Goal: Task Accomplishment & Management: Manage account settings

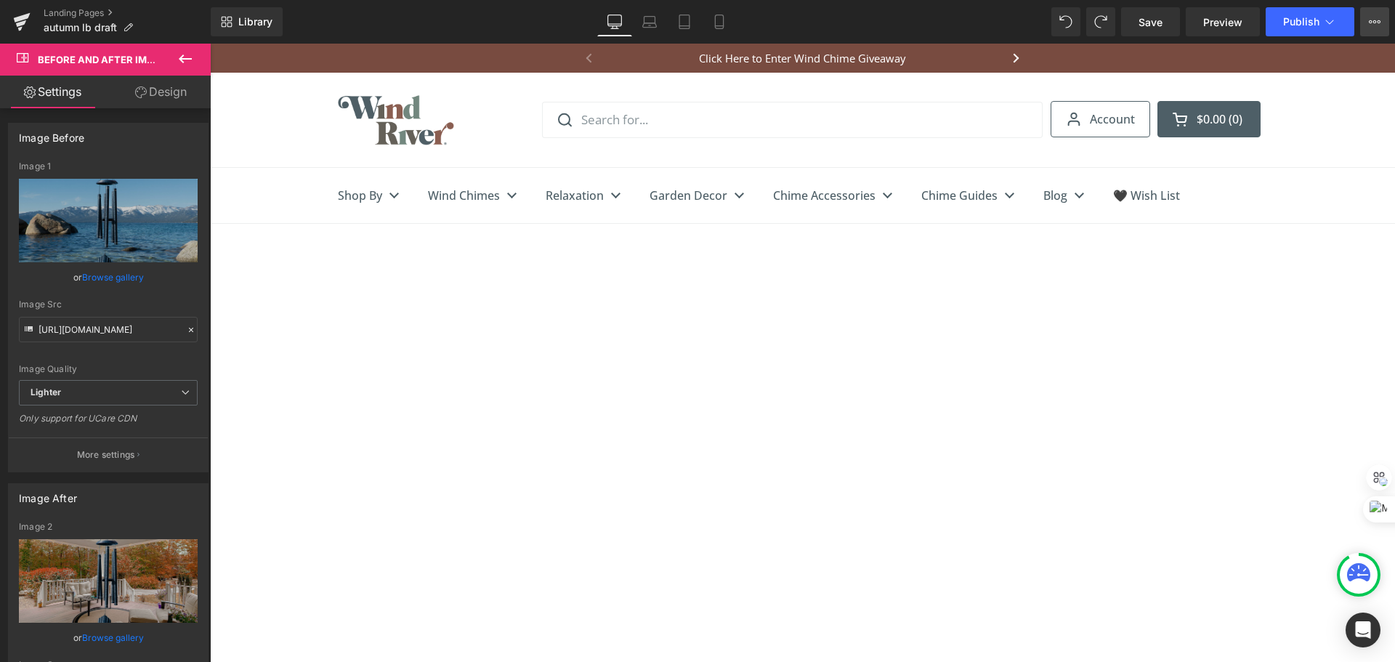
click at [1377, 23] on icon at bounding box center [1375, 22] width 12 height 12
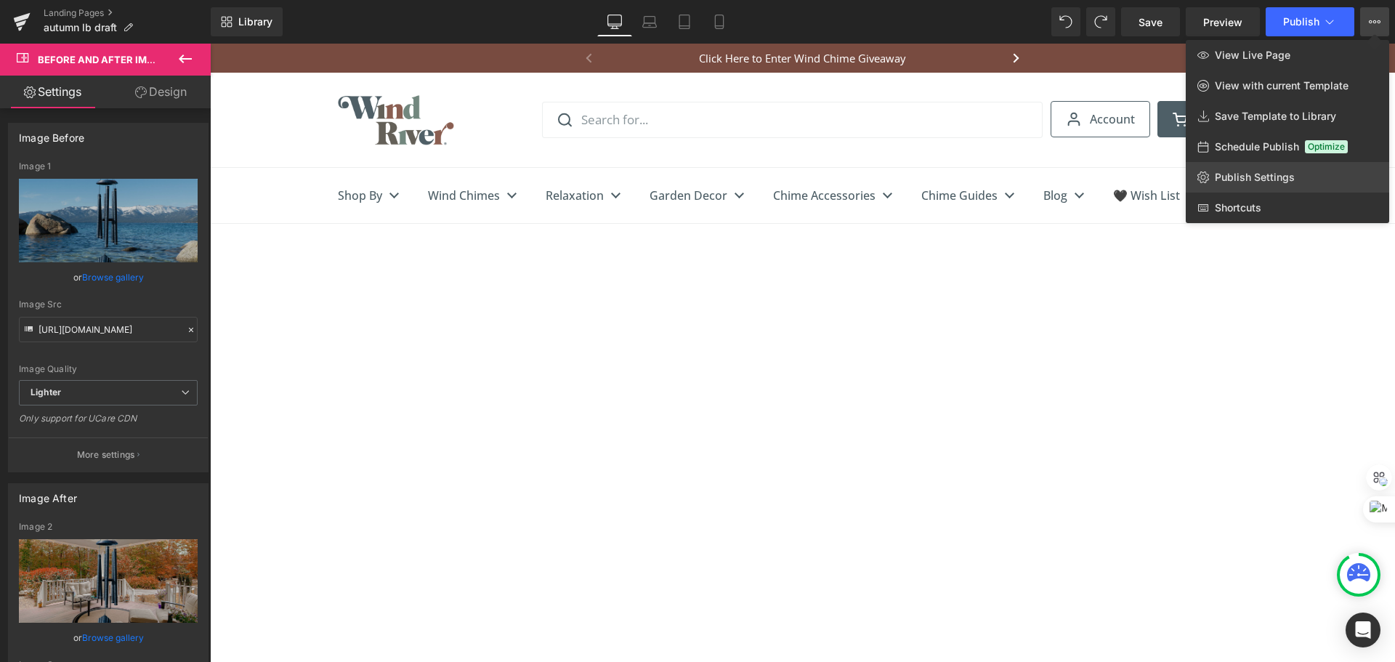
click at [1320, 179] on link "Publish Settings" at bounding box center [1287, 177] width 203 height 31
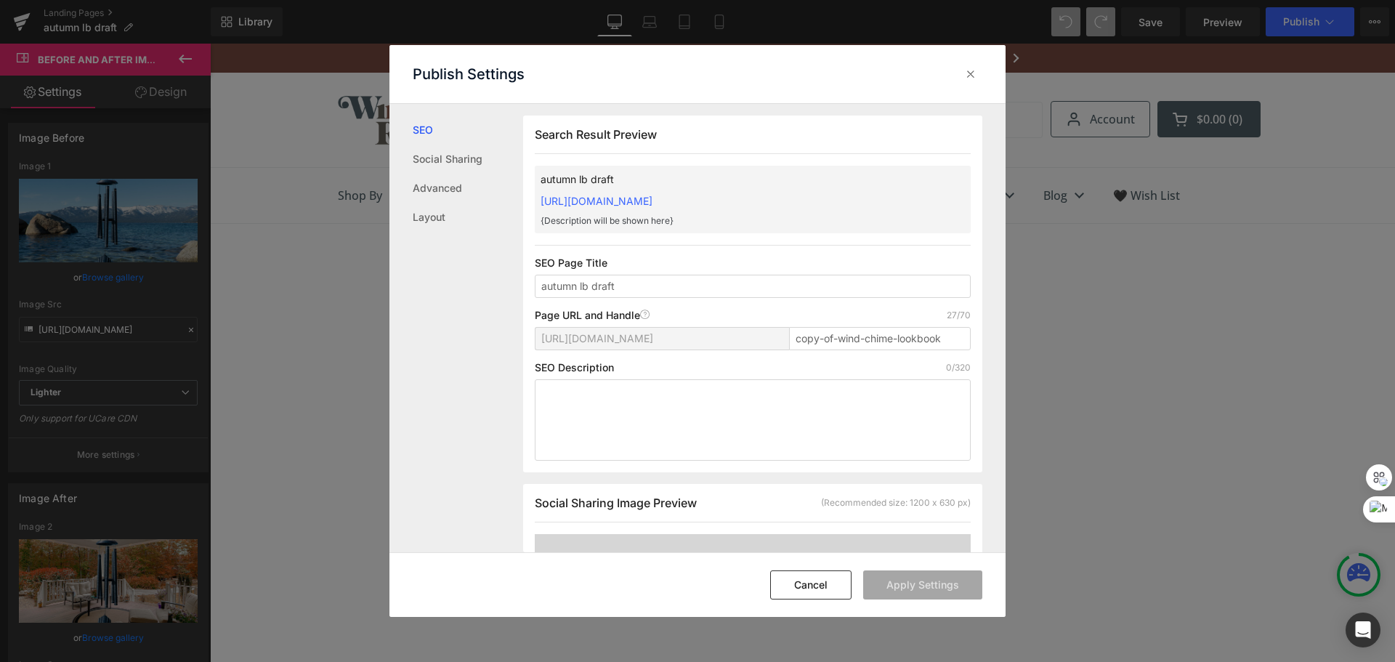
scroll to position [1, 0]
drag, startPoint x: 677, startPoint y: 291, endPoint x: 453, endPoint y: 296, distance: 223.8
click at [453, 296] on div "SEO Social Sharing Advanced Layout Search Result Preview autumn lb draft [URL][…" at bounding box center [697, 328] width 616 height 449
click at [820, 342] on input "copy-of-wind-chime-lookbook" at bounding box center [880, 337] width 182 height 23
paste input "autumn-lb-draft"
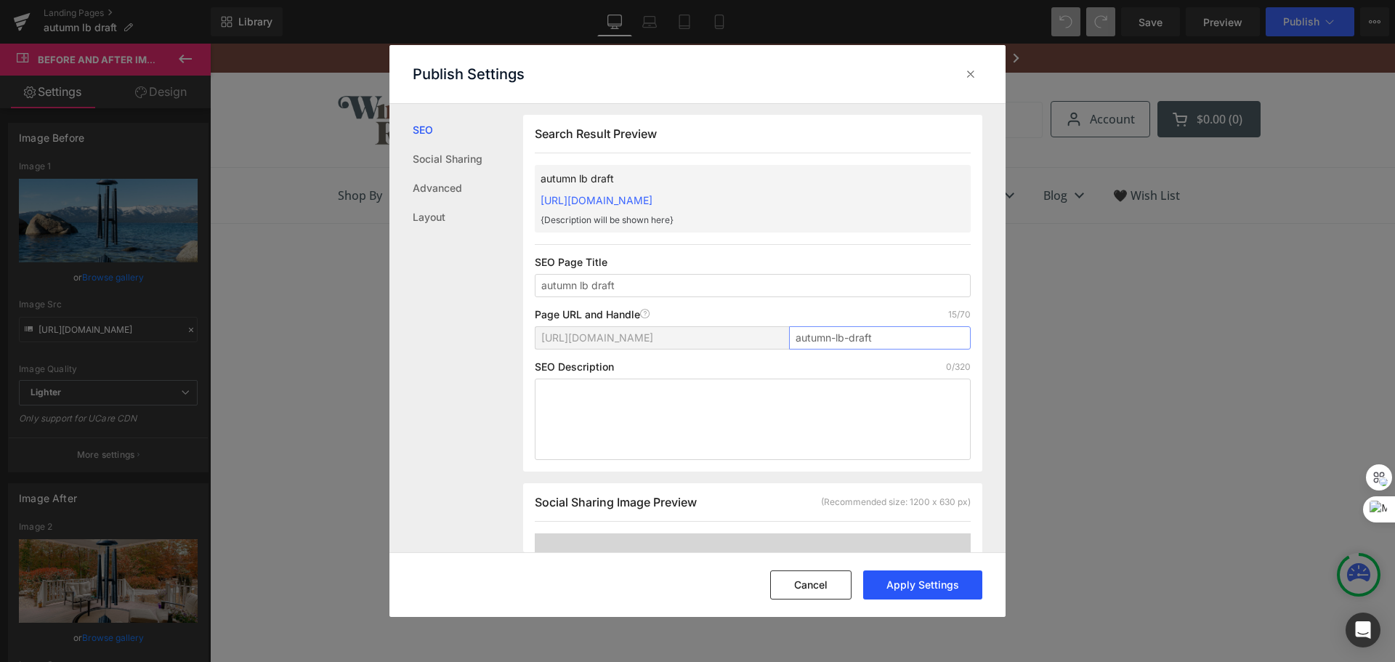
type input "autumn-lb-draft"
click at [932, 578] on button "Apply Settings" at bounding box center [922, 584] width 119 height 29
click at [978, 76] on div at bounding box center [970, 73] width 23 height 23
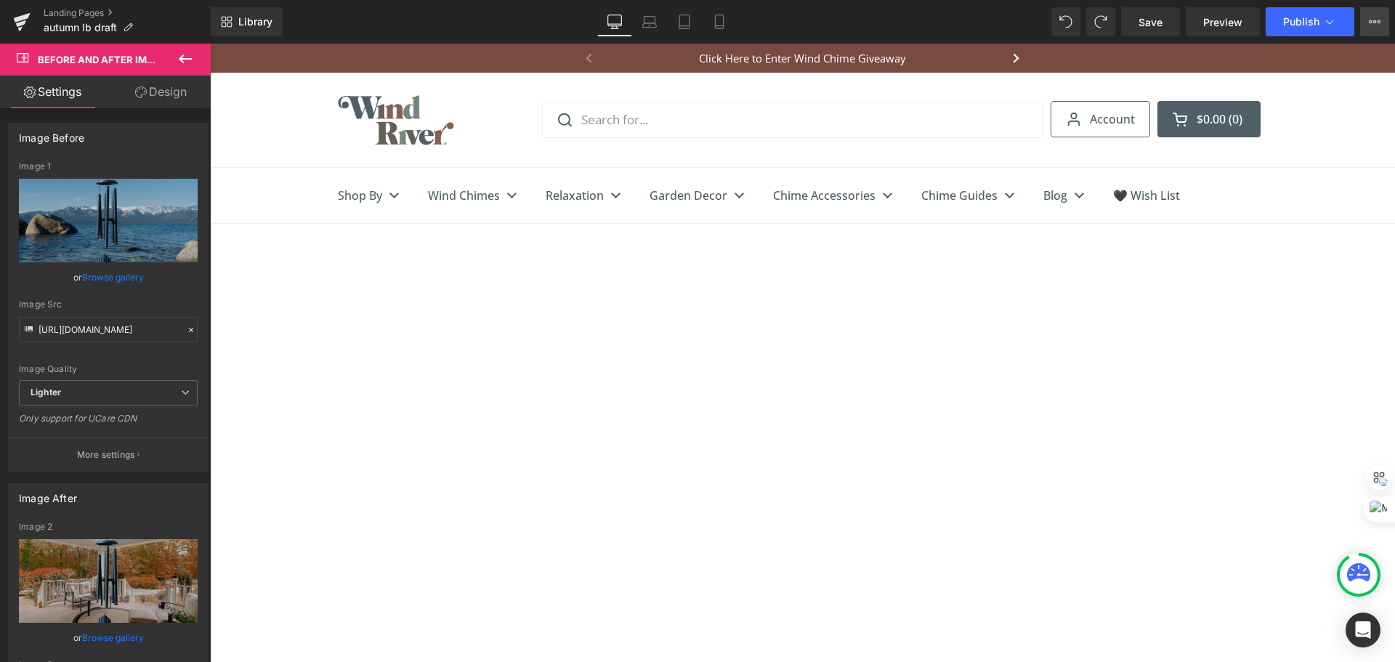
click at [1375, 24] on icon at bounding box center [1375, 22] width 12 height 12
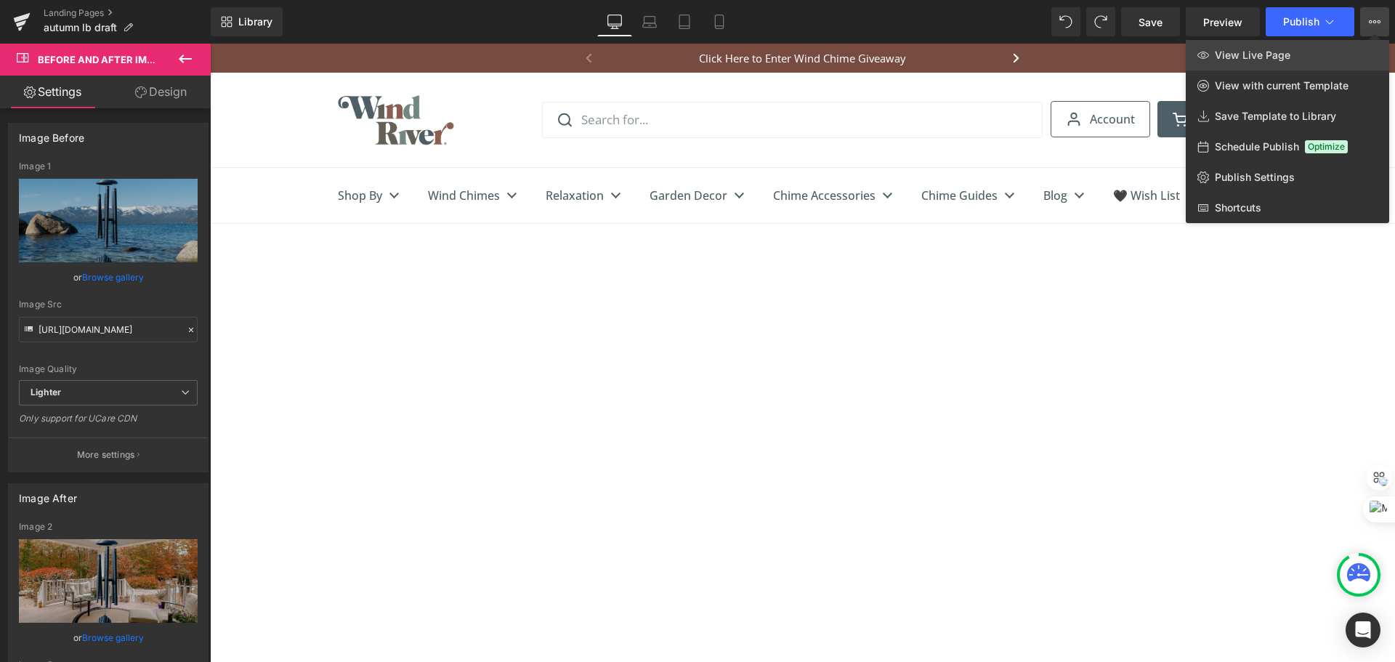
click at [1272, 53] on span "View Live Page" at bounding box center [1253, 55] width 76 height 13
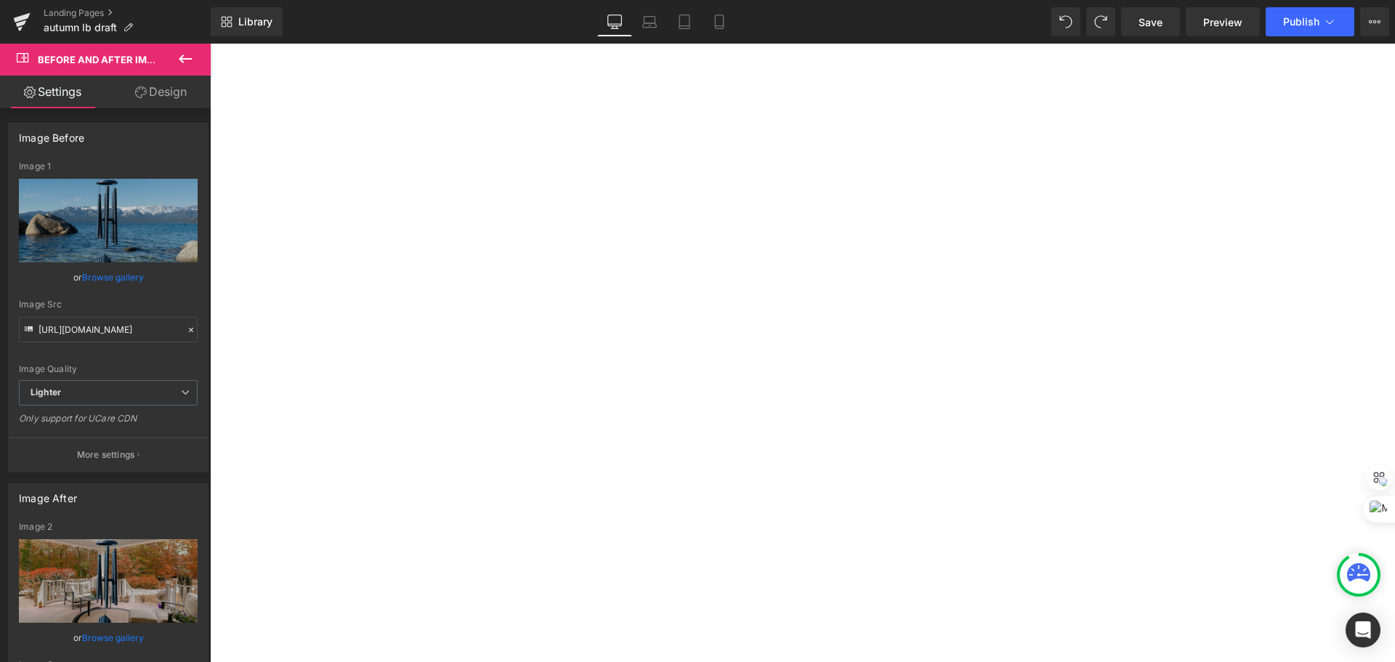
scroll to position [509, 0]
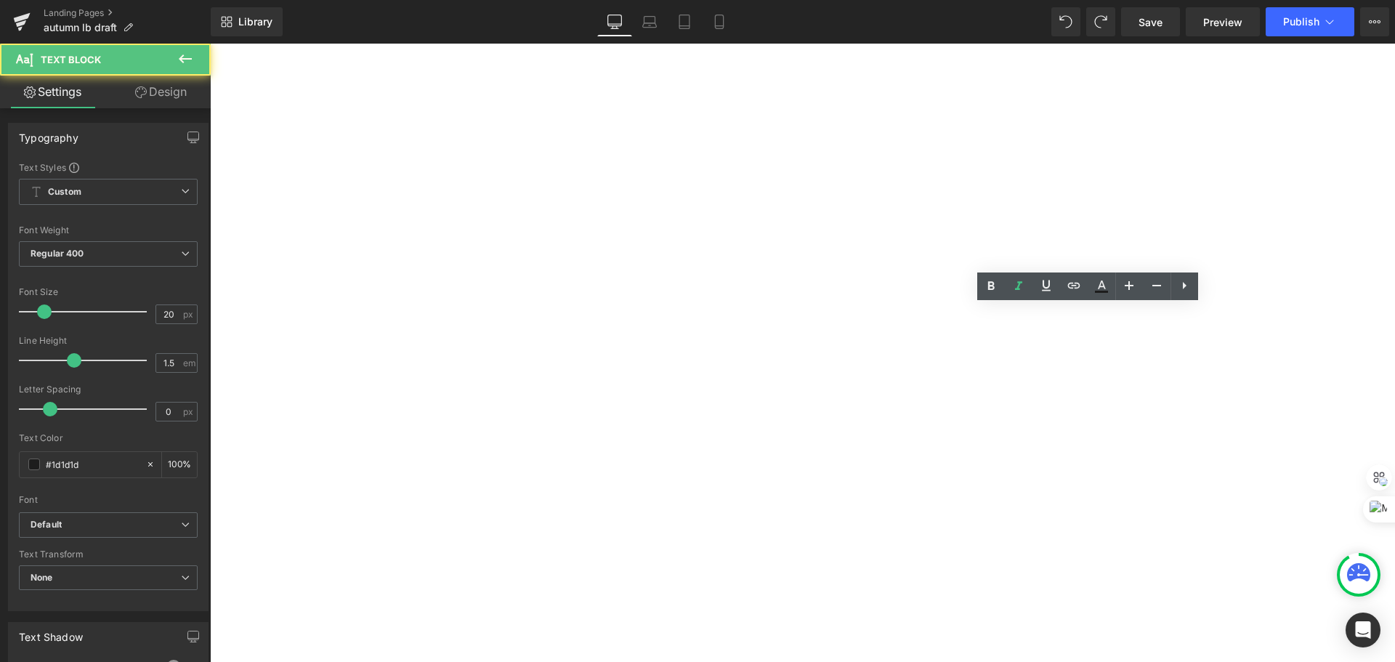
drag, startPoint x: 1222, startPoint y: 382, endPoint x: 969, endPoint y: 335, distance: 257.9
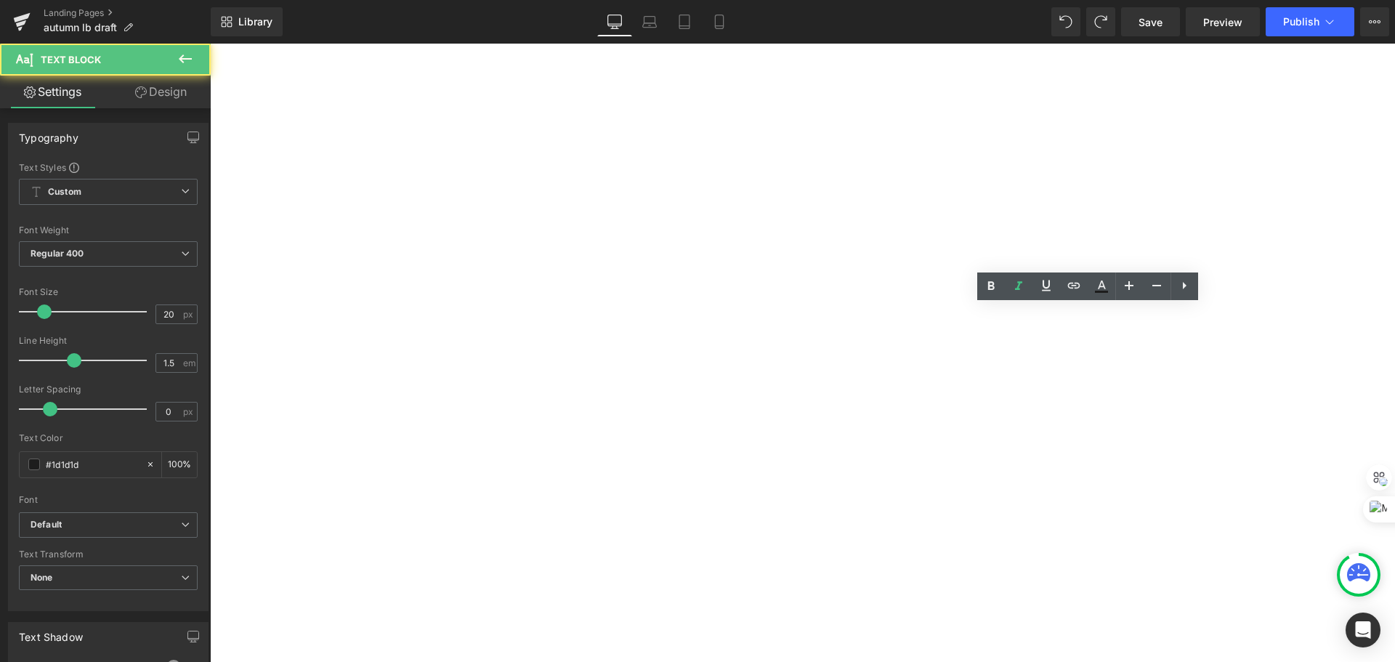
copy span "From blooming gardens to wide open spaces, the Corinthian Bells Collection tran…"
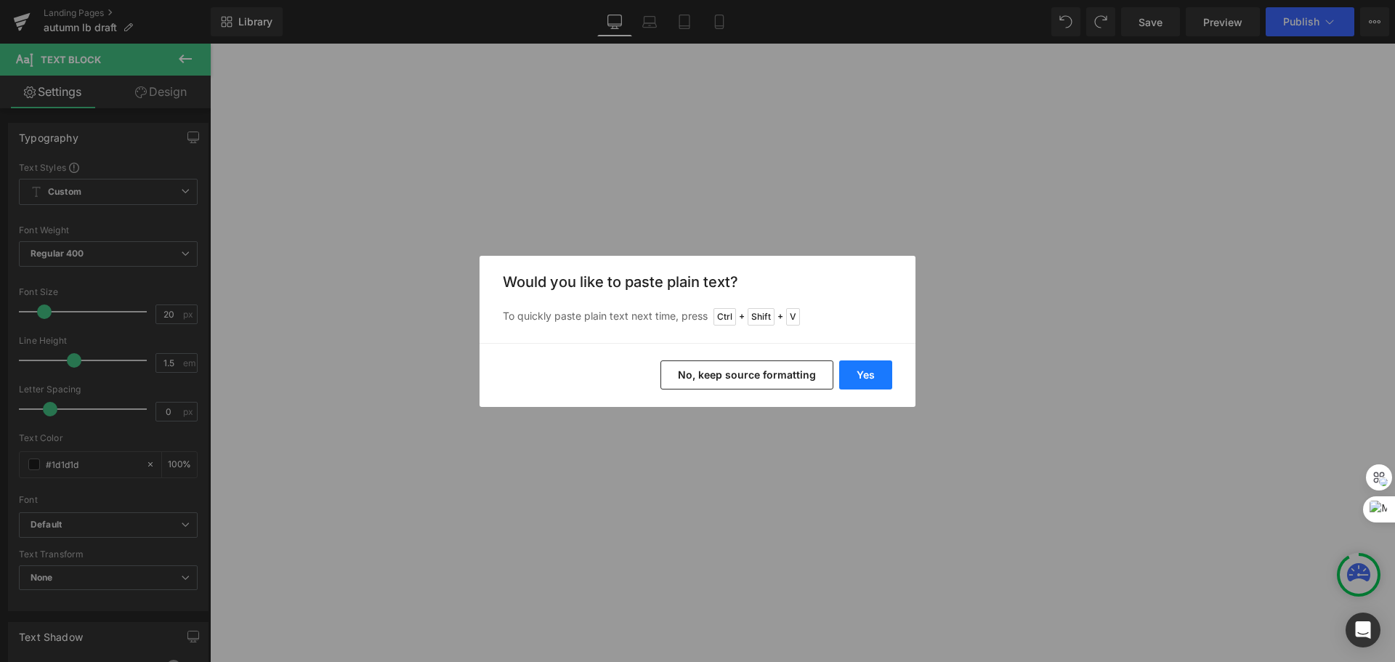
click at [877, 377] on button "Yes" at bounding box center [865, 374] width 53 height 29
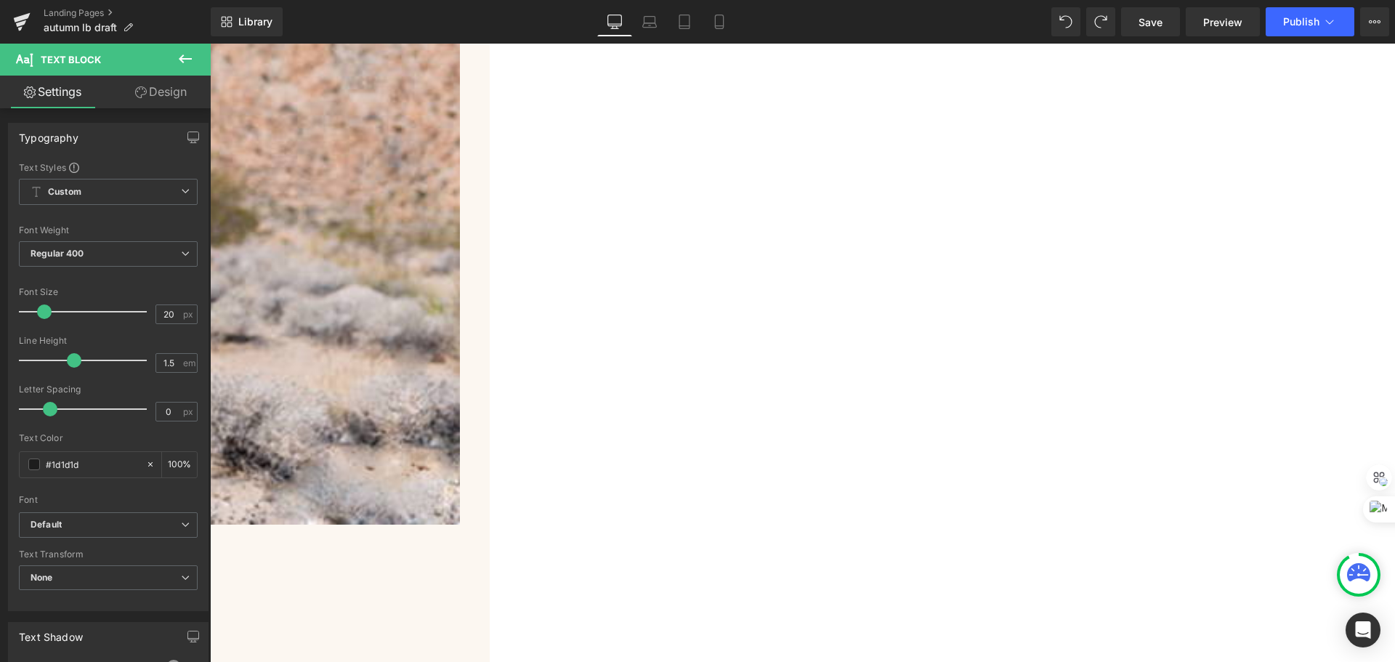
scroll to position [2398, 0]
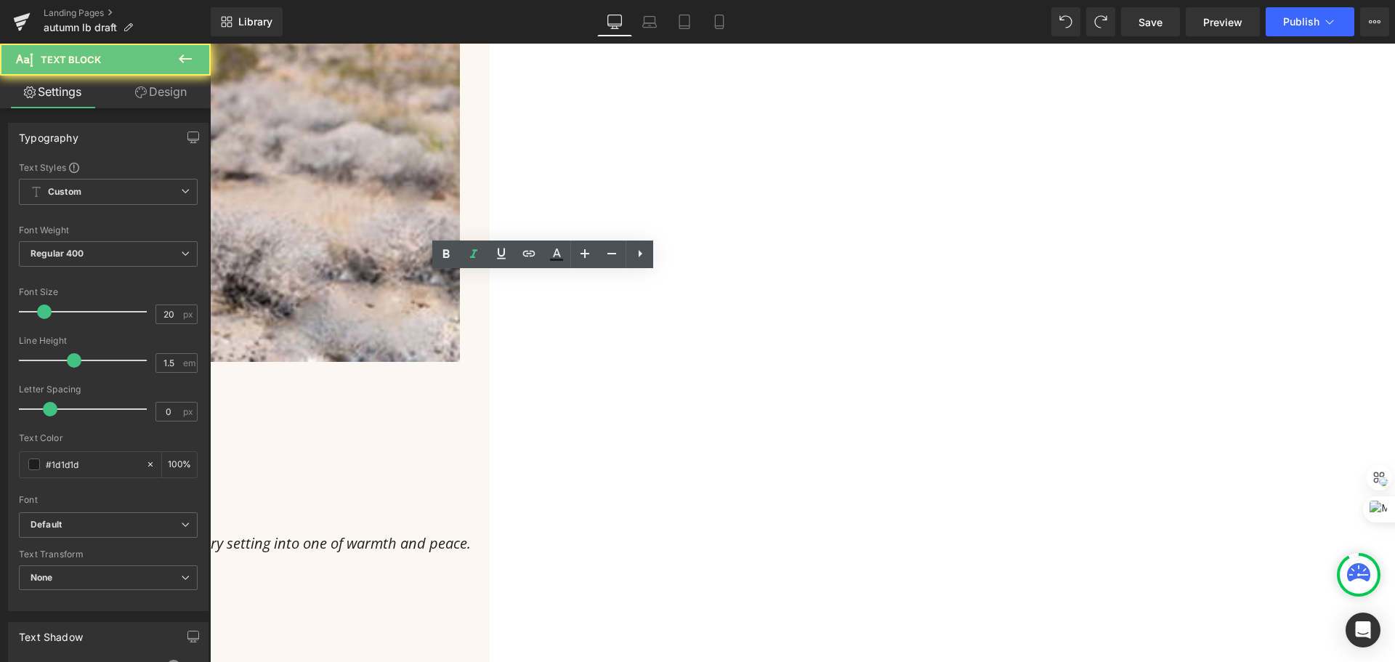
copy span "Whether catching the wind in a sunlit desert or swaying in a quiet oasis, the S…"
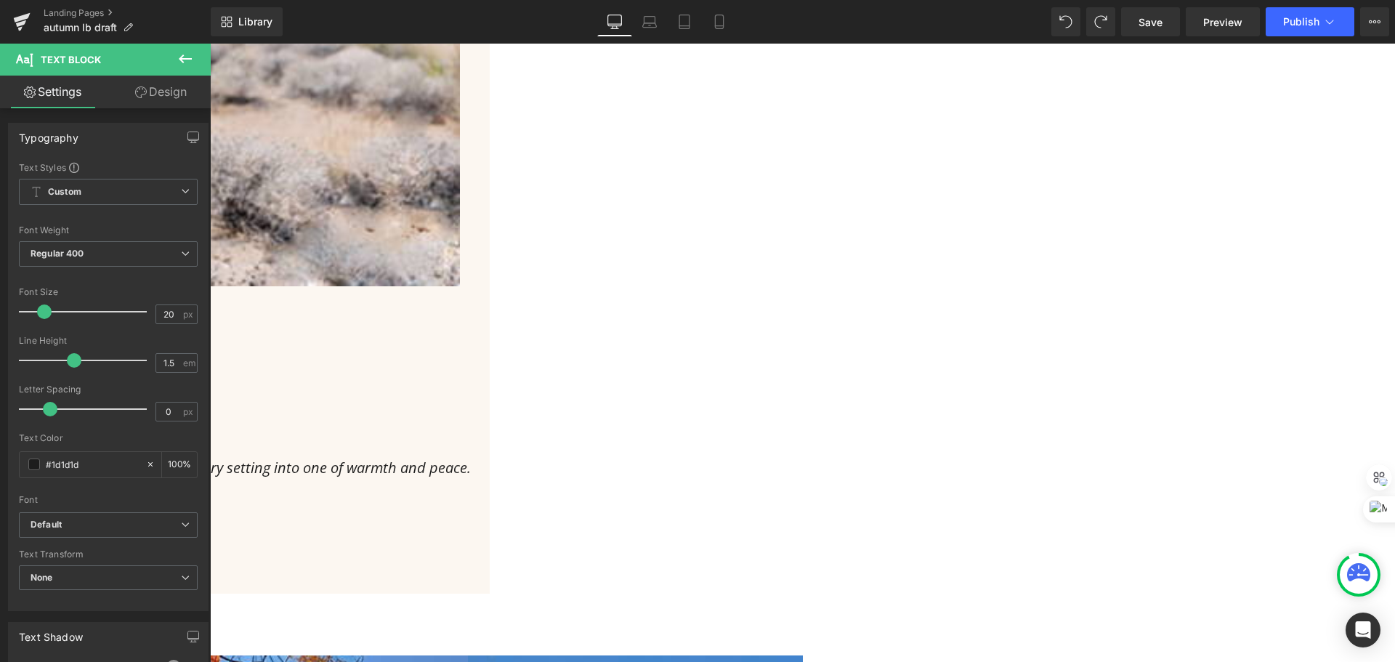
scroll to position [2470, 0]
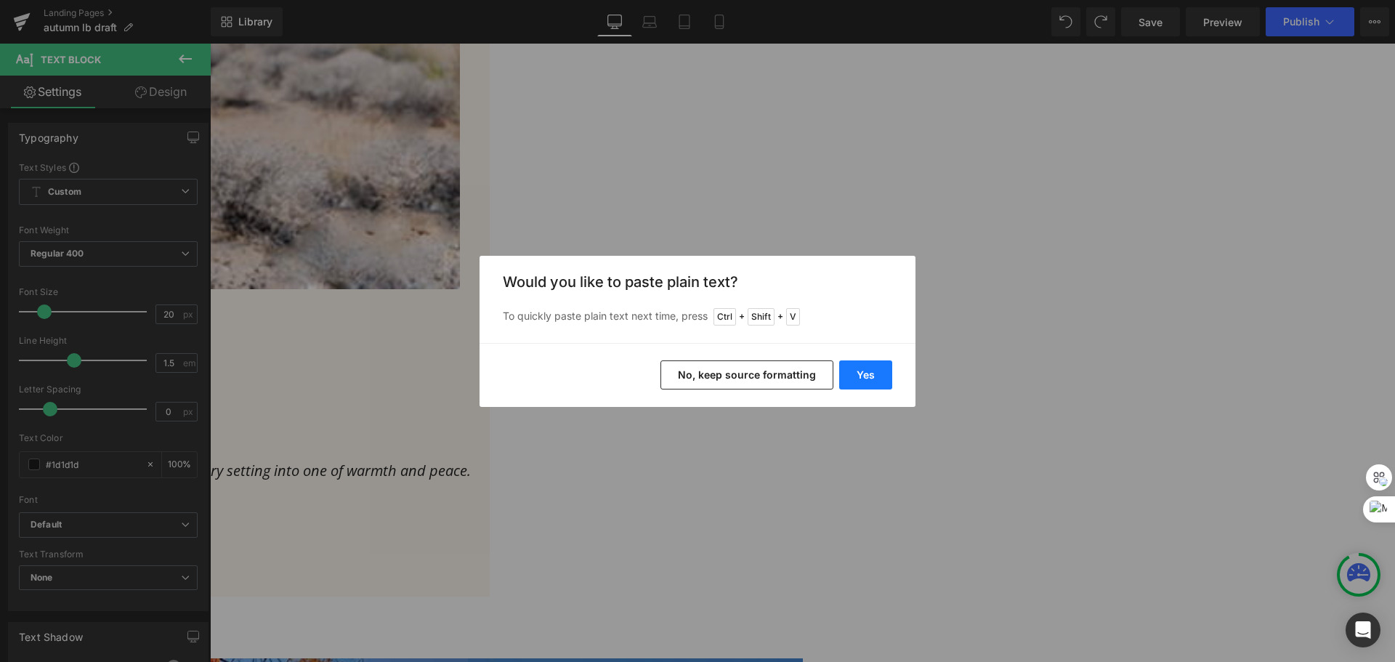
click at [873, 380] on button "Yes" at bounding box center [865, 374] width 53 height 29
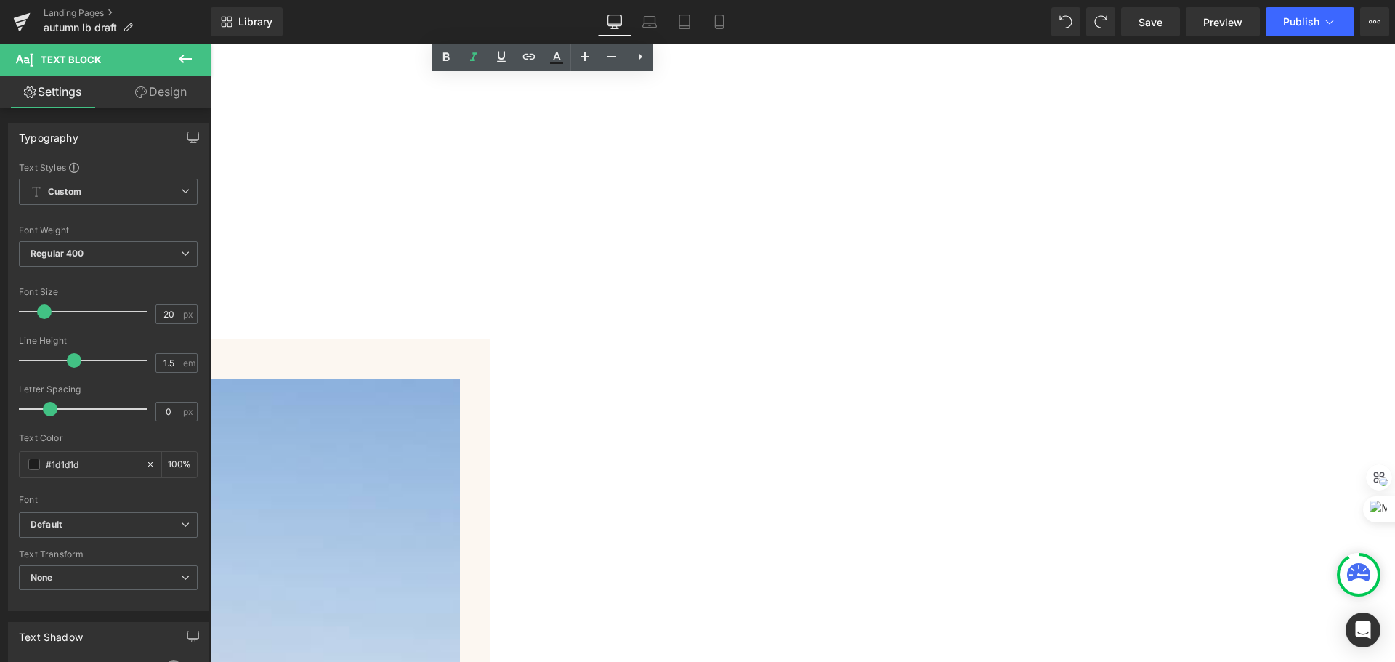
scroll to position [4360, 0]
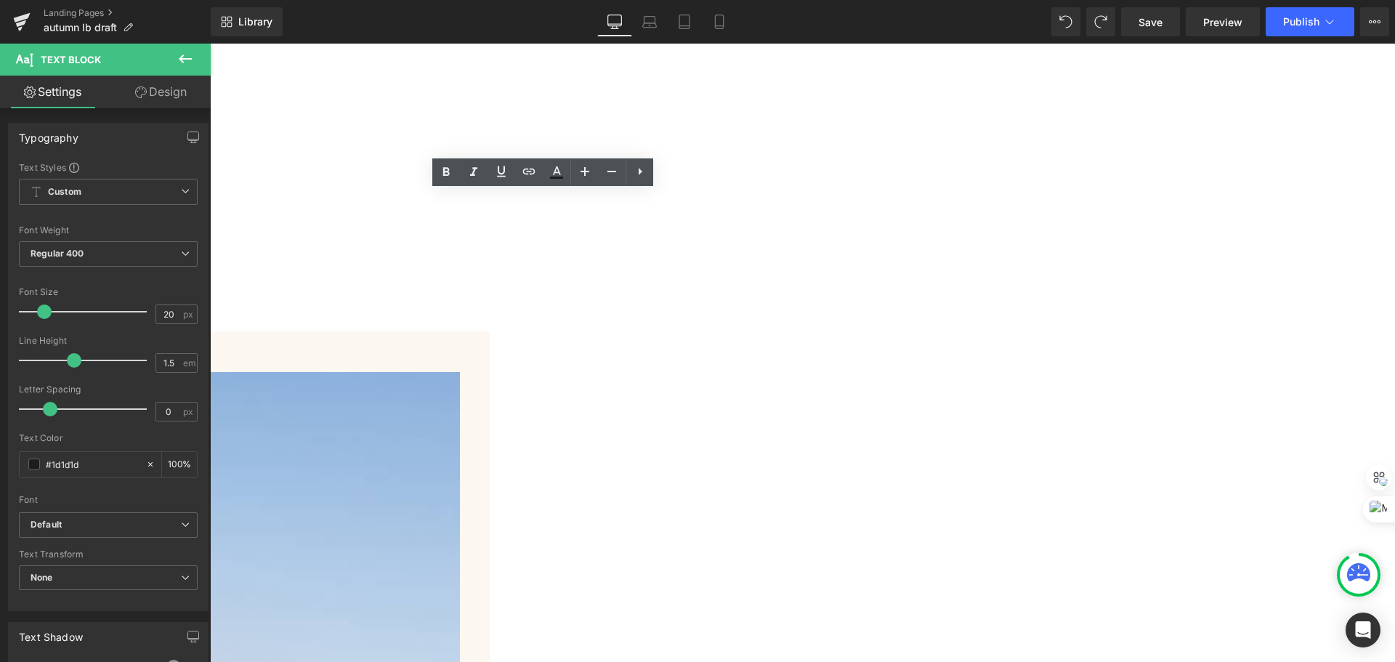
copy icon "With graceful form and resonant tone, the Arabesque Collection brings elegant h…"
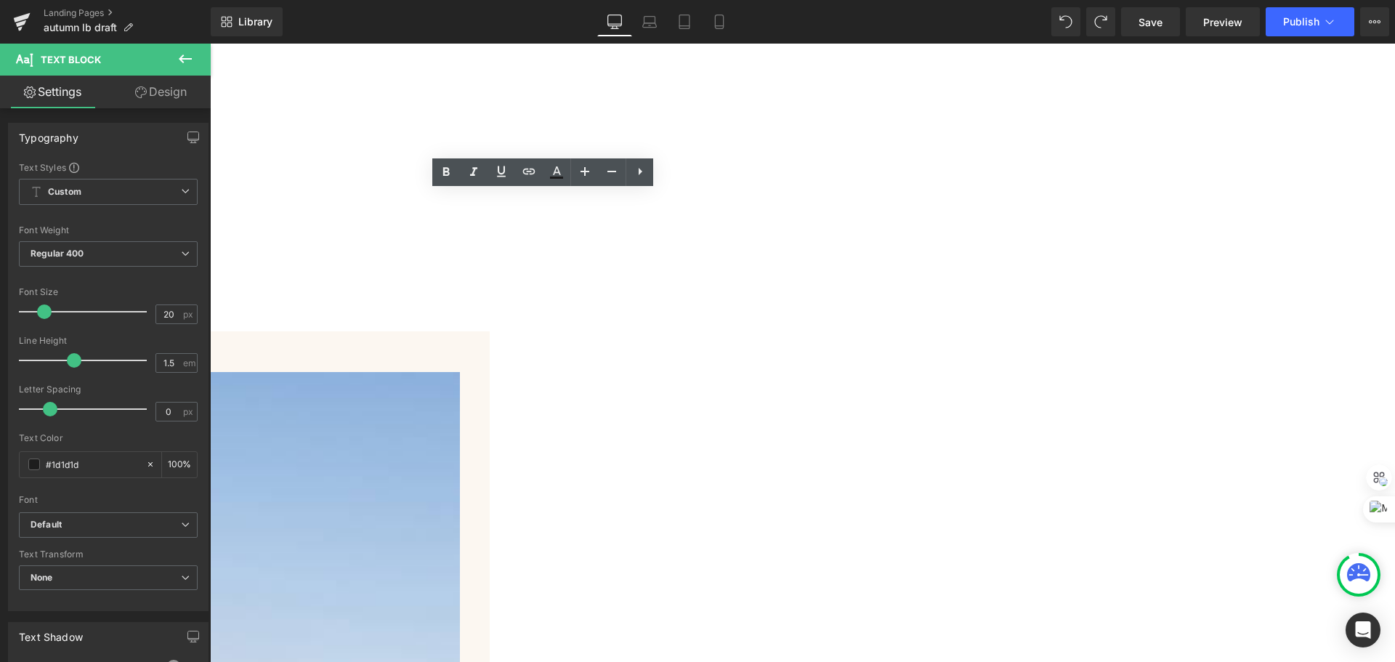
drag, startPoint x: 593, startPoint y: 271, endPoint x: 528, endPoint y: 243, distance: 70.6
copy icon "brings elegant harmony to any landscape."
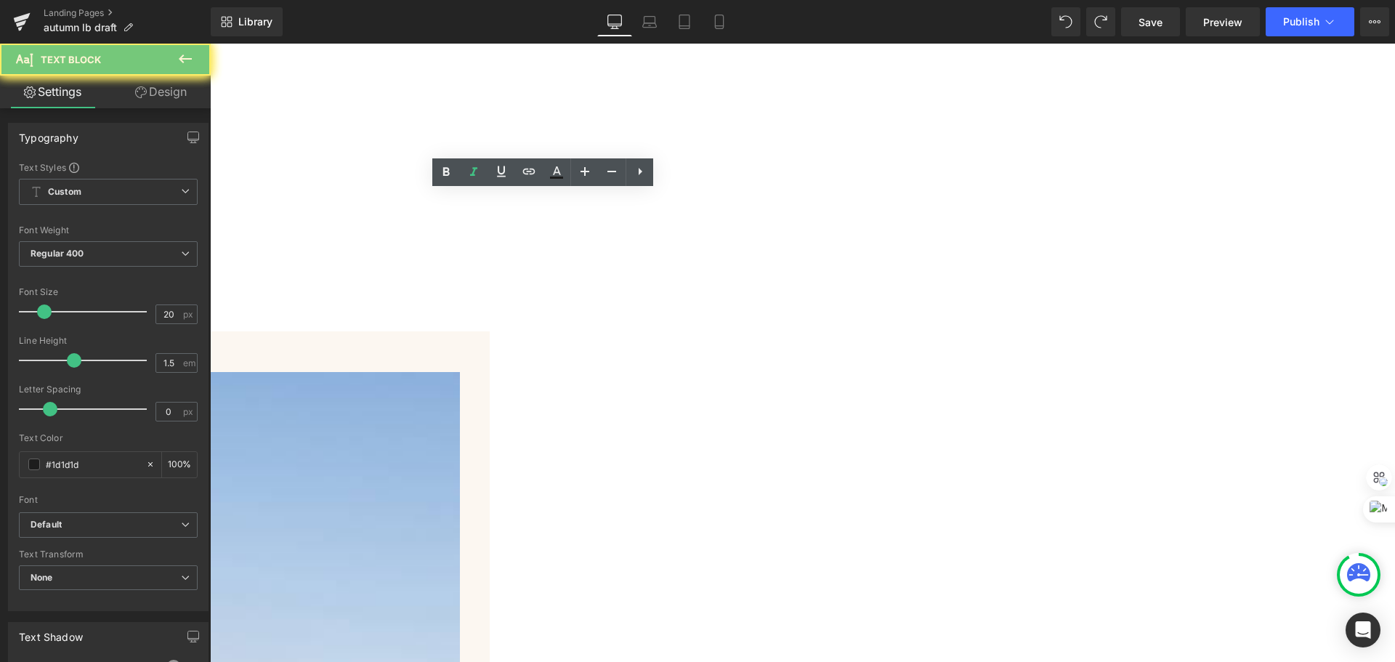
paste div
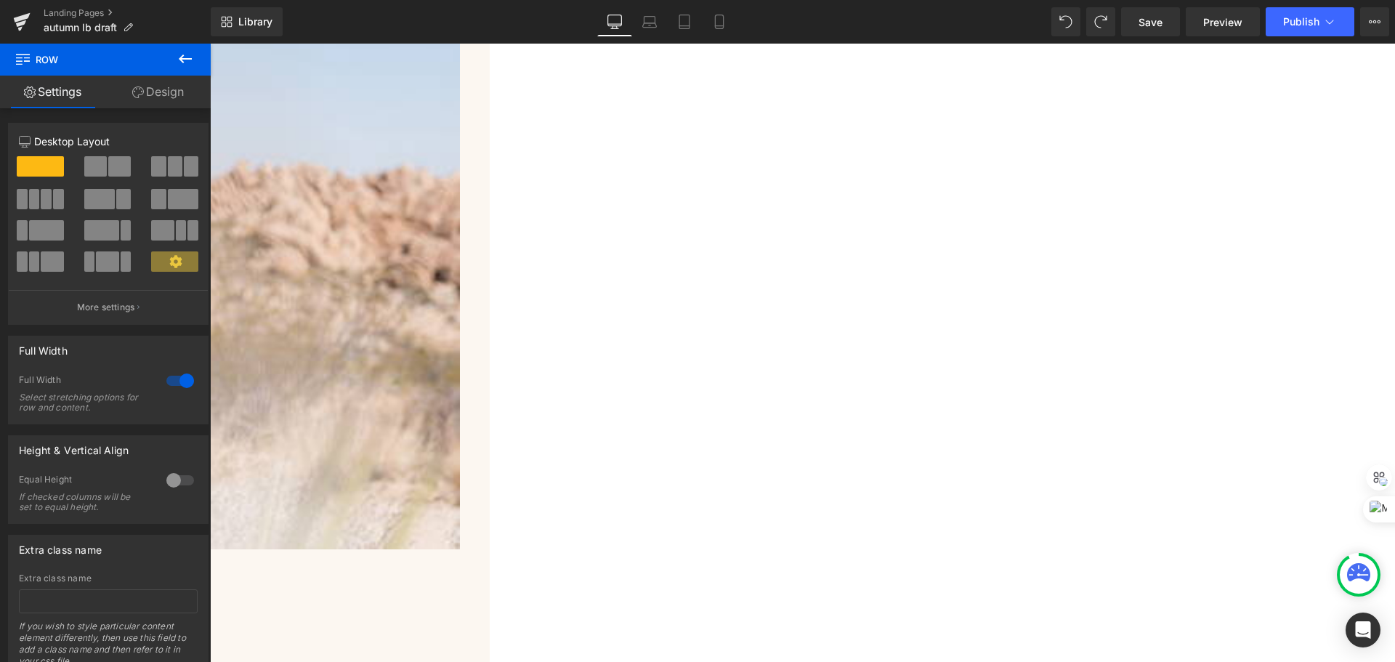
scroll to position [5014, 0]
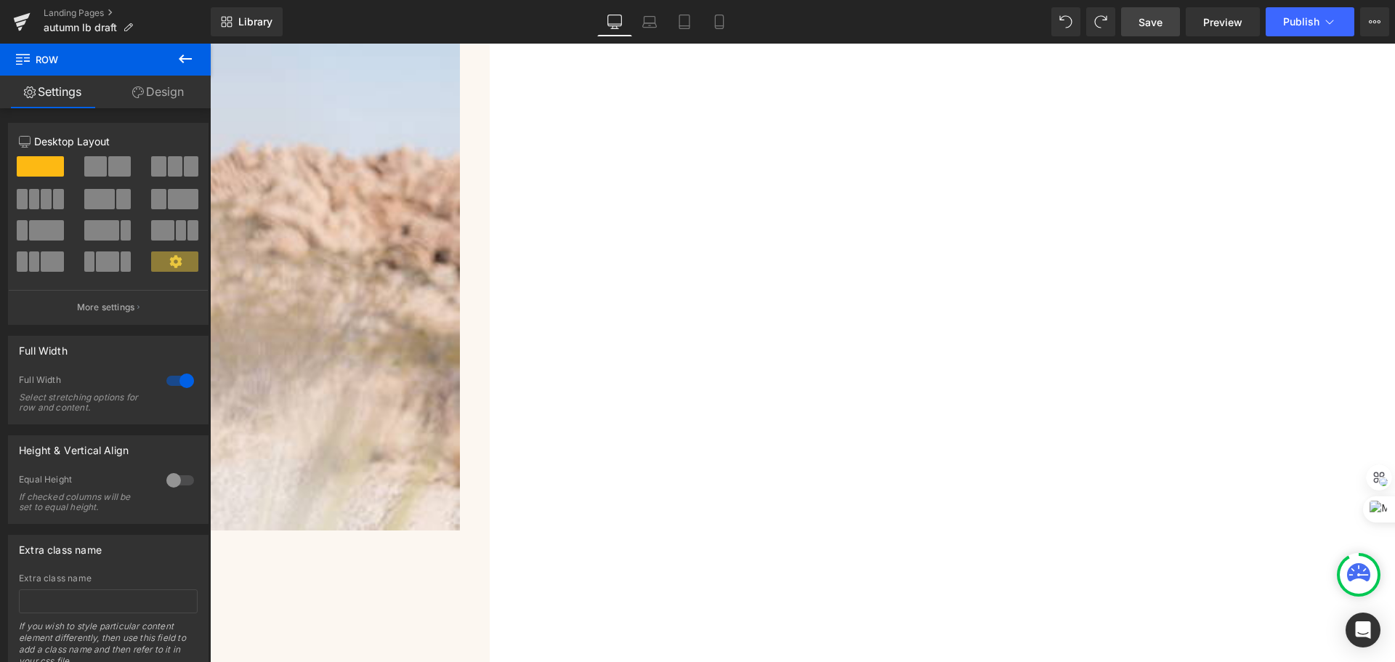
click at [1159, 22] on span "Save" at bounding box center [1151, 22] width 24 height 15
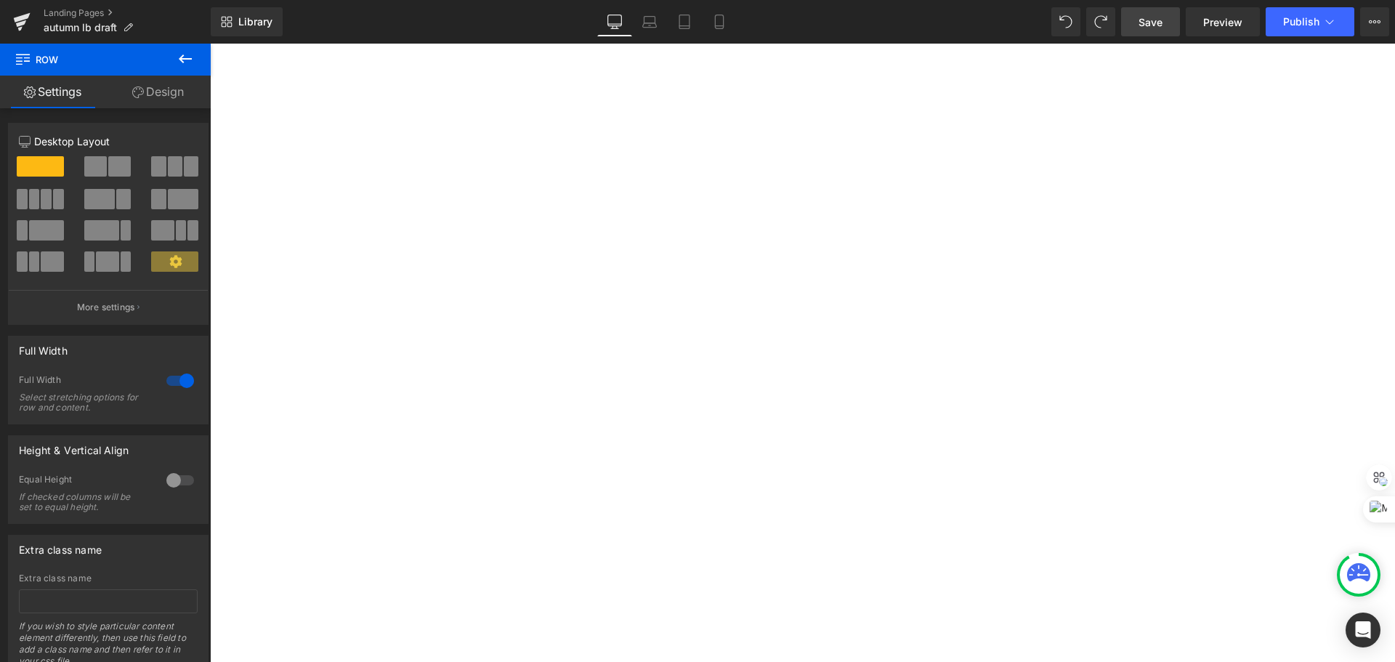
scroll to position [218, 0]
click at [1306, 22] on span "Publish" at bounding box center [1301, 22] width 36 height 12
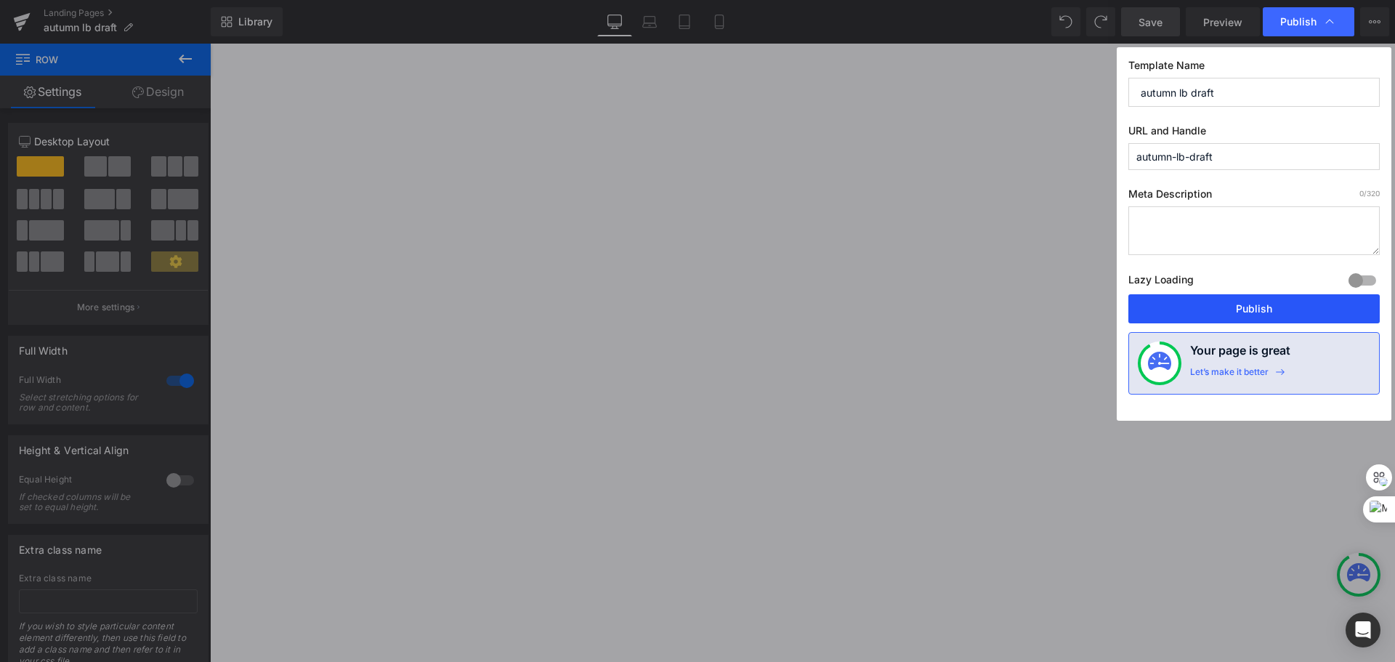
click at [1272, 312] on button "Publish" at bounding box center [1253, 308] width 251 height 29
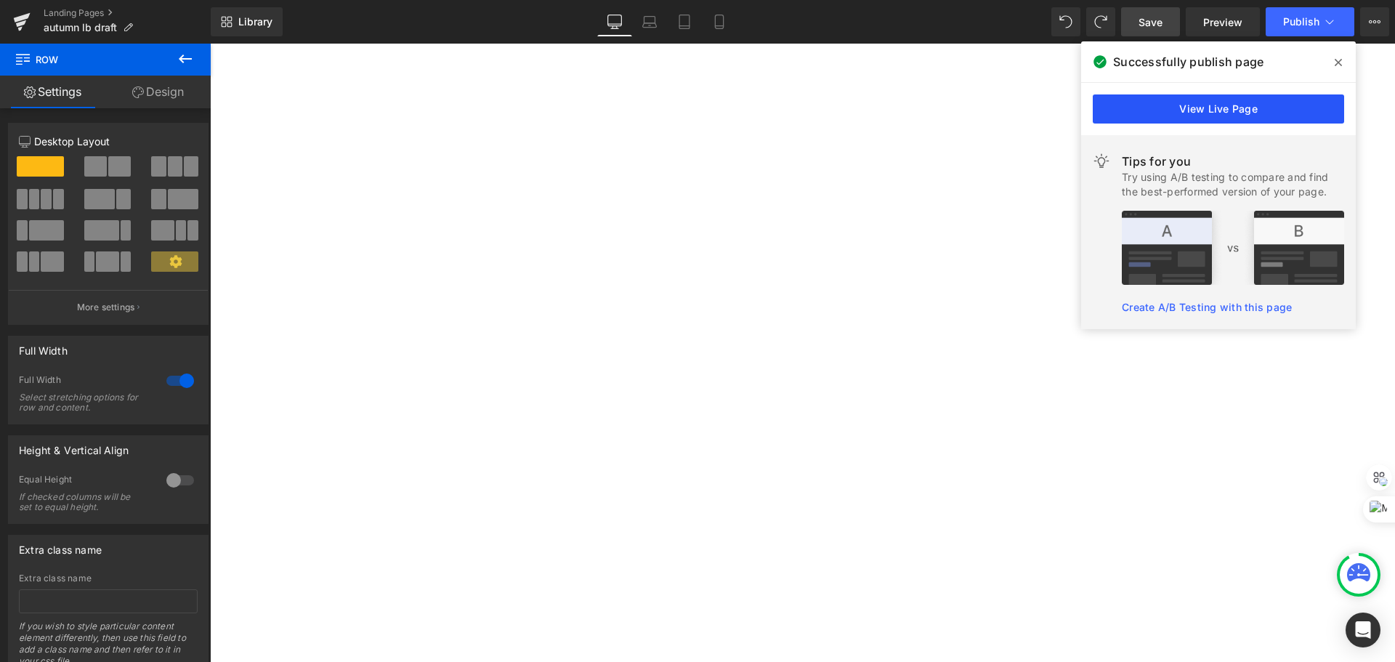
click at [1163, 100] on link "View Live Page" at bounding box center [1218, 108] width 251 height 29
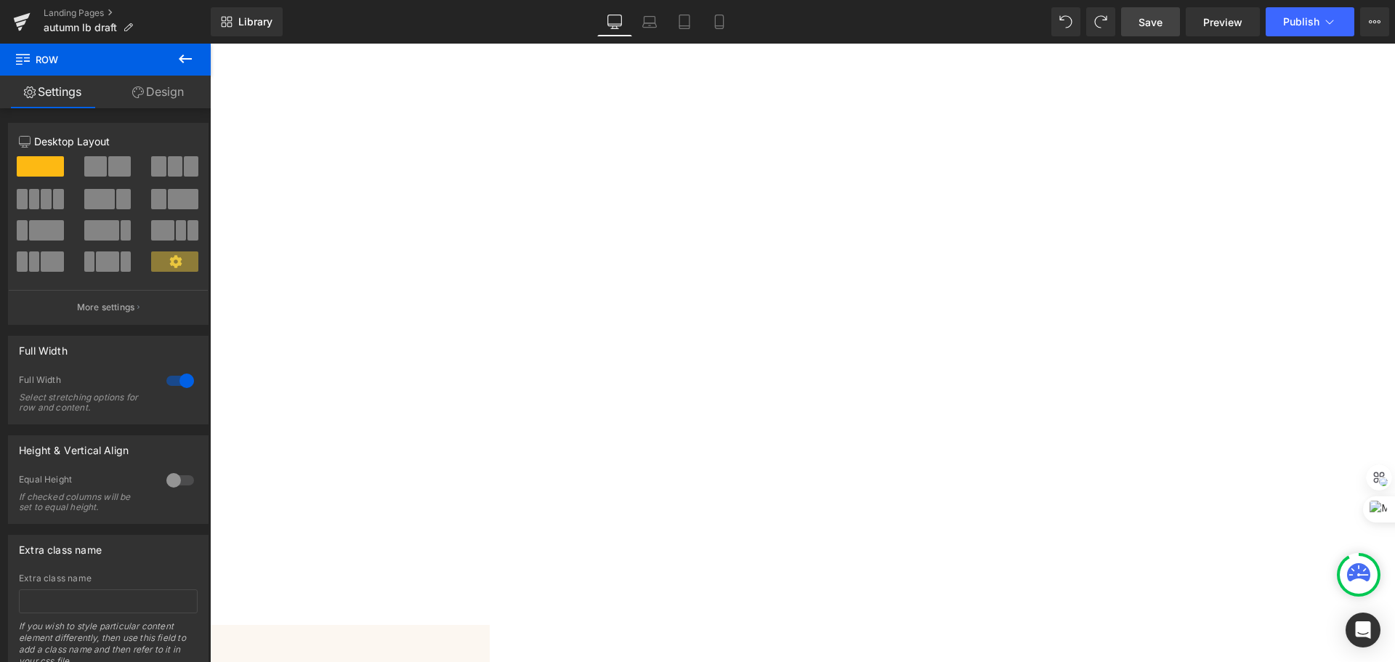
scroll to position [3924, 0]
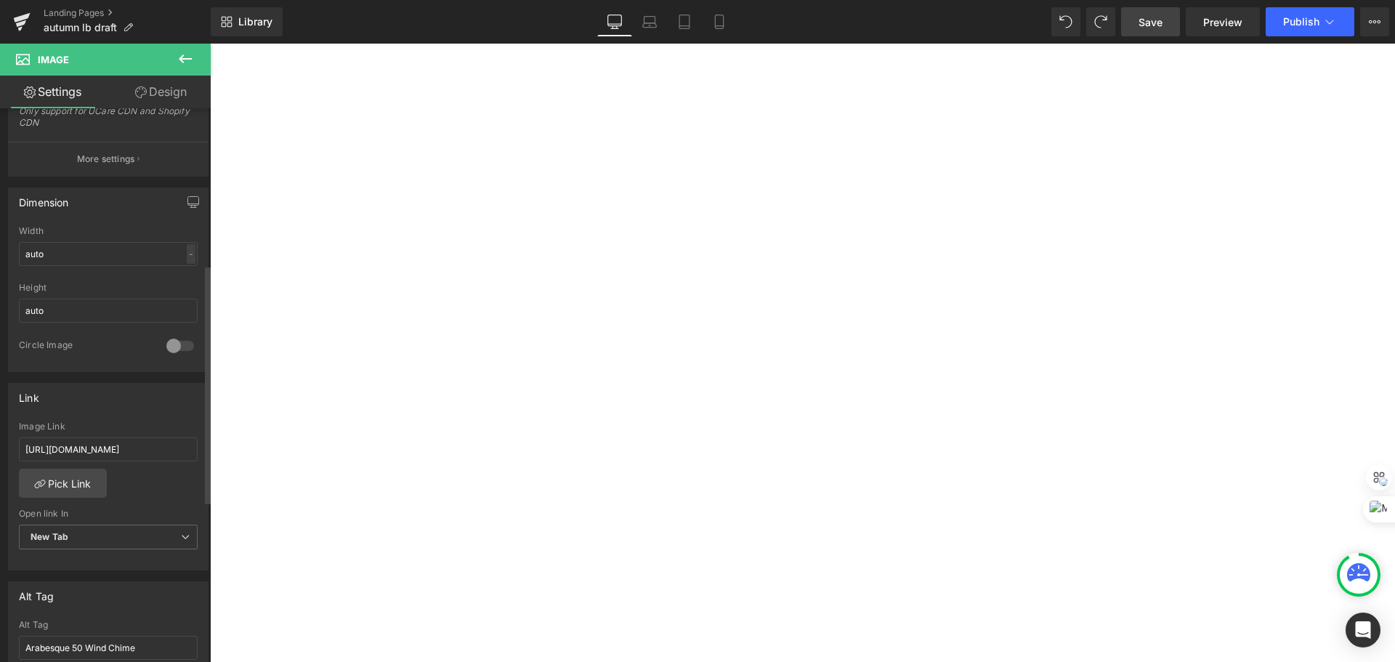
scroll to position [0, 0]
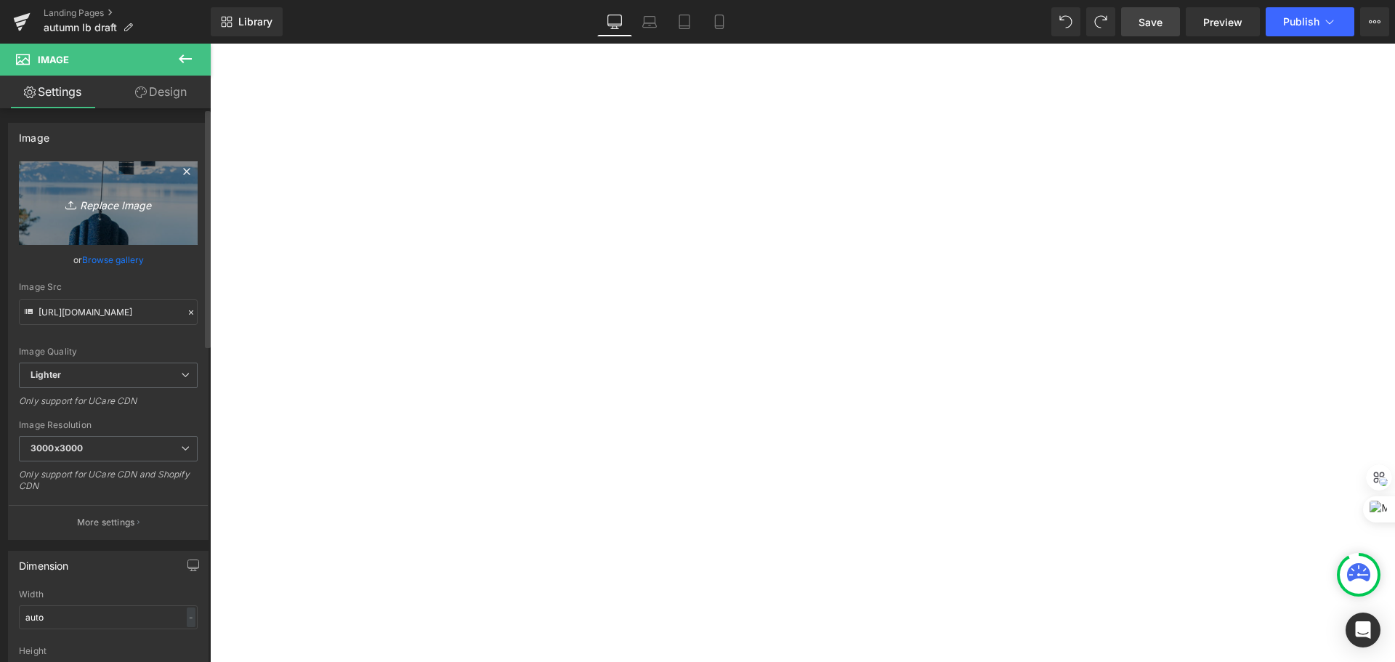
click at [90, 210] on icon "Replace Image" at bounding box center [108, 203] width 116 height 18
type input "C:\fakepath\arabesque autumn leaves square.jpg"
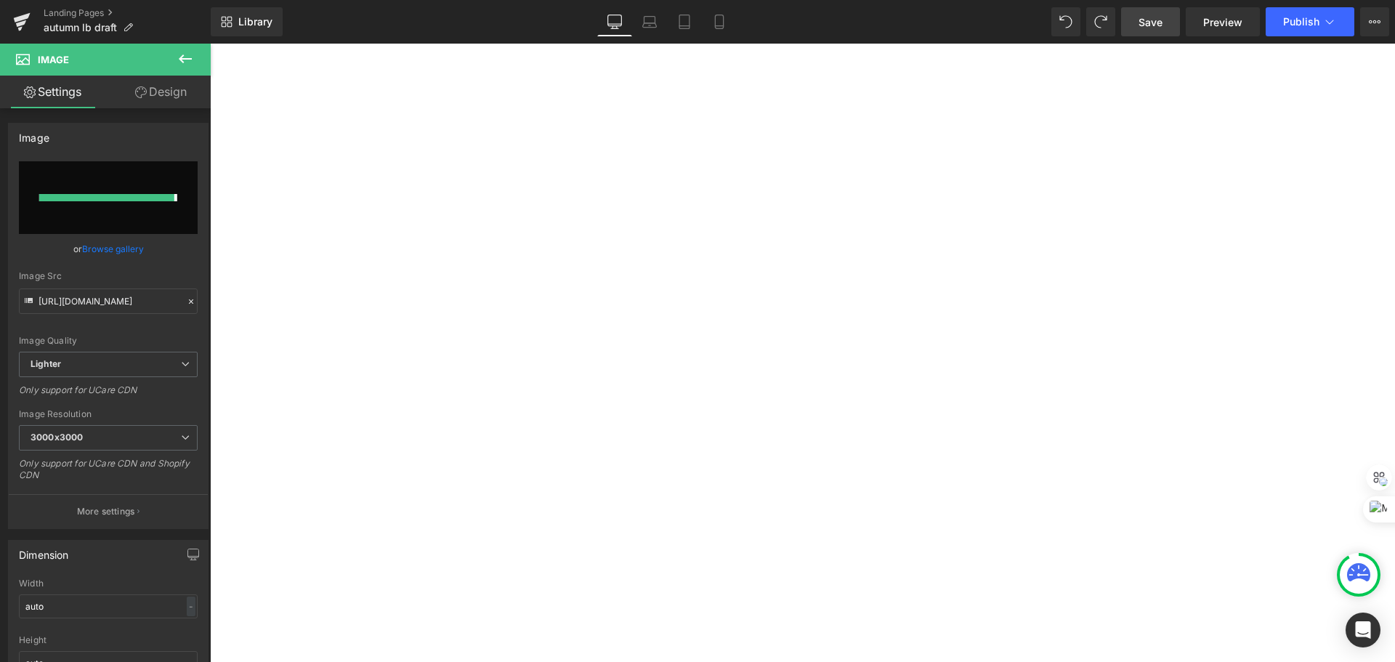
type input "[URL][DOMAIN_NAME]"
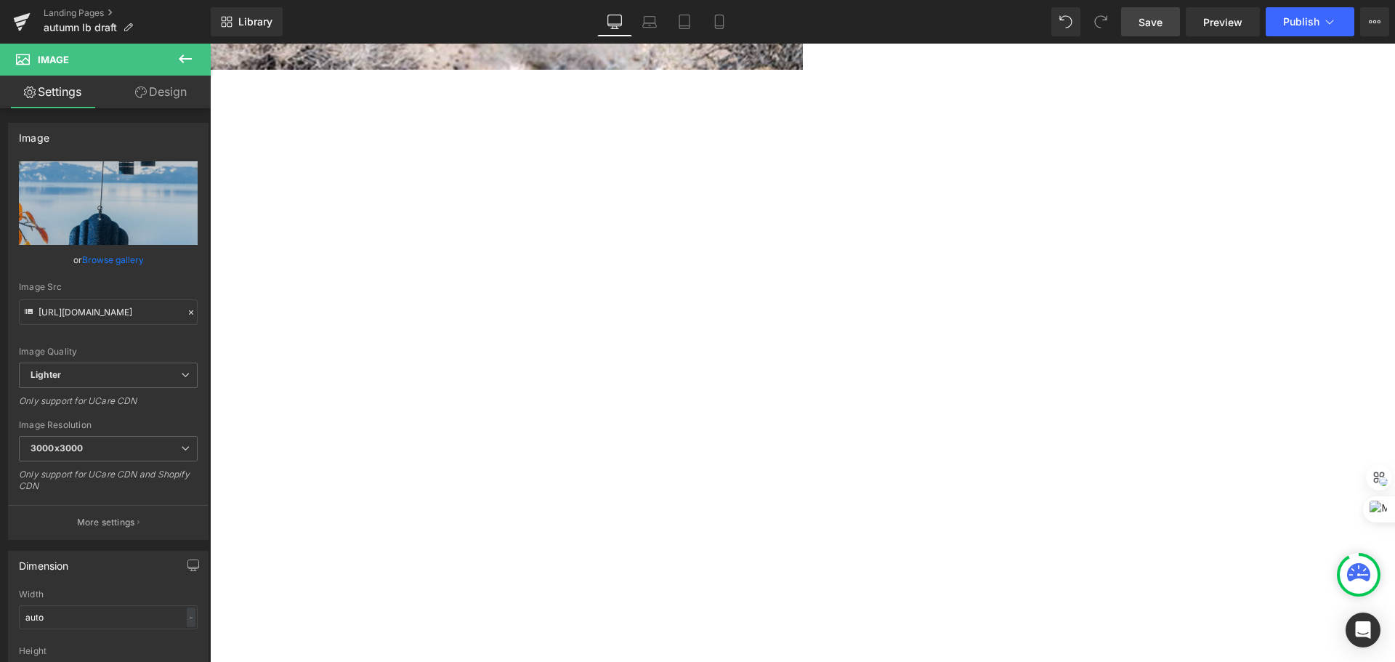
scroll to position [3851, 0]
drag, startPoint x: 1335, startPoint y: 458, endPoint x: 1125, endPoint y: 414, distance: 214.5
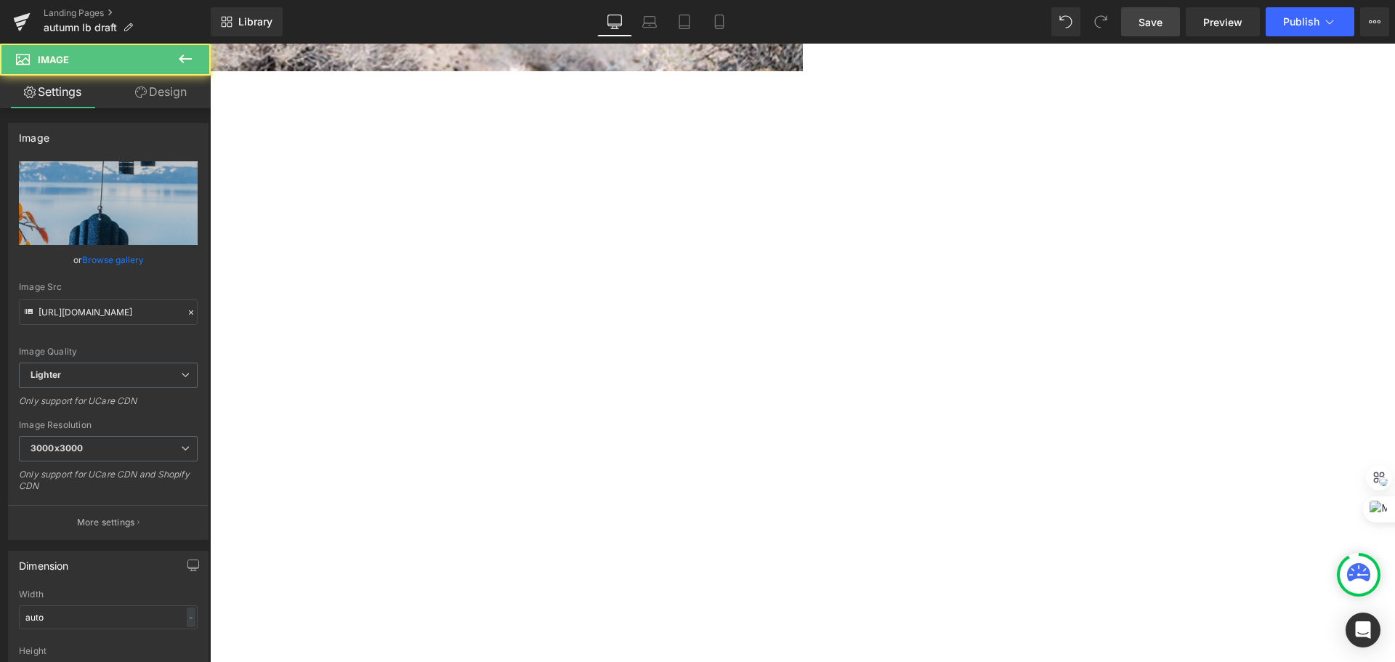
drag, startPoint x: 1062, startPoint y: 509, endPoint x: 852, endPoint y: 465, distance: 214.5
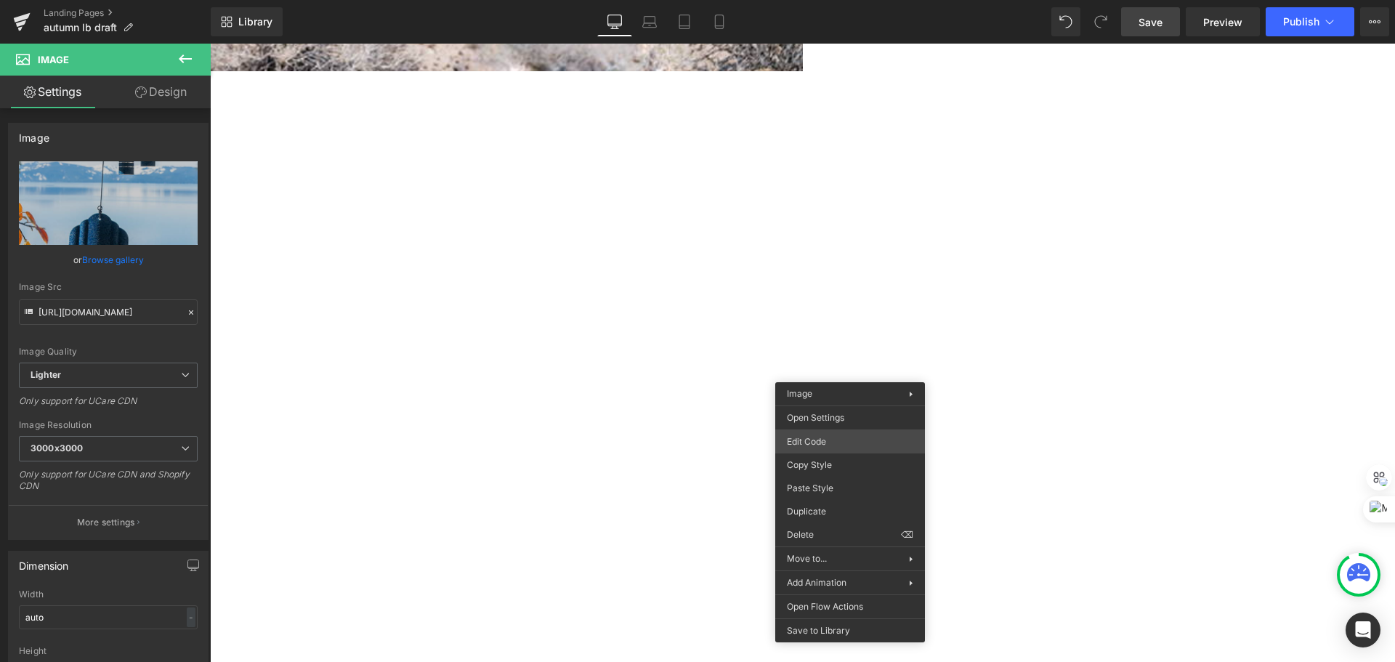
click at [837, 0] on div "Image You are previewing how the will restyle your page. You can not edit Eleme…" at bounding box center [697, 0] width 1395 height 0
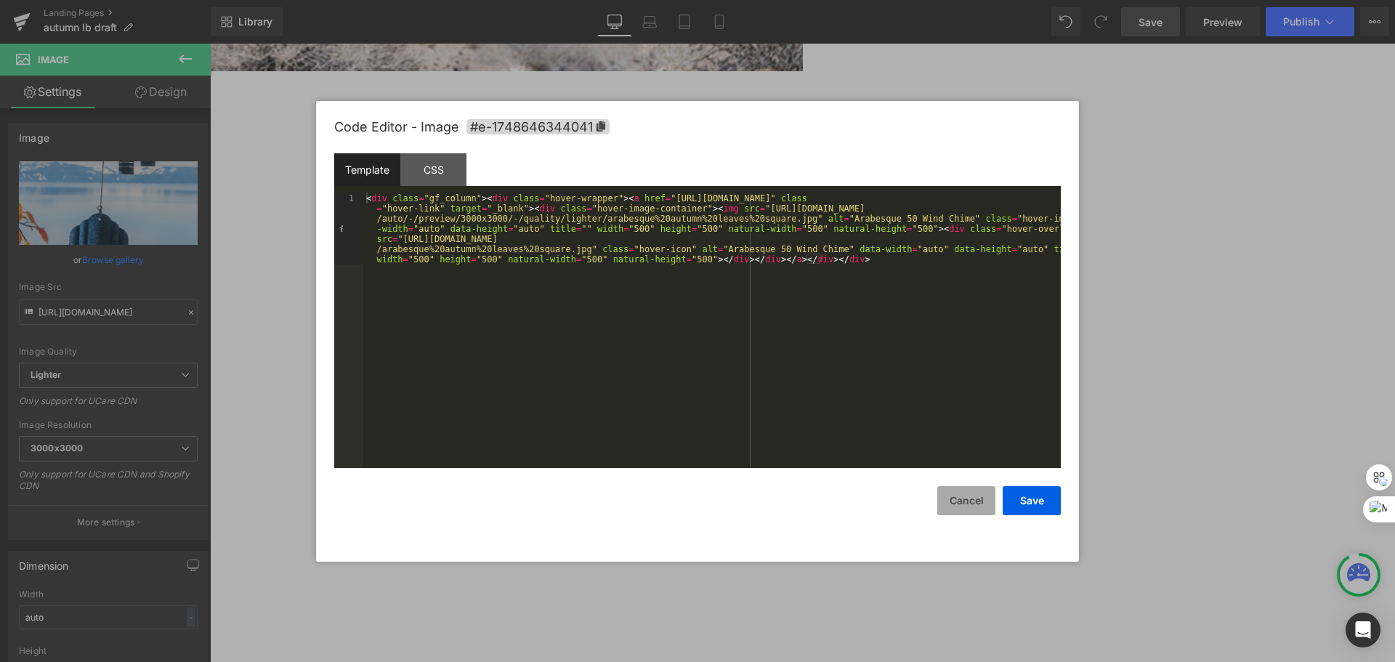
click at [958, 497] on button "Cancel" at bounding box center [966, 500] width 58 height 29
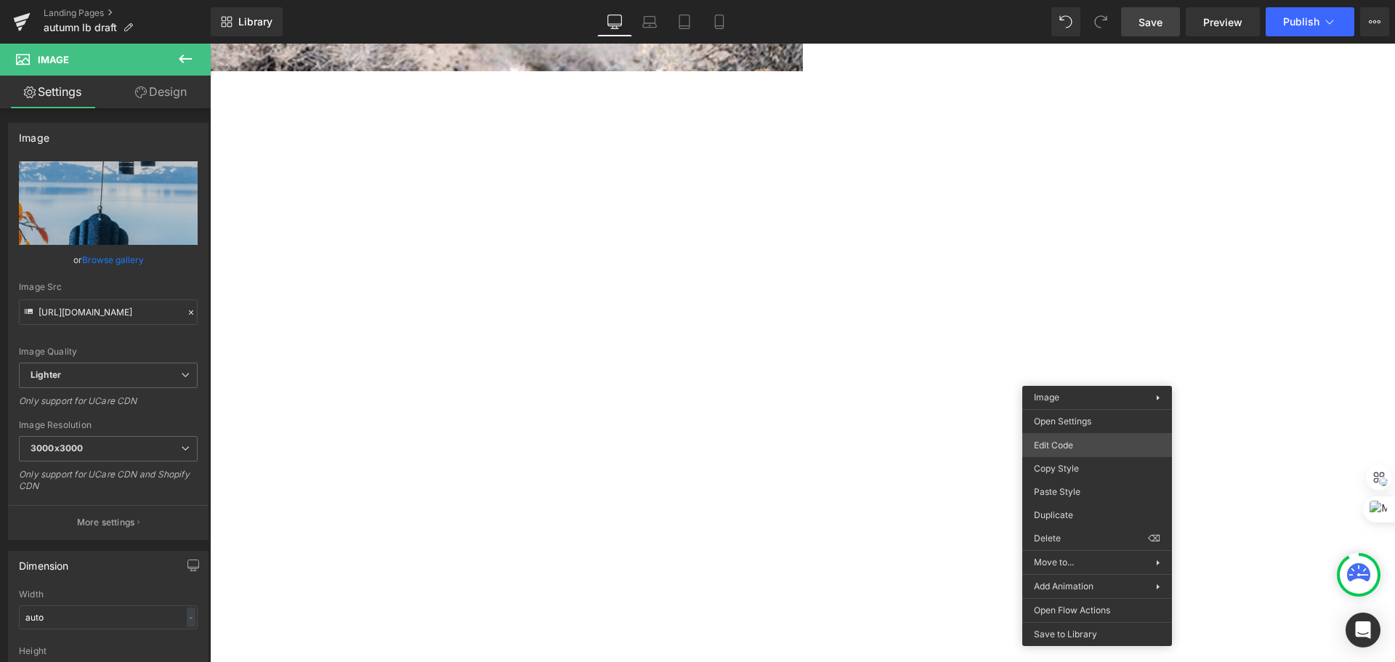
click at [1090, 449] on body "Image You are previewing how the will restyle your page. You can not edit Eleme…" at bounding box center [697, 331] width 1395 height 662
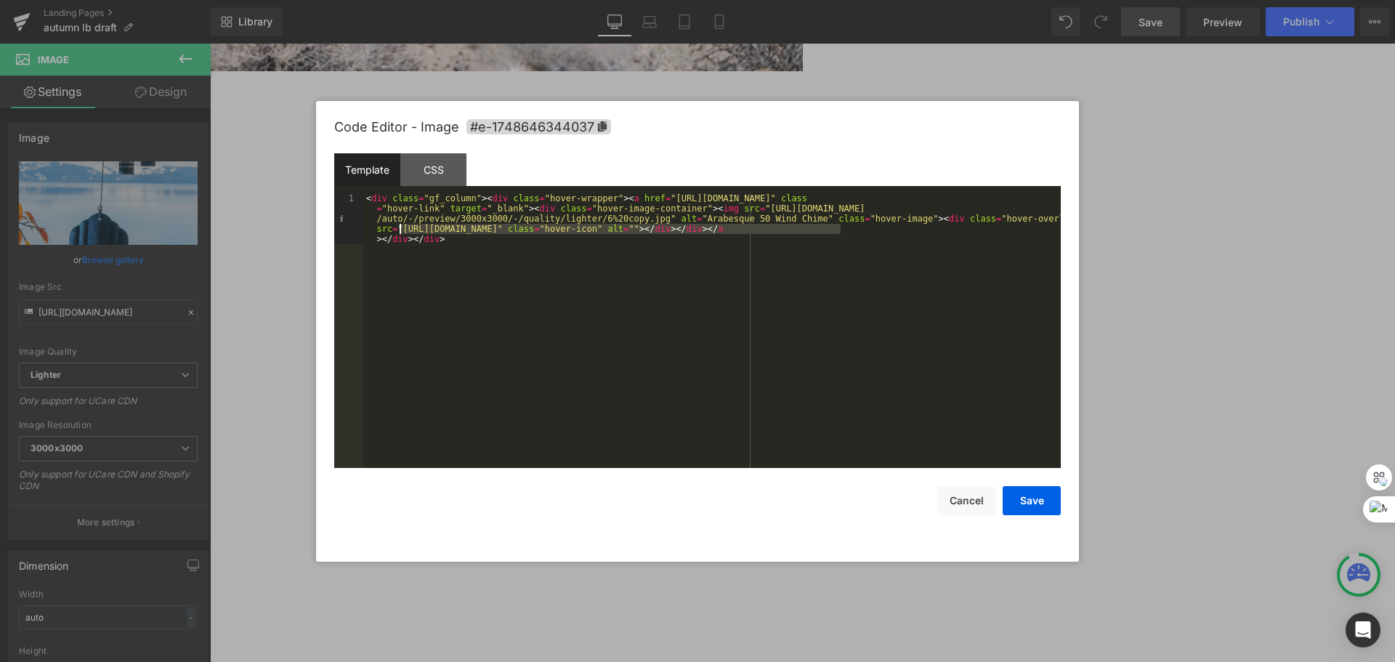
drag, startPoint x: 841, startPoint y: 225, endPoint x: 402, endPoint y: 228, distance: 439.6
click at [402, 228] on div "< div class = "gf_column" > < div class = "hover-wrapper" > < a href = "[URL][D…" at bounding box center [712, 381] width 698 height 376
click at [1047, 506] on button "Save" at bounding box center [1032, 500] width 58 height 29
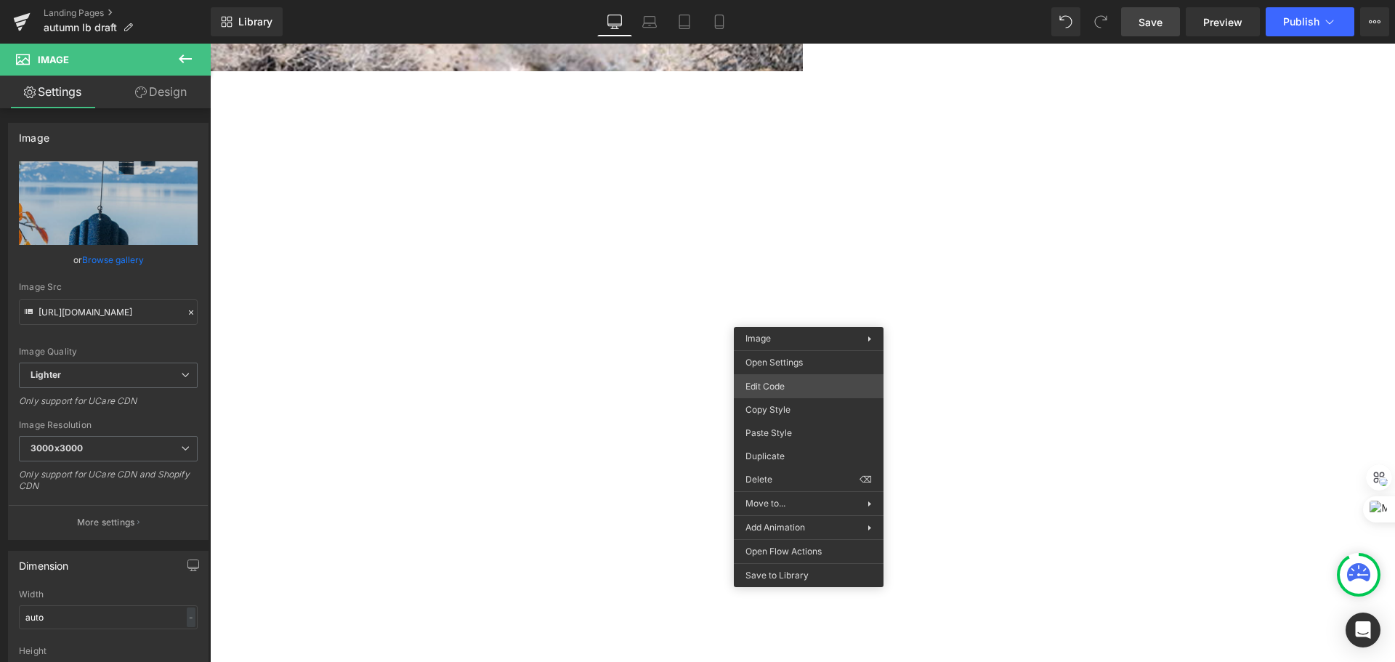
click at [794, 0] on div "Image You are previewing how the will restyle your page. You can not edit Eleme…" at bounding box center [697, 0] width 1395 height 0
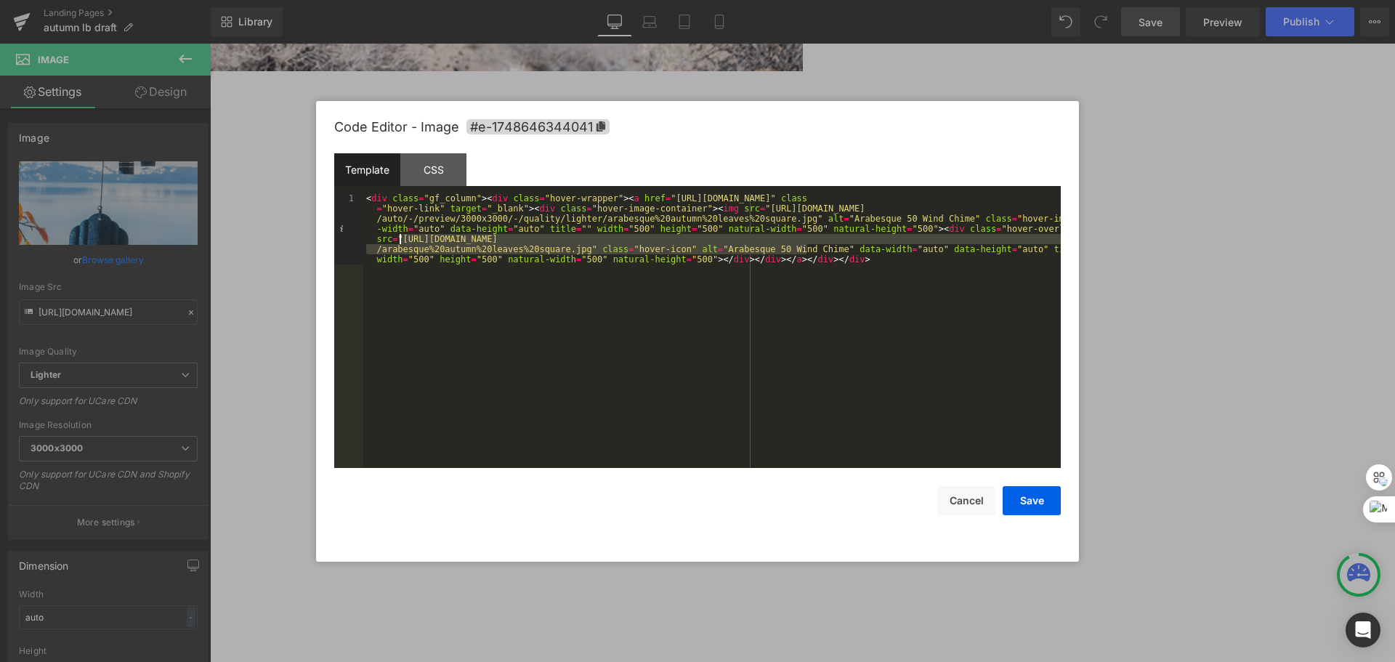
drag, startPoint x: 806, startPoint y: 251, endPoint x: 402, endPoint y: 237, distance: 404.2
click at [402, 237] on div "< div class = "gf_column" > < div class = "hover-wrapper" > < a href = "[URL][D…" at bounding box center [712, 401] width 698 height 417
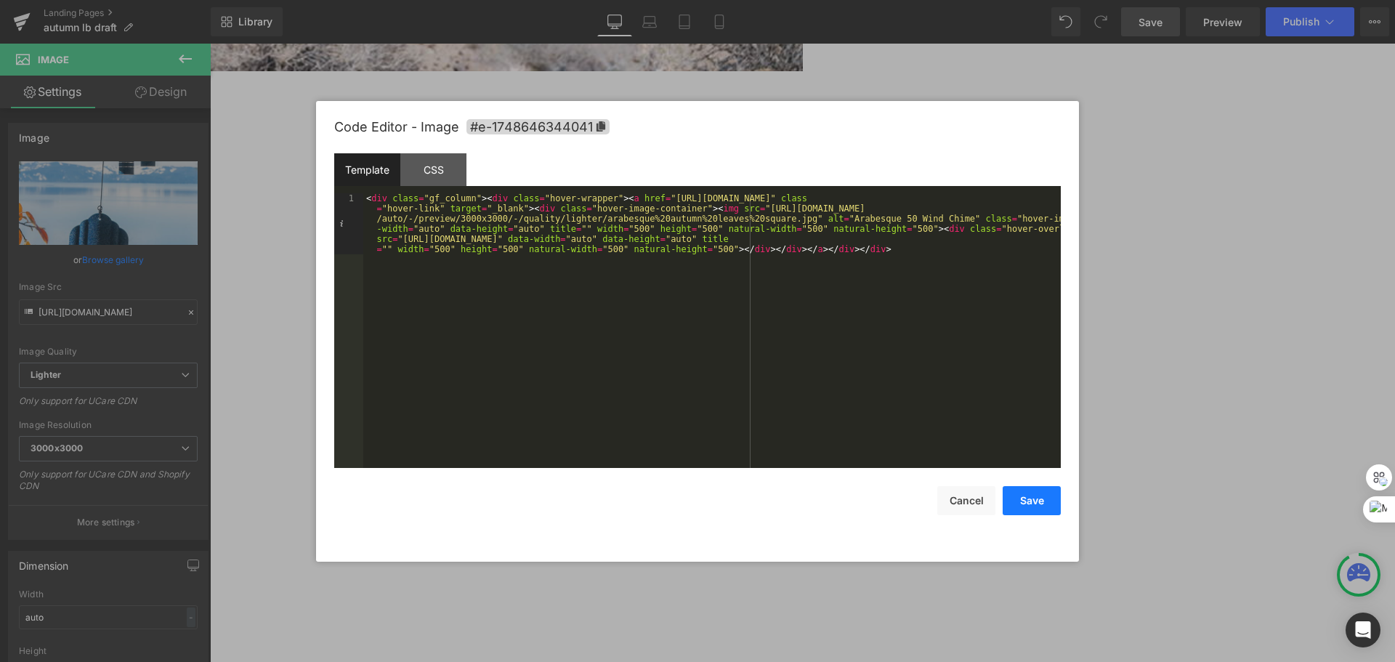
click at [1041, 504] on button "Save" at bounding box center [1032, 500] width 58 height 29
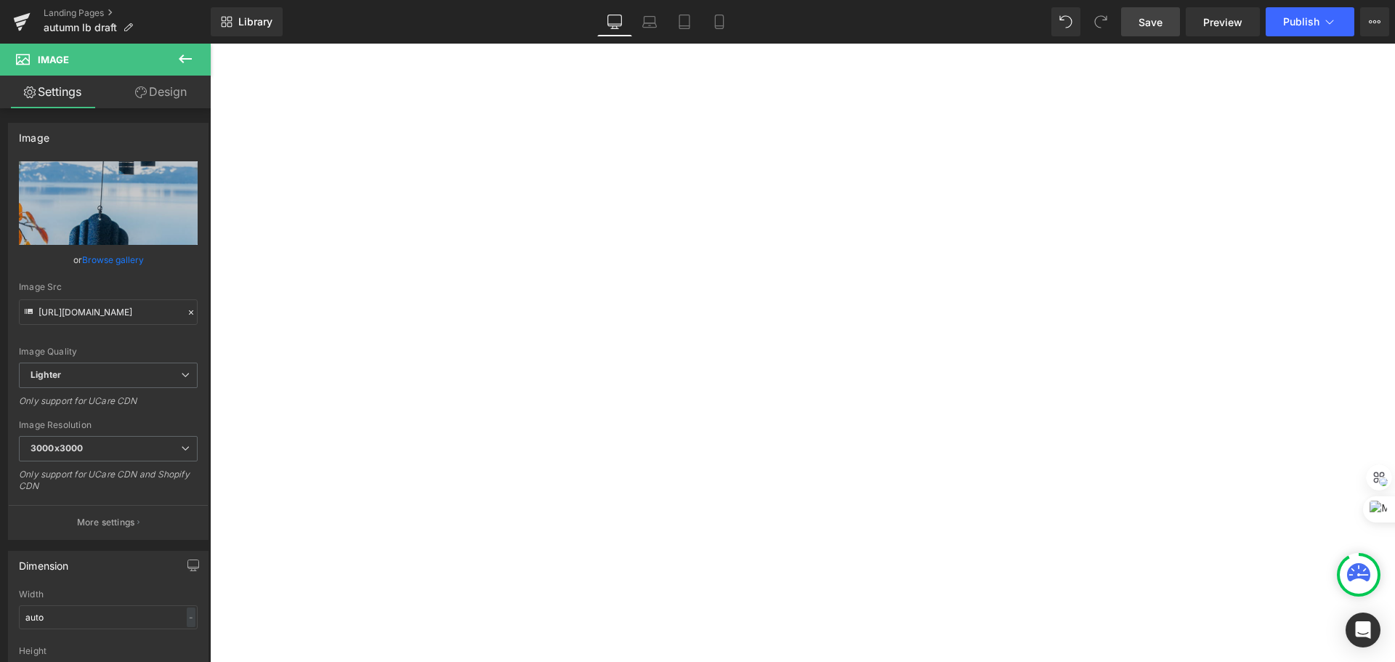
scroll to position [3924, 0]
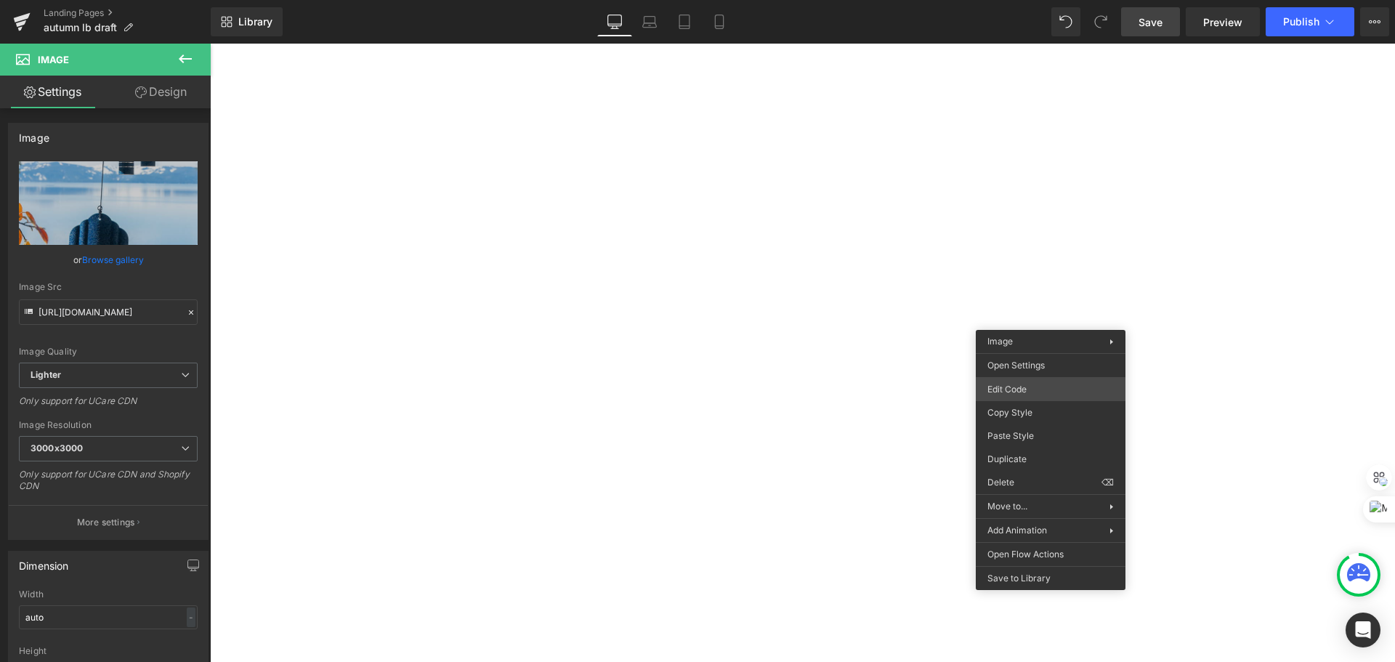
click at [1037, 0] on div "Image You are previewing how the will restyle your page. You can not edit Eleme…" at bounding box center [697, 0] width 1395 height 0
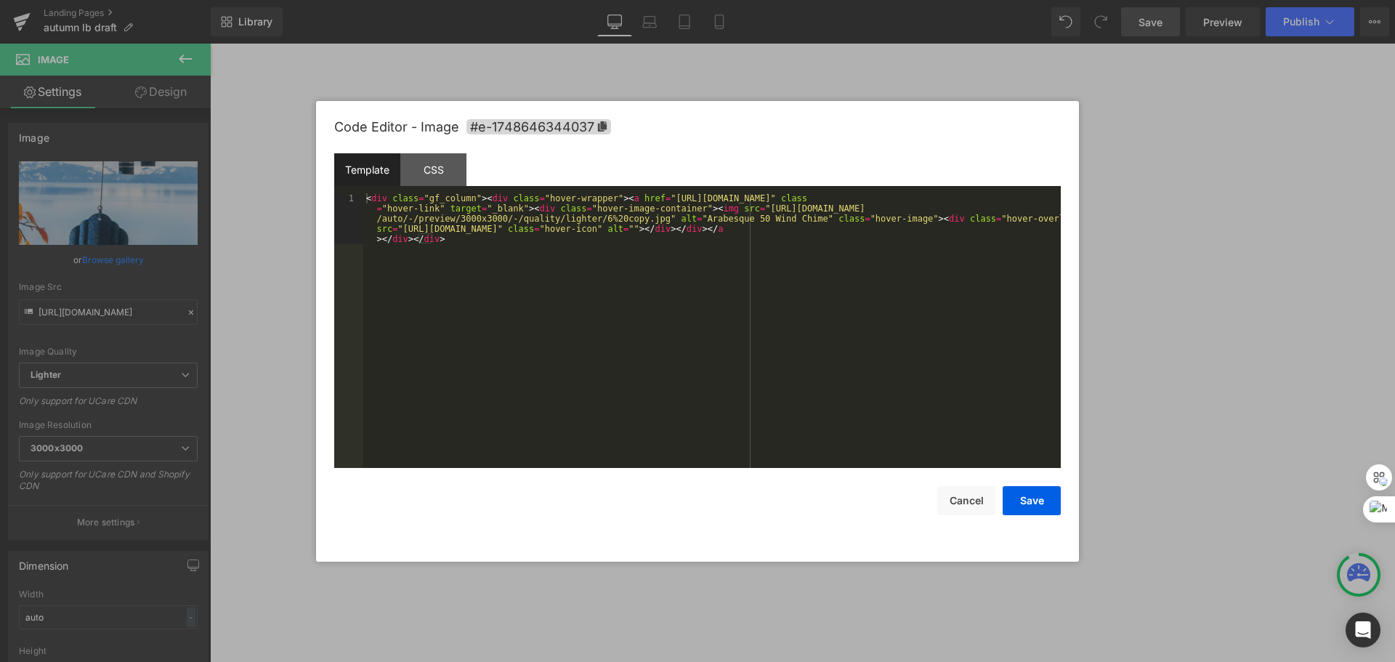
click at [720, 257] on div "< div class = "gf_column" > < div class = "hover-wrapper" > < a href = "[URL][D…" at bounding box center [712, 381] width 698 height 376
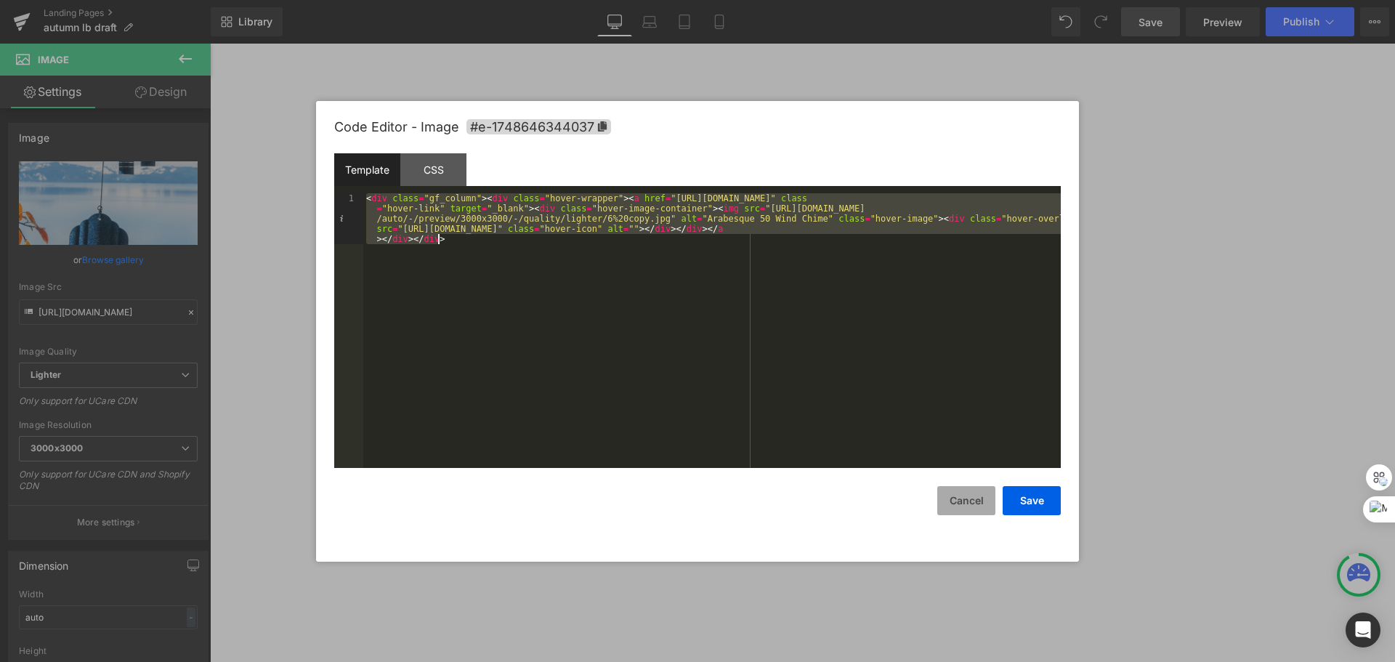
click at [953, 500] on button "Cancel" at bounding box center [966, 500] width 58 height 29
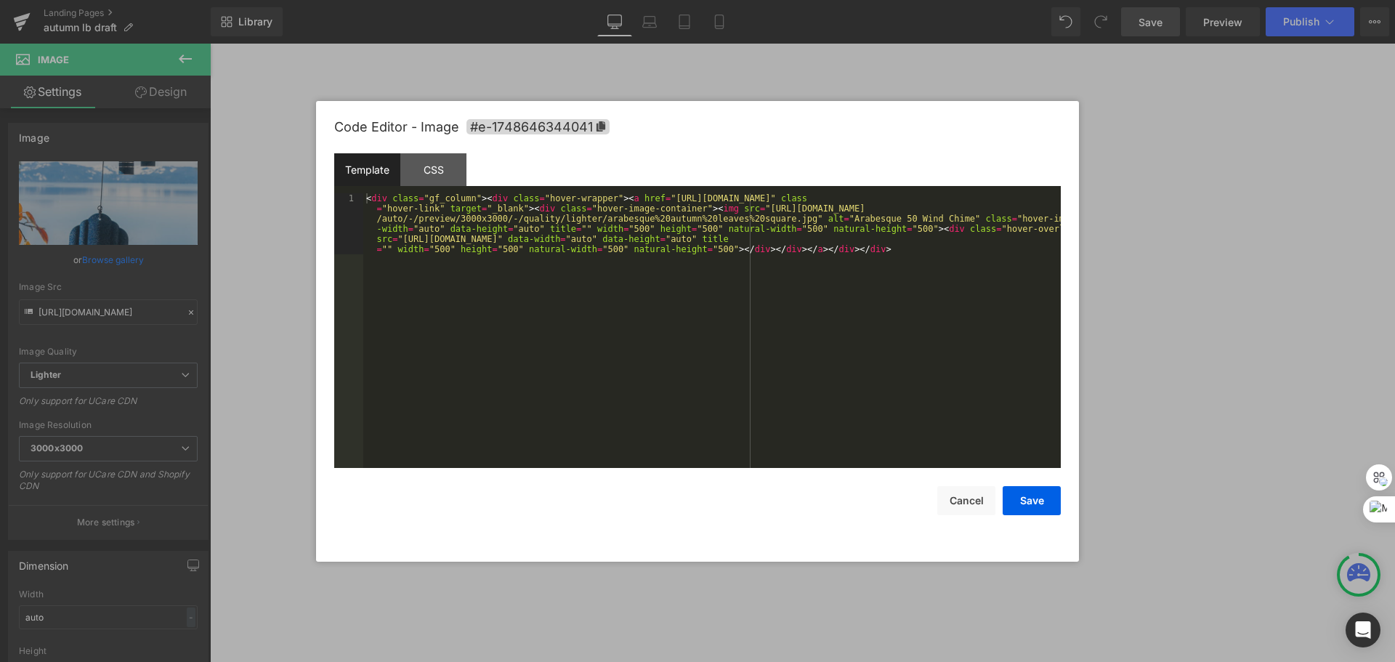
click at [820, 0] on div "Image You are previewing how the will restyle your page. You can not edit Eleme…" at bounding box center [697, 0] width 1395 height 0
click at [916, 270] on div "< div class = "gf_column" > < div class = "hover-wrapper" > < a href = "[URL][D…" at bounding box center [712, 391] width 698 height 397
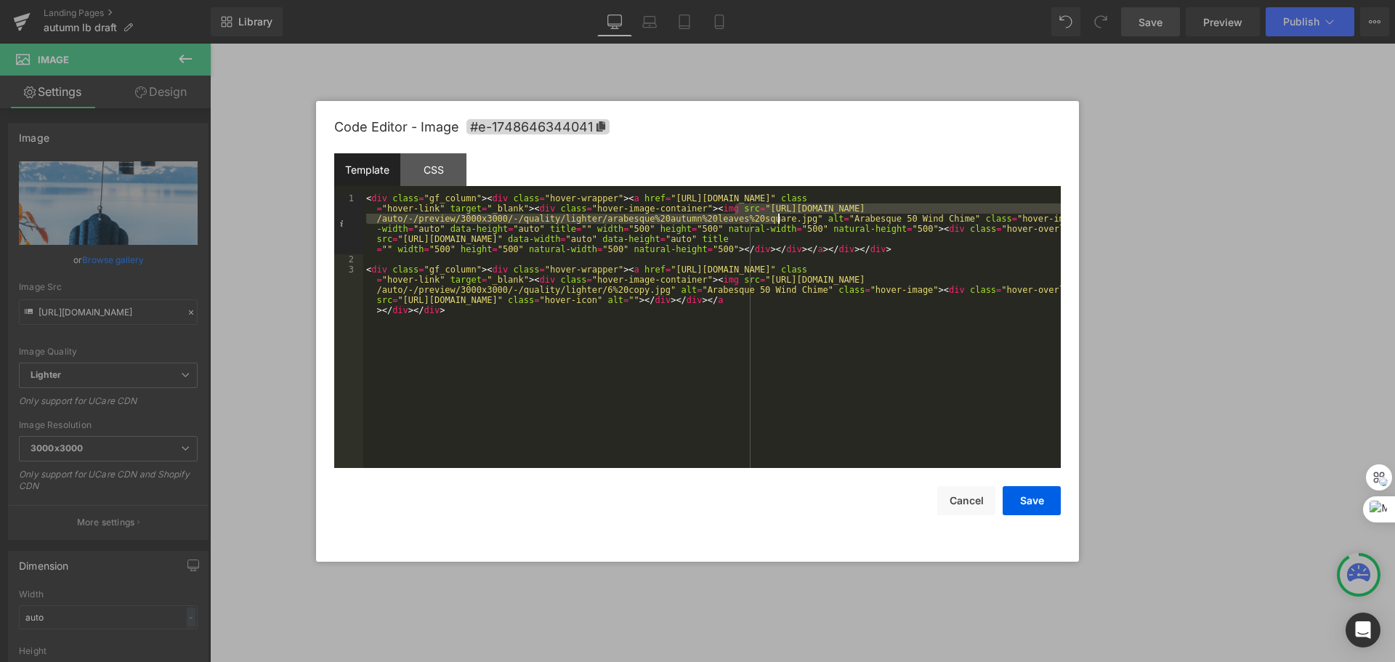
drag, startPoint x: 733, startPoint y: 207, endPoint x: 778, endPoint y: 217, distance: 46.0
click at [778, 217] on div "< div class = "gf_column" > < div class = "hover-wrapper" > < a href = "[URL][D…" at bounding box center [712, 386] width 698 height 387
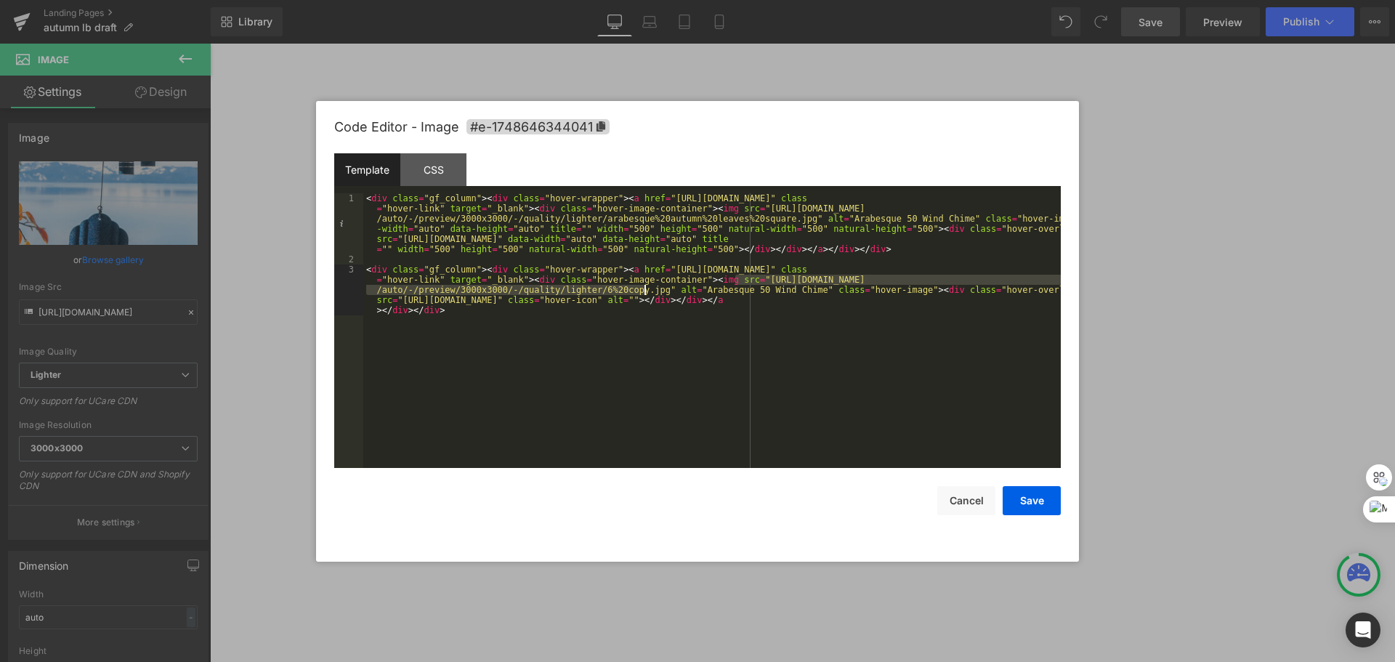
drag, startPoint x: 735, startPoint y: 280, endPoint x: 645, endPoint y: 289, distance: 90.6
click at [645, 289] on div "< div class = "gf_column" > < div class = "hover-wrapper" > < a href = "[URL][D…" at bounding box center [712, 386] width 698 height 387
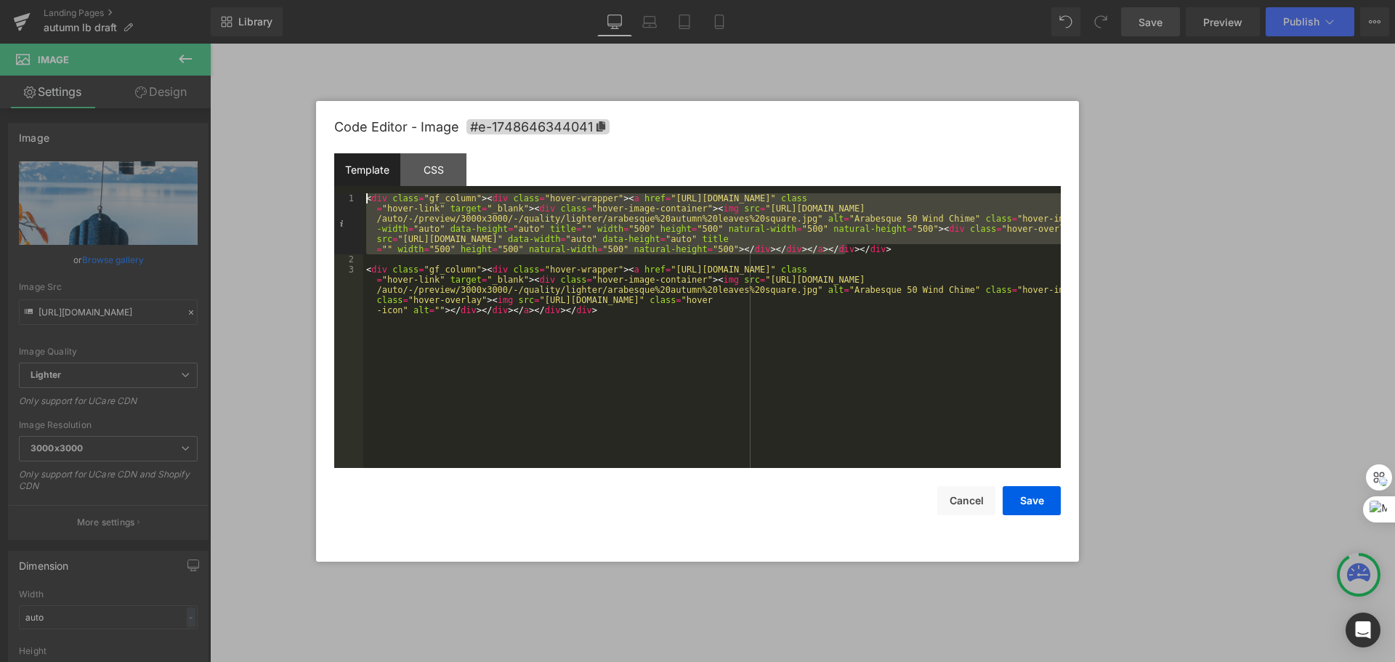
drag, startPoint x: 872, startPoint y: 244, endPoint x: 362, endPoint y: 188, distance: 513.1
click at [362, 188] on div "Template CSS 1 2 3 < div class = "gf_column" > < div class = "hover-wrapper" > …" at bounding box center [697, 310] width 727 height 315
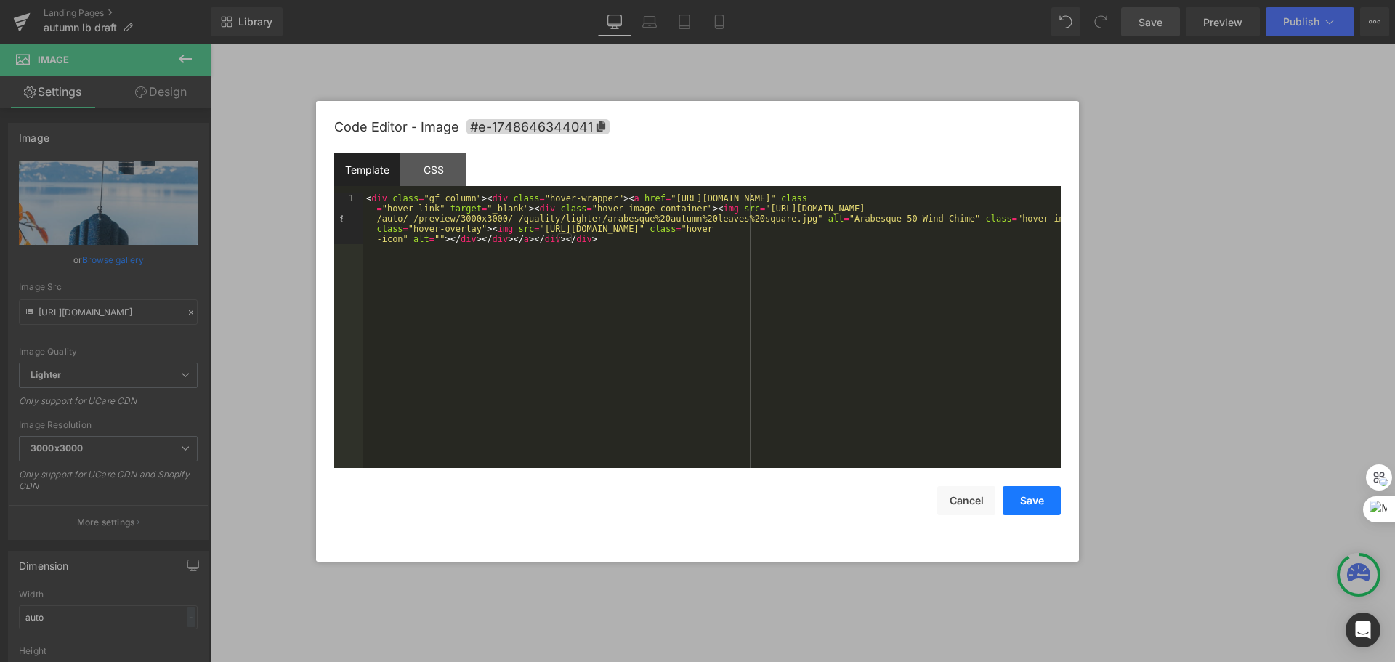
click at [1010, 504] on button "Save" at bounding box center [1032, 500] width 58 height 29
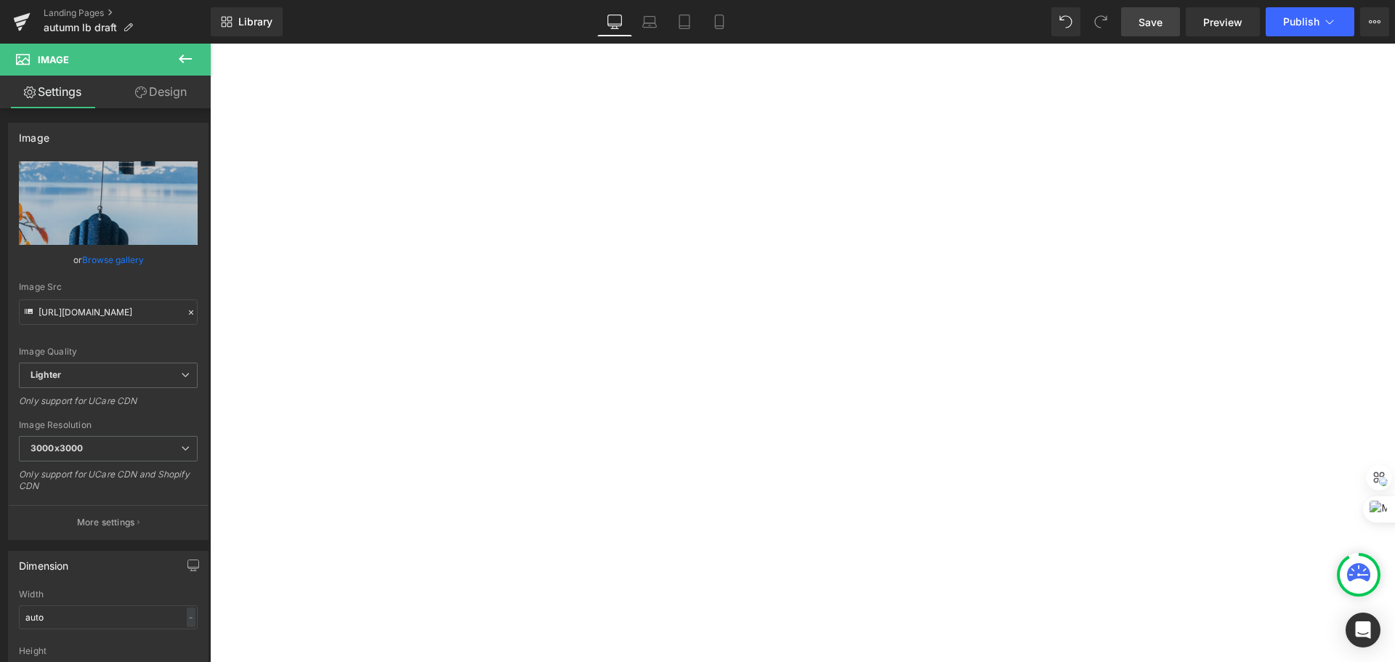
scroll to position [4069, 0]
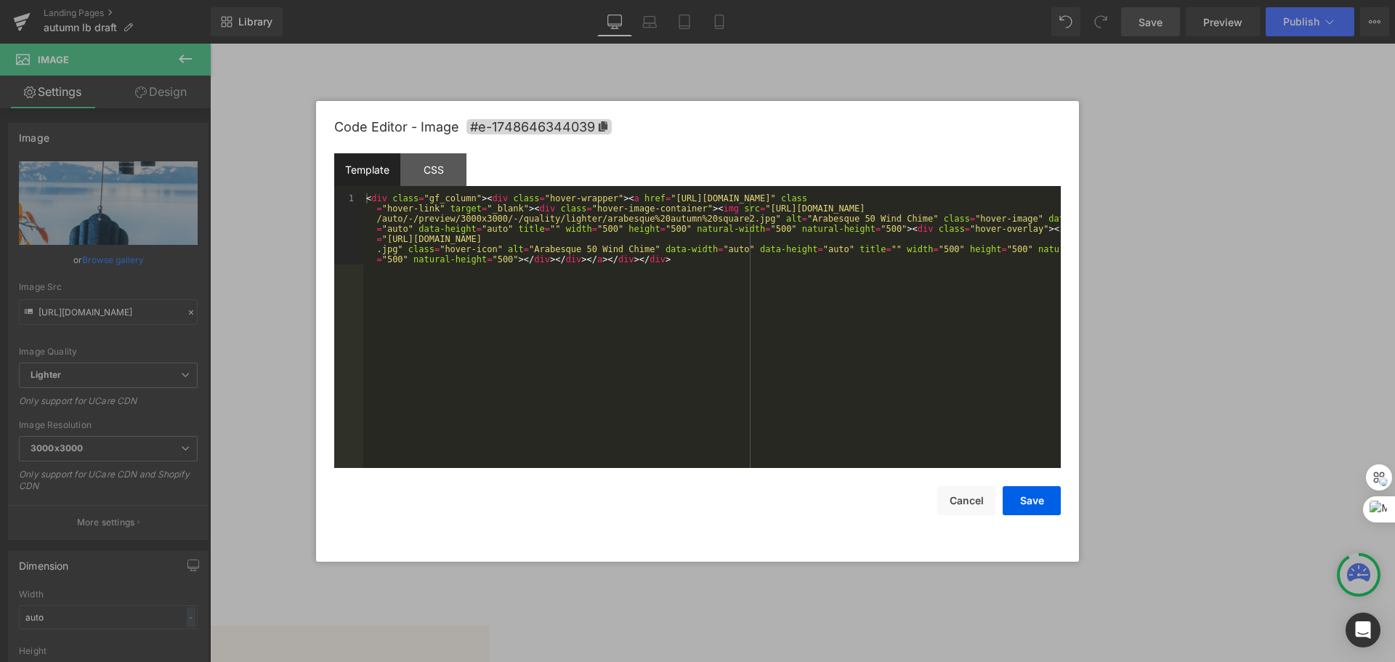
click at [822, 0] on div "Image You are previewing how the will restyle your page. You can not edit Eleme…" at bounding box center [697, 0] width 1395 height 0
click at [779, 299] on div "< div class = "gf_column" > < div class = "hover-wrapper" > < a href = "[URL][D…" at bounding box center [712, 401] width 698 height 417
click at [981, 502] on button "Cancel" at bounding box center [966, 500] width 58 height 29
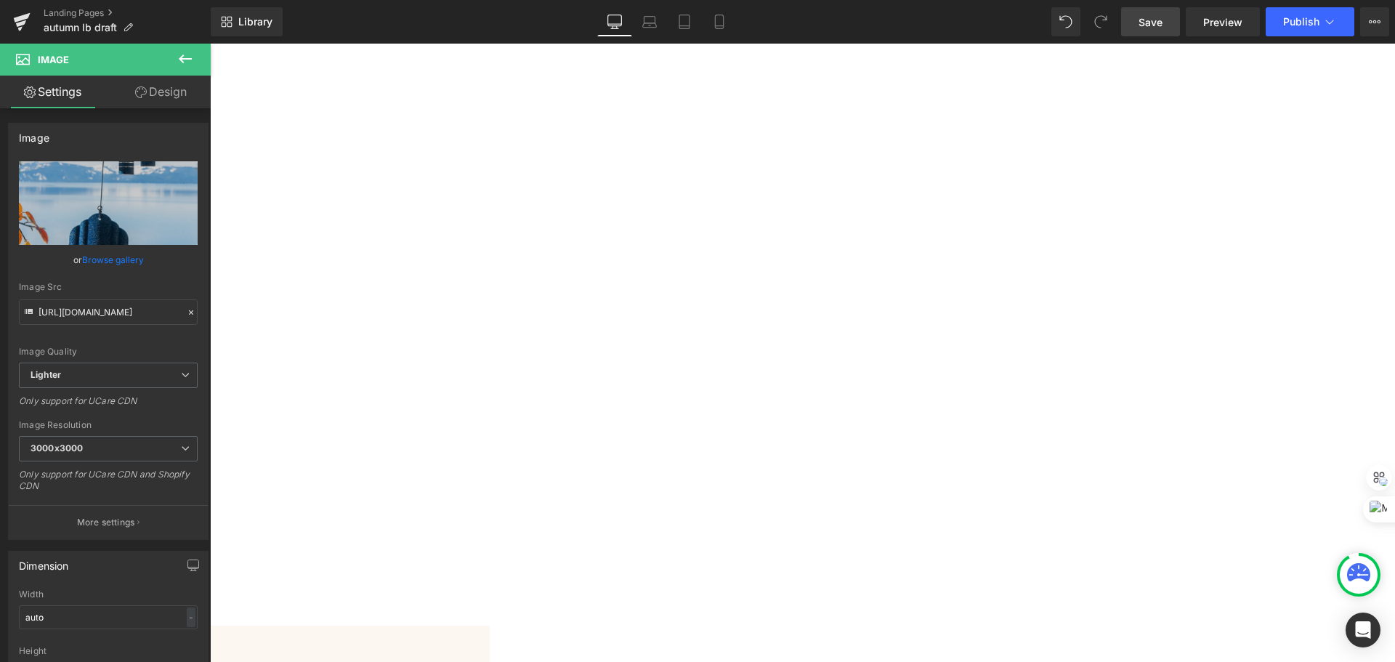
click at [1163, 20] on span "Save" at bounding box center [1151, 22] width 24 height 15
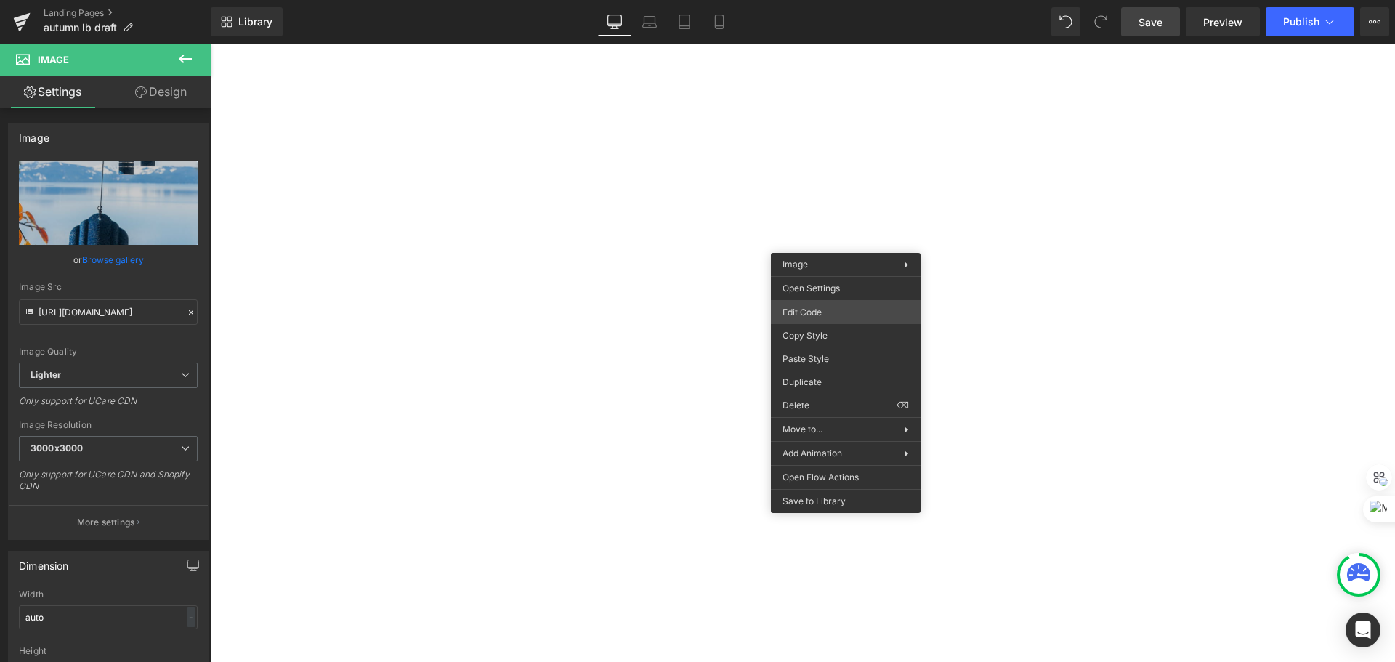
click at [827, 0] on div "Image You are previewing how the will restyle your page. You can not edit Eleme…" at bounding box center [697, 0] width 1395 height 0
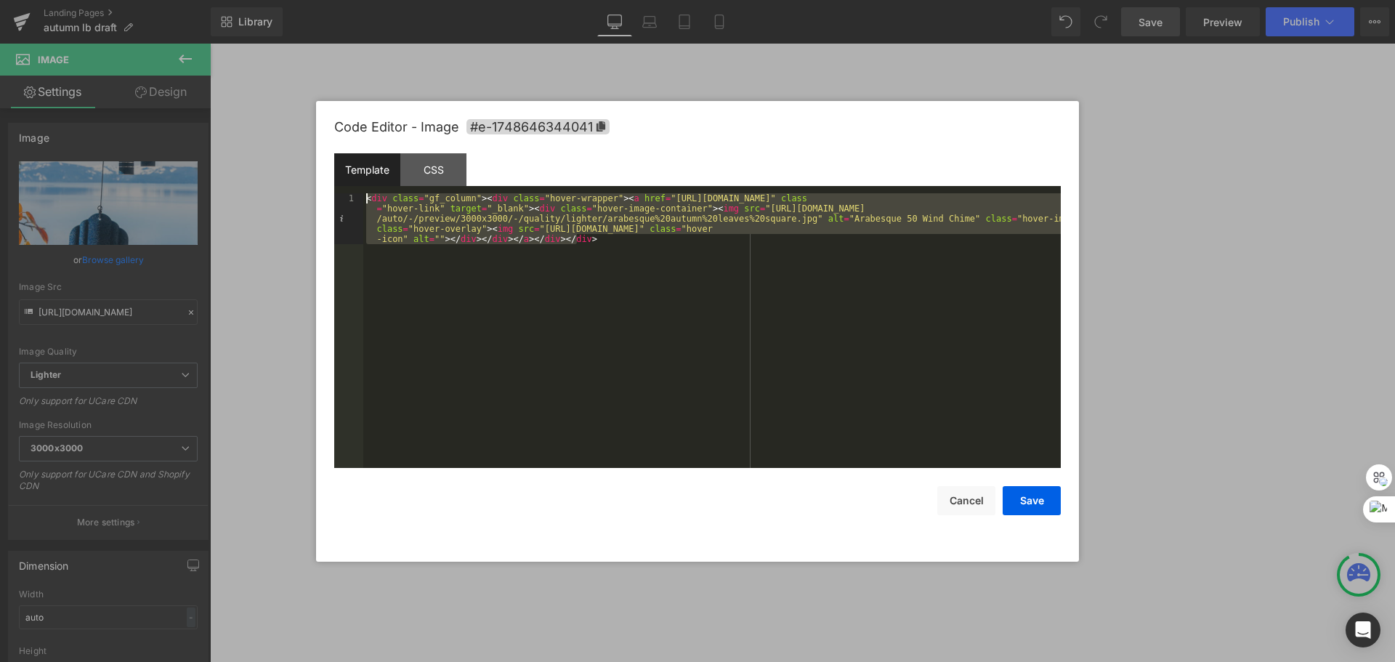
drag, startPoint x: 706, startPoint y: 270, endPoint x: 272, endPoint y: 184, distance: 441.6
click at [272, 184] on body "Image You are previewing how the will restyle your page. You can not edit Eleme…" at bounding box center [697, 331] width 1395 height 662
click at [961, 506] on button "Cancel" at bounding box center [966, 500] width 58 height 29
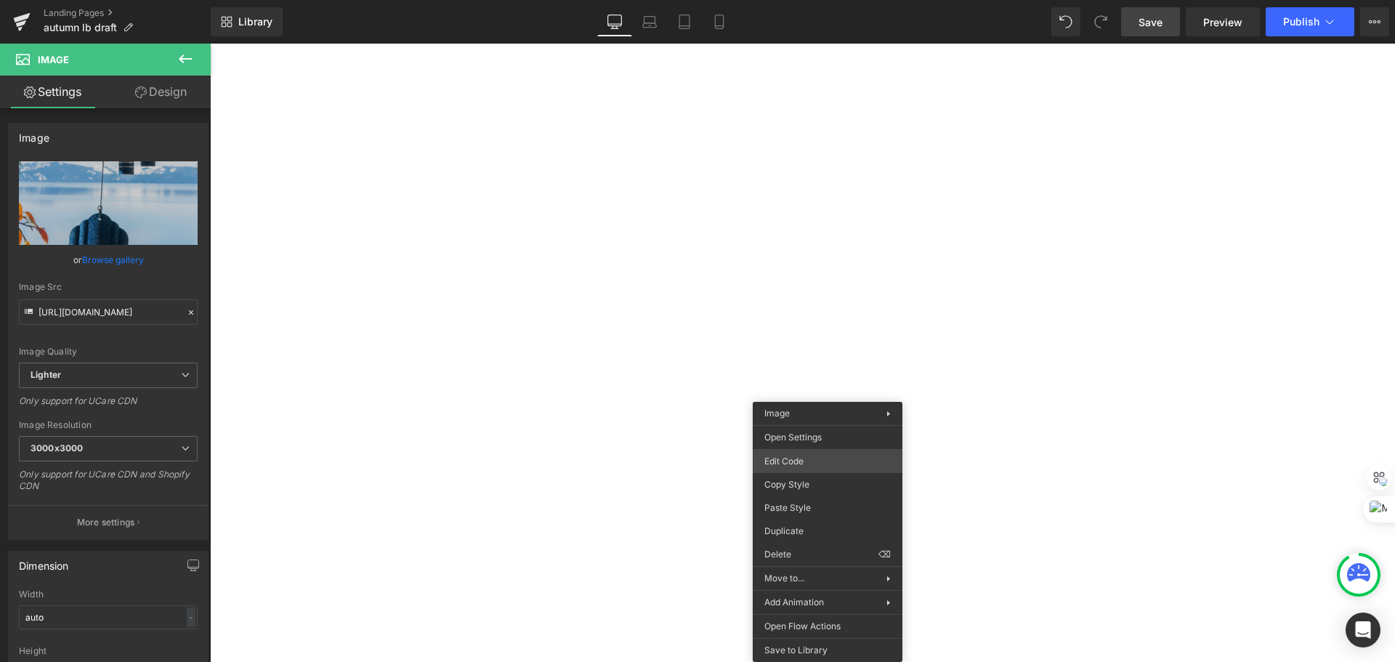
click at [825, 0] on div "Image You are previewing how the will restyle your page. You can not edit Eleme…" at bounding box center [697, 0] width 1395 height 0
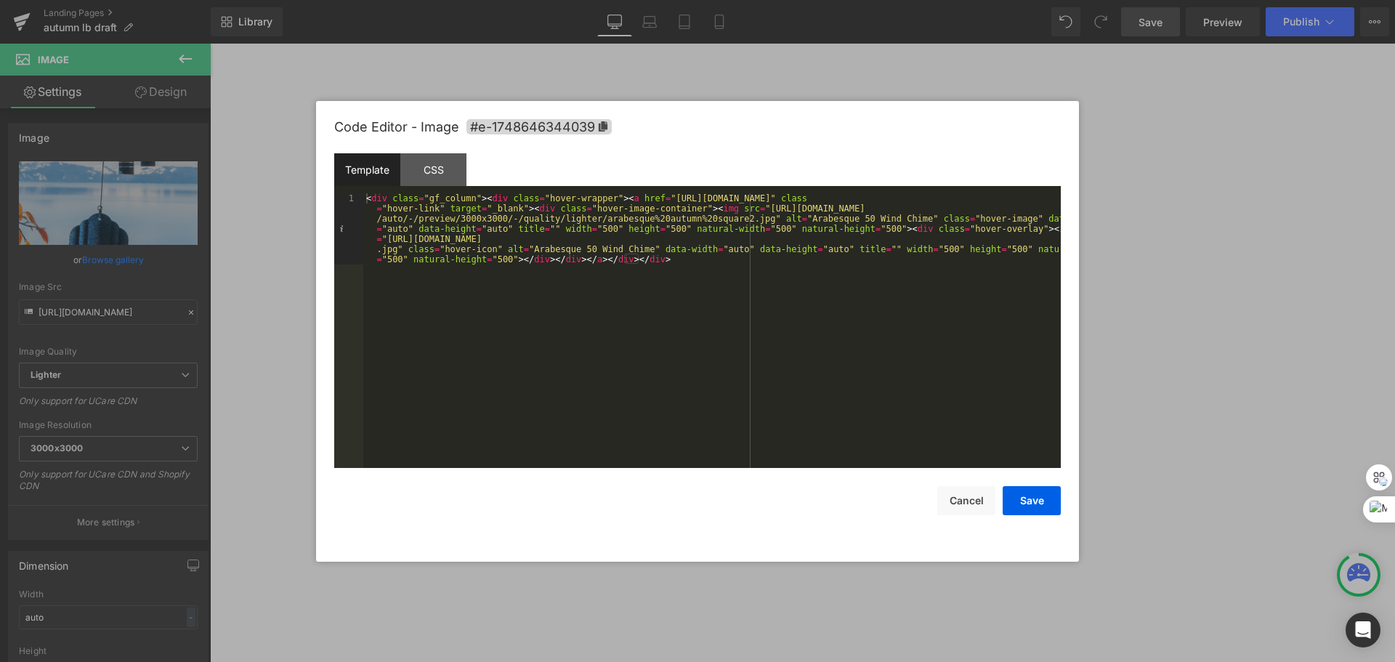
click at [743, 313] on div "< div class = "gf_column" > < div class = "hover-wrapper" > < a href = "[URL][D…" at bounding box center [712, 401] width 698 height 417
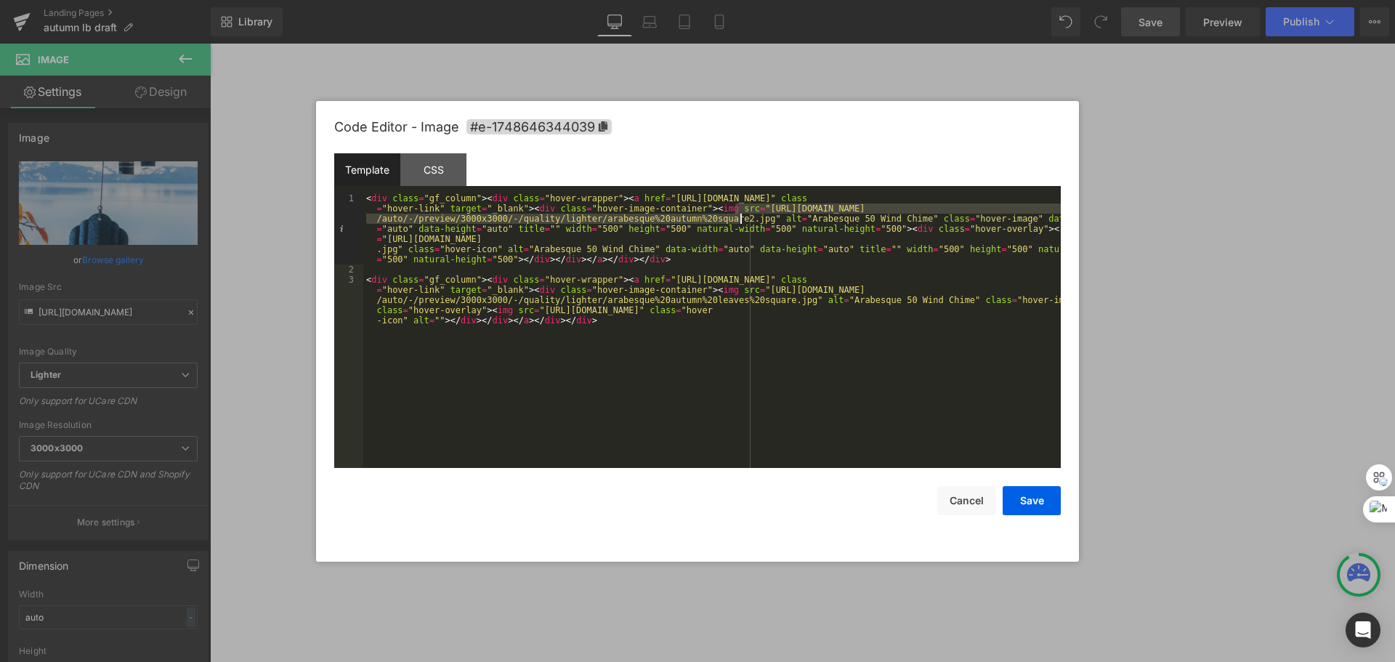
drag, startPoint x: 735, startPoint y: 211, endPoint x: 739, endPoint y: 221, distance: 10.8
click at [739, 221] on div "< div class = "gf_column" > < div class = "hover-wrapper" > < a href = "[URL][D…" at bounding box center [712, 391] width 698 height 397
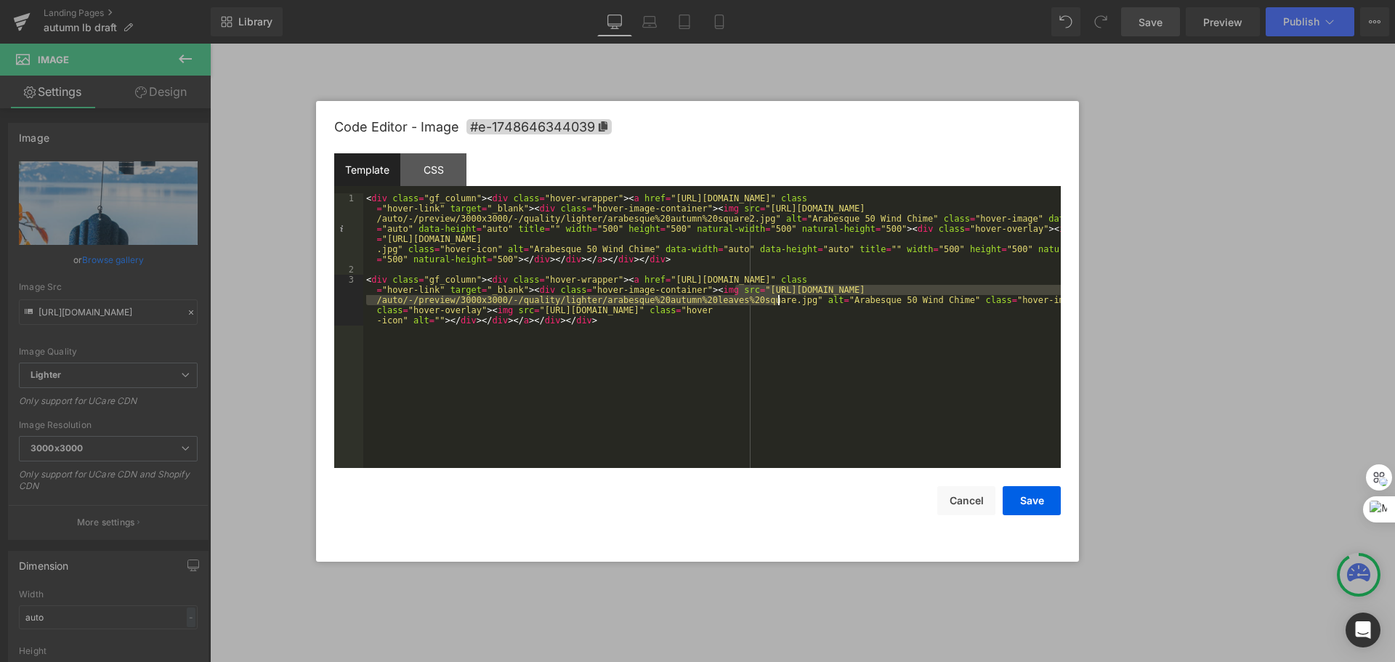
drag, startPoint x: 735, startPoint y: 292, endPoint x: 780, endPoint y: 295, distance: 45.1
click at [780, 295] on div "< div class = "gf_column" > < div class = "hover-wrapper" > < a href = "[URL][D…" at bounding box center [712, 391] width 698 height 397
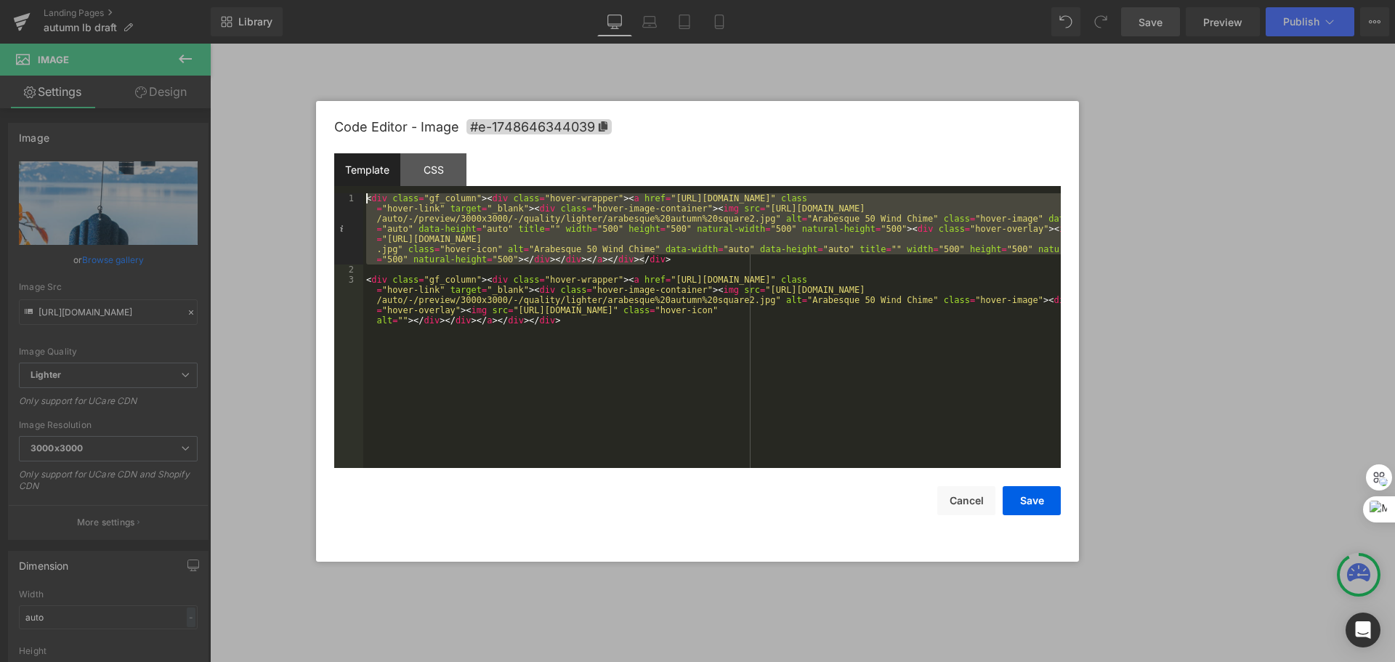
drag, startPoint x: 685, startPoint y: 263, endPoint x: 315, endPoint y: 186, distance: 377.8
click at [315, 186] on body "Image You are previewing how the will restyle your page. You can not edit Eleme…" at bounding box center [697, 331] width 1395 height 662
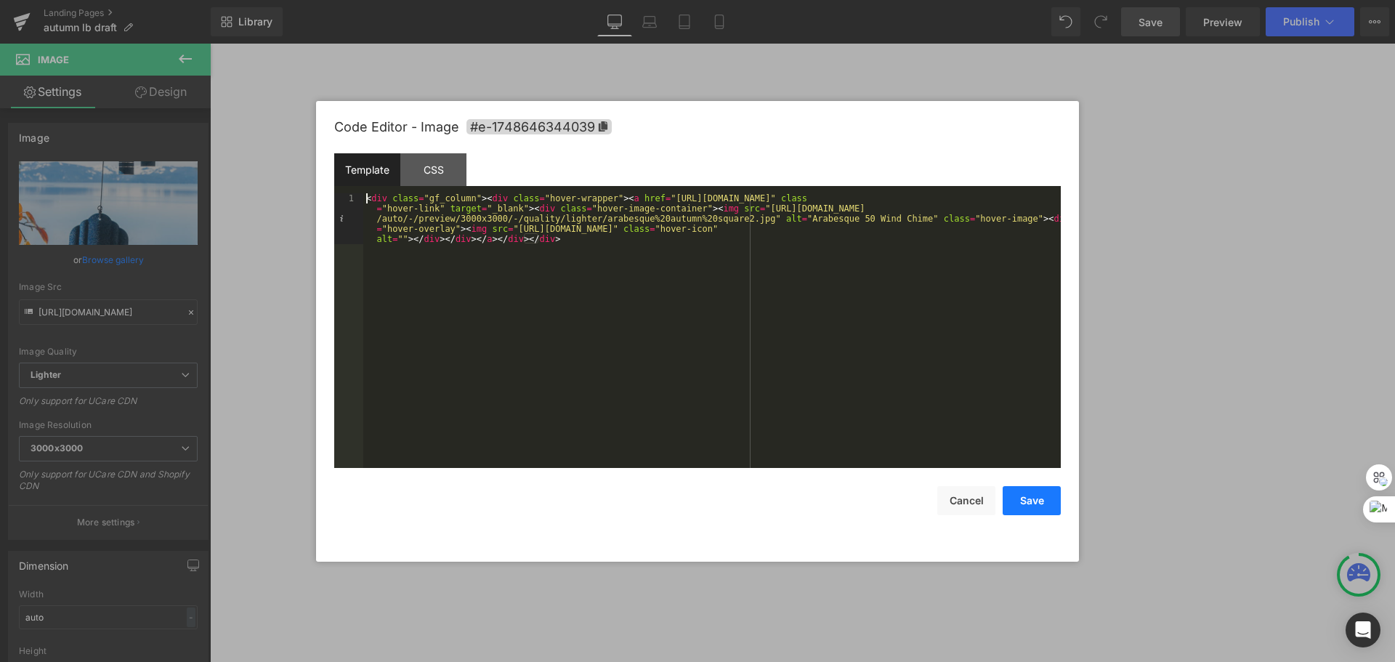
click at [1016, 498] on button "Save" at bounding box center [1032, 500] width 58 height 29
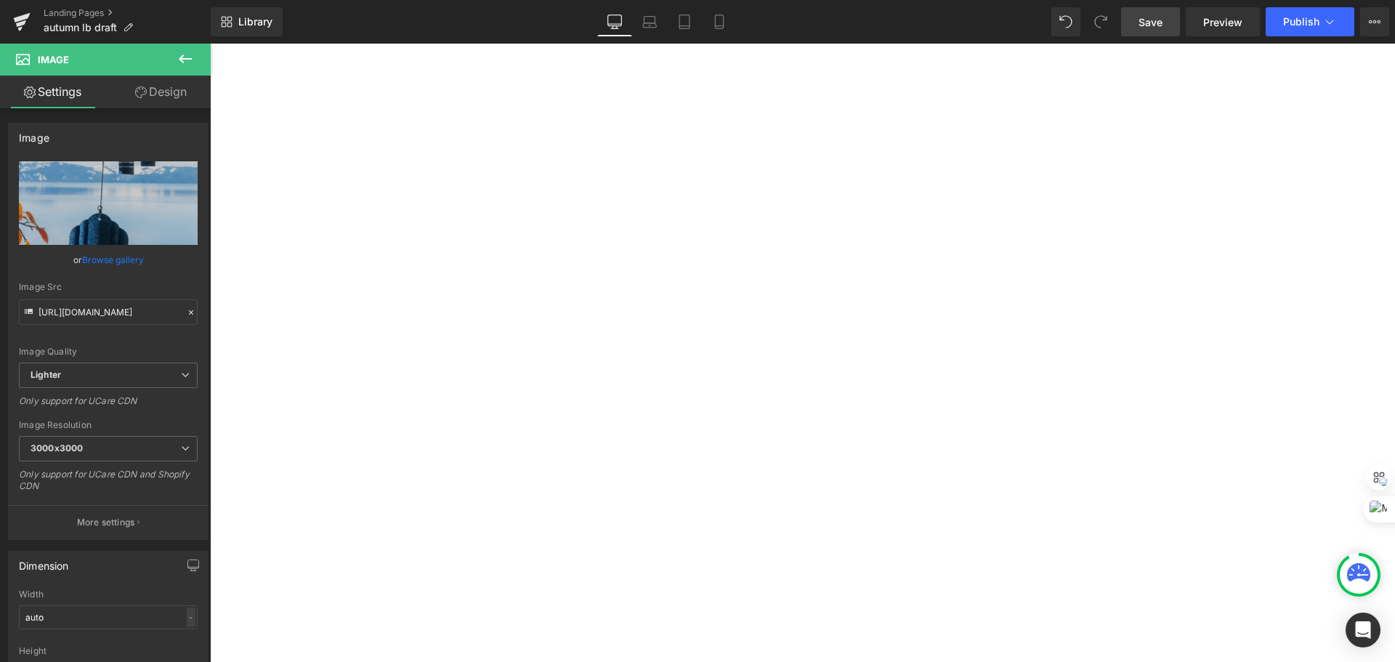
click at [1155, 15] on span "Save" at bounding box center [1151, 22] width 24 height 15
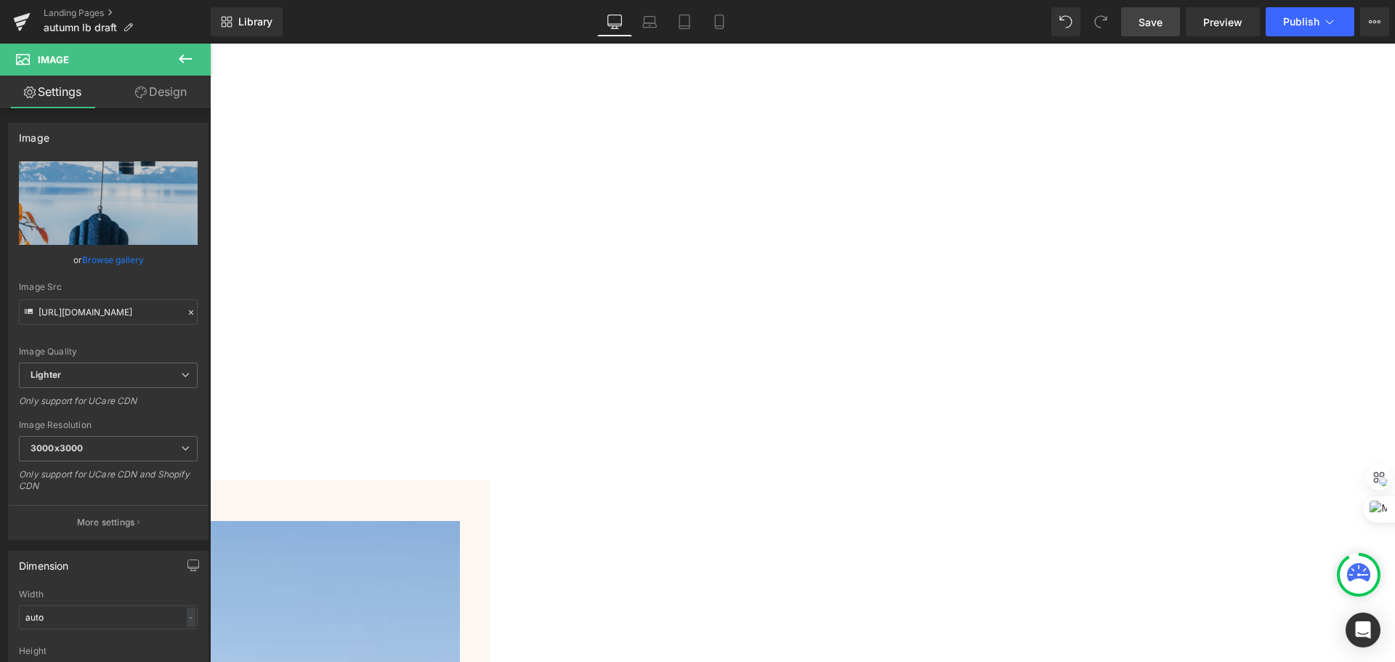
scroll to position [3924, 0]
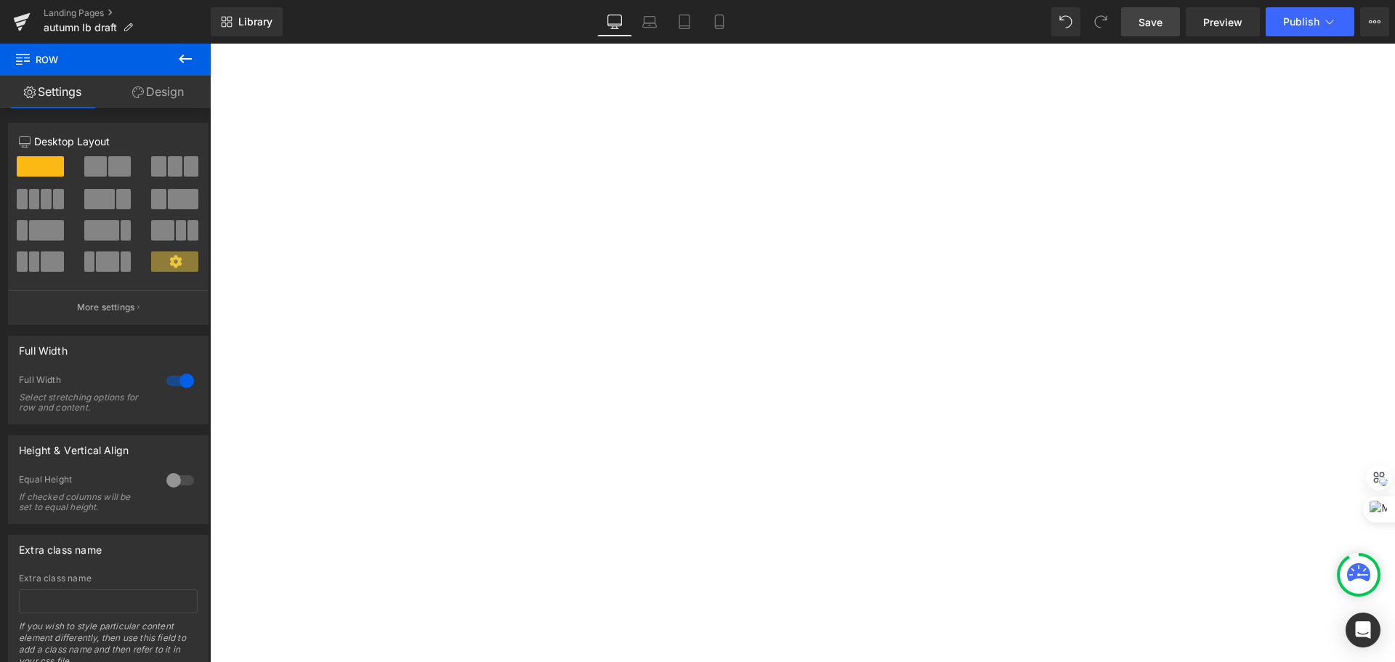
scroll to position [145, 0]
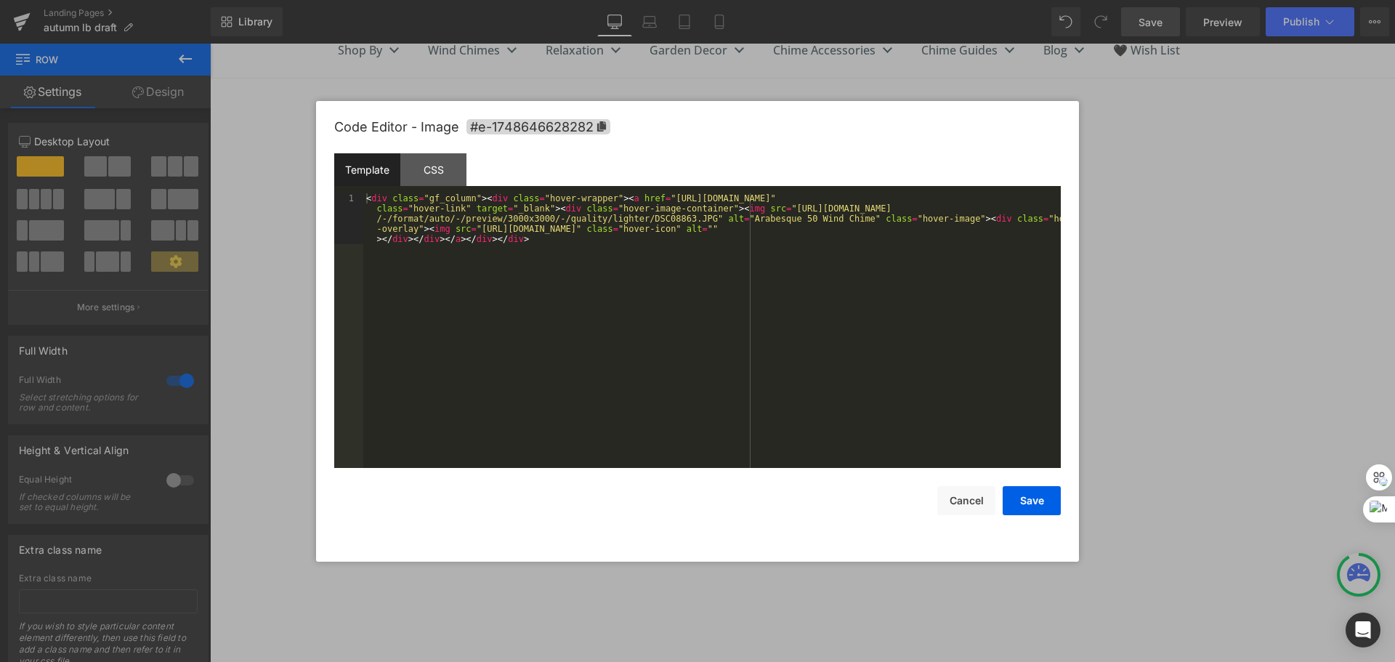
click at [798, 0] on div "Image You are previewing how the will restyle your page. You can not edit Eleme…" at bounding box center [697, 0] width 1395 height 0
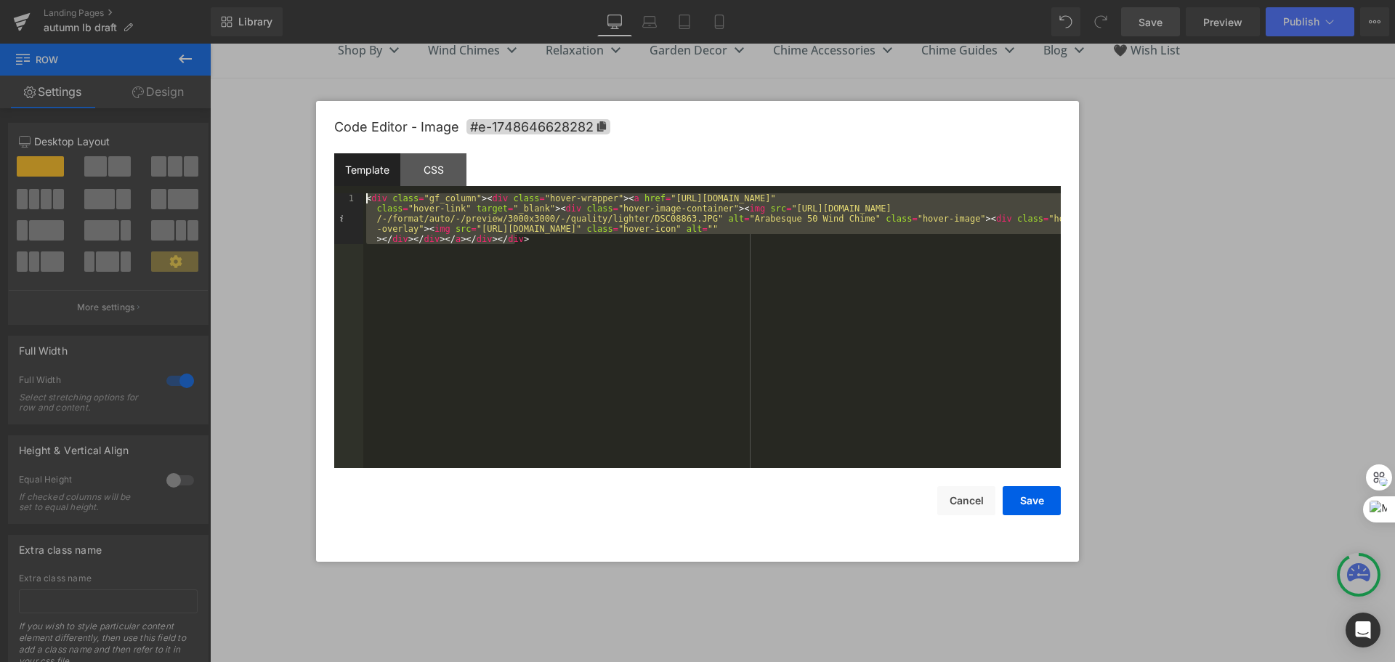
drag, startPoint x: 748, startPoint y: 279, endPoint x: 309, endPoint y: 190, distance: 448.4
click at [309, 190] on body "Image You are previewing how the will restyle your page. You can not edit Eleme…" at bounding box center [697, 331] width 1395 height 662
drag, startPoint x: 974, startPoint y: 509, endPoint x: 469, endPoint y: 374, distance: 522.1
click at [974, 509] on button "Cancel" at bounding box center [966, 500] width 58 height 29
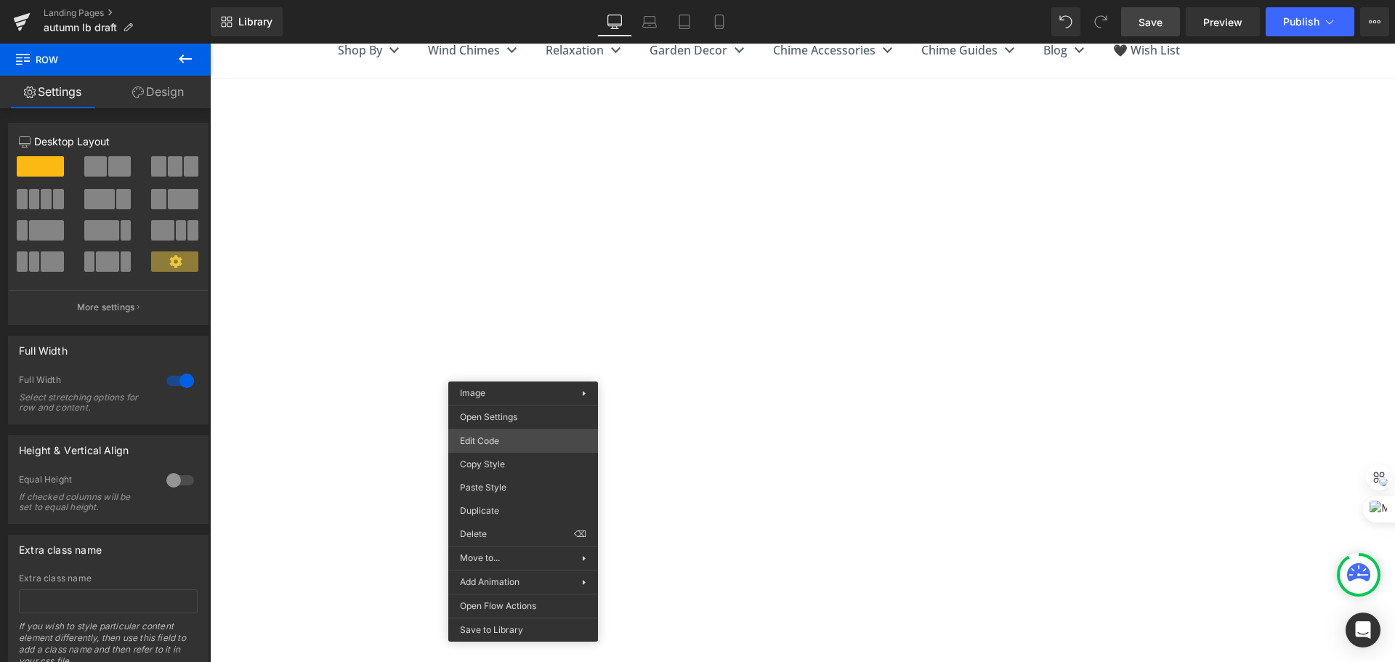
click at [541, 0] on div "Image You are previewing how the will restyle your page. You can not edit Eleme…" at bounding box center [697, 0] width 1395 height 0
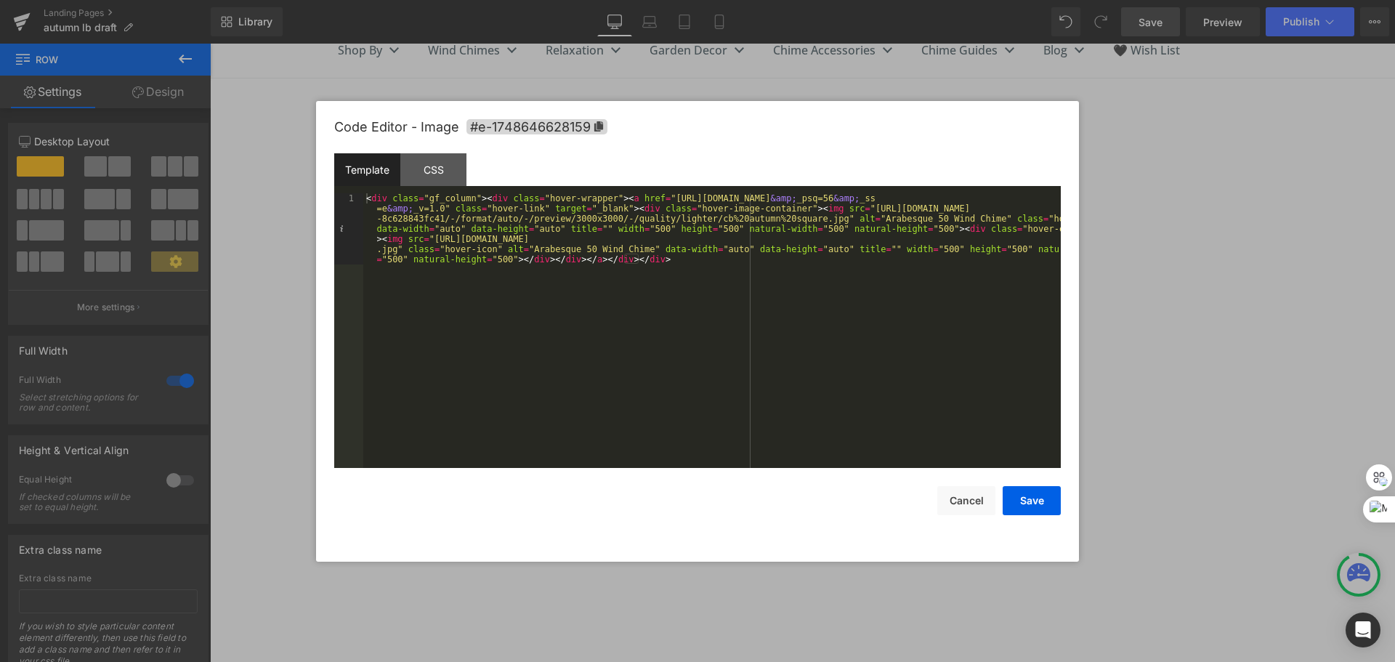
click at [711, 278] on div "< div class = "gf_column" > < div class = "hover-wrapper" > < a href = "[URL][D…" at bounding box center [712, 401] width 698 height 417
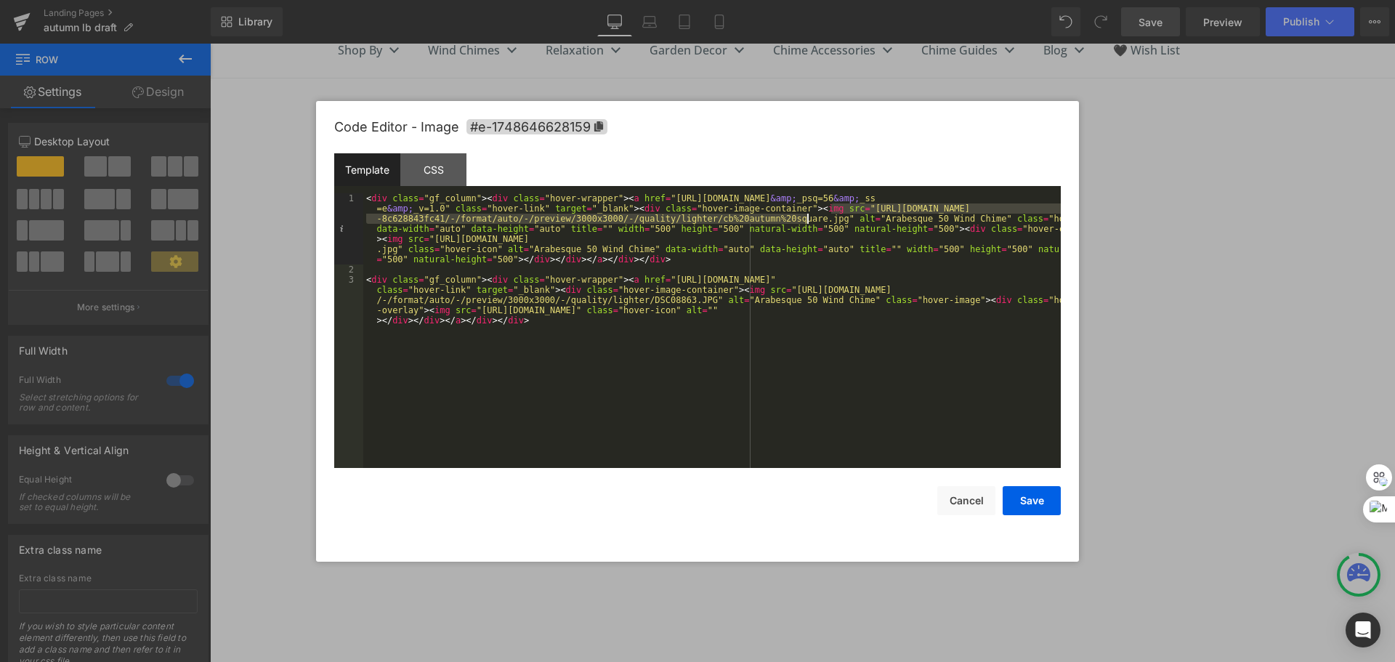
drag, startPoint x: 831, startPoint y: 211, endPoint x: 807, endPoint y: 217, distance: 24.7
click at [807, 217] on div "< div class = "gf_column" > < div class = "hover-wrapper" > < a href = "[URL][D…" at bounding box center [712, 391] width 698 height 397
click at [759, 291] on div "< div class = "gf_column" > < div class = "hover-wrapper" > < a href = "[URL][D…" at bounding box center [712, 391] width 698 height 397
click at [759, 291] on div "< div class = "gf_column" > < div class = "hover-wrapper" > < a href = "[URL][D…" at bounding box center [712, 330] width 698 height 275
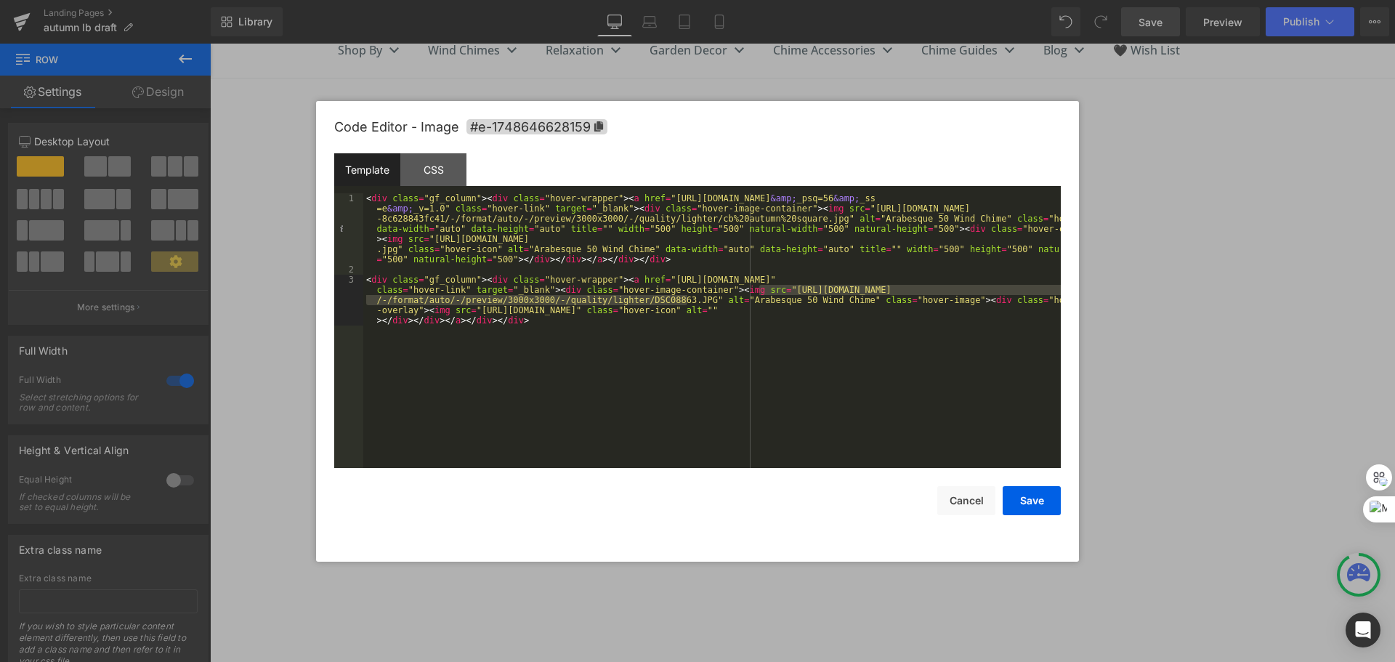
drag, startPoint x: 759, startPoint y: 291, endPoint x: 688, endPoint y: 298, distance: 71.6
click at [688, 298] on div "< div class = "gf_column" > < div class = "hover-wrapper" > < a href = "[URL][D…" at bounding box center [712, 391] width 698 height 397
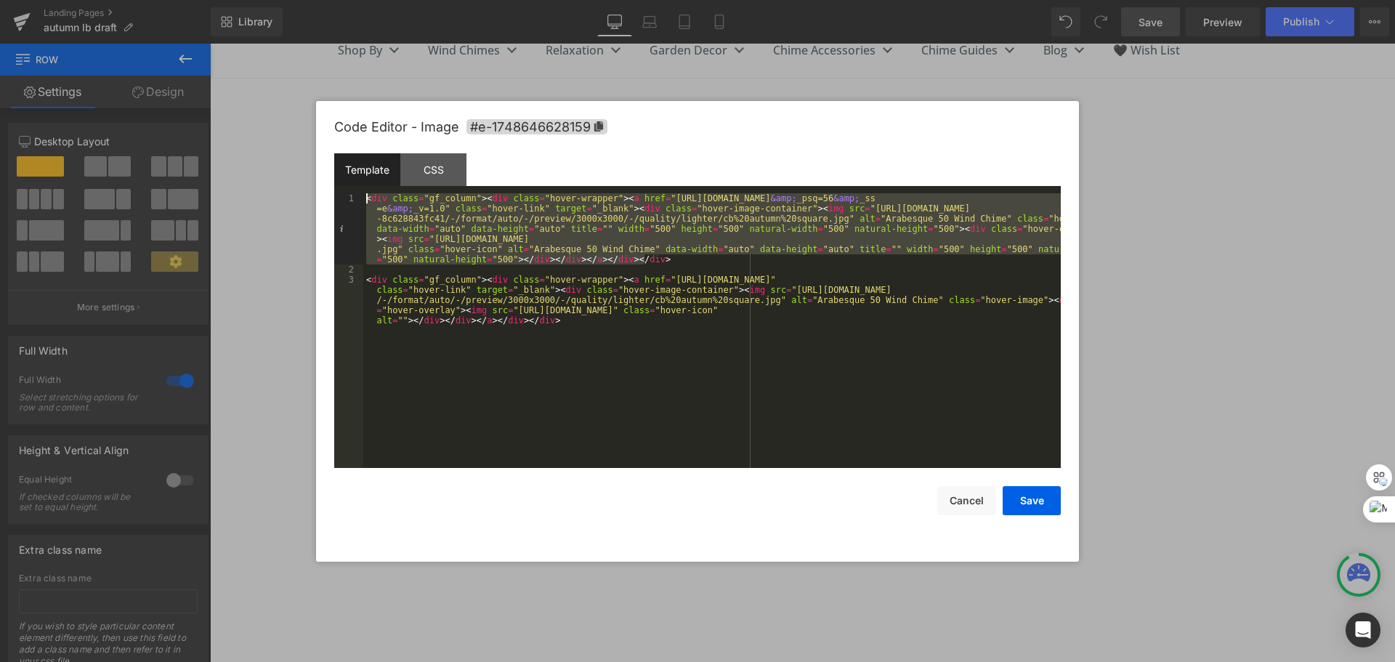
drag, startPoint x: 702, startPoint y: 259, endPoint x: 249, endPoint y: 194, distance: 457.4
click at [249, 194] on body "Image You are previewing how the will restyle your page. You can not edit Eleme…" at bounding box center [697, 331] width 1395 height 662
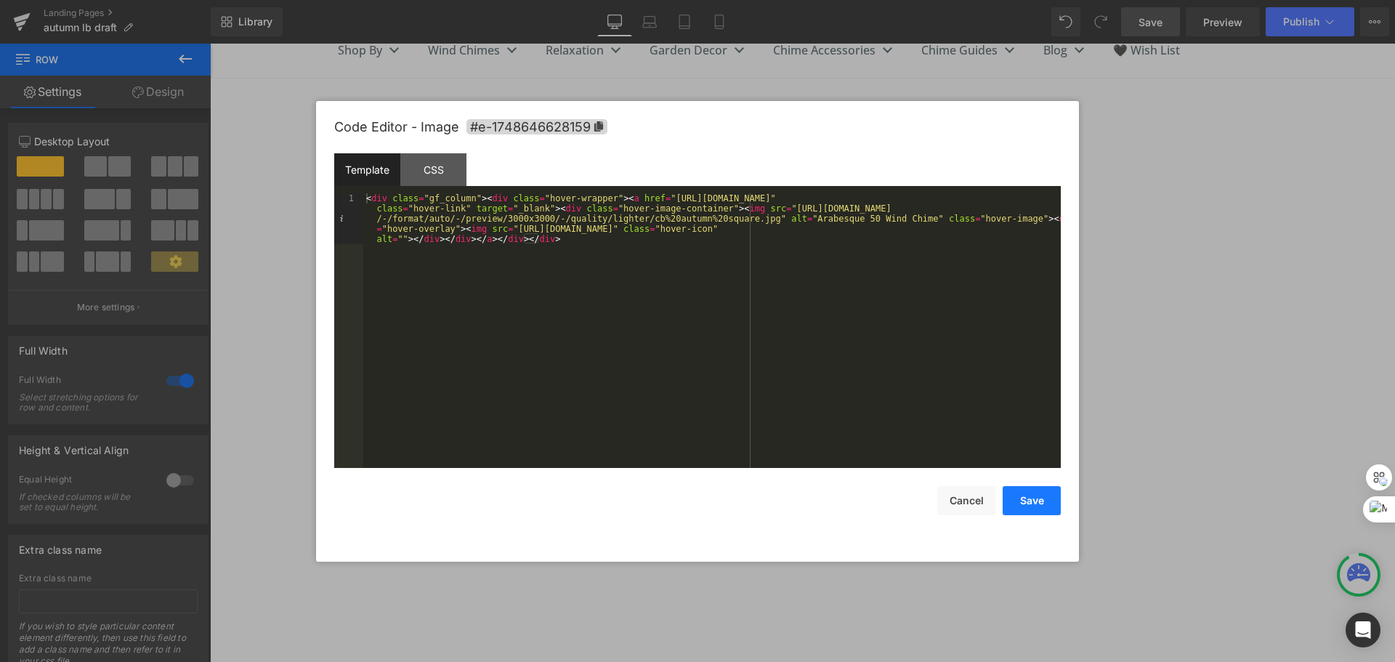
click at [1022, 501] on button "Save" at bounding box center [1032, 500] width 58 height 29
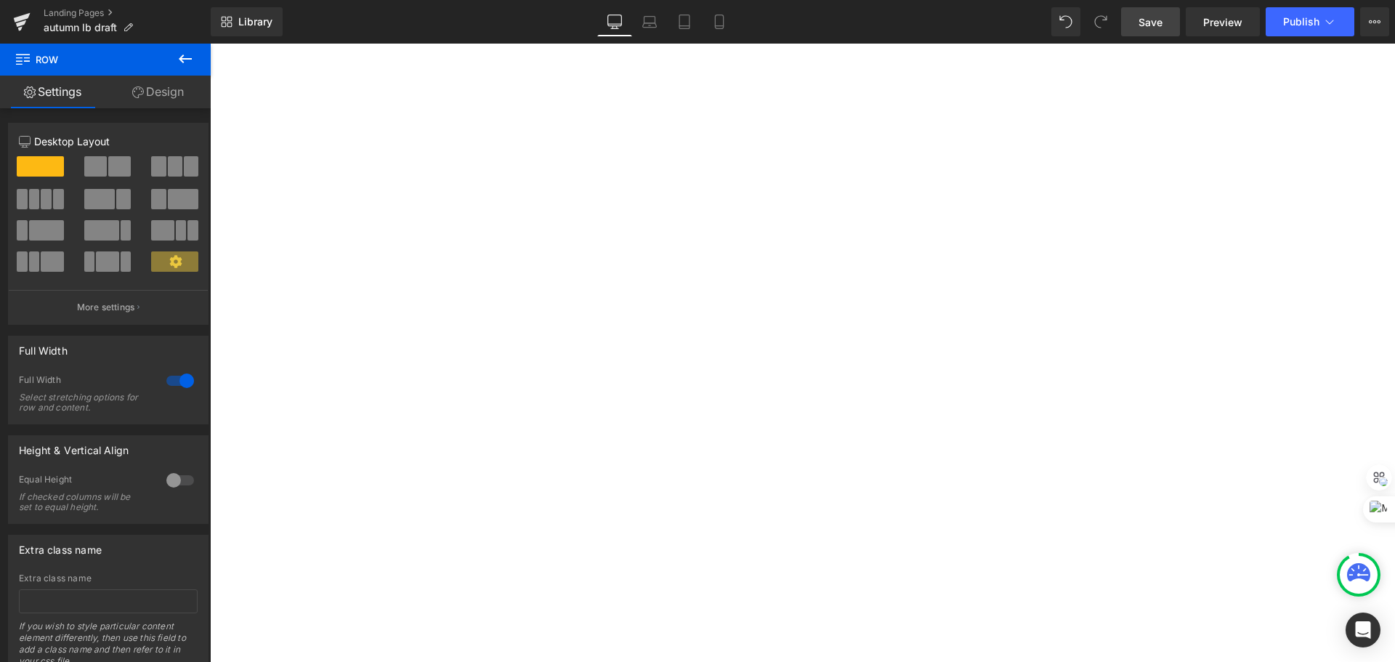
scroll to position [363, 0]
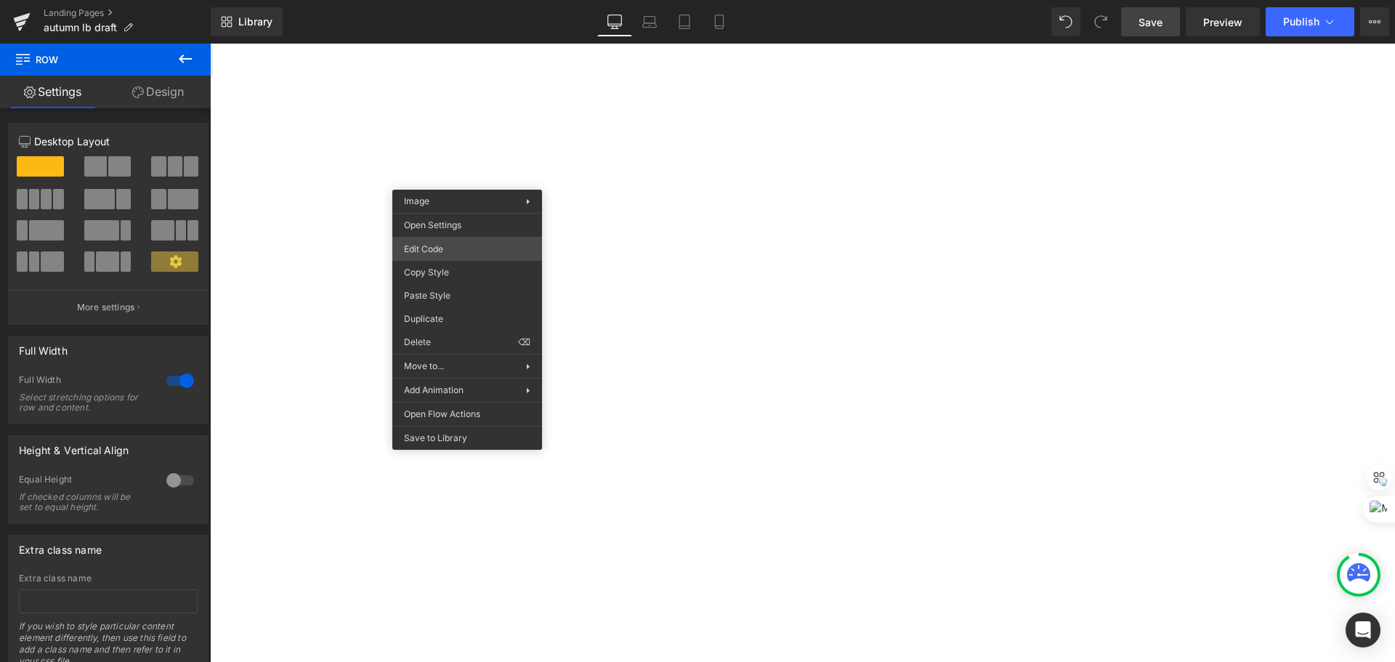
click at [475, 0] on div "Image You are previewing how the will restyle your page. You can not edit Eleme…" at bounding box center [697, 0] width 1395 height 0
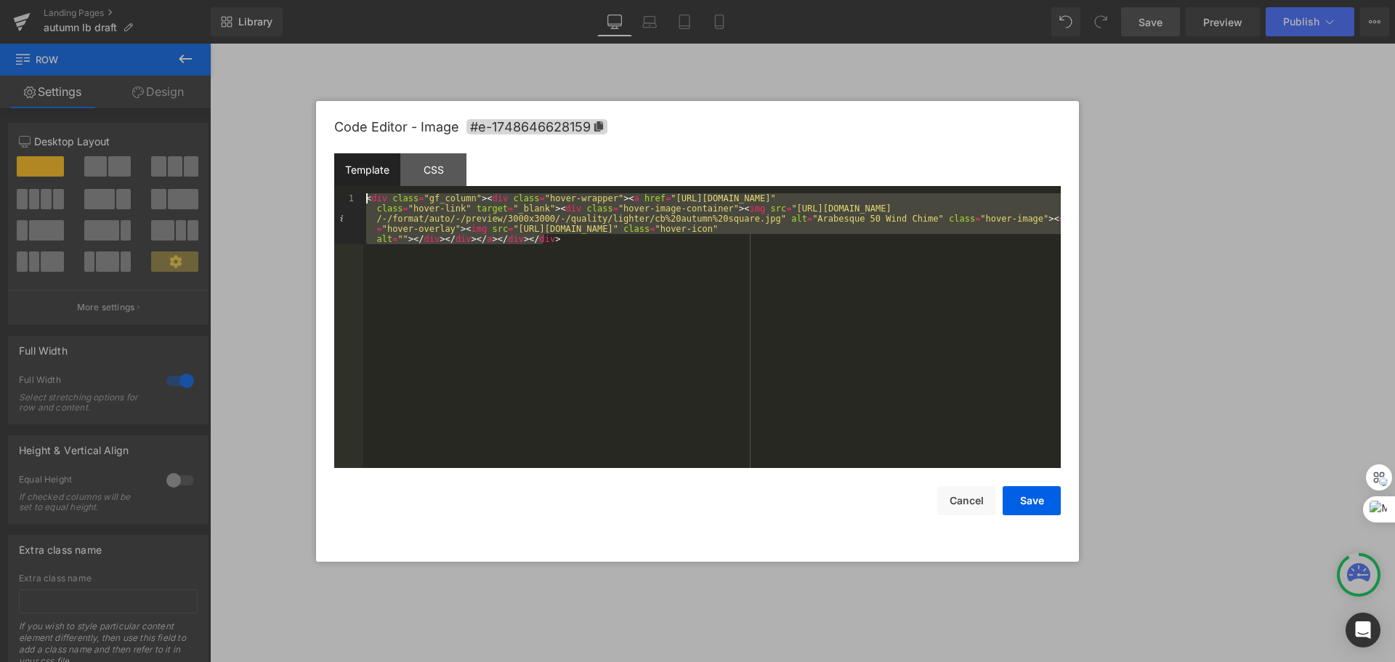
drag, startPoint x: 742, startPoint y: 251, endPoint x: 211, endPoint y: 192, distance: 534.5
click at [211, 192] on body "Image You are previewing how the will restyle your page. You can not edit Eleme…" at bounding box center [697, 331] width 1395 height 662
click at [966, 499] on button "Cancel" at bounding box center [966, 500] width 58 height 29
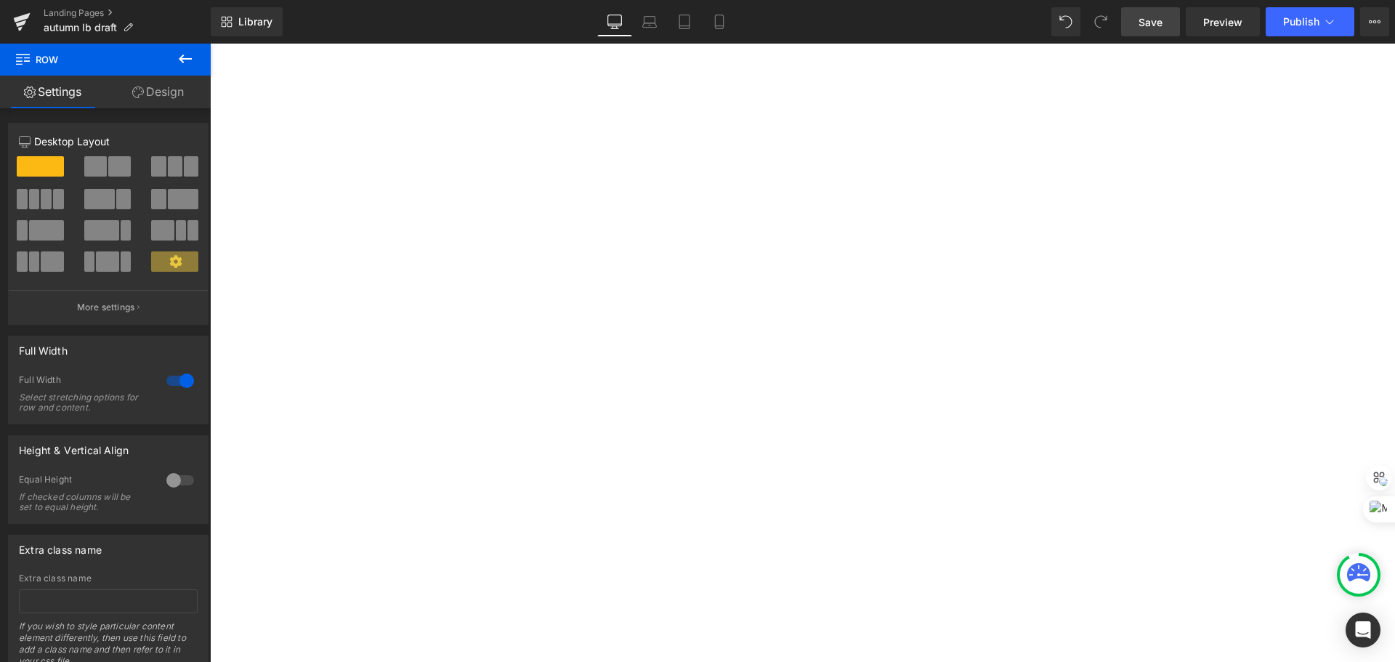
click at [1152, 29] on span "Save" at bounding box center [1151, 22] width 24 height 15
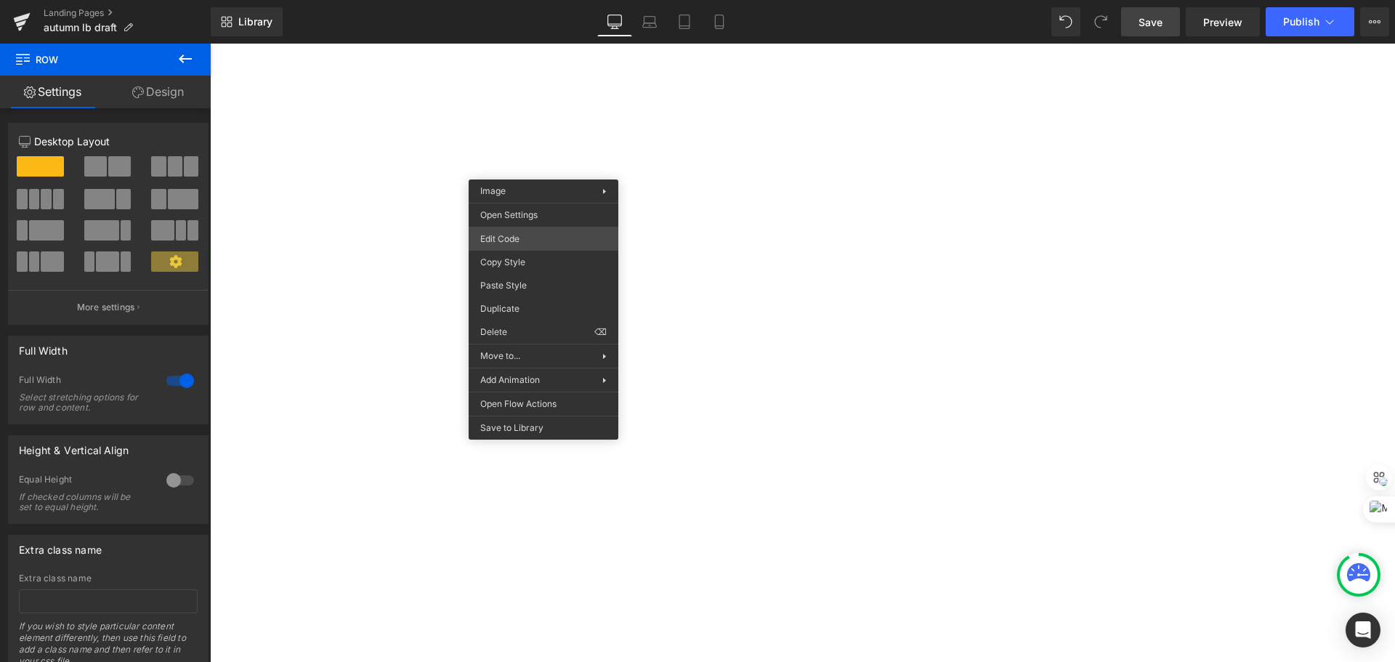
click at [534, 0] on div "Image You are previewing how the will restyle your page. You can not edit Eleme…" at bounding box center [697, 0] width 1395 height 0
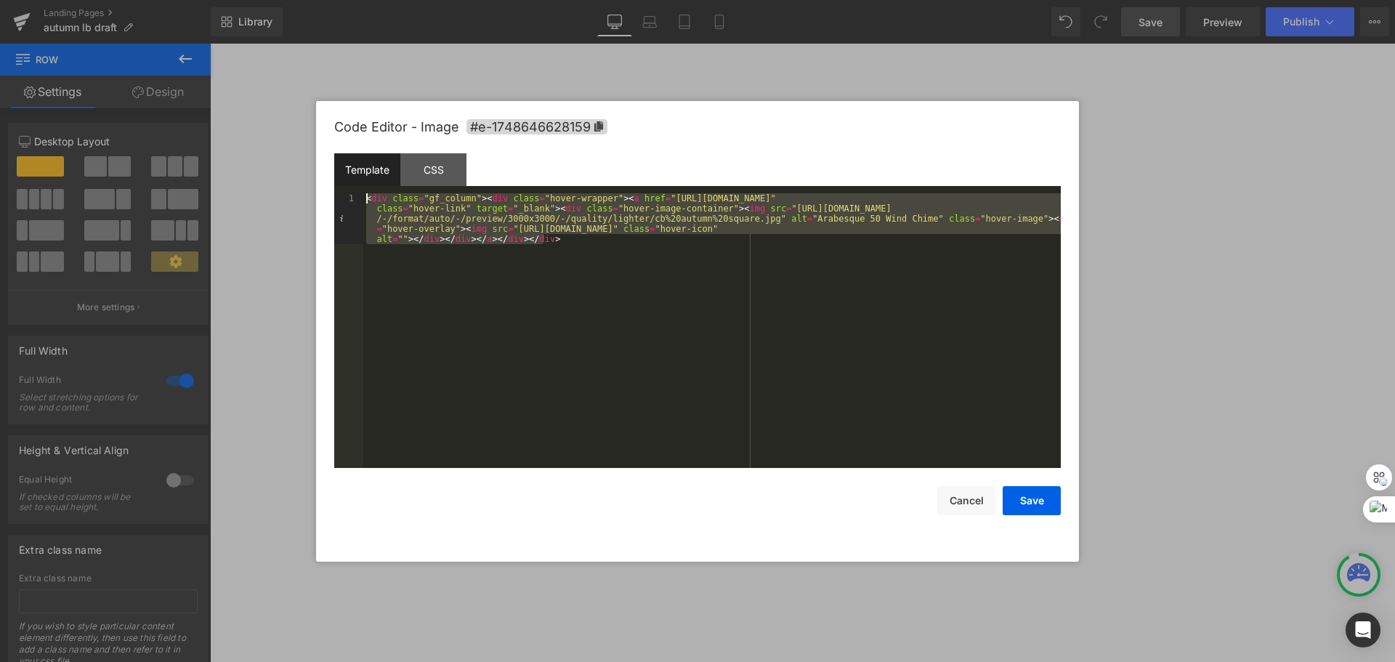
drag, startPoint x: 536, startPoint y: 242, endPoint x: 265, endPoint y: 196, distance: 274.1
click at [265, 196] on body "Image You are previewing how the will restyle your page. You can not edit Eleme…" at bounding box center [697, 331] width 1395 height 662
click at [989, 496] on button "Cancel" at bounding box center [966, 500] width 58 height 29
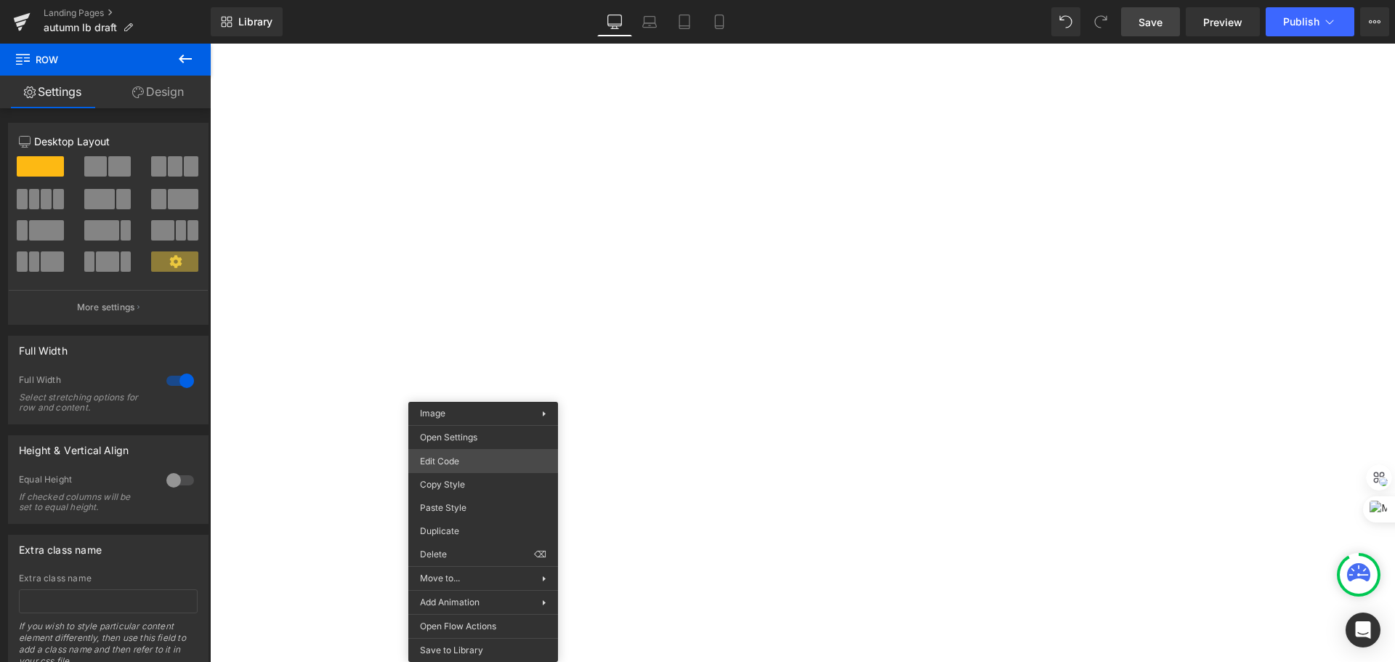
click at [482, 0] on div "Image You are previewing how the will restyle your page. You can not edit Eleme…" at bounding box center [697, 0] width 1395 height 0
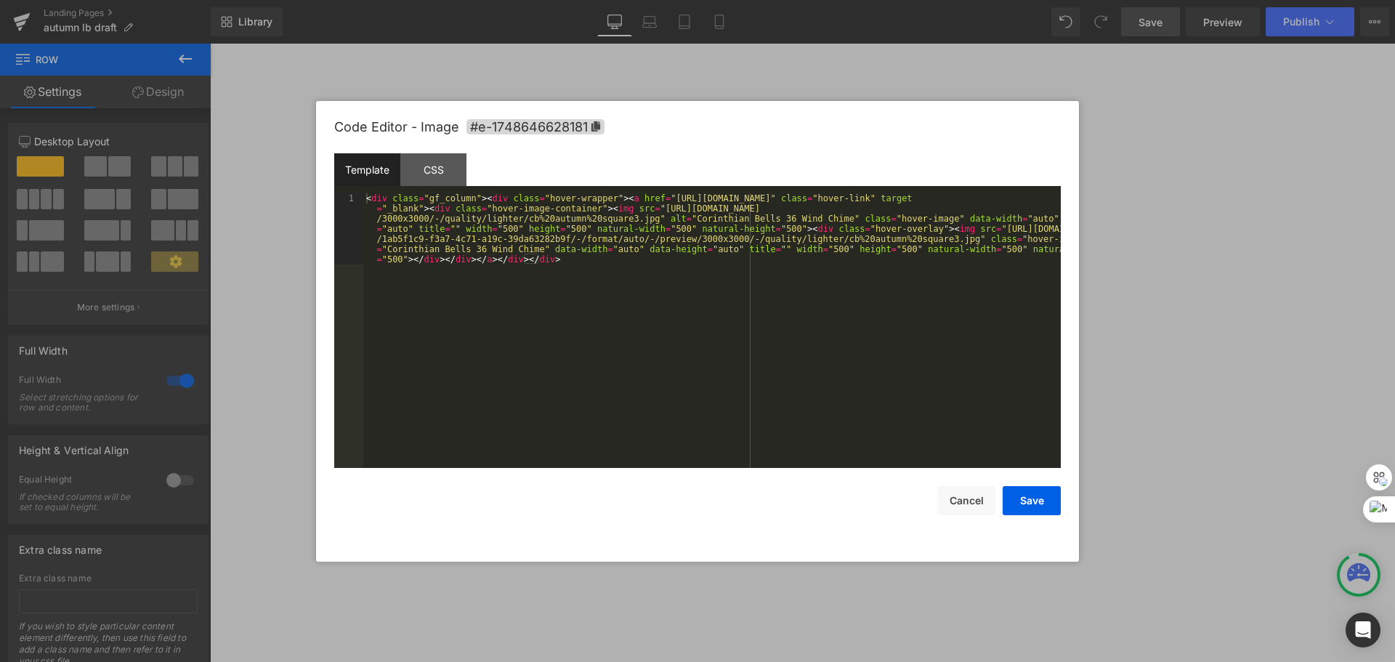
click at [707, 272] on div "< div class = "gf_column" > < div class = "hover-wrapper" > < a href = "[URL][D…" at bounding box center [712, 401] width 698 height 417
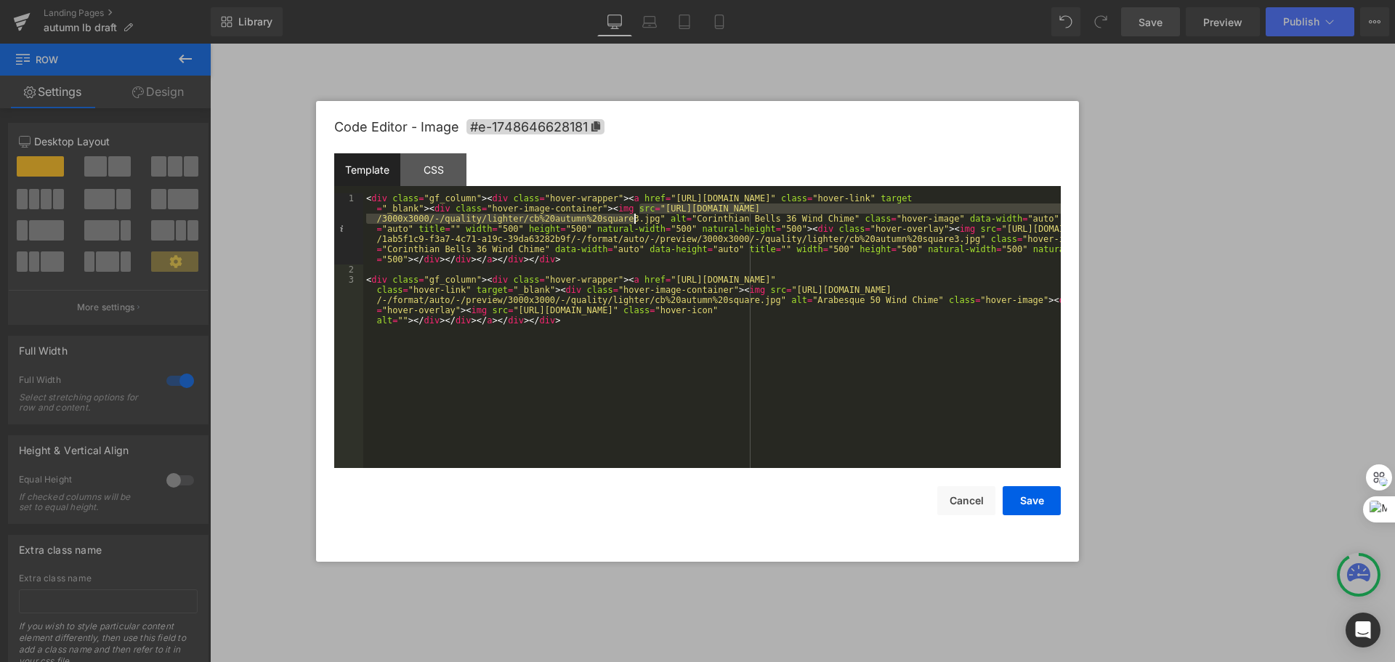
drag, startPoint x: 637, startPoint y: 210, endPoint x: 636, endPoint y: 219, distance: 8.8
click at [636, 219] on div "< div class = "gf_column" > < div class = "hover-wrapper" > < a href = "[URL][D…" at bounding box center [712, 391] width 698 height 397
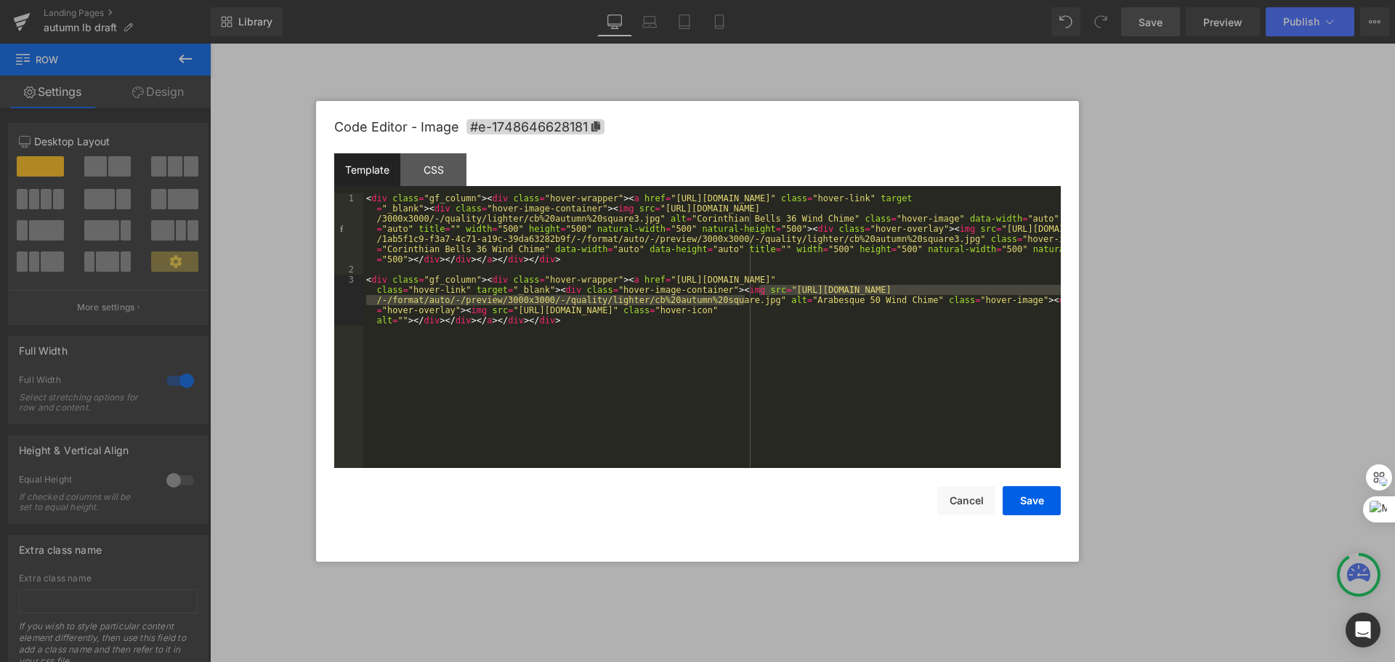
drag, startPoint x: 759, startPoint y: 288, endPoint x: 746, endPoint y: 300, distance: 17.5
click at [746, 300] on div "< div class = "gf_column" > < div class = "hover-wrapper" > < a href = "[URL][D…" at bounding box center [712, 391] width 698 height 397
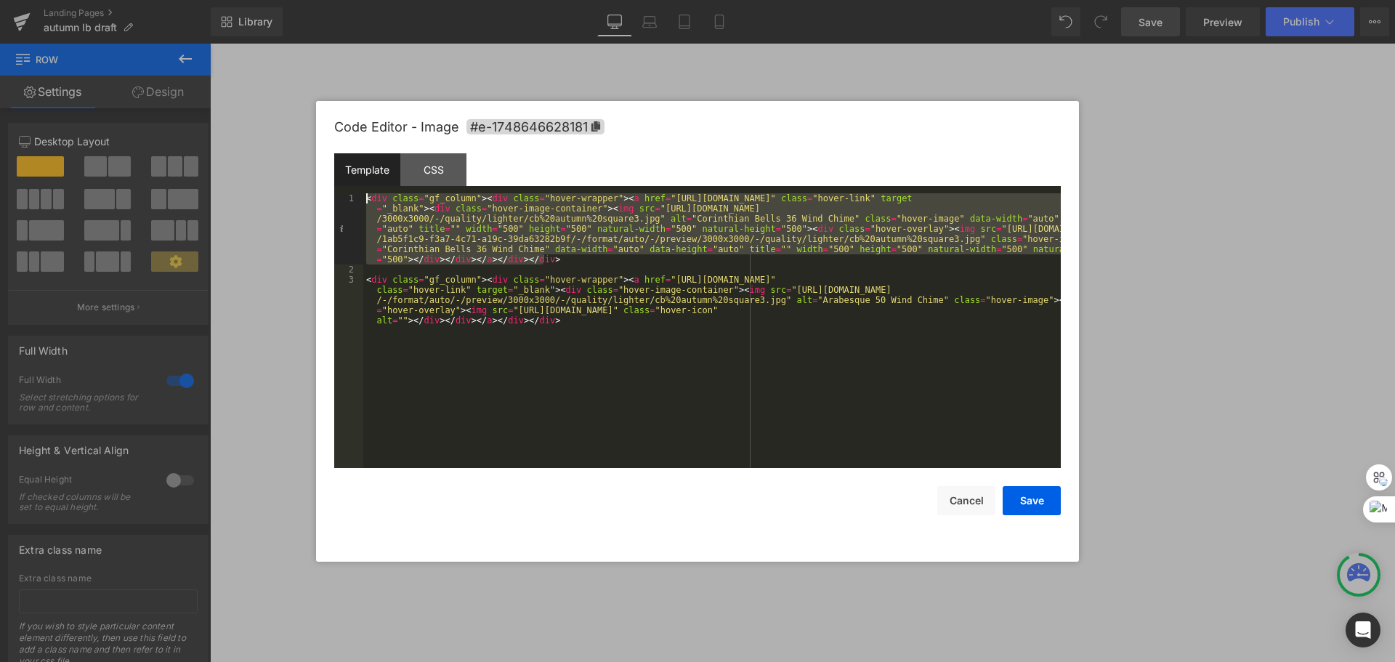
drag, startPoint x: 573, startPoint y: 263, endPoint x: 281, endPoint y: 185, distance: 301.6
click at [281, 185] on body "Image You are previewing how the will restyle your page. You can not edit Eleme…" at bounding box center [697, 331] width 1395 height 662
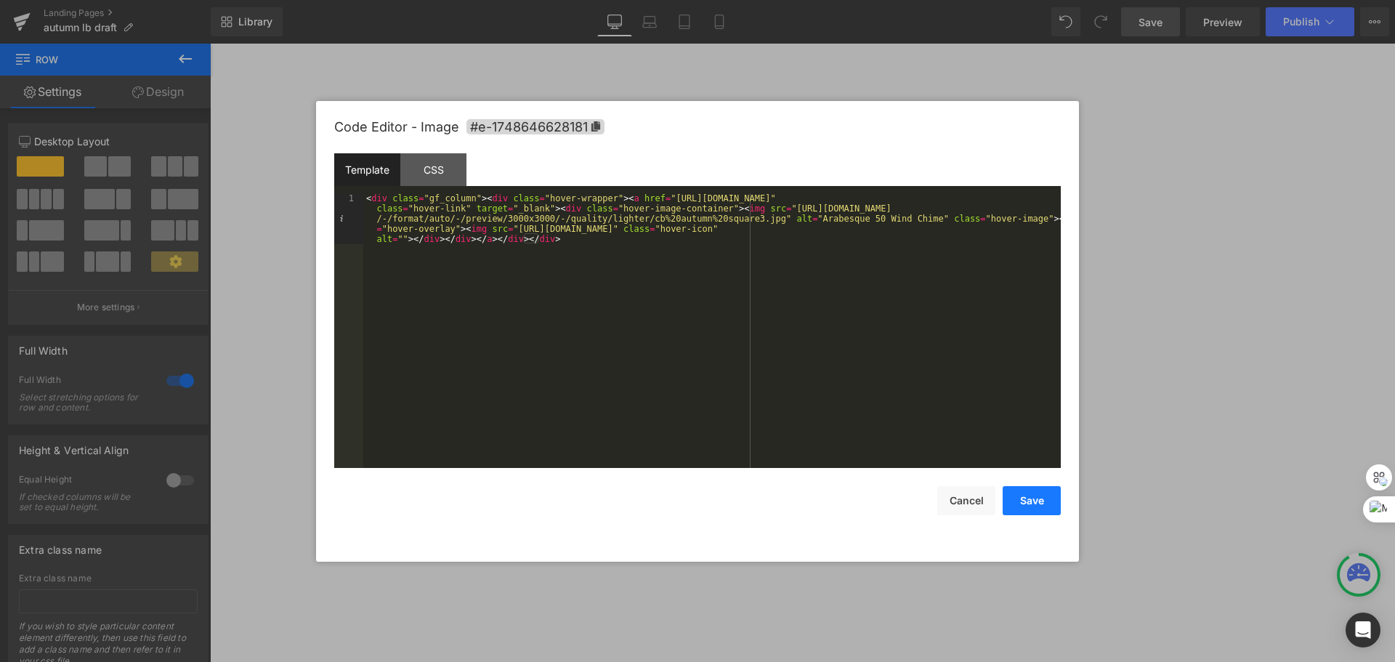
click at [1017, 496] on button "Save" at bounding box center [1032, 500] width 58 height 29
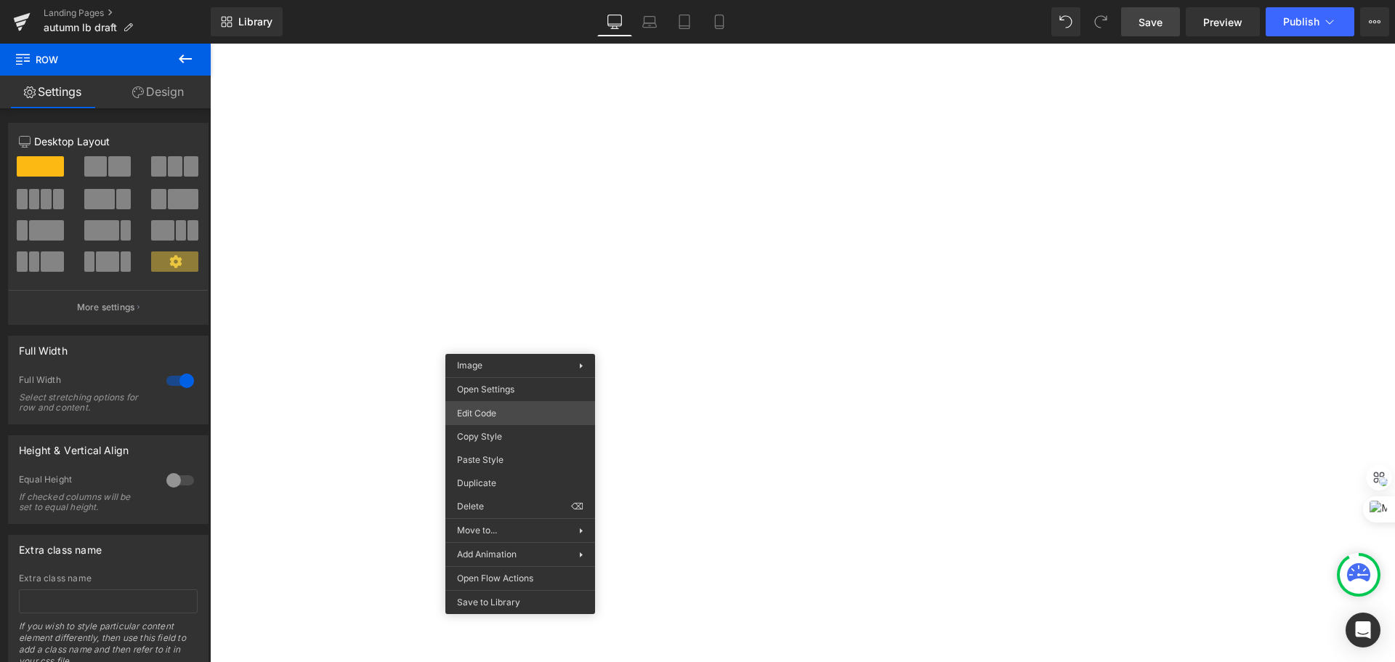
click at [534, 0] on div "Image You are previewing how the will restyle your page. You can not edit Eleme…" at bounding box center [697, 0] width 1395 height 0
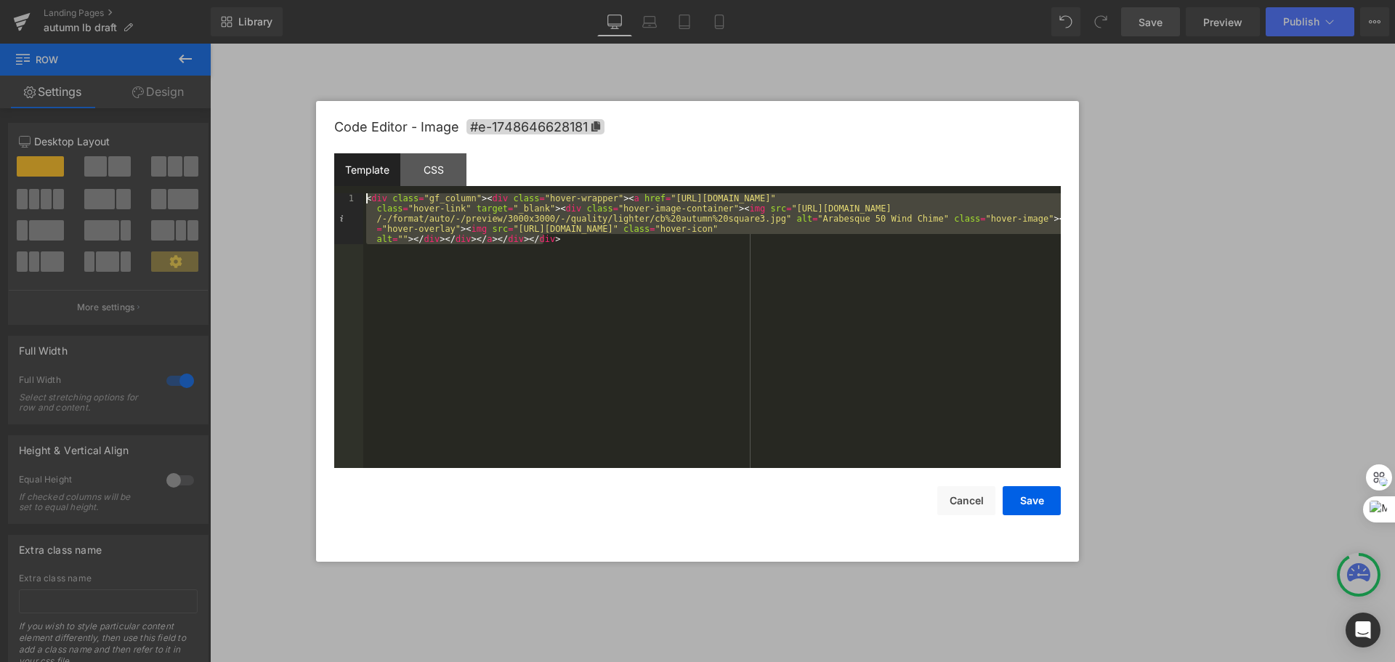
drag, startPoint x: 654, startPoint y: 278, endPoint x: 128, endPoint y: 156, distance: 539.9
click at [128, 156] on body "Image You are previewing how the will restyle your page. You can not edit Eleme…" at bounding box center [697, 331] width 1395 height 662
click at [950, 493] on button "Cancel" at bounding box center [966, 500] width 58 height 29
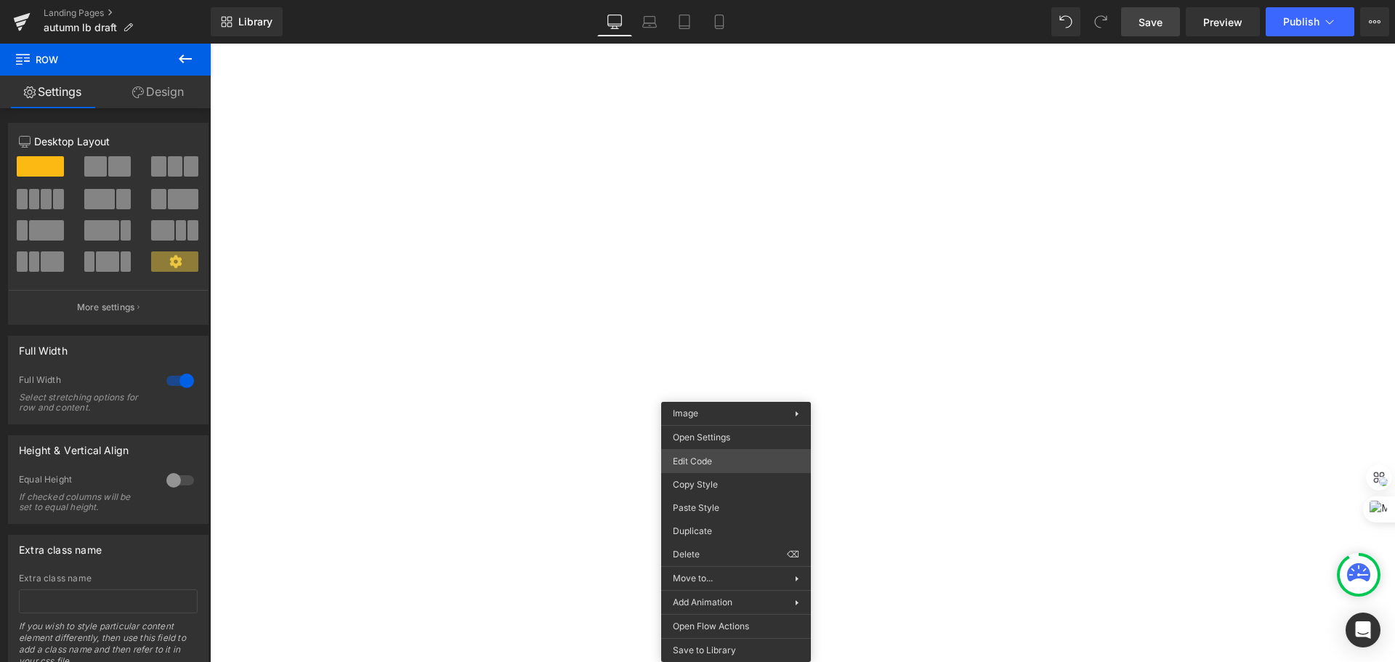
click at [760, 0] on div "Image You are previewing how the will restyle your page. You can not edit Eleme…" at bounding box center [697, 0] width 1395 height 0
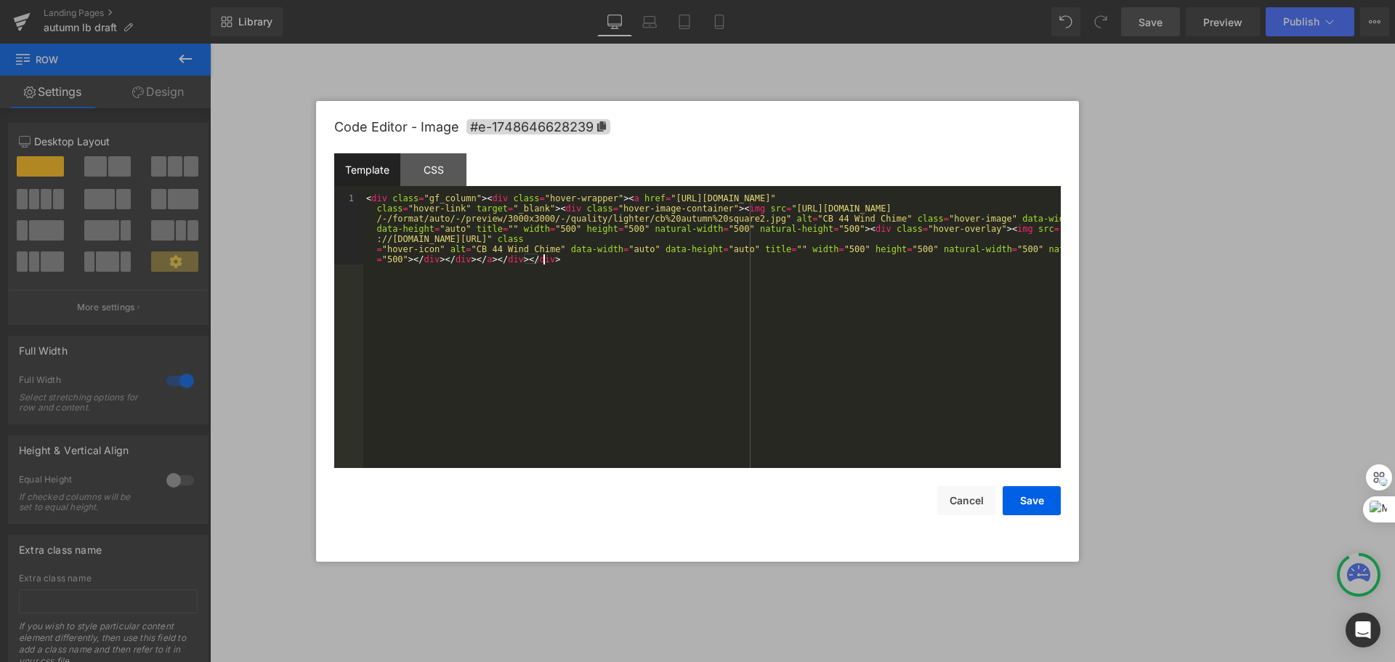
click at [720, 288] on div "< div class = "gf_column" > < div class = "hover-wrapper" > < a href = "[URL][D…" at bounding box center [712, 401] width 698 height 417
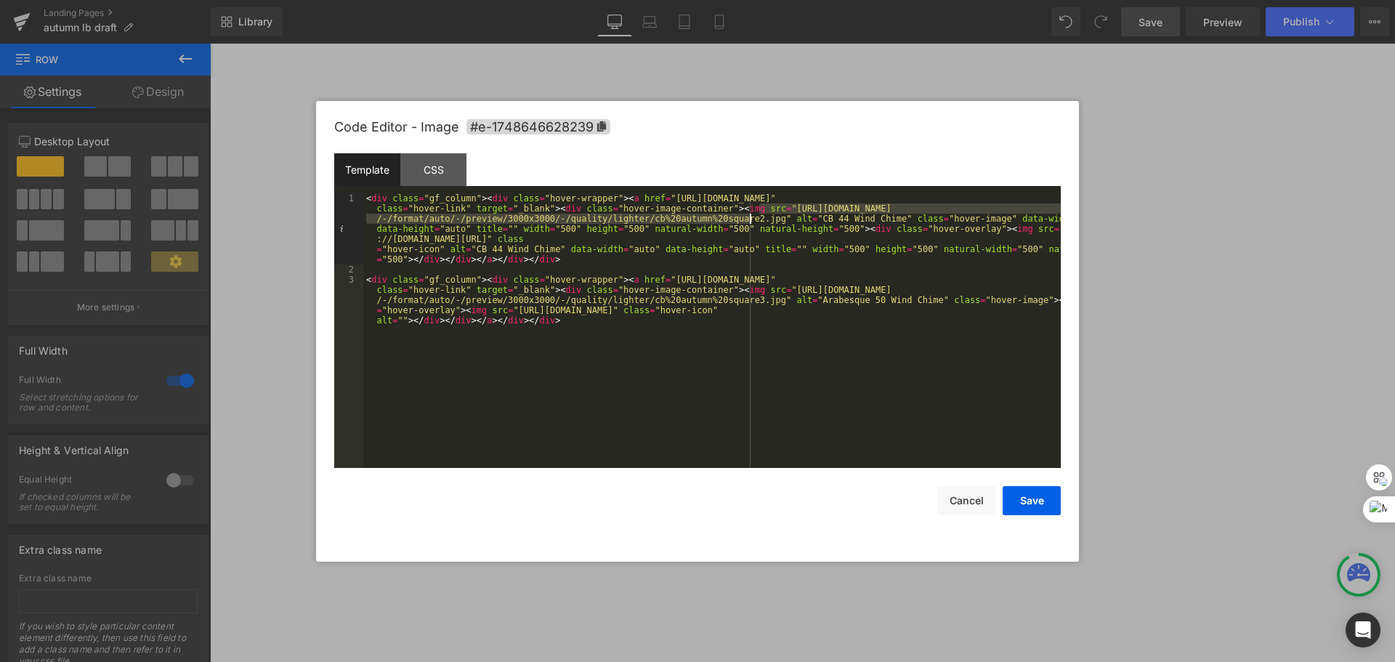
drag, startPoint x: 758, startPoint y: 210, endPoint x: 748, endPoint y: 222, distance: 16.0
click at [748, 222] on div "< div class = "gf_column" > < div class = "hover-wrapper" > < a href = "[URL][D…" at bounding box center [712, 391] width 698 height 397
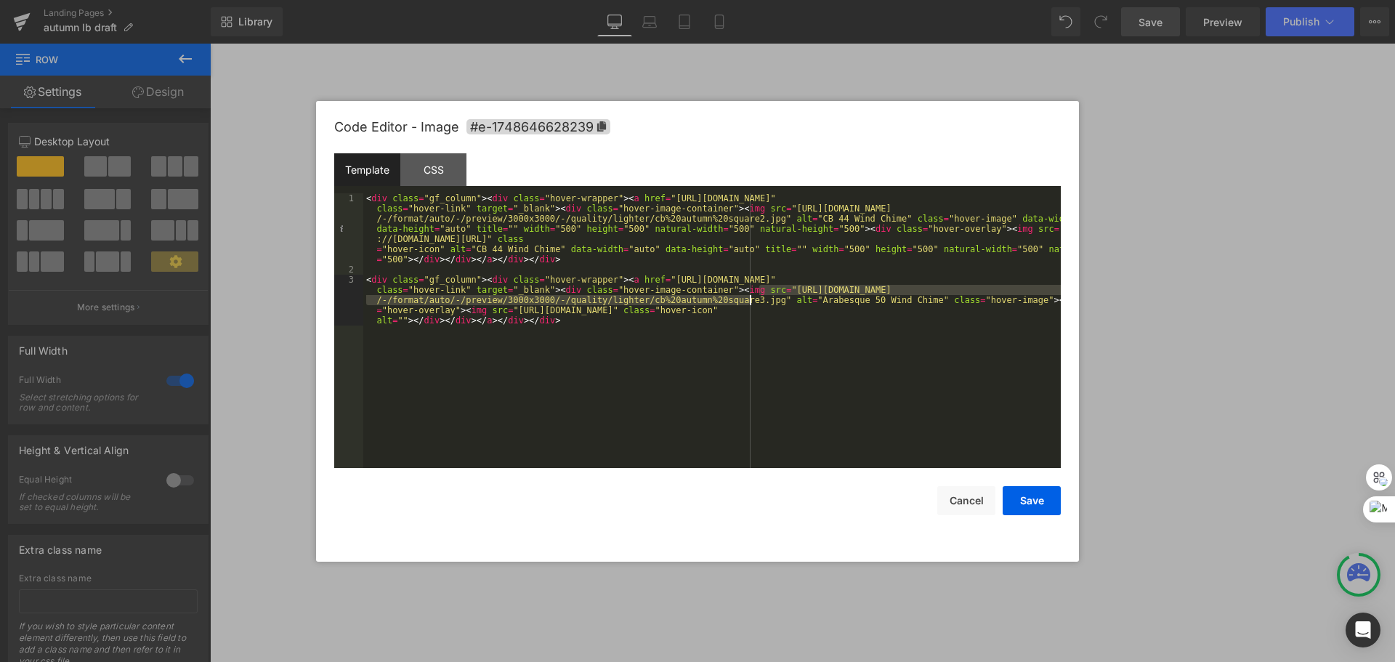
drag, startPoint x: 759, startPoint y: 288, endPoint x: 749, endPoint y: 303, distance: 18.3
click at [749, 303] on div "< div class = "gf_column" > < div class = "hover-wrapper" > < a href = "[URL][D…" at bounding box center [712, 391] width 698 height 397
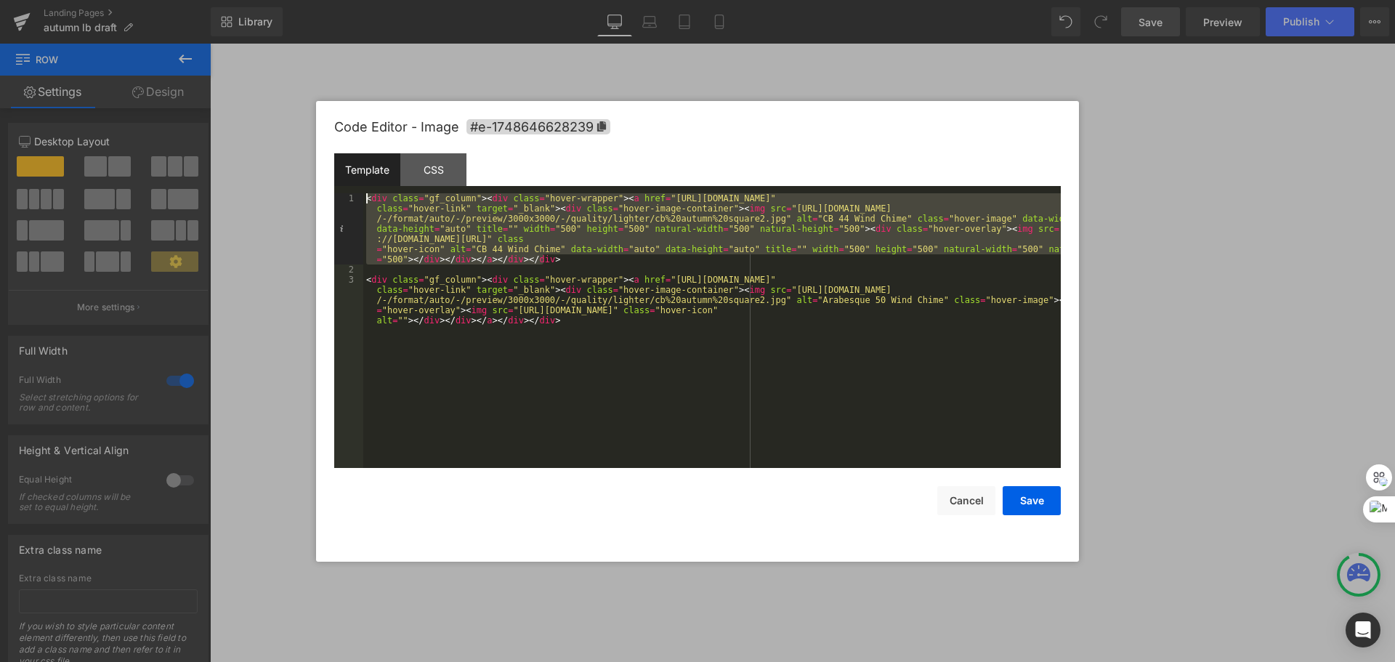
drag, startPoint x: 596, startPoint y: 263, endPoint x: 187, endPoint y: 198, distance: 414.3
click at [187, 198] on body "Image You are previewing how the will restyle your page. You can not edit Eleme…" at bounding box center [697, 331] width 1395 height 662
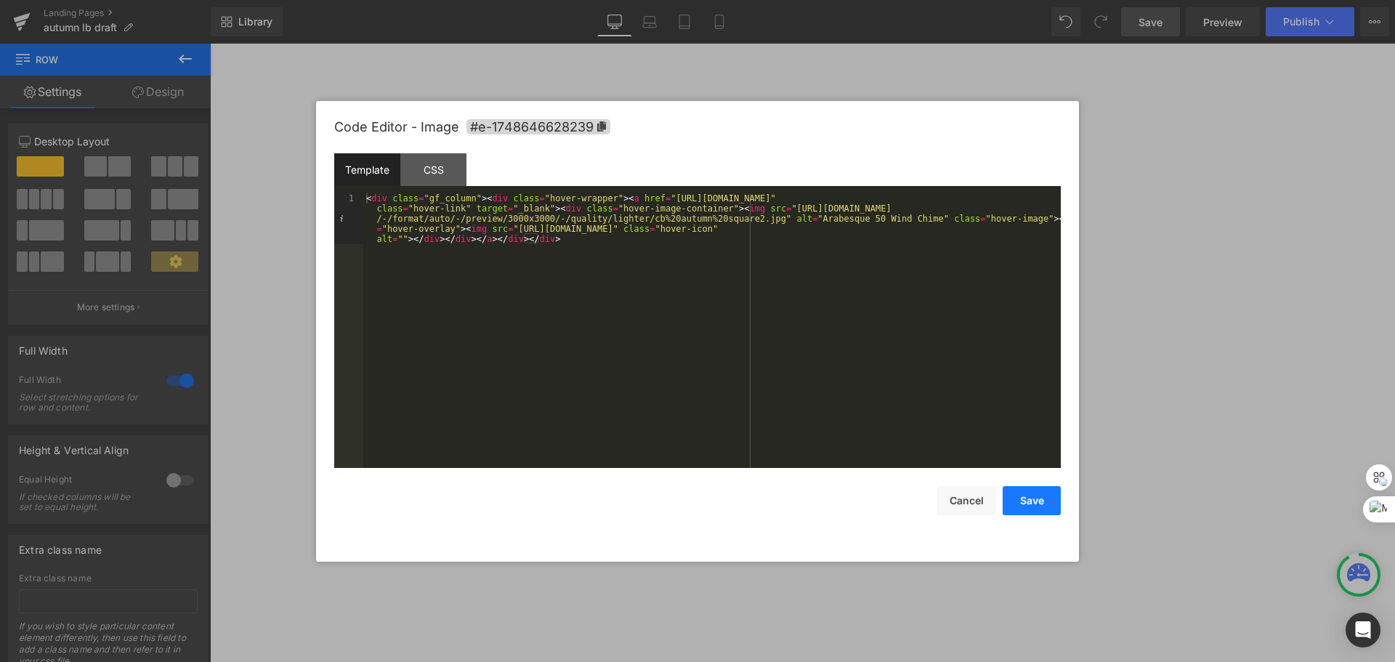
click at [1022, 503] on button "Save" at bounding box center [1032, 500] width 58 height 29
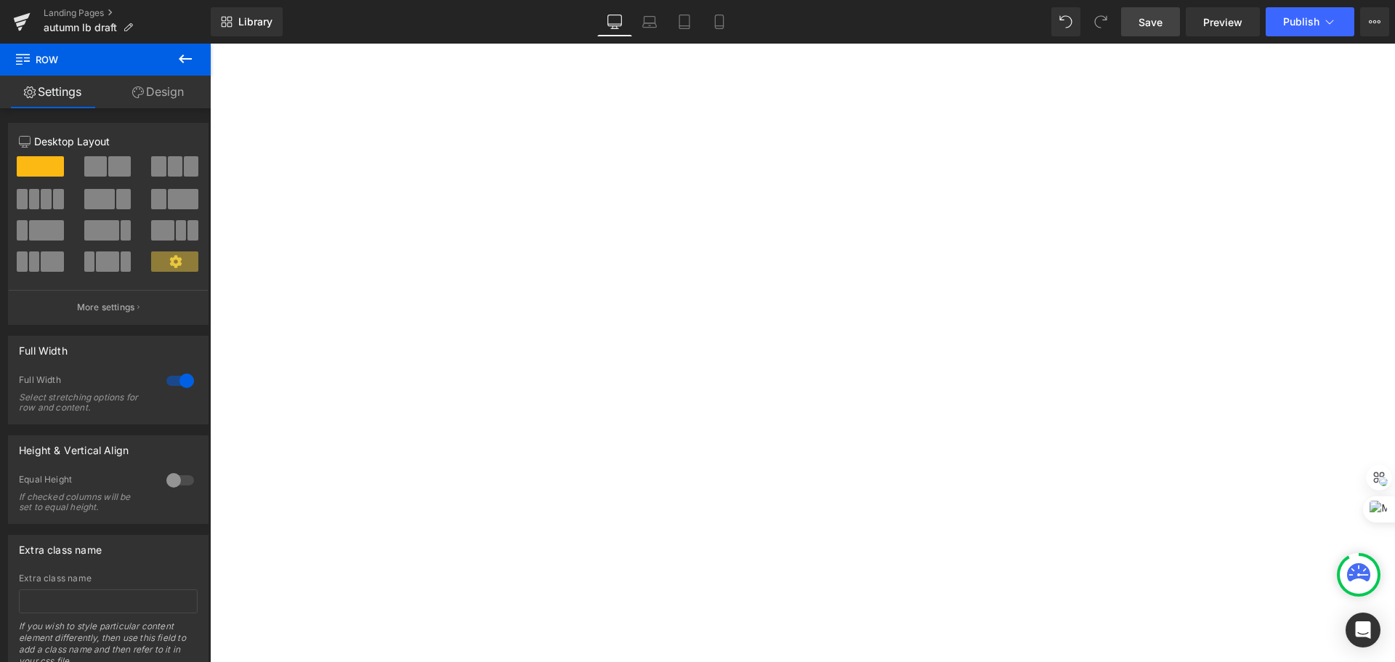
click at [1167, 23] on link "Save" at bounding box center [1150, 21] width 59 height 29
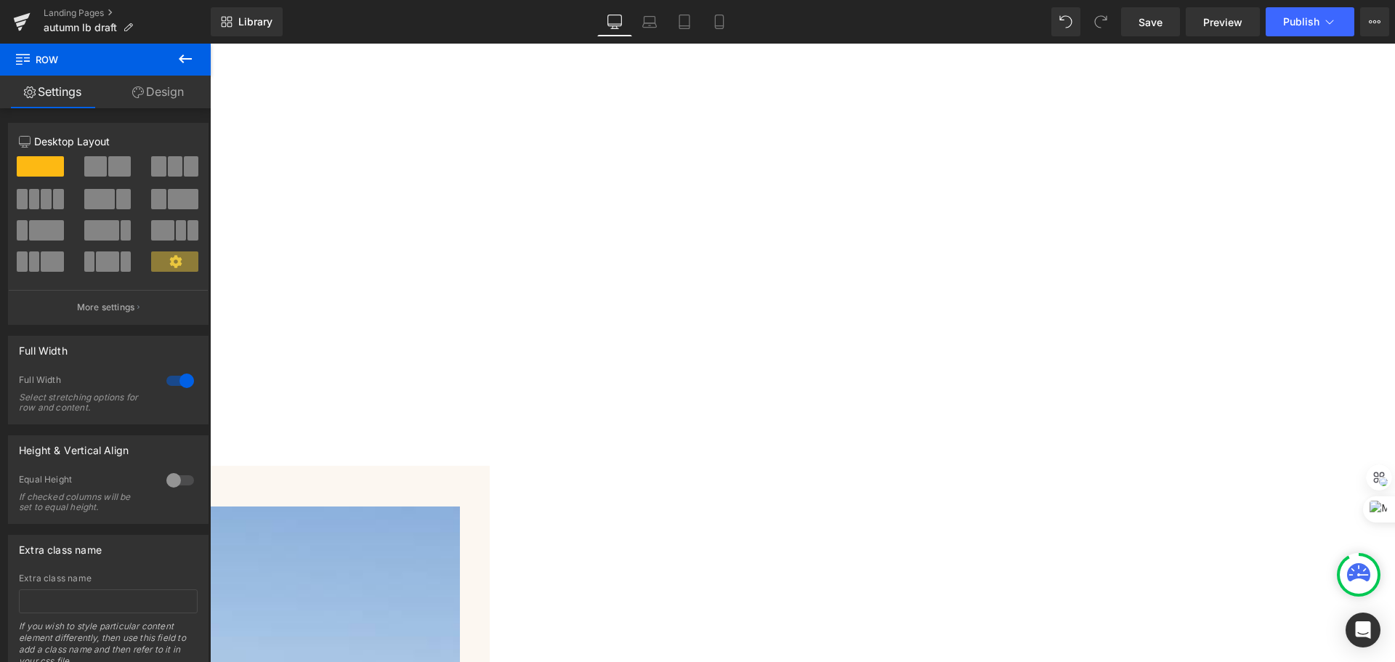
scroll to position [3924, 0]
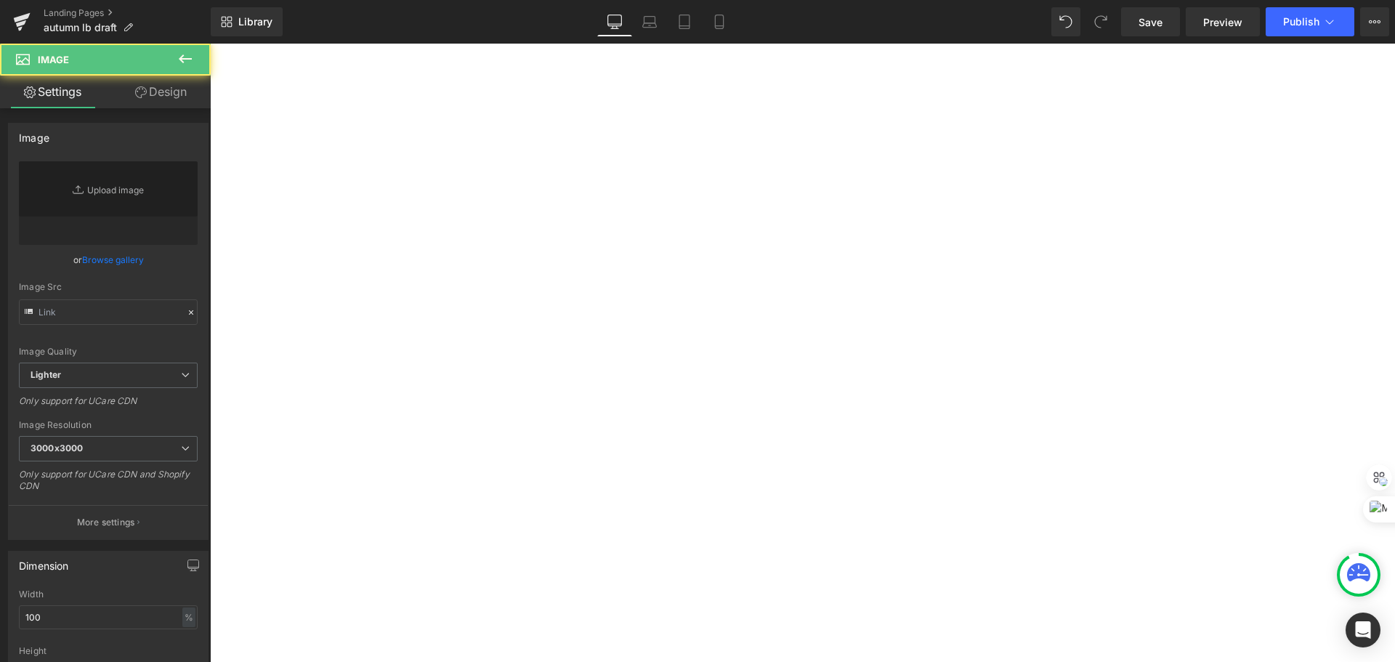
type input "[URL][DOMAIN_NAME]"
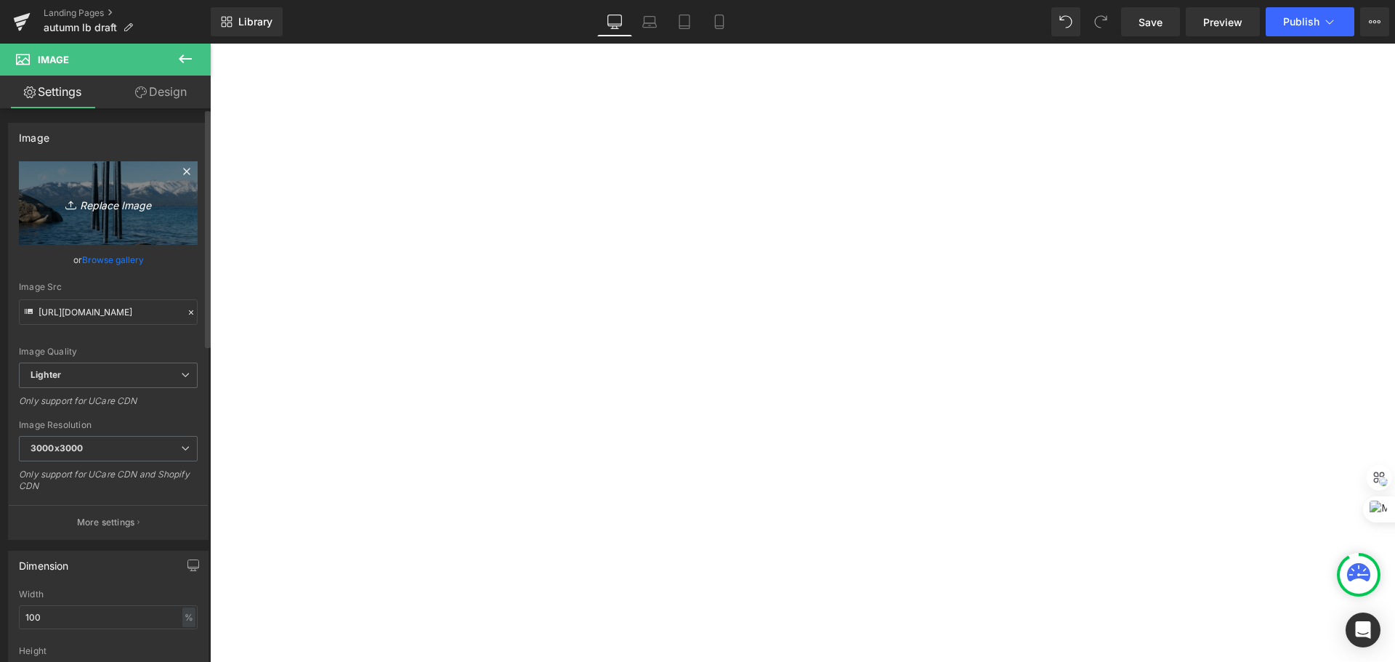
click at [98, 206] on icon "Replace Image" at bounding box center [108, 203] width 116 height 18
type input "C:\fakepath\arabesque lake tahoe autumn fall leaves.jpg"
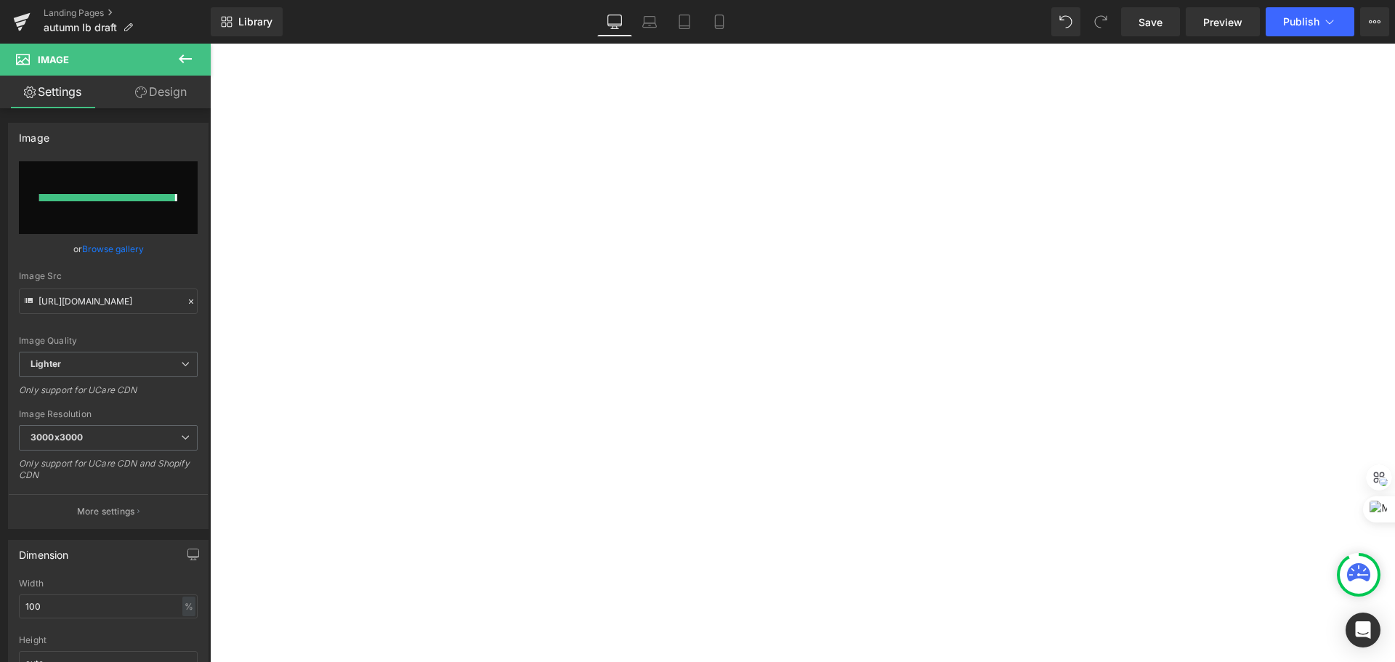
type input "[URL][DOMAIN_NAME]"
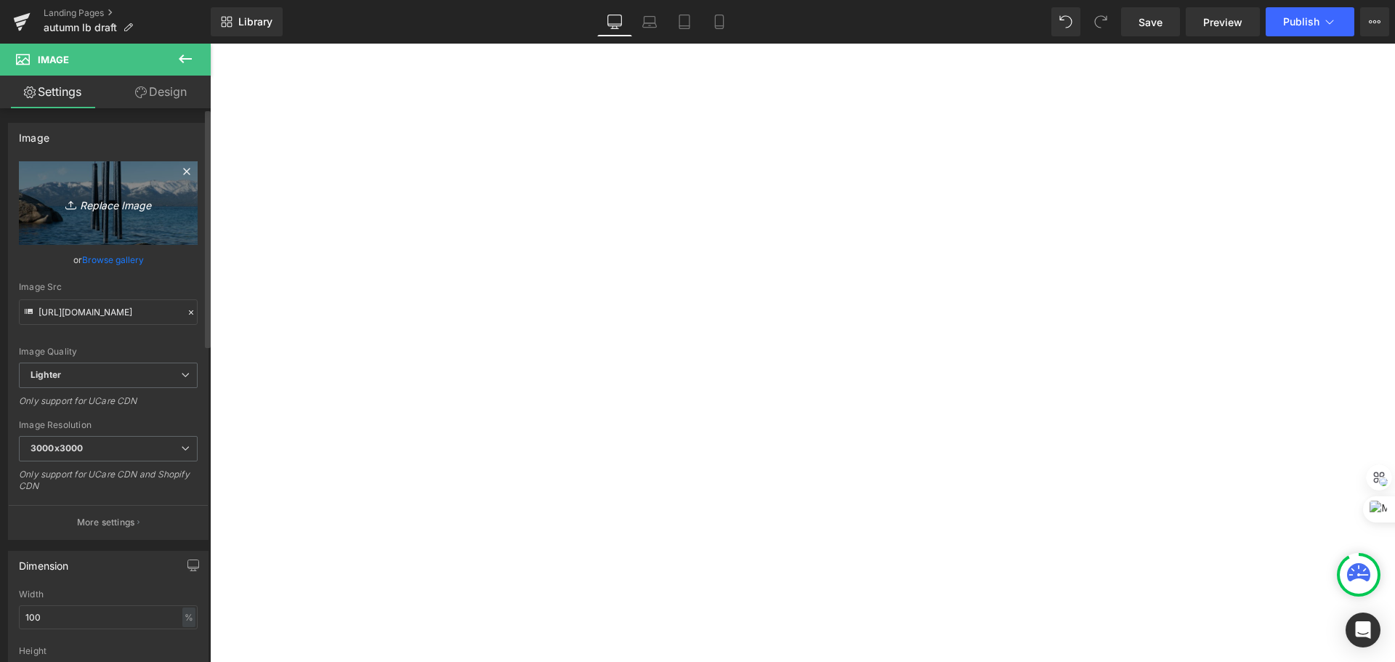
click at [70, 194] on icon "Replace Image" at bounding box center [108, 203] width 116 height 18
type input "C:\fakepath\arabesque lake tahoe autumn fall leaves.jpg"
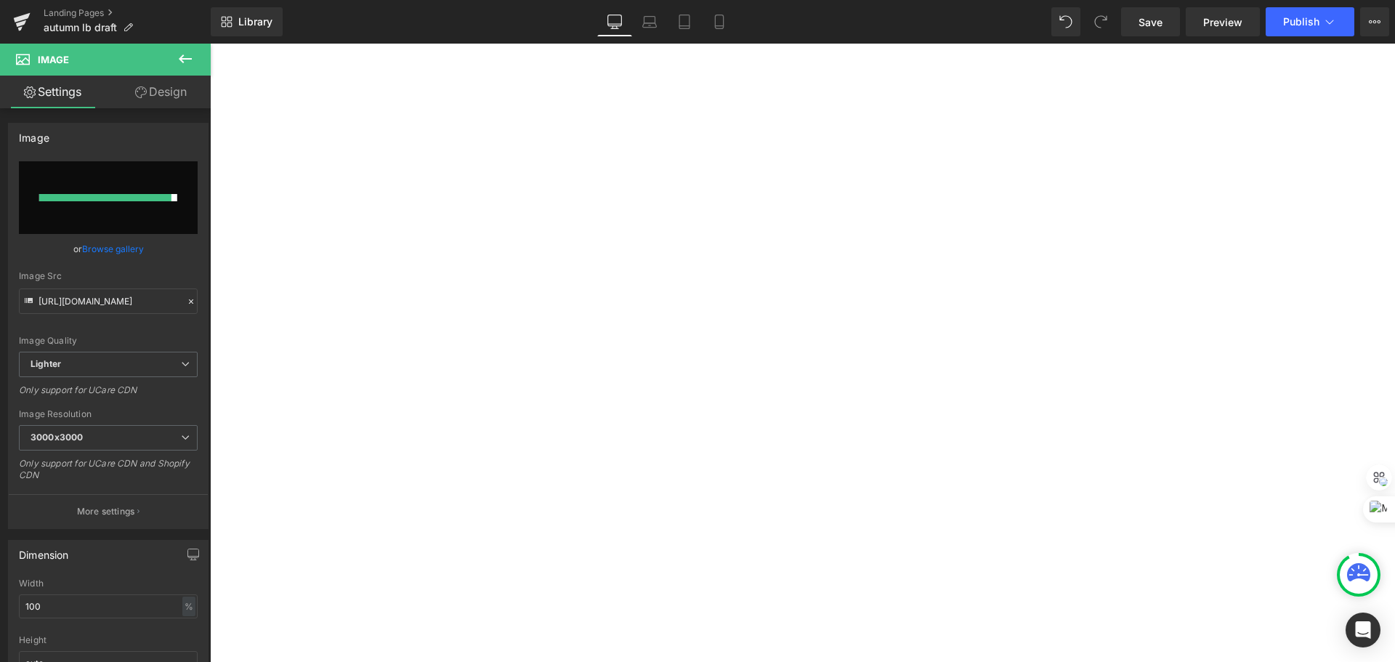
type input "[URL][DOMAIN_NAME]"
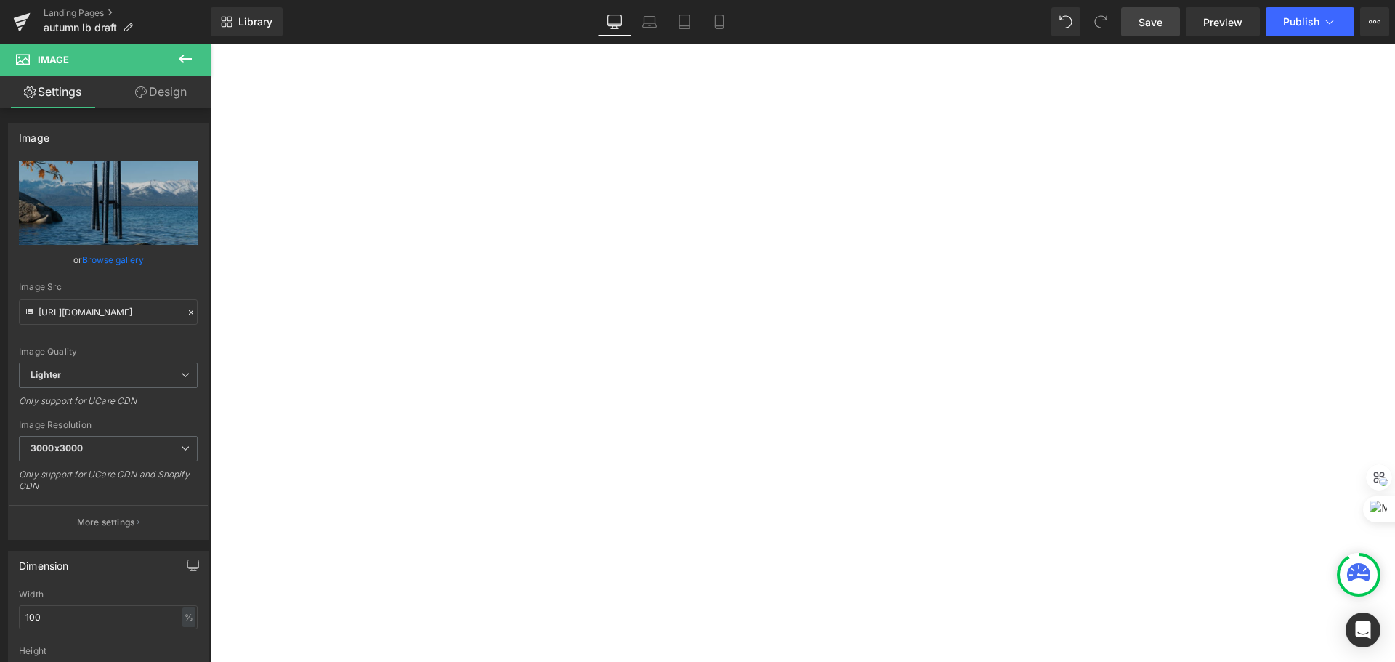
click at [1152, 19] on span "Save" at bounding box center [1151, 22] width 24 height 15
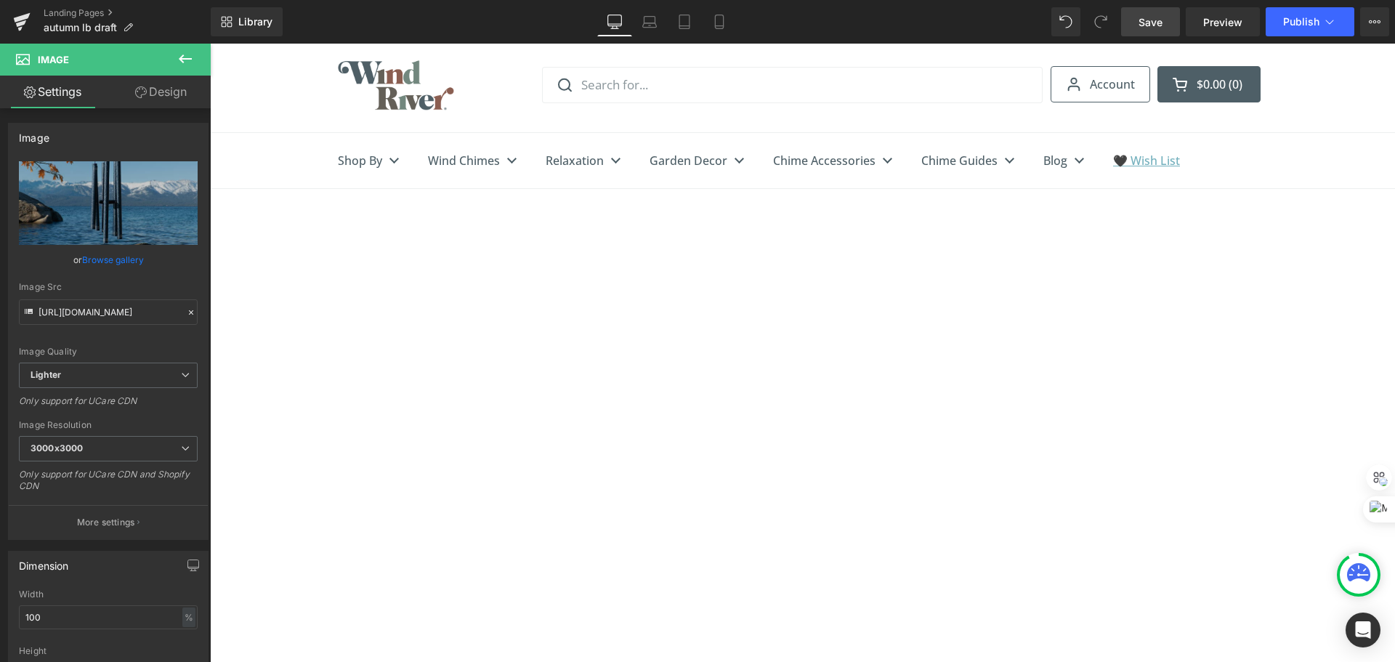
scroll to position [0, 0]
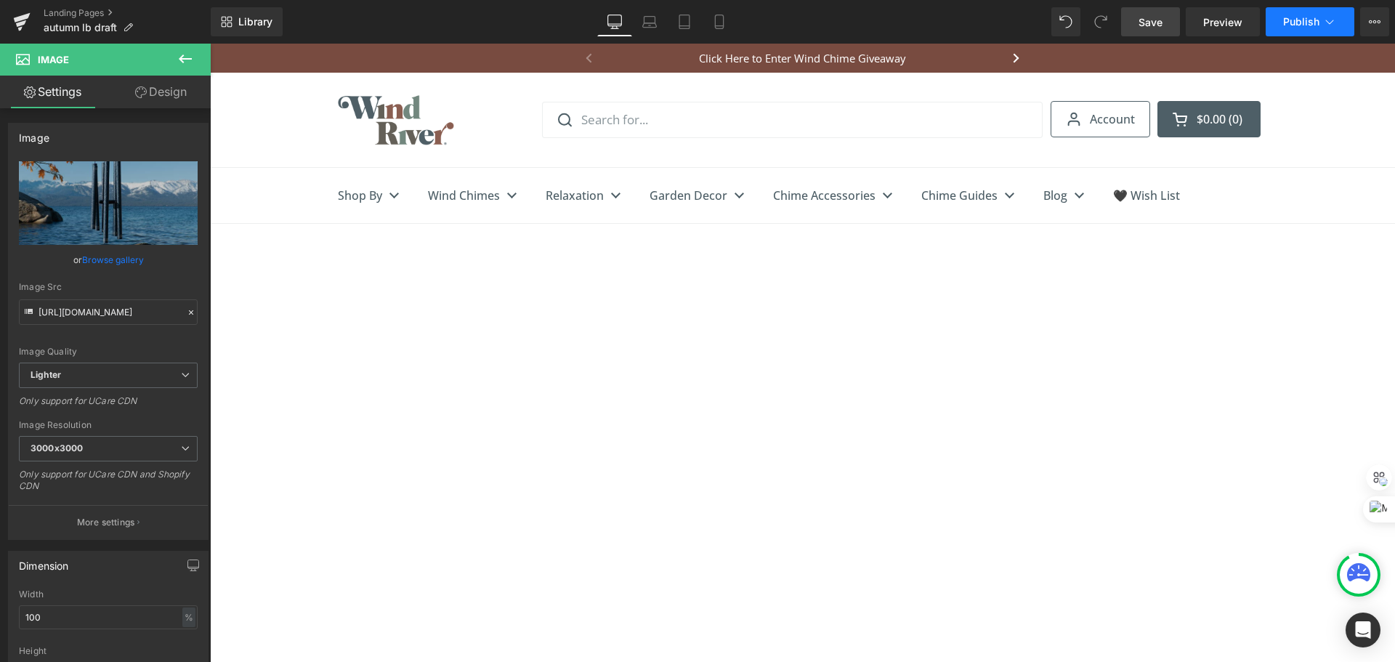
click at [1321, 18] on button "Publish" at bounding box center [1310, 21] width 89 height 29
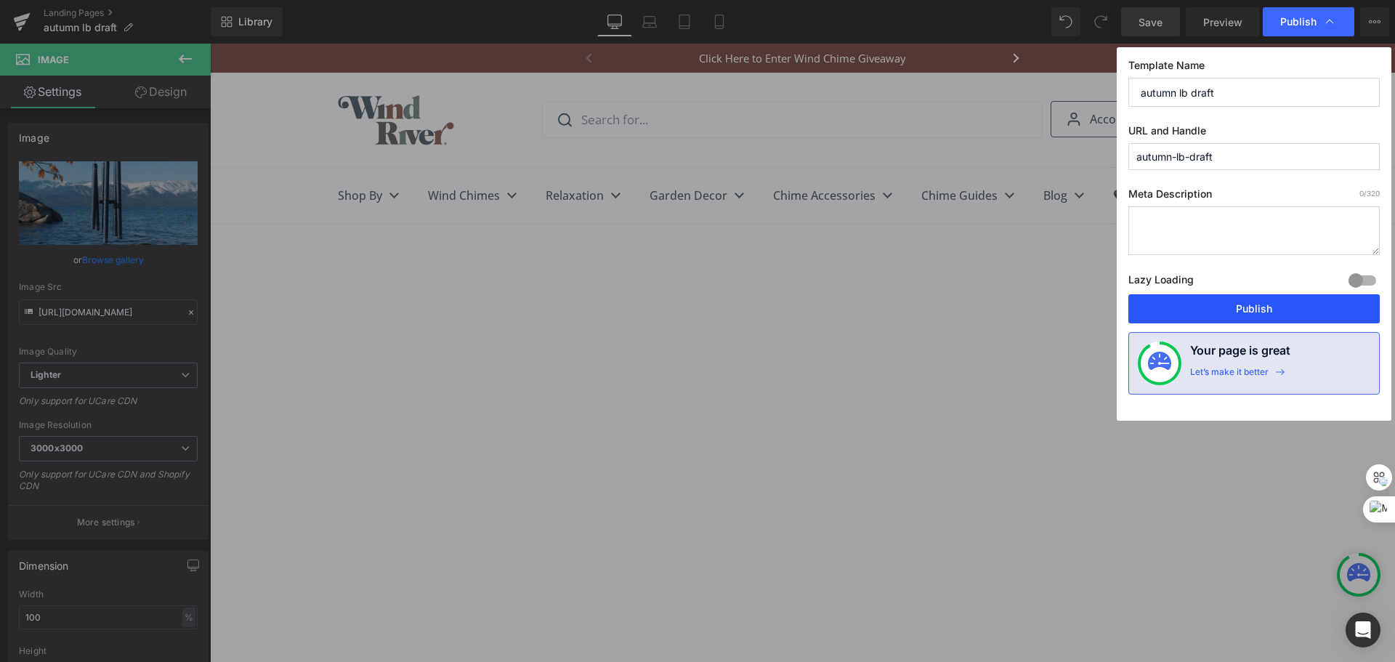
click at [1258, 305] on button "Publish" at bounding box center [1253, 308] width 251 height 29
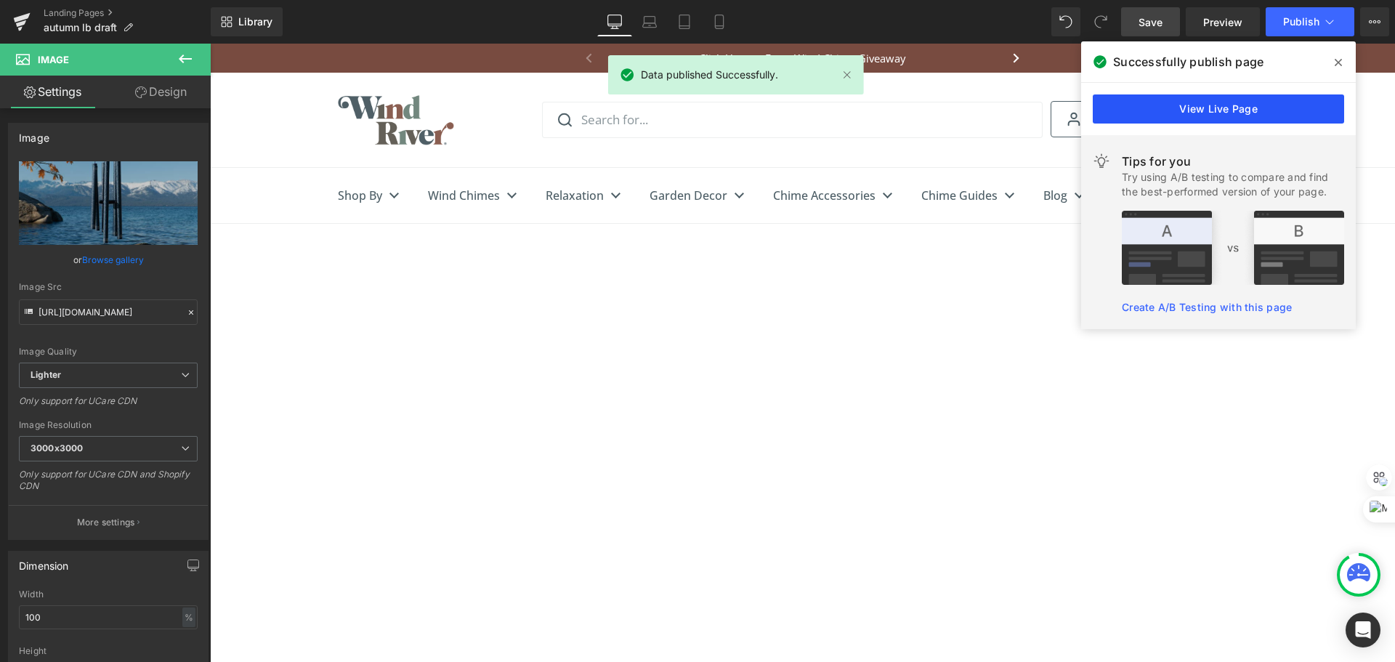
click at [1255, 113] on link "View Live Page" at bounding box center [1218, 108] width 251 height 29
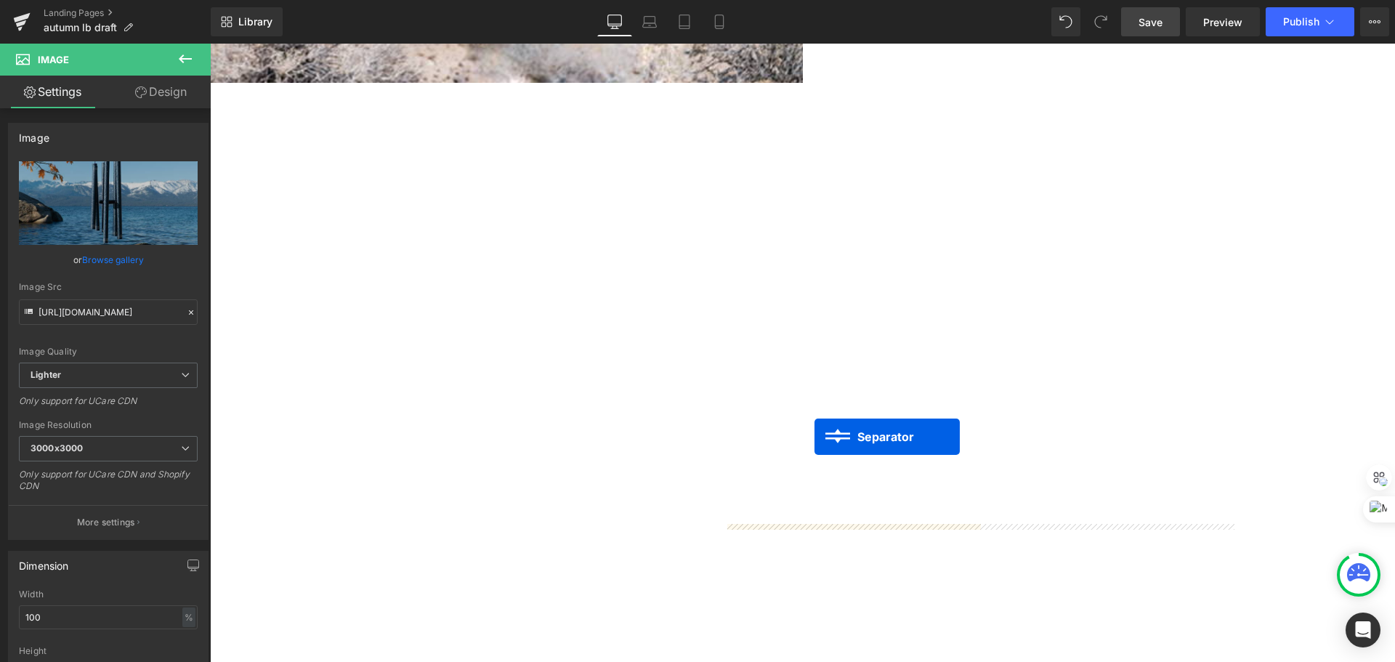
scroll to position [3778, 0]
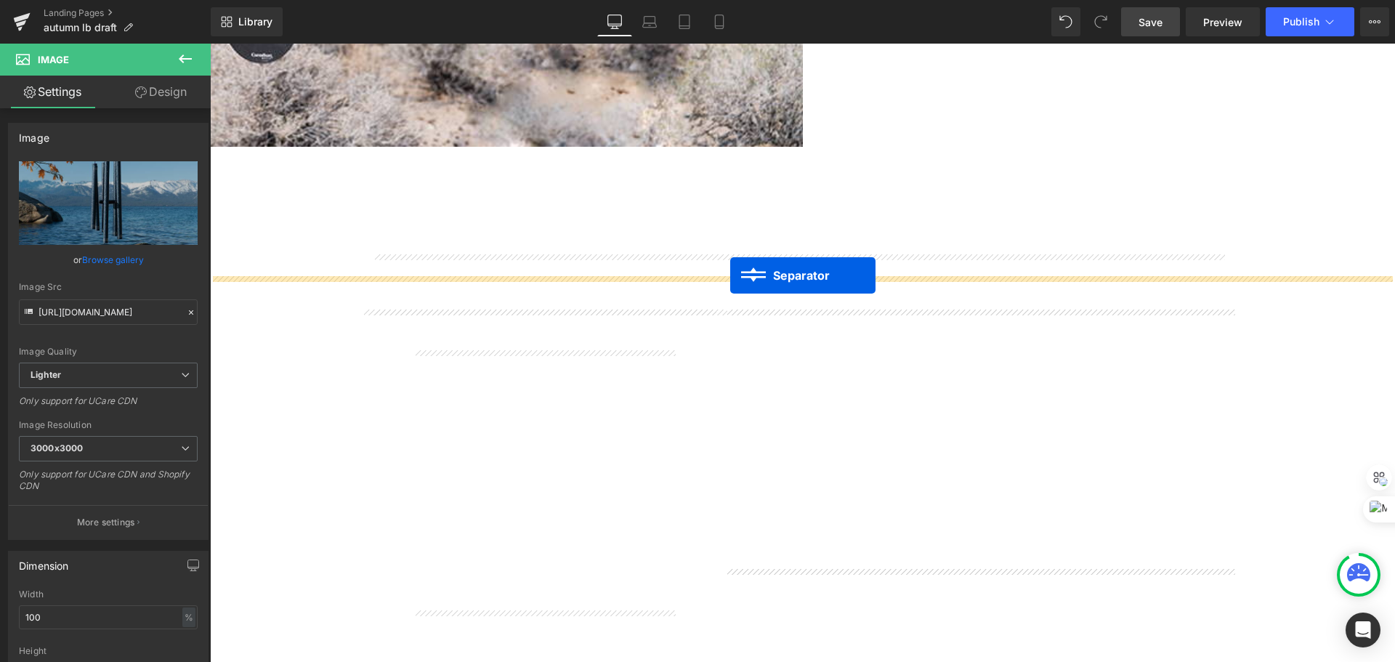
drag, startPoint x: 767, startPoint y: 366, endPoint x: 730, endPoint y: 275, distance: 98.1
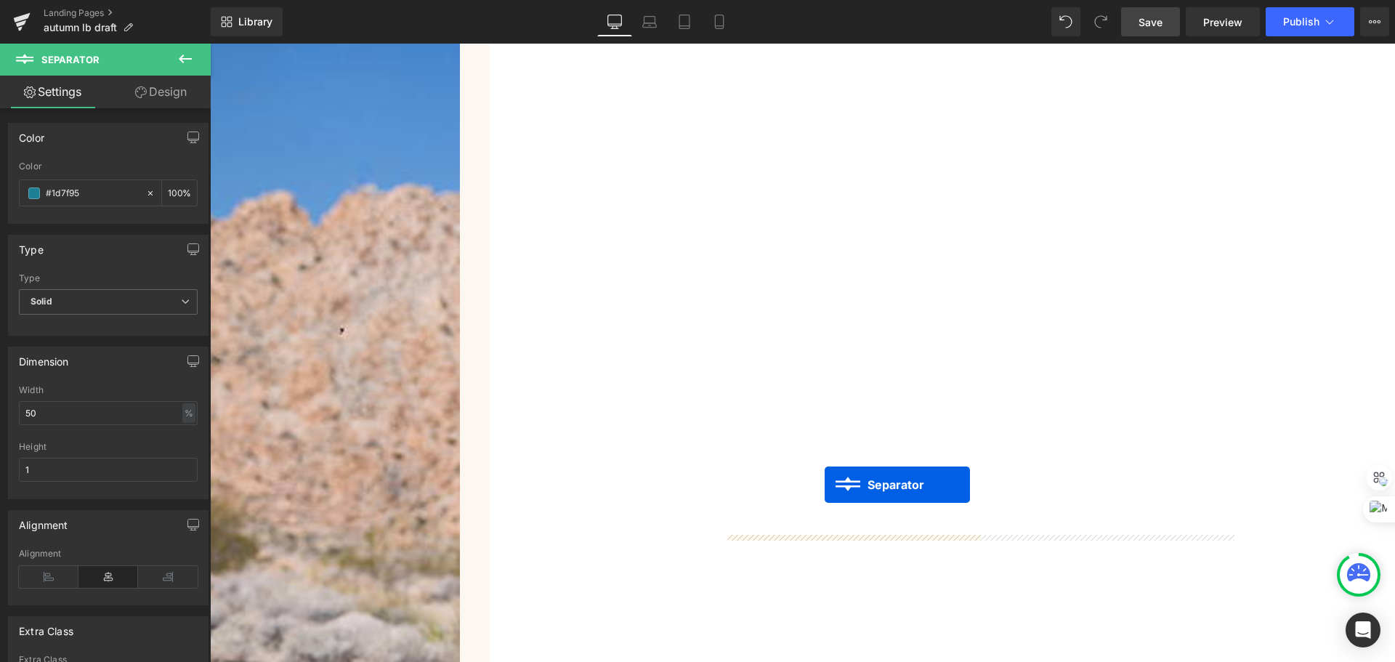
scroll to position [1896, 0]
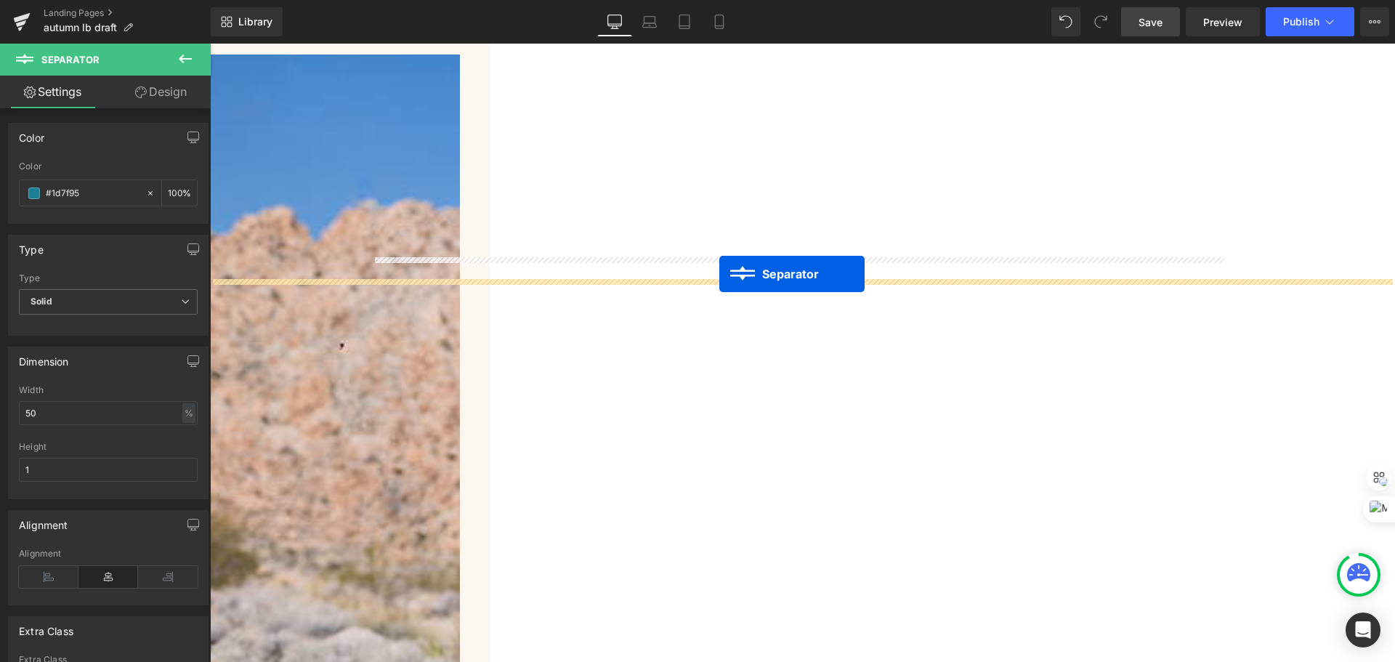
drag, startPoint x: 764, startPoint y: 421, endPoint x: 719, endPoint y: 274, distance: 153.3
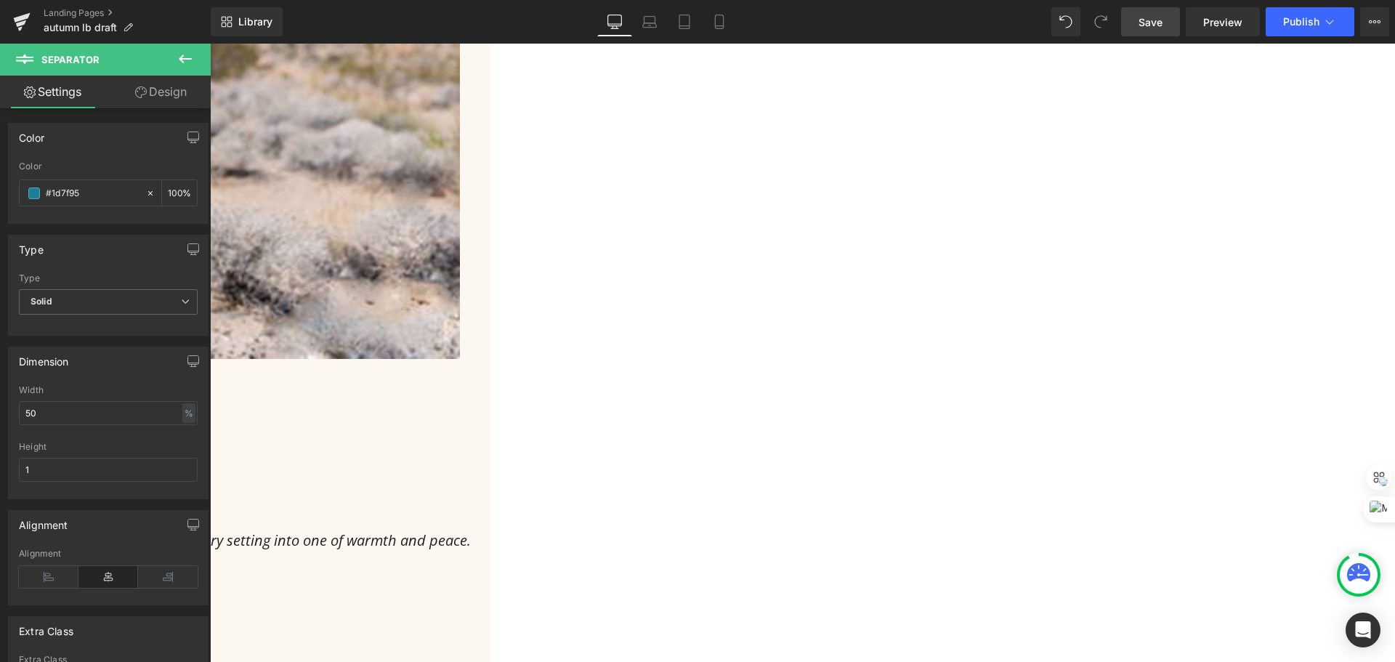
scroll to position [2550, 0]
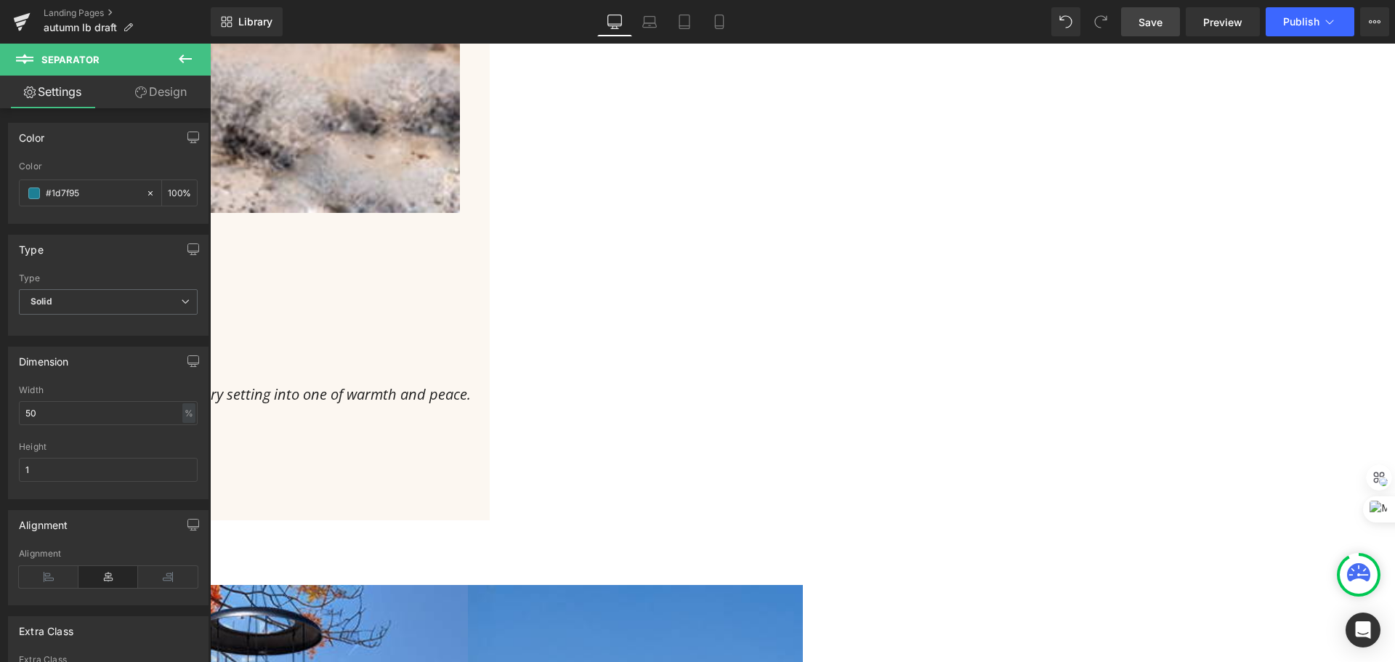
click at [1142, 15] on span "Save" at bounding box center [1151, 22] width 24 height 15
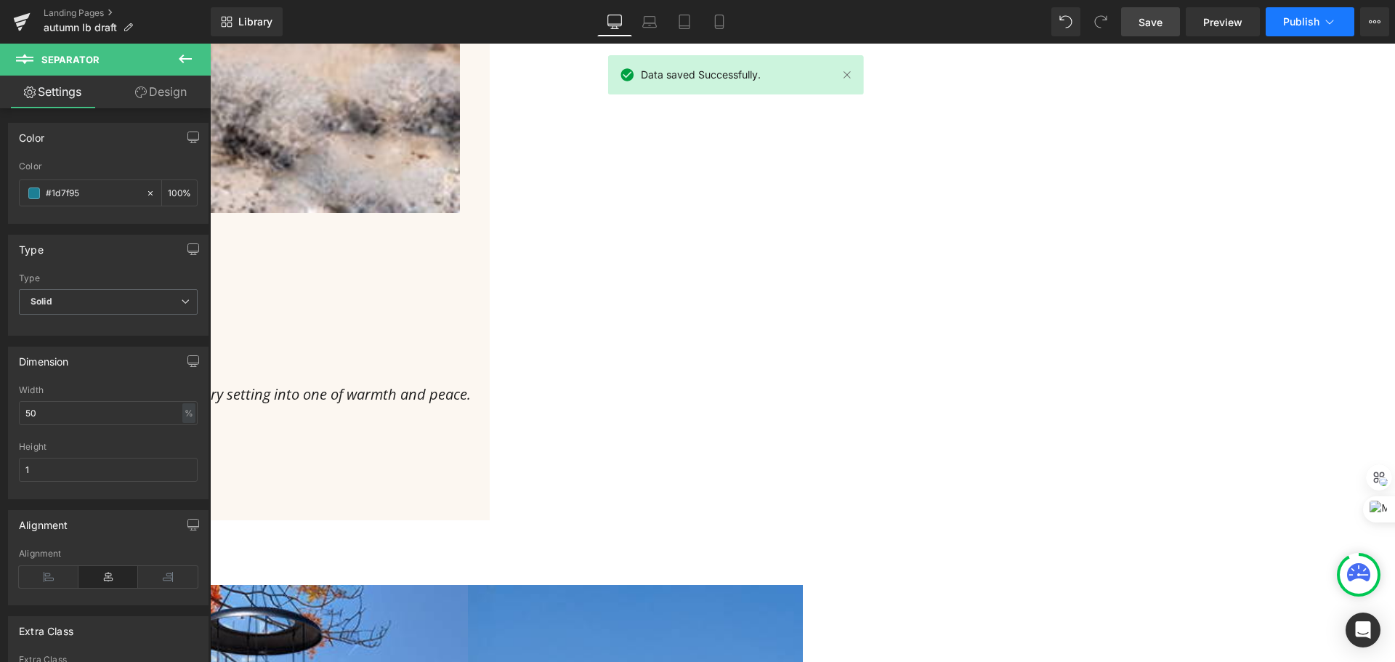
click at [1317, 23] on span "Publish" at bounding box center [1301, 22] width 36 height 12
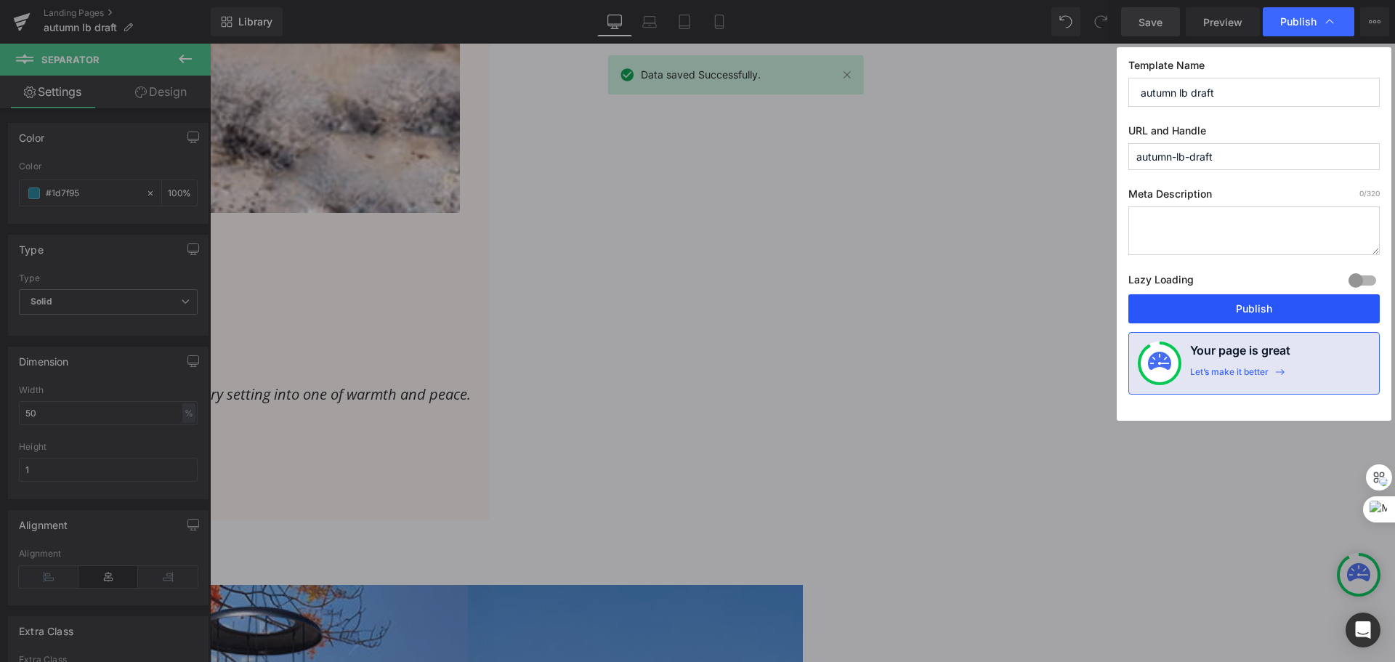
click at [1200, 310] on button "Publish" at bounding box center [1253, 308] width 251 height 29
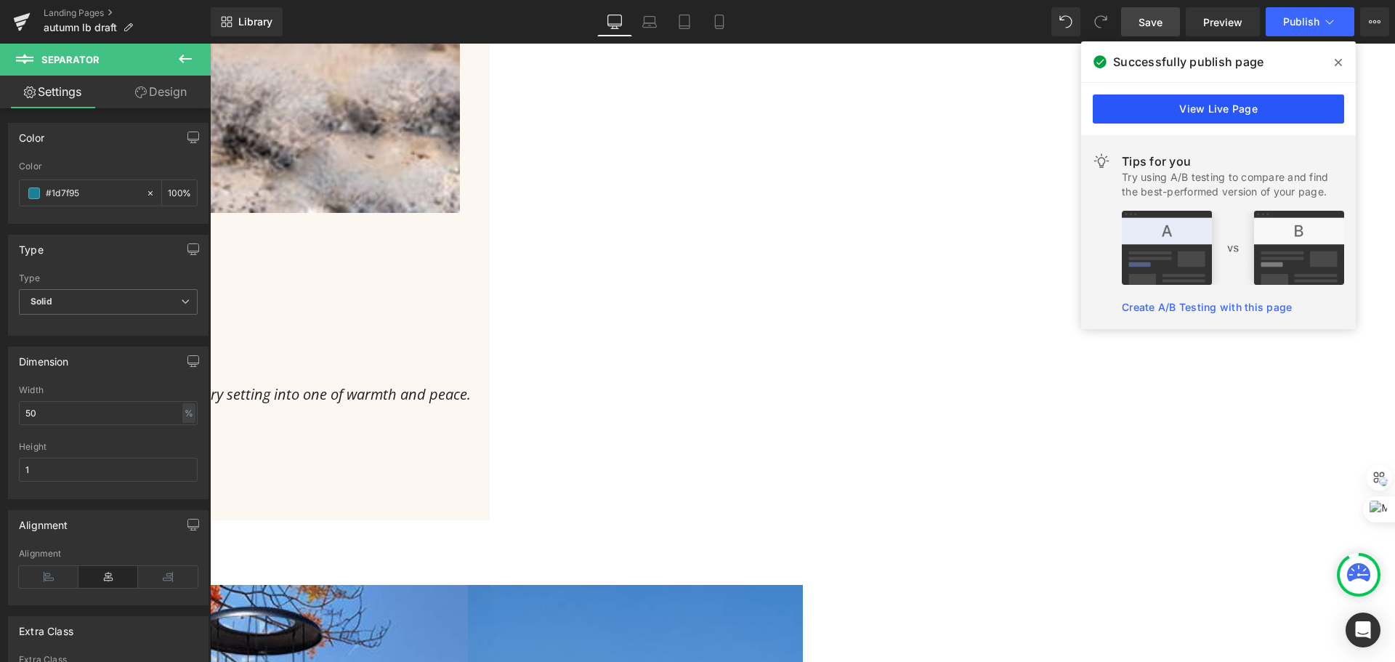
click at [1281, 116] on link "View Live Page" at bounding box center [1218, 108] width 251 height 29
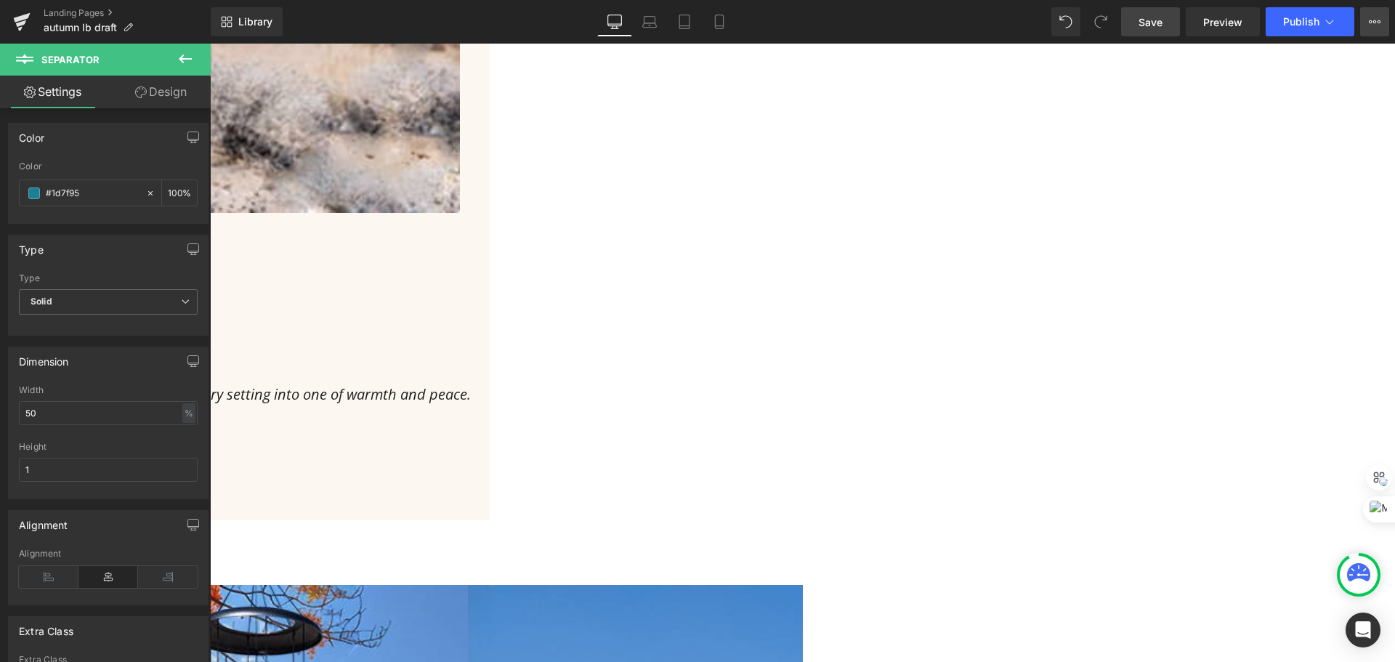
click at [1363, 32] on button "View Live Page View with current Template Save Template to Library Schedule Pub…" at bounding box center [1374, 21] width 29 height 29
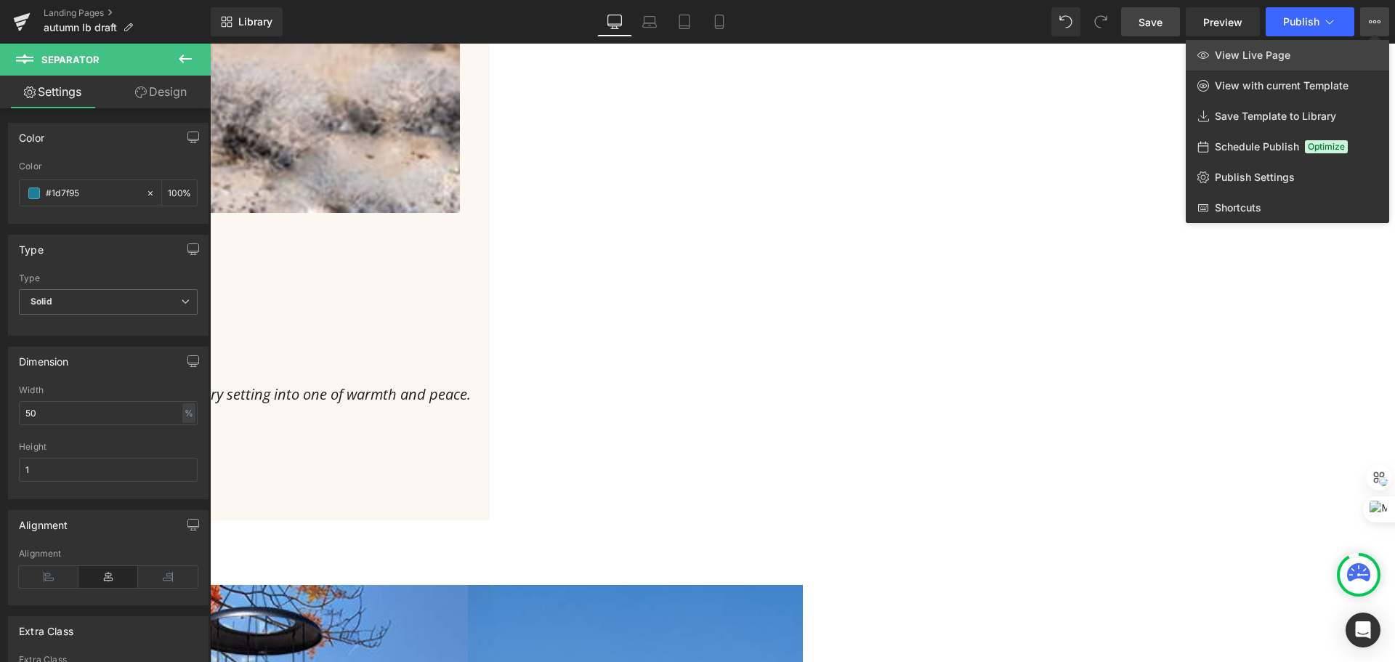
click at [1301, 54] on link "View Live Page" at bounding box center [1287, 55] width 203 height 31
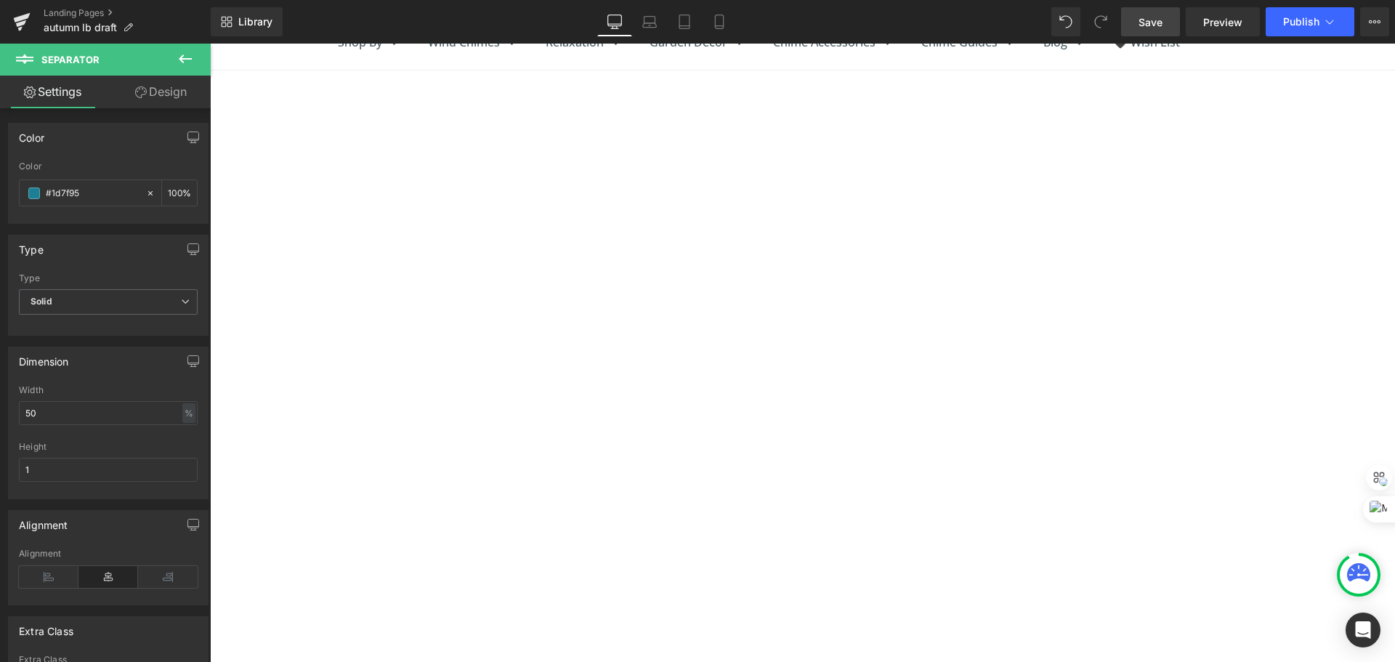
scroll to position [0, 0]
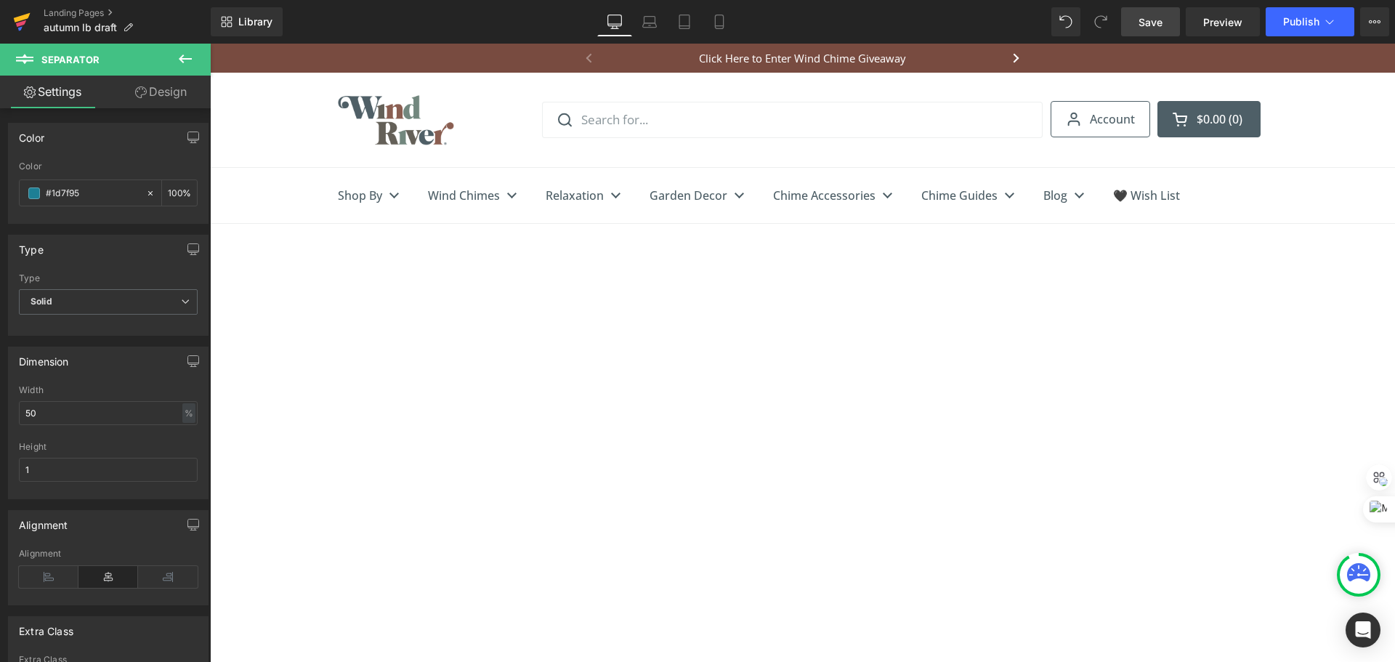
click at [8, 21] on link at bounding box center [22, 22] width 44 height 44
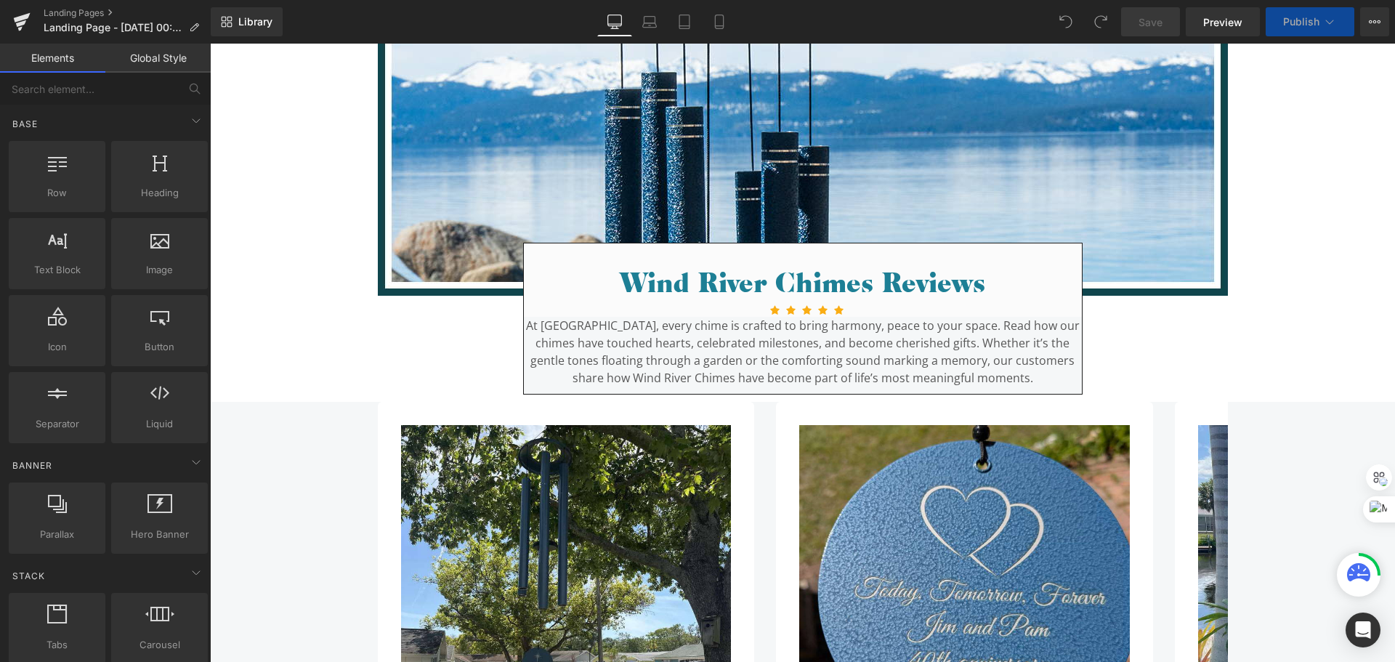
scroll to position [291, 0]
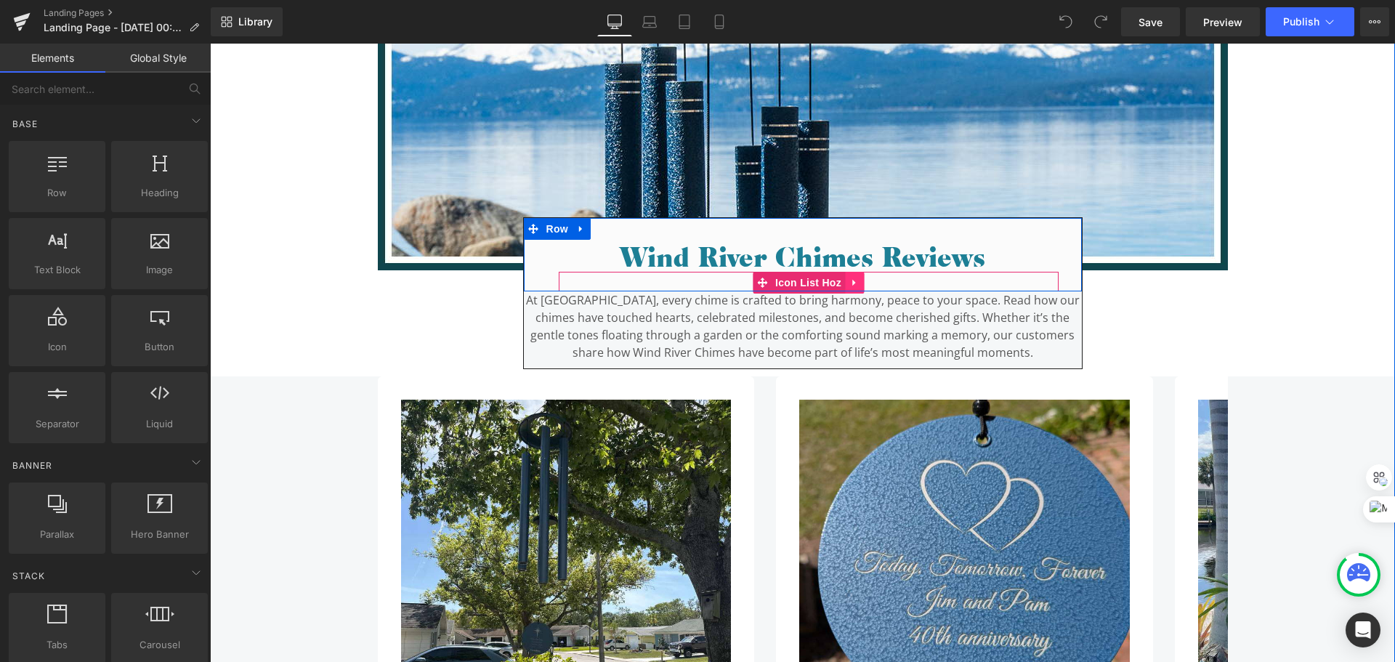
click at [852, 283] on icon at bounding box center [853, 283] width 3 height 7
click at [859, 284] on icon at bounding box center [864, 283] width 10 height 11
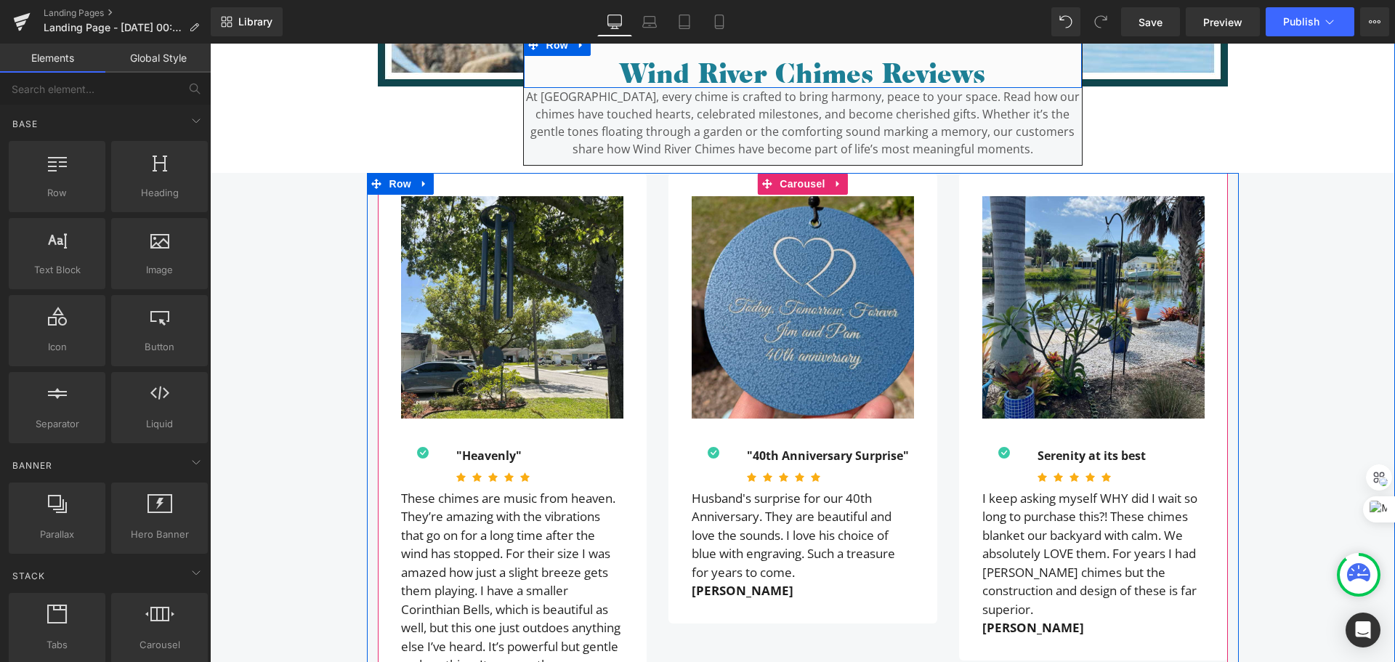
scroll to position [436, 0]
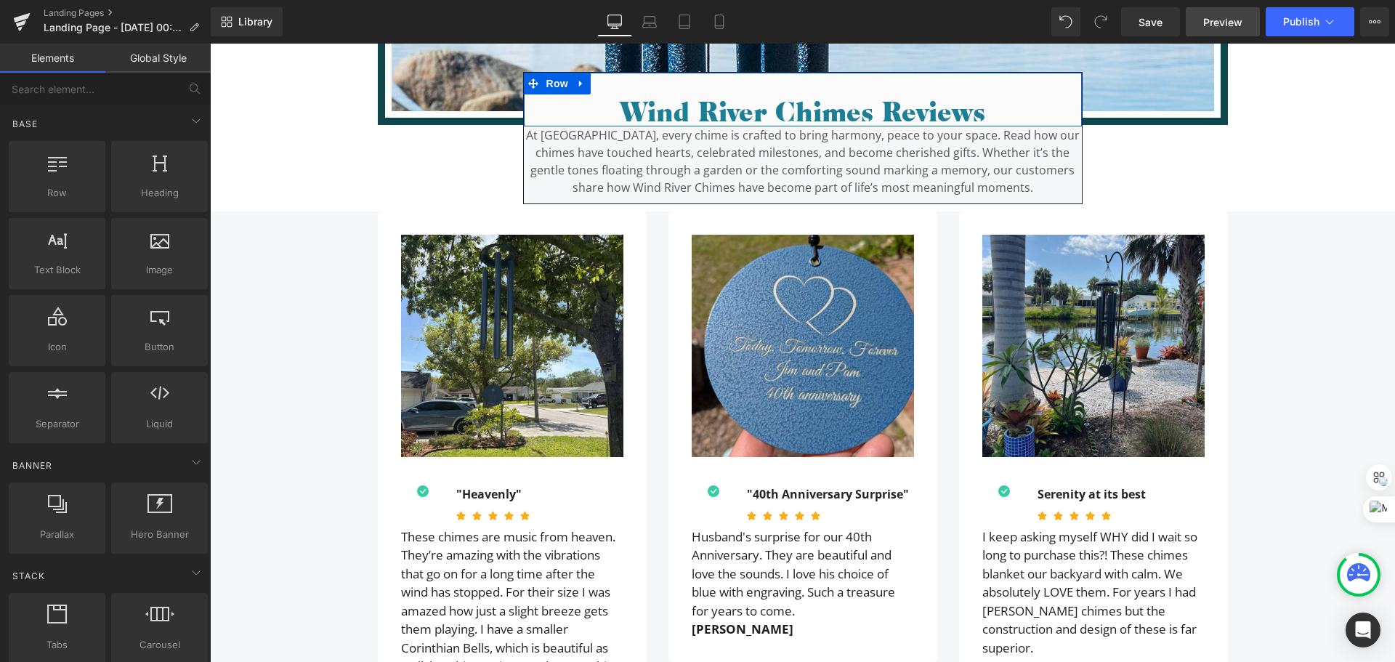
click at [1192, 24] on link "Preview" at bounding box center [1223, 21] width 74 height 29
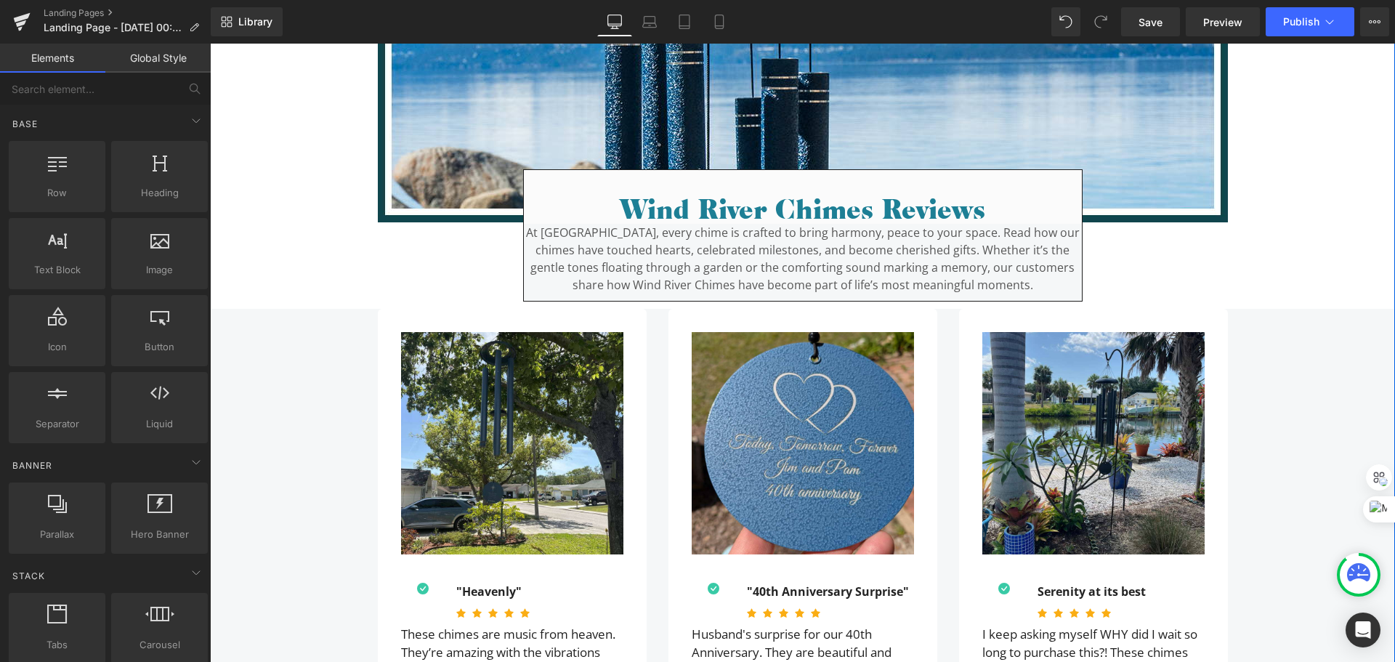
scroll to position [218, 0]
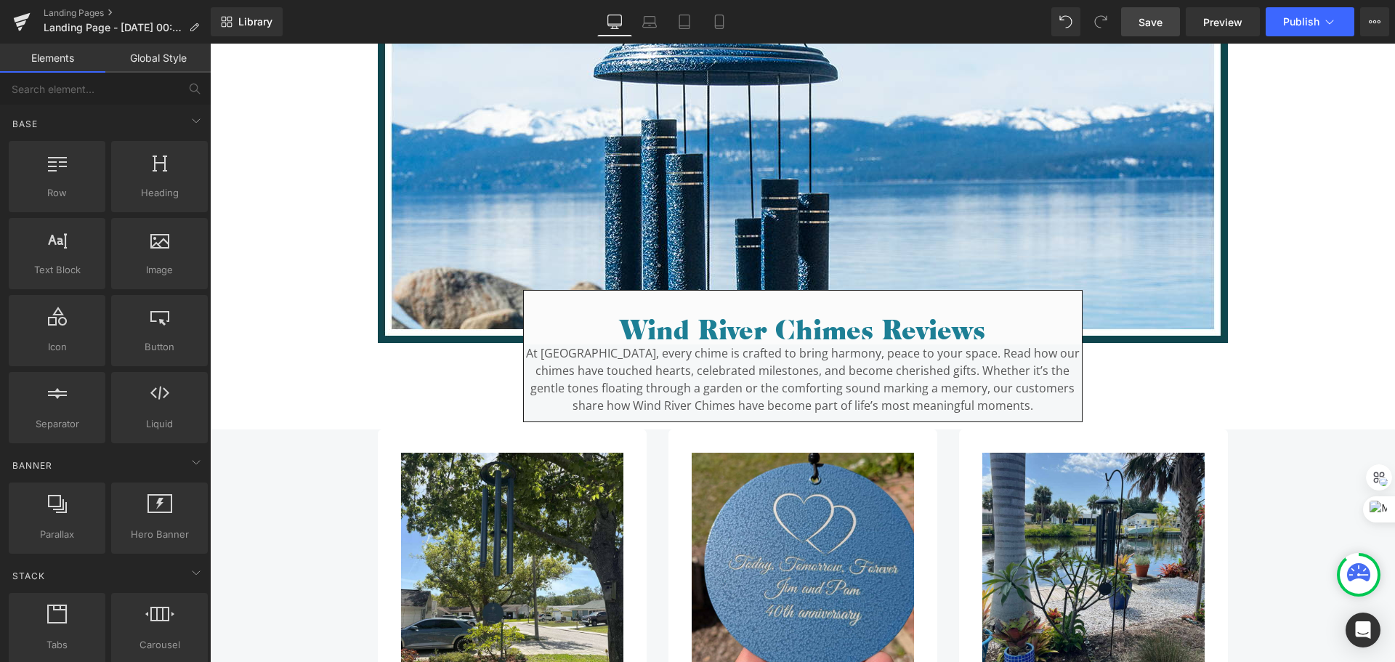
click at [1157, 17] on span "Save" at bounding box center [1151, 22] width 24 height 15
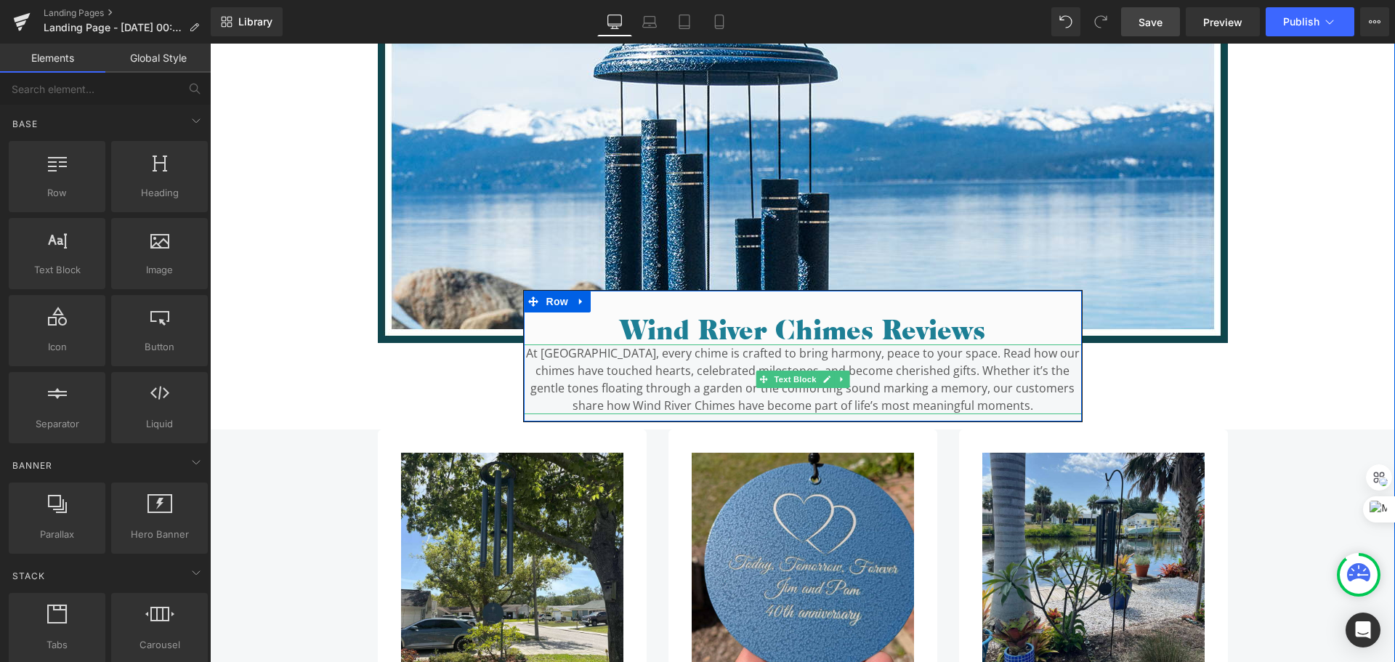
click at [579, 379] on p "At Wind River Chimes, every chime is crafted to bring harmony, peace to your sp…" at bounding box center [803, 379] width 558 height 70
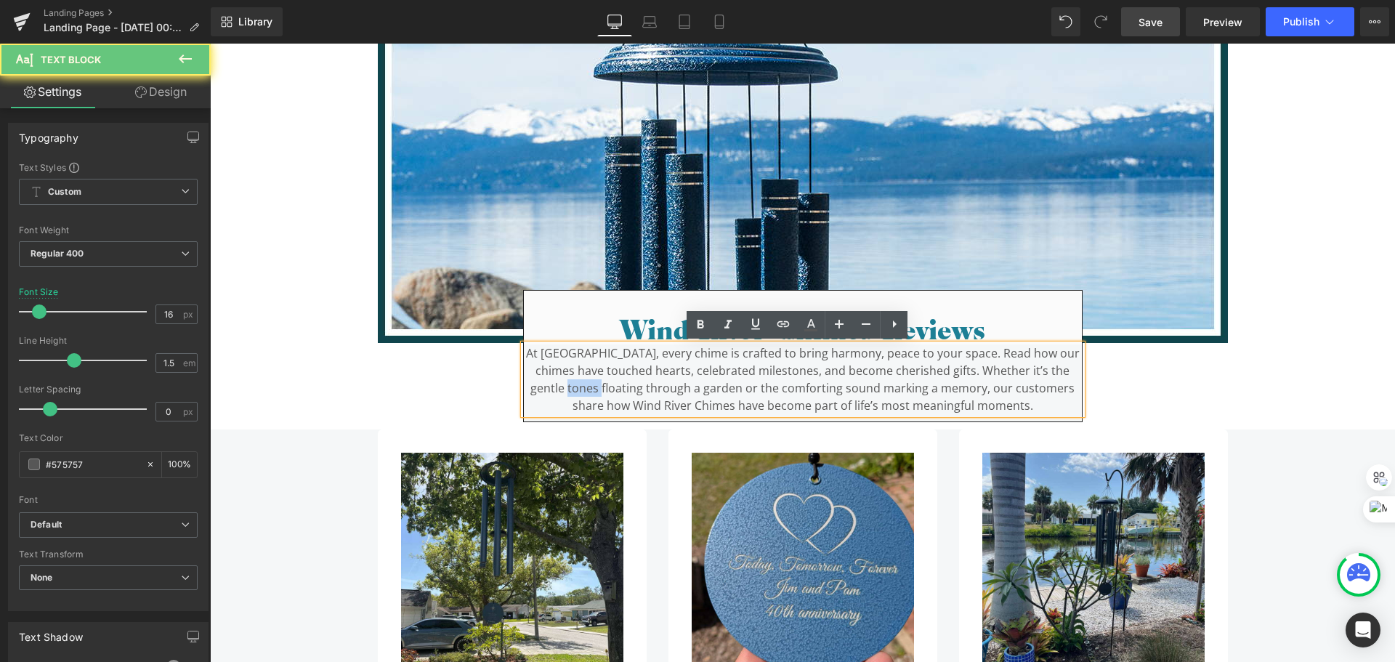
click at [579, 379] on p "At Wind River Chimes, every chime is crafted to bring harmony, peace to your sp…" at bounding box center [803, 379] width 558 height 70
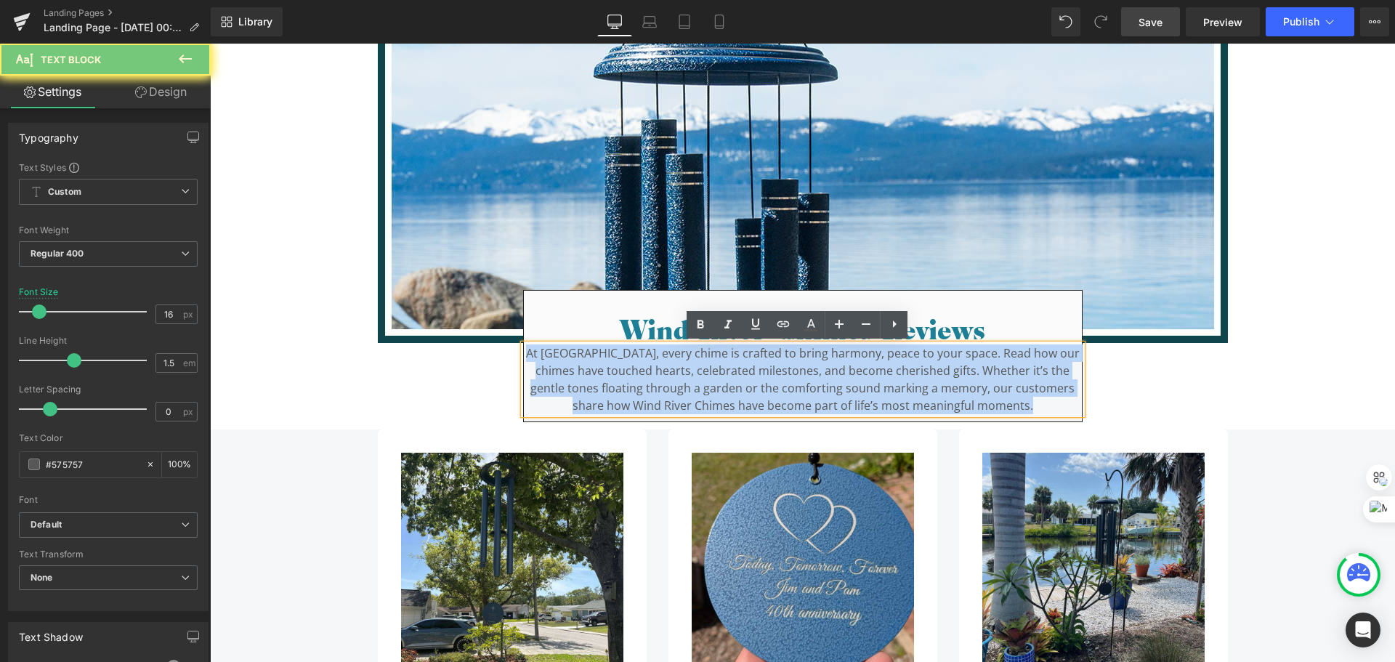
click at [579, 379] on p "At Wind River Chimes, every chime is crafted to bring harmony, peace to your sp…" at bounding box center [803, 379] width 558 height 70
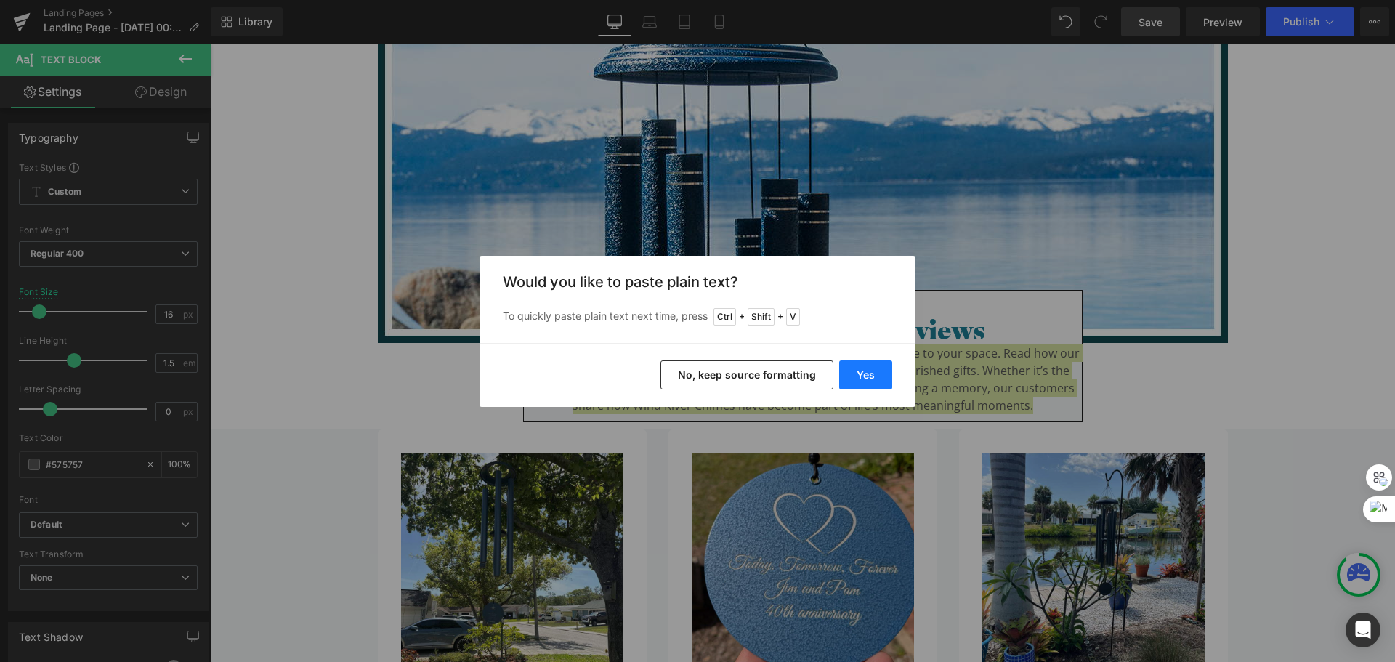
click at [860, 376] on button "Yes" at bounding box center [865, 374] width 53 height 29
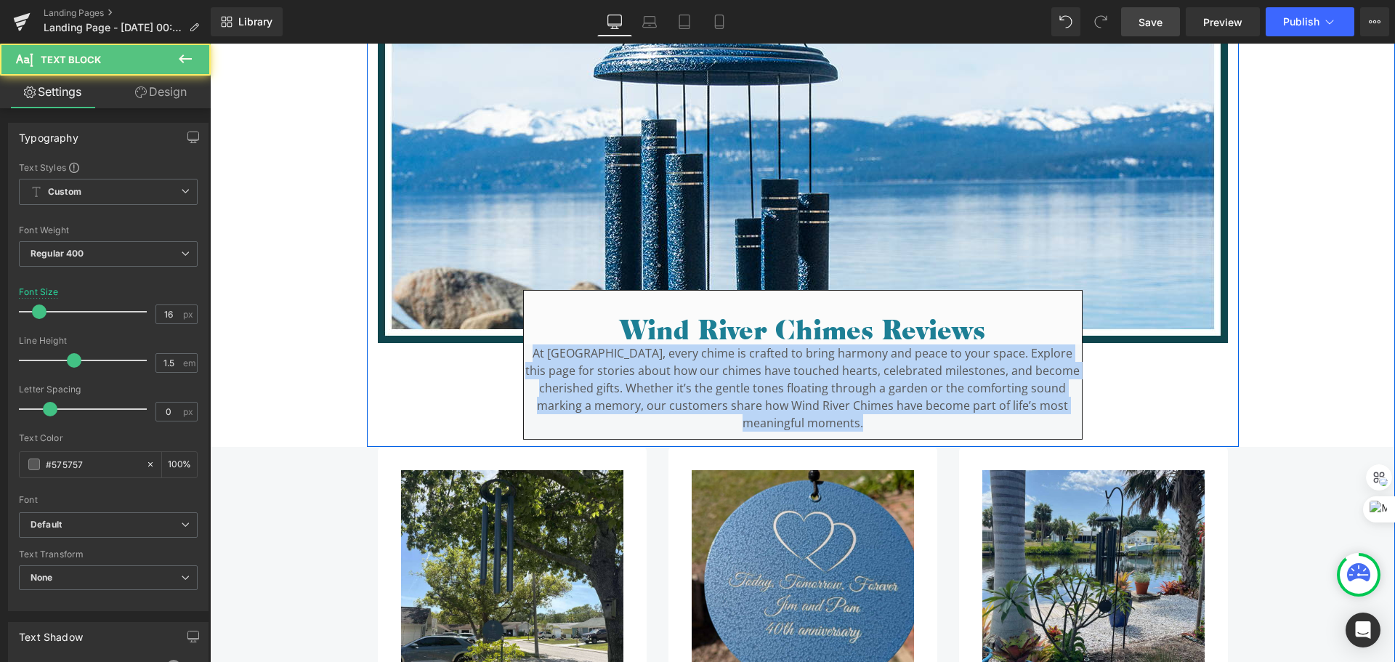
drag, startPoint x: 876, startPoint y: 419, endPoint x: 500, endPoint y: 355, distance: 380.9
click at [500, 355] on div "Image Wind River Chimes Reviews Heading Row Row At Wind River Chimes, every chi…" at bounding box center [803, 223] width 872 height 434
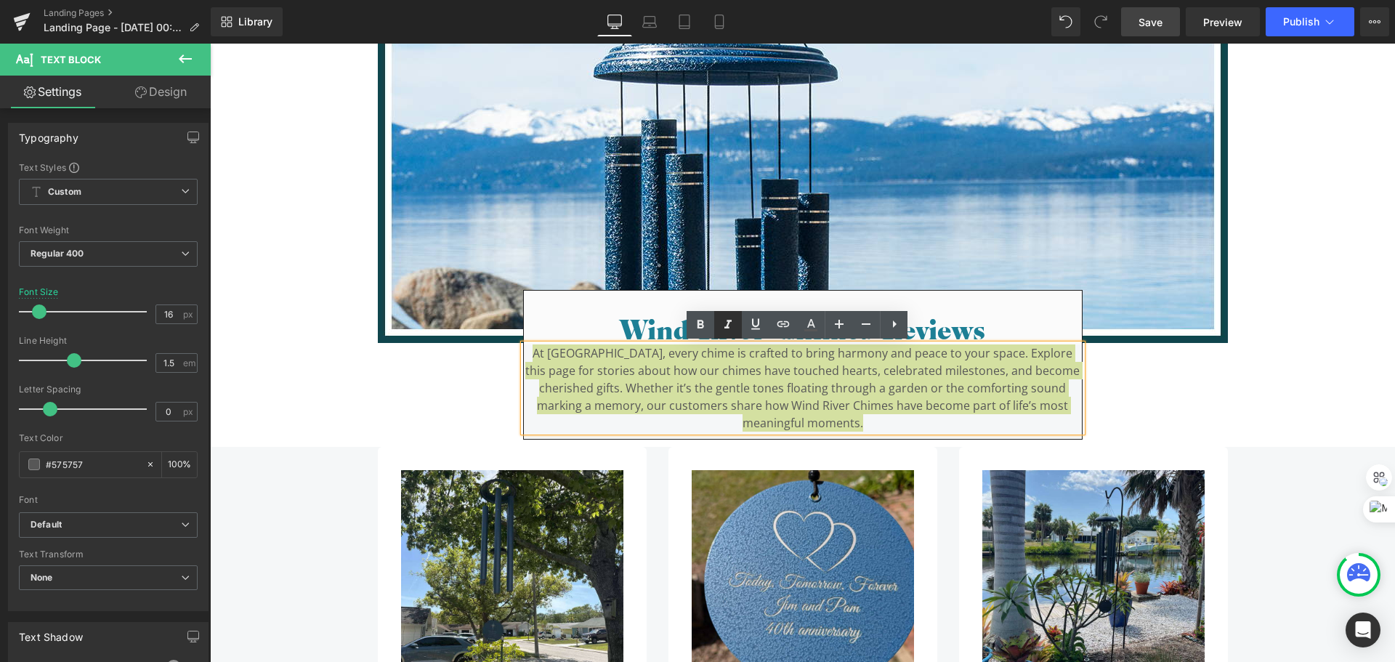
click at [730, 326] on icon at bounding box center [727, 324] width 17 height 17
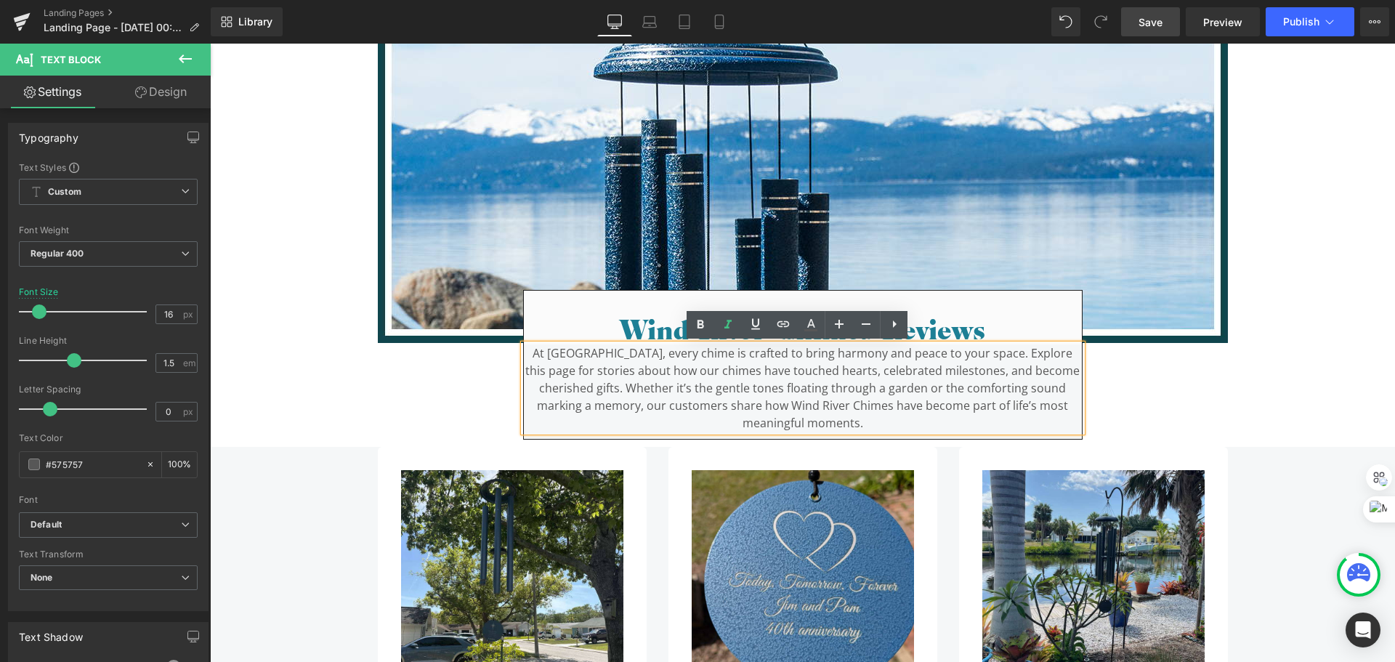
click at [913, 421] on p "At Wind River Chimes, every chime is crafted to bring harmony and peace to your…" at bounding box center [803, 387] width 558 height 87
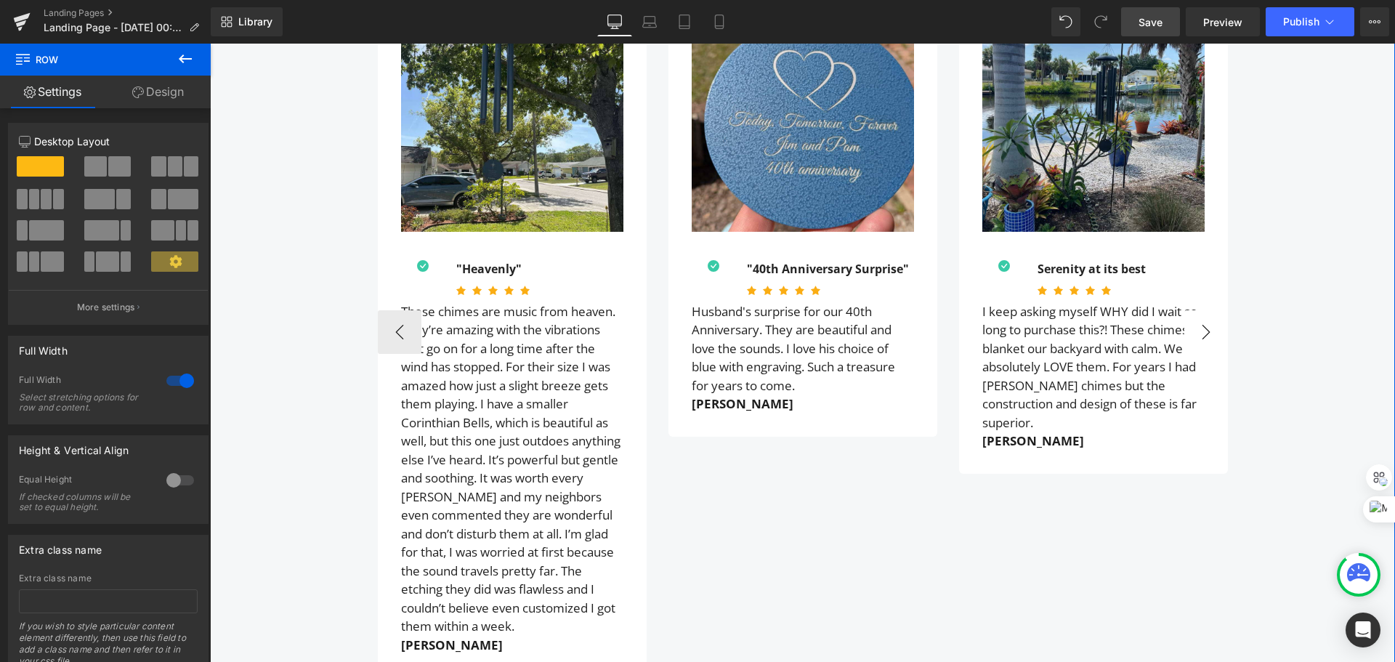
scroll to position [654, 0]
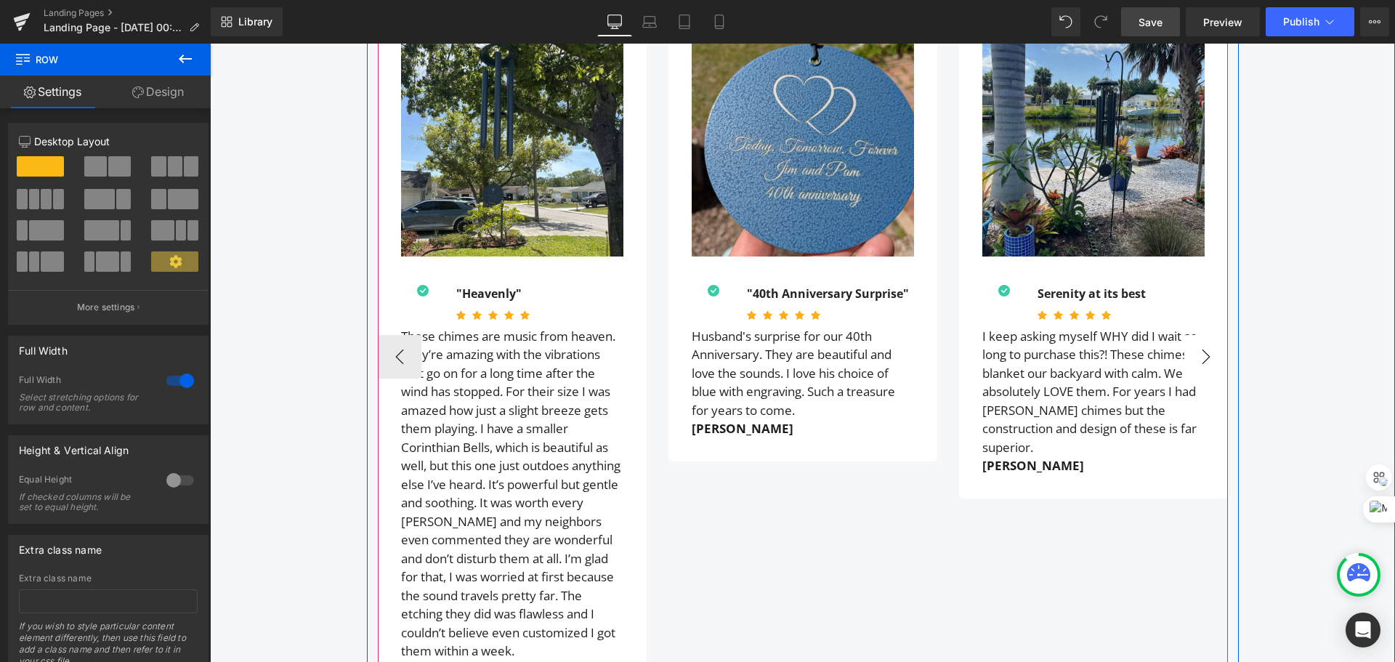
click at [1195, 347] on button "›" at bounding box center [1206, 357] width 44 height 44
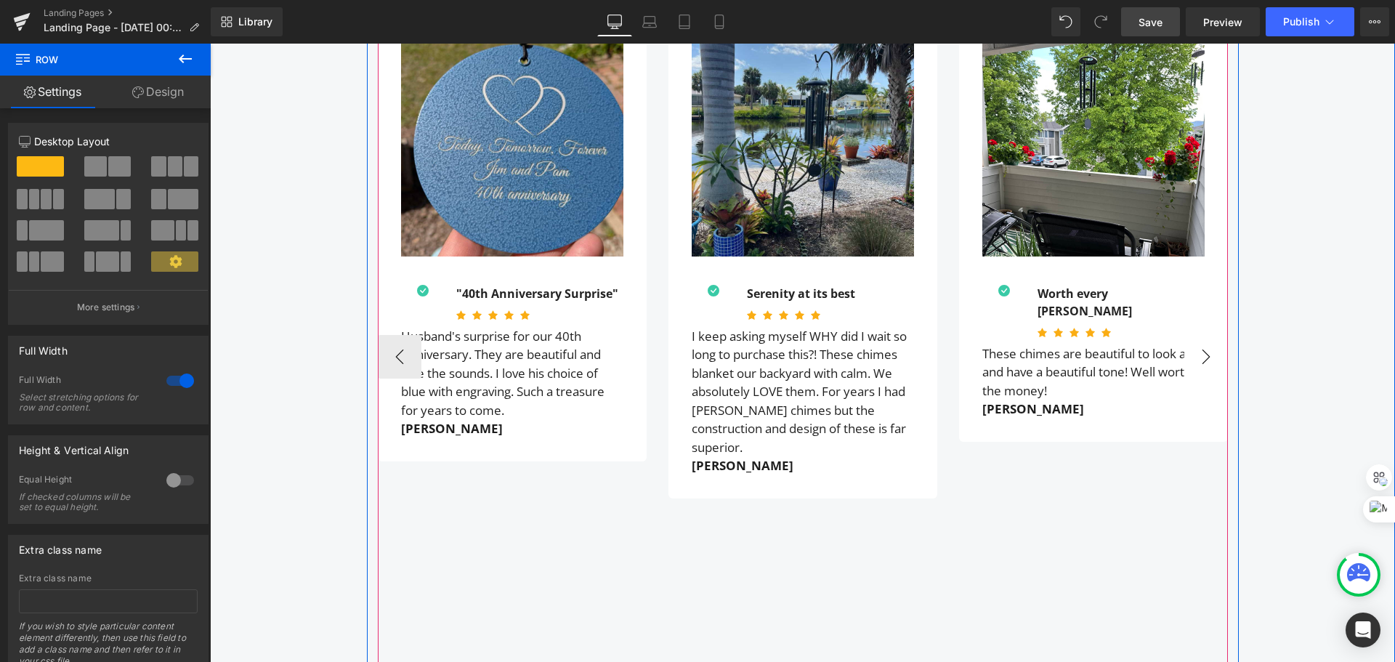
click at [1195, 349] on button "›" at bounding box center [1206, 357] width 44 height 44
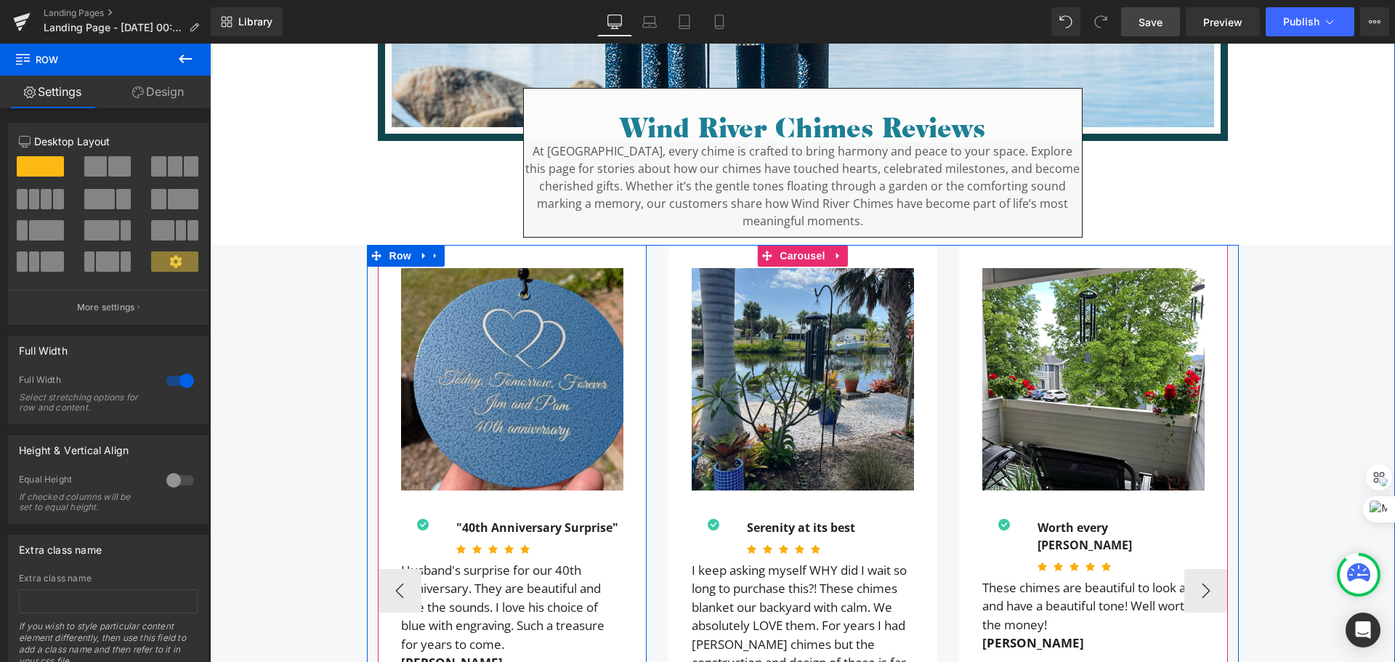
scroll to position [436, 0]
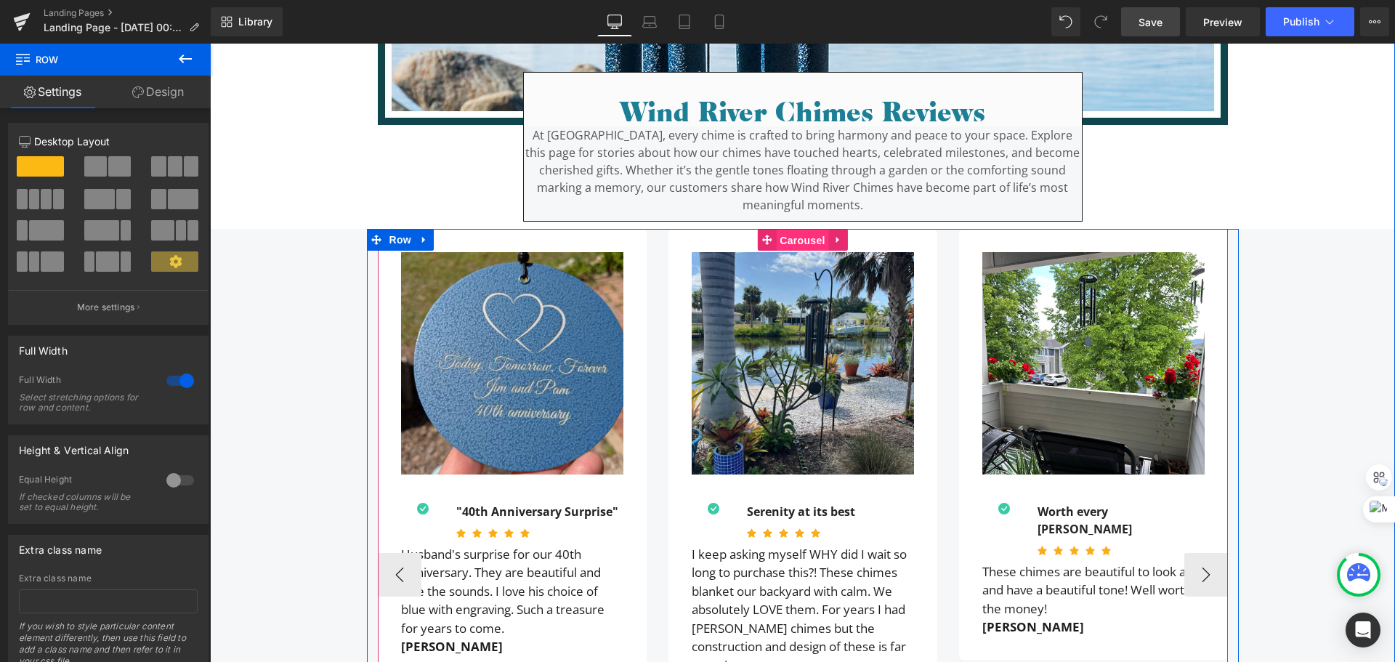
click at [785, 241] on span "Carousel" at bounding box center [802, 241] width 52 height 22
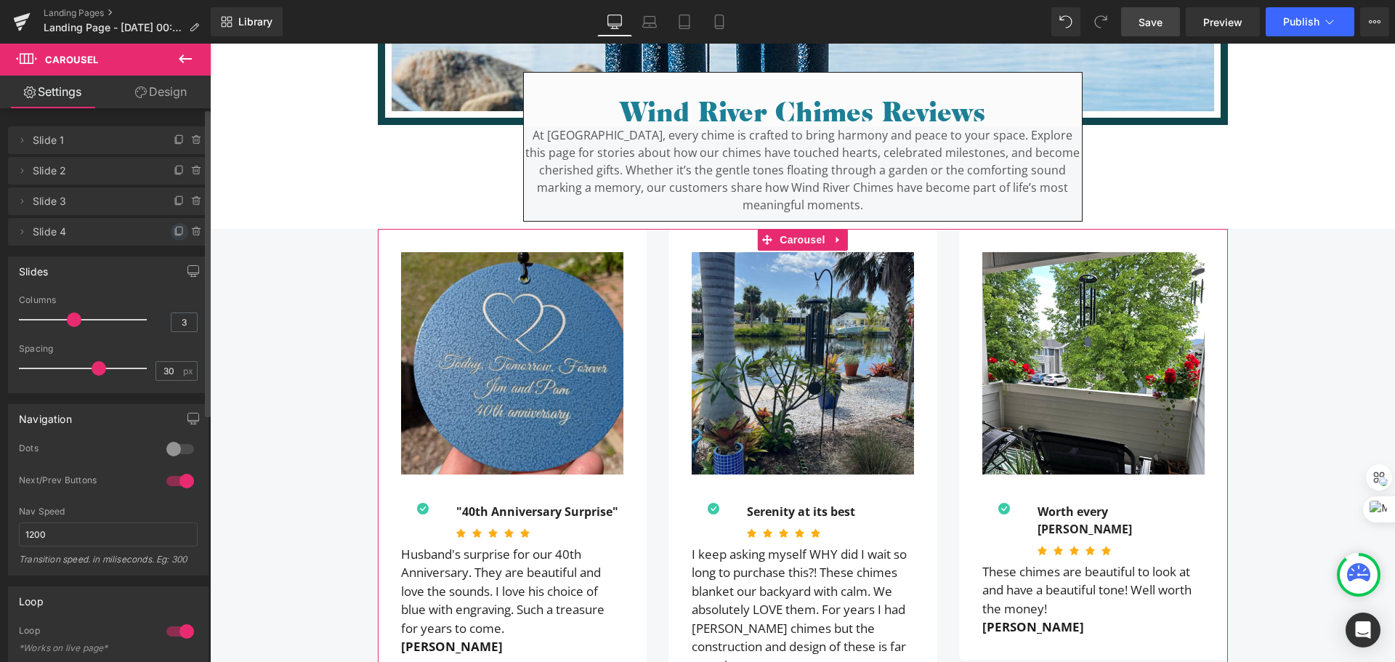
click at [174, 229] on icon at bounding box center [180, 232] width 12 height 12
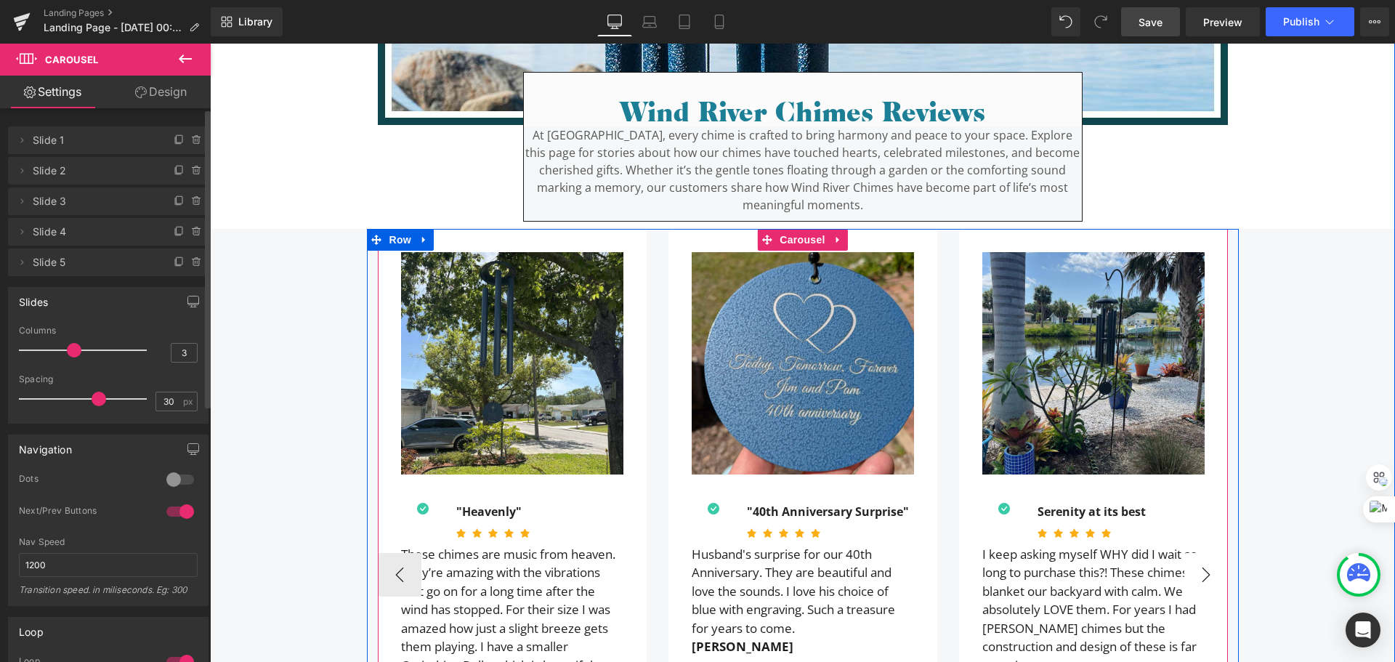
click at [1203, 573] on button "›" at bounding box center [1206, 575] width 44 height 44
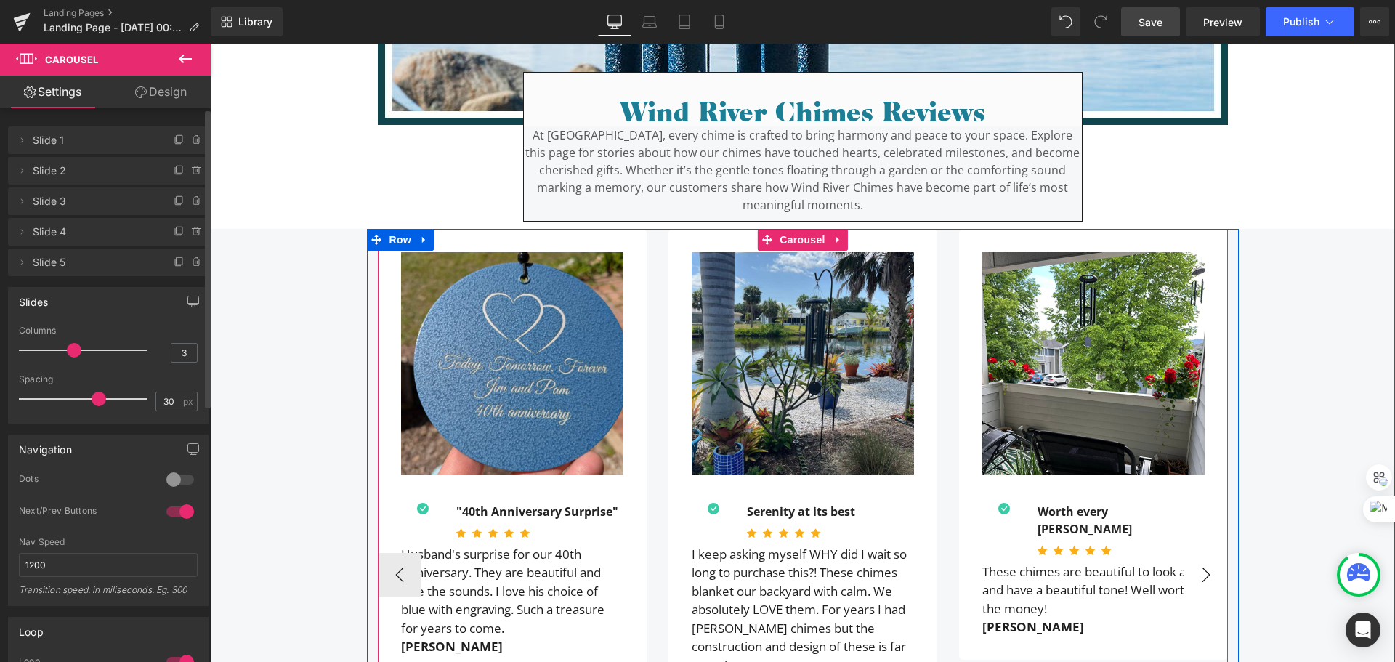
click at [1203, 573] on button "›" at bounding box center [1206, 575] width 44 height 44
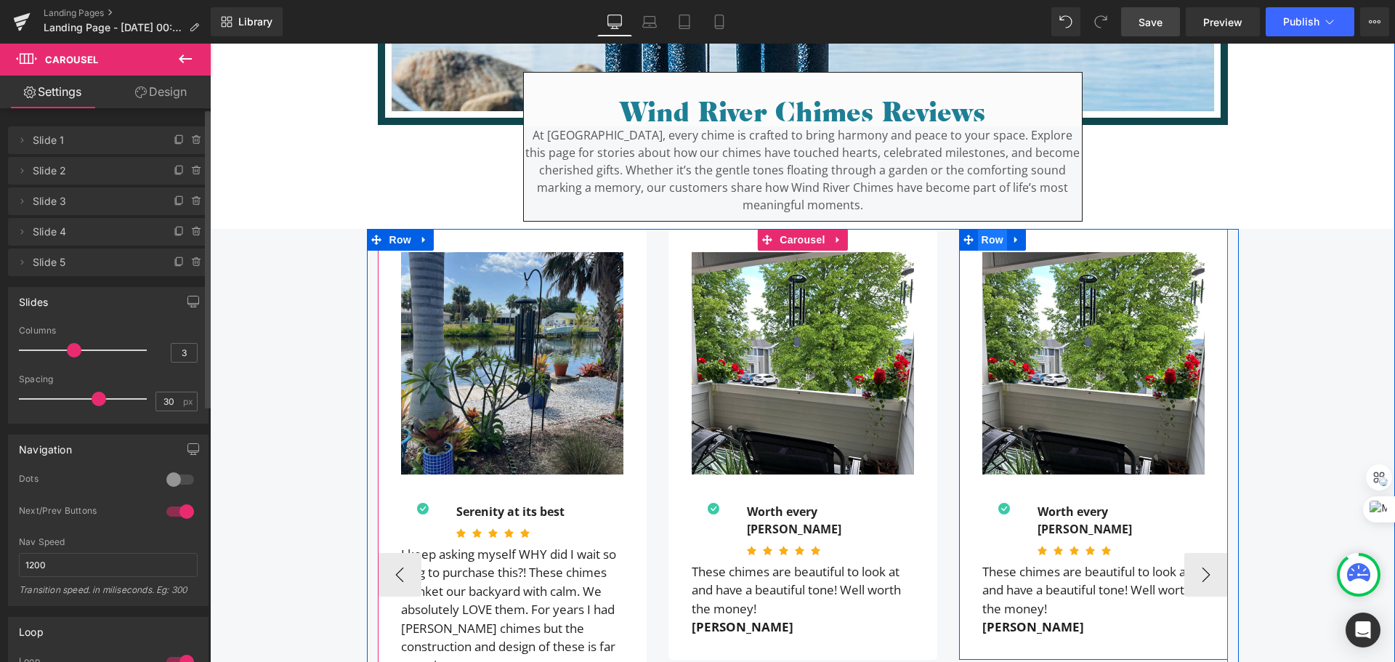
click at [982, 241] on span "Row" at bounding box center [992, 240] width 29 height 22
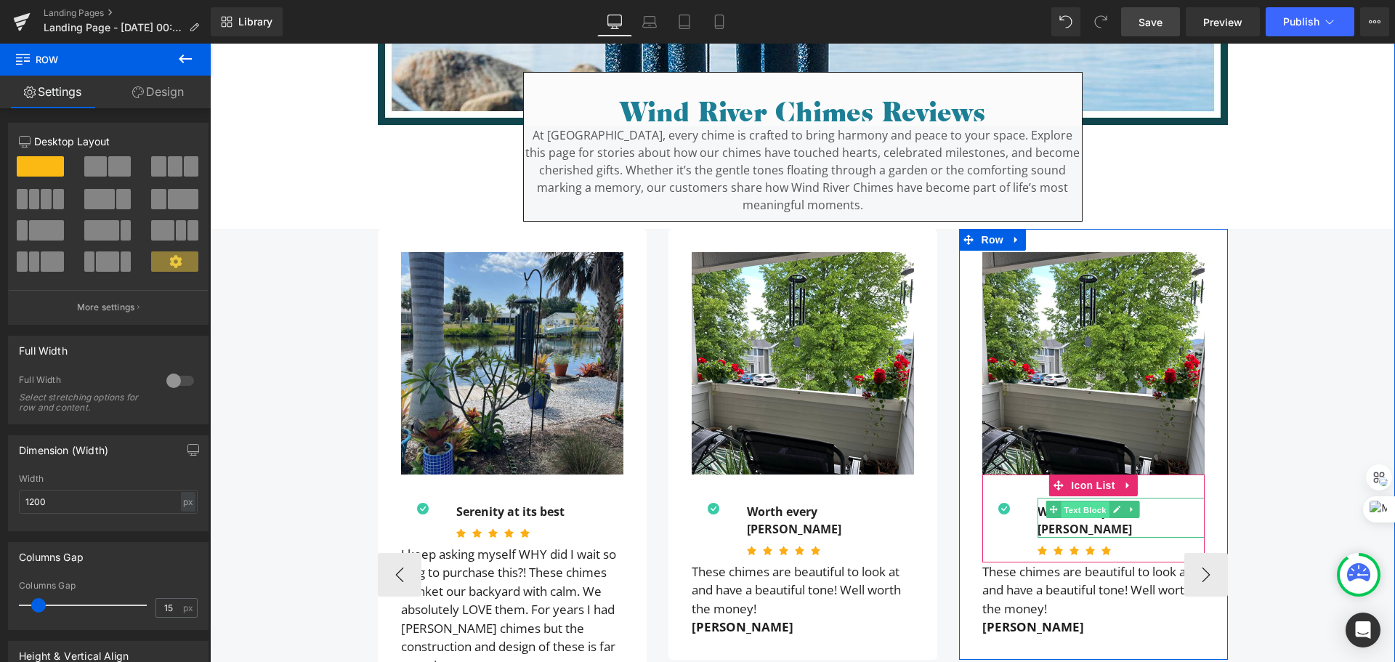
click at [1096, 510] on span "Text Block" at bounding box center [1085, 509] width 48 height 17
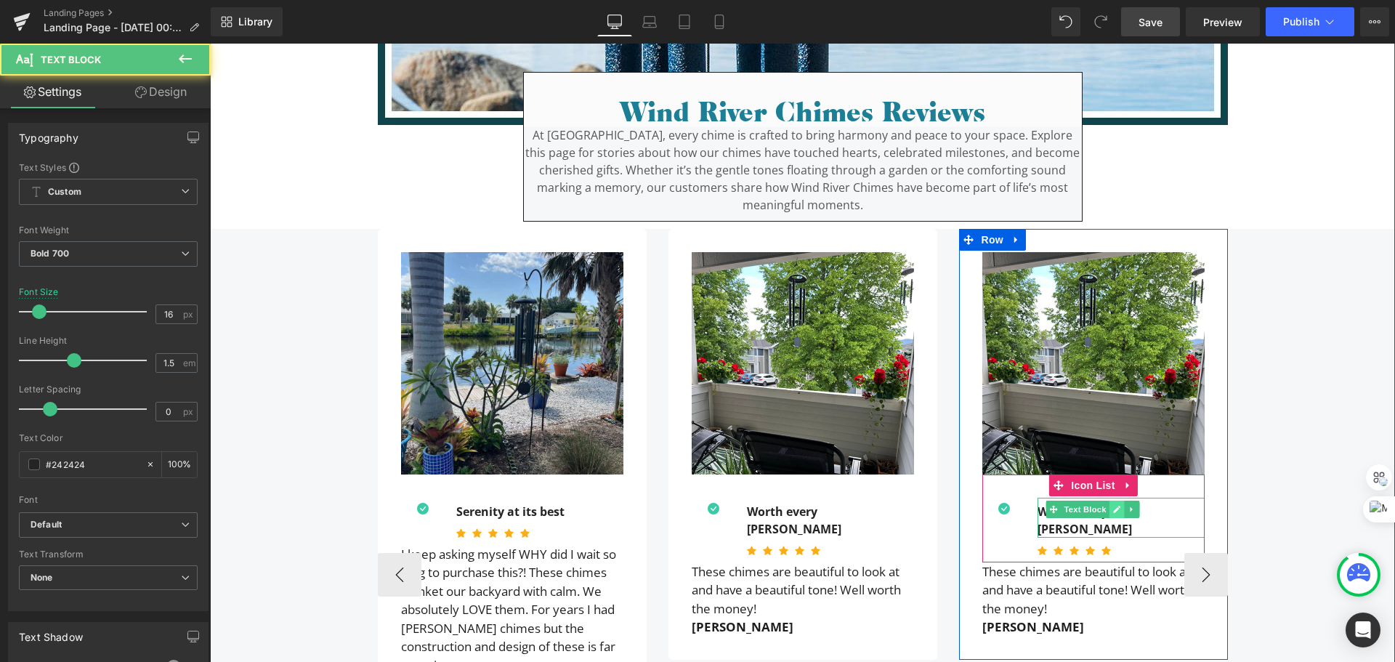
click at [1112, 510] on icon at bounding box center [1116, 509] width 8 height 9
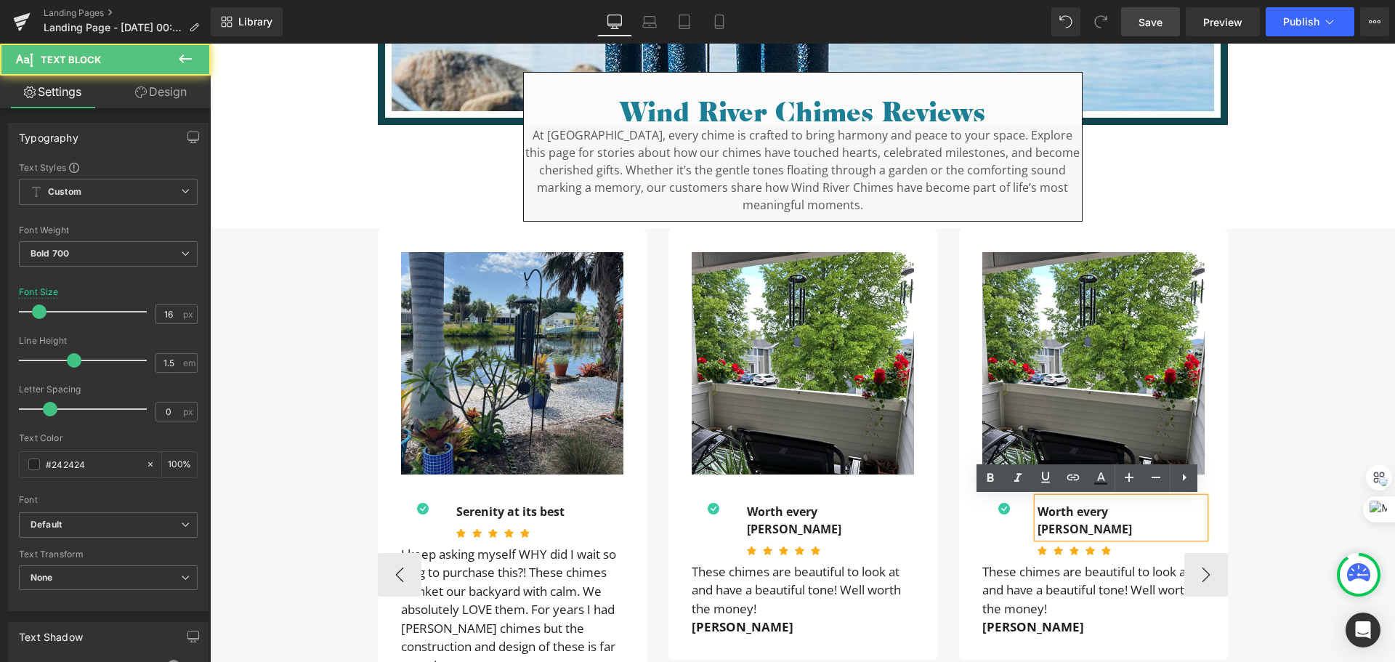
click at [1126, 515] on div "Worth every penny Text Block" at bounding box center [1121, 518] width 167 height 40
click at [1038, 498] on span at bounding box center [1038, 498] width 0 height 0
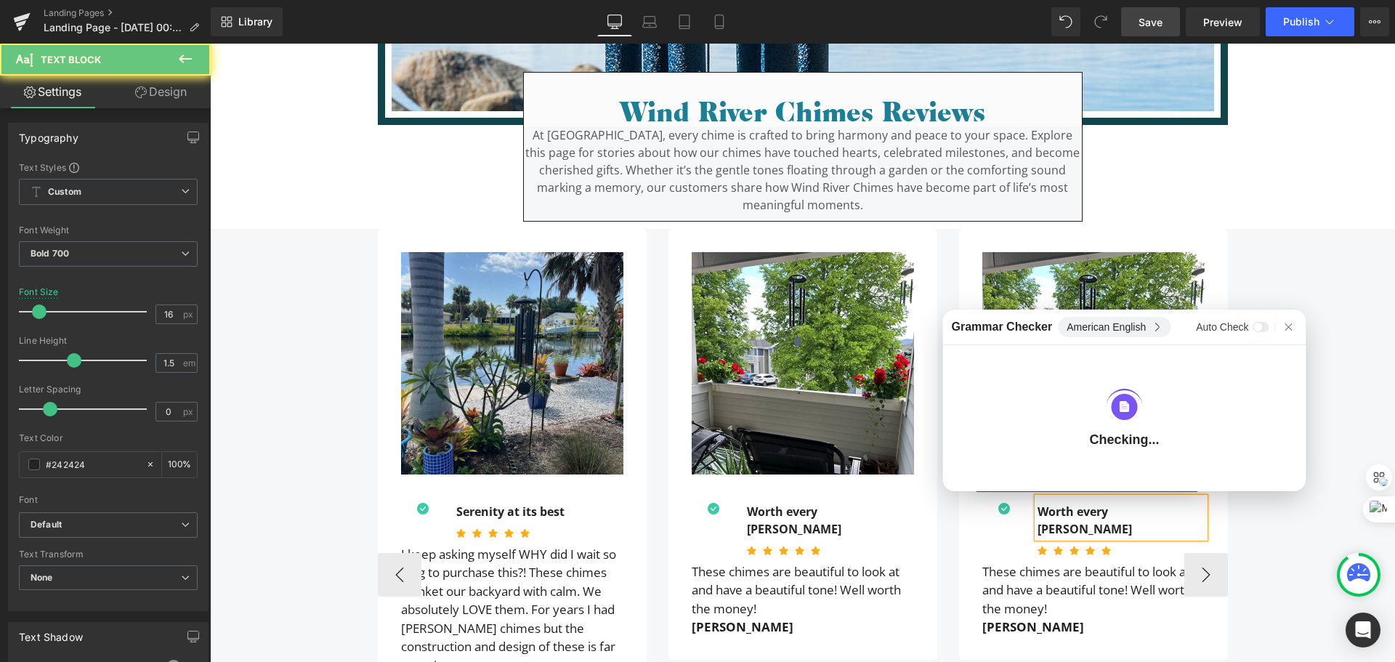
click at [1038, 498] on span at bounding box center [1038, 498] width 0 height 0
click at [1068, 509] on div "Worth every penny" at bounding box center [1121, 518] width 167 height 40
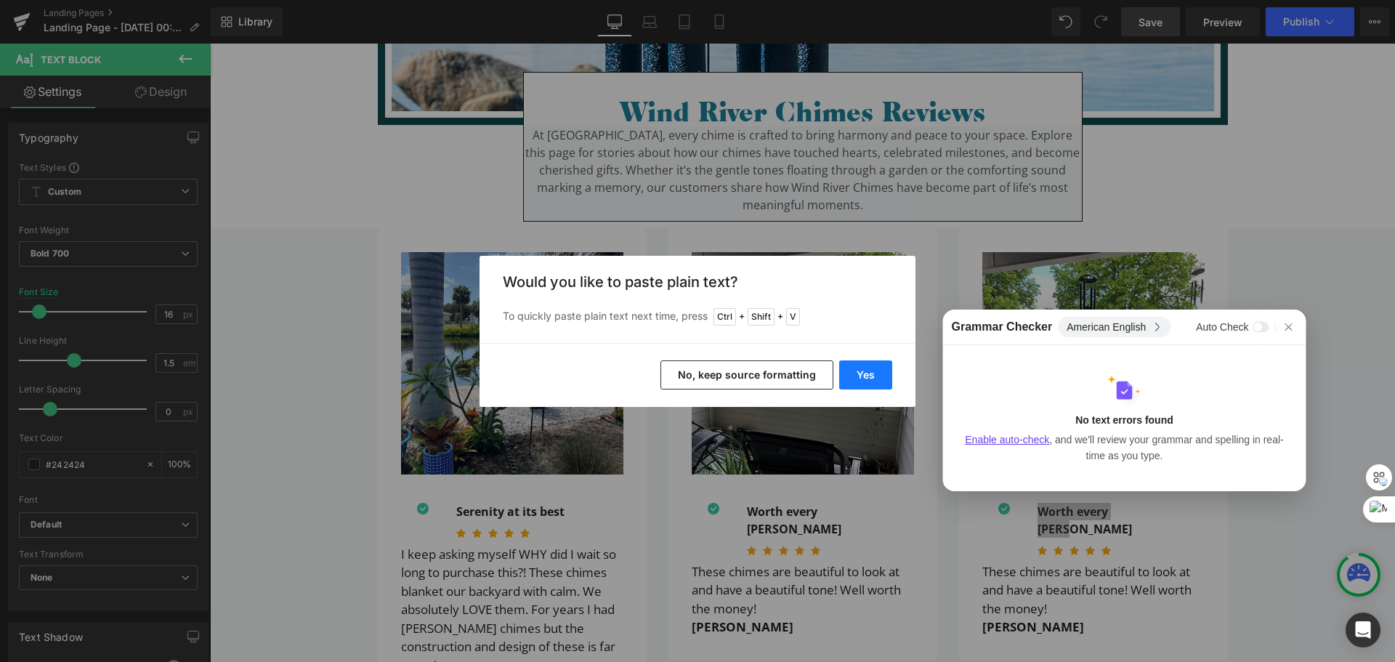
click at [878, 369] on button "Yes" at bounding box center [865, 374] width 53 height 29
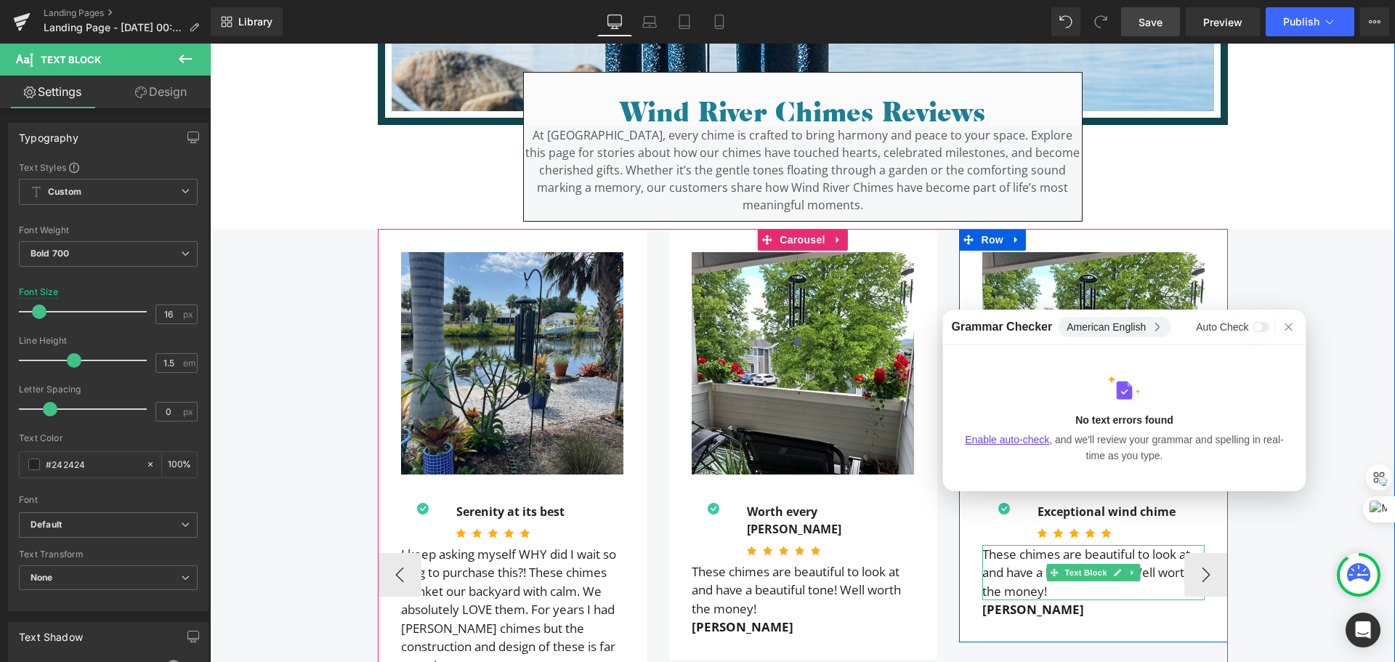
click at [1010, 555] on p "These chimes are beautiful to look at and have a beautiful tone! Well worth the…" at bounding box center [1093, 573] width 222 height 56
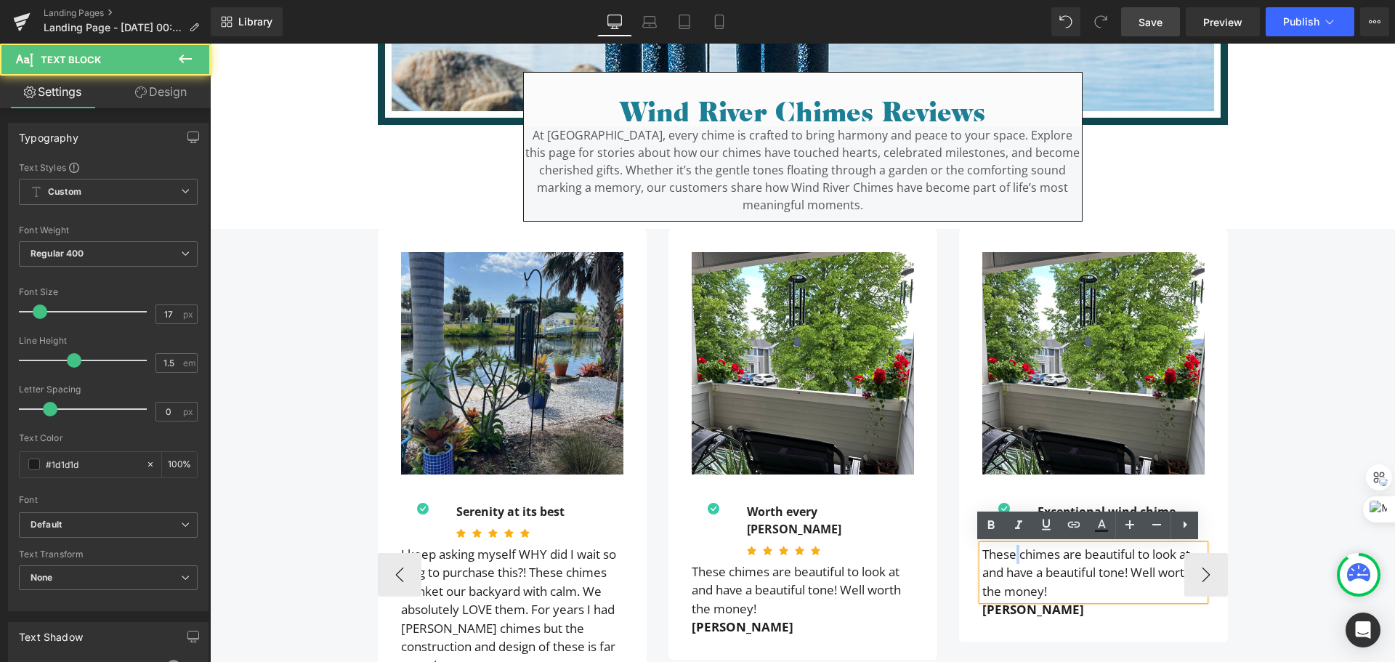
click at [1010, 555] on p "These chimes are beautiful to look at and have a beautiful tone! Well worth the…" at bounding box center [1093, 573] width 222 height 56
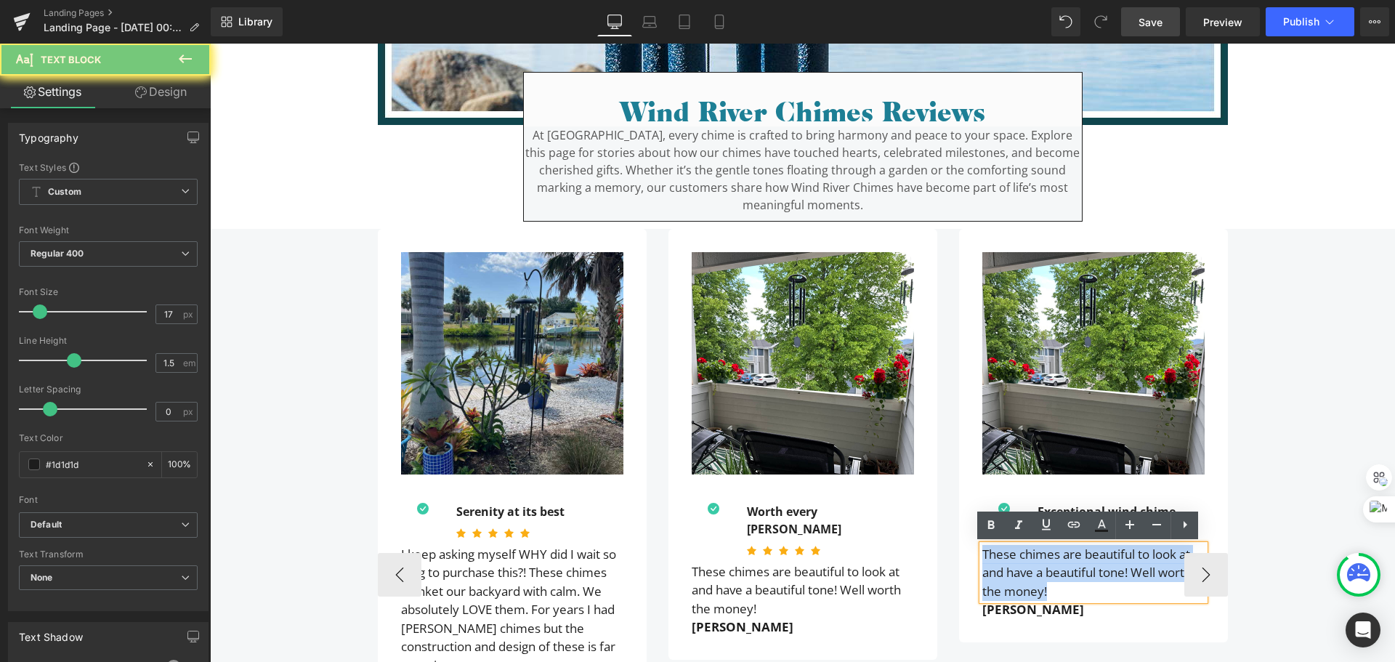
click at [1010, 555] on p "These chimes are beautiful to look at and have a beautiful tone! Well worth the…" at bounding box center [1093, 573] width 222 height 56
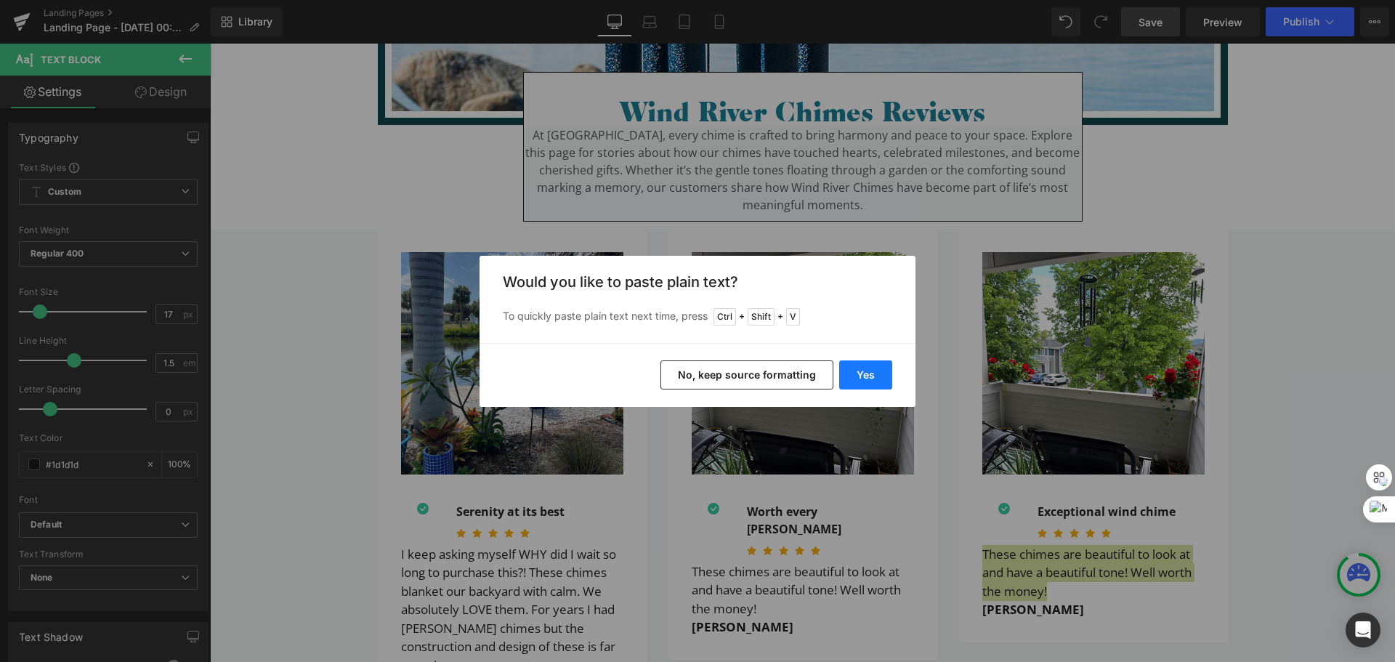
click at [866, 376] on button "Yes" at bounding box center [865, 374] width 53 height 29
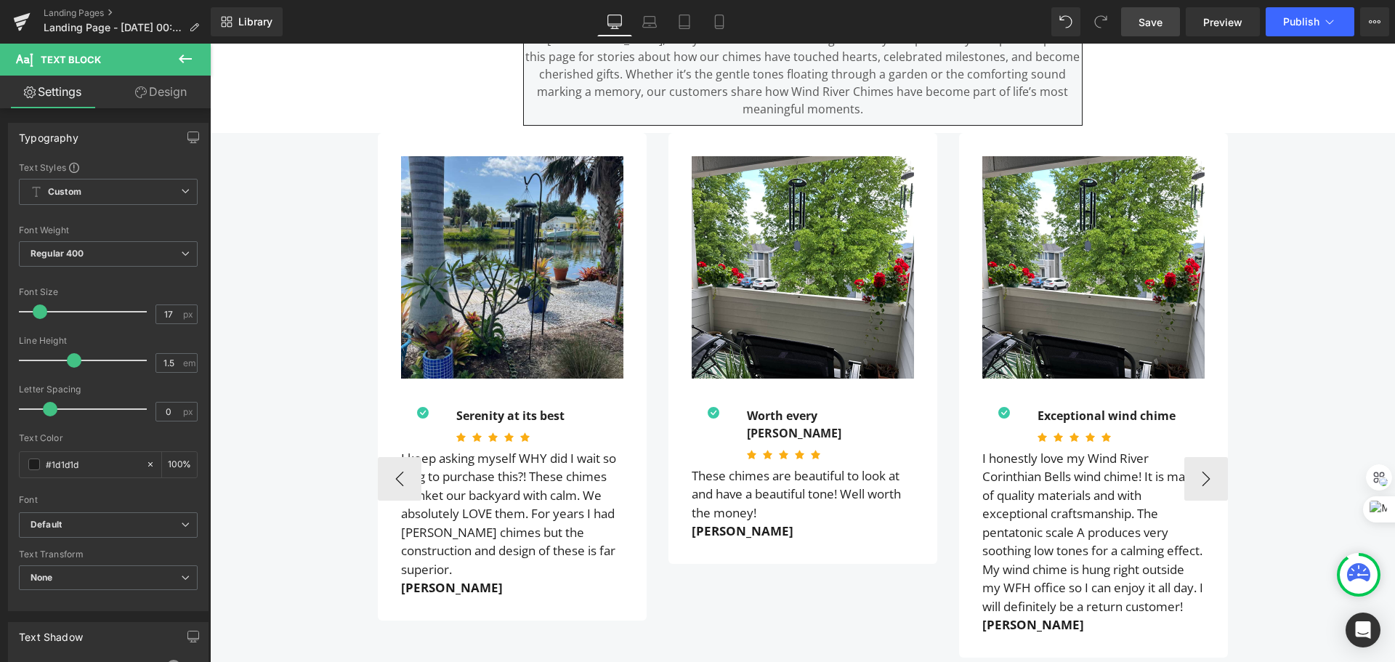
scroll to position [654, 0]
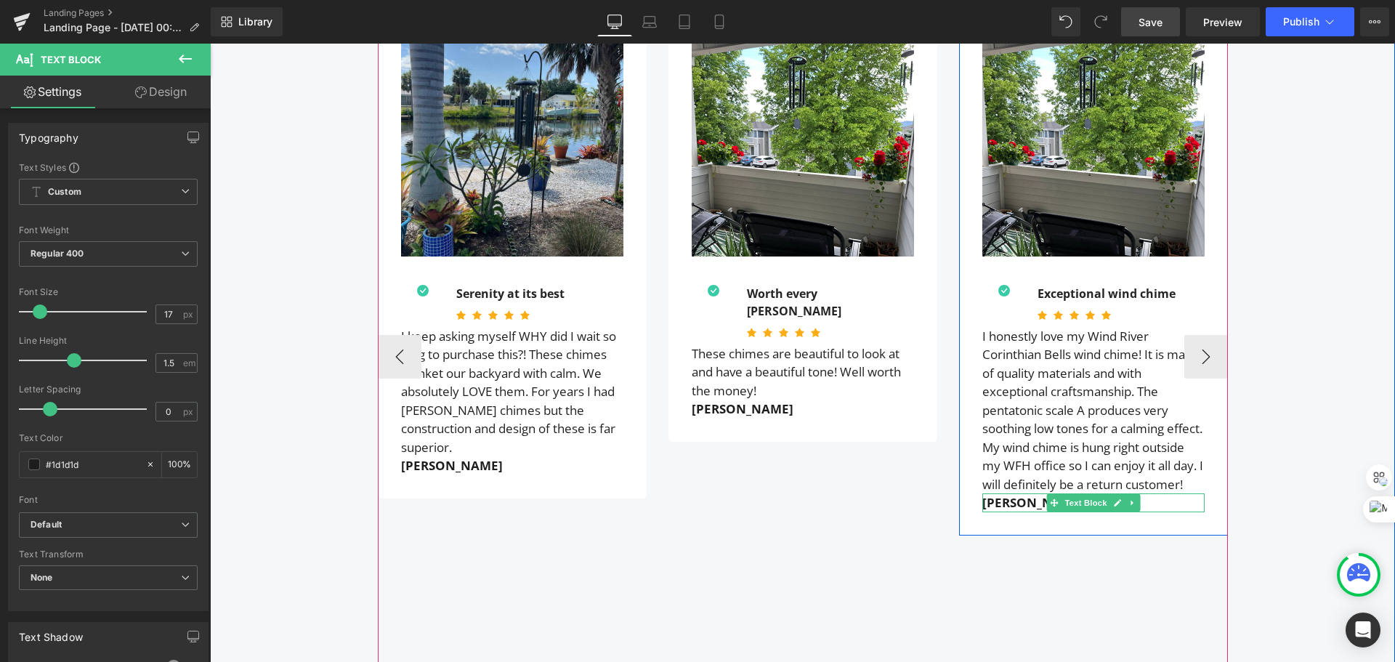
click at [1009, 511] on strong "Susan T." at bounding box center [1033, 502] width 102 height 17
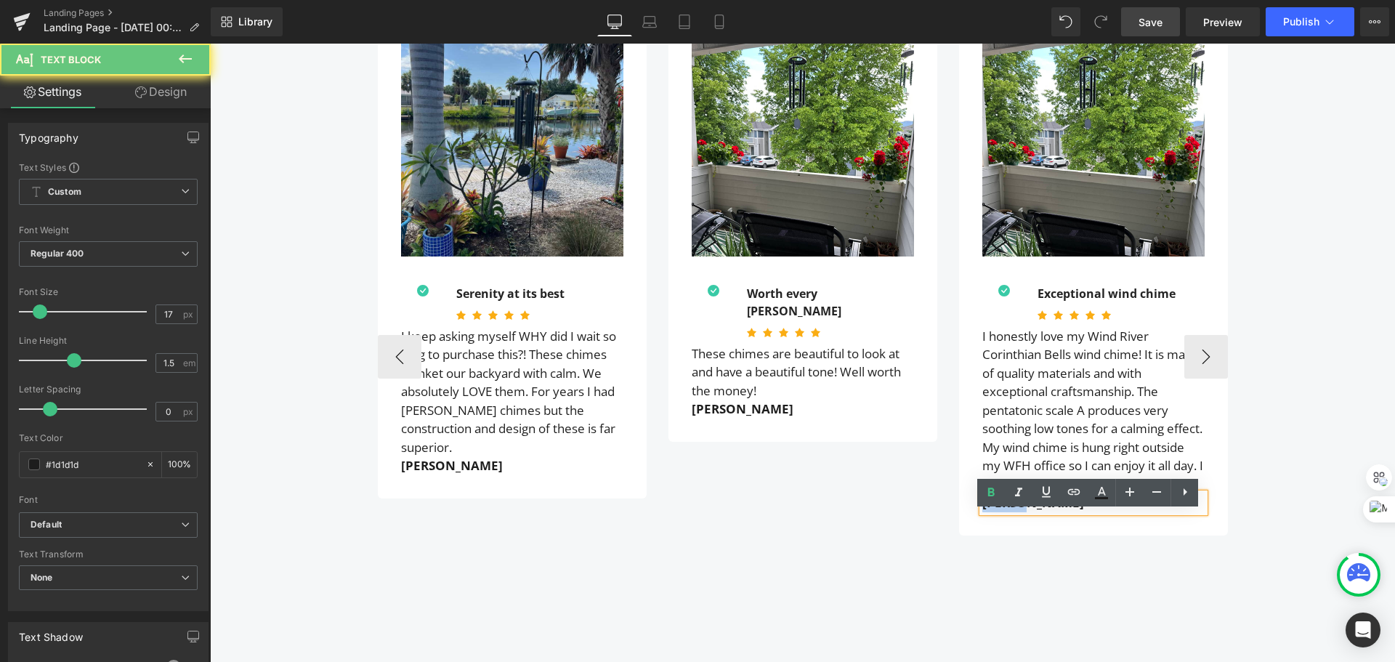
click at [1009, 511] on strong "Susan T." at bounding box center [1033, 502] width 102 height 17
click at [1062, 512] on div "Susan T." at bounding box center [1093, 502] width 222 height 19
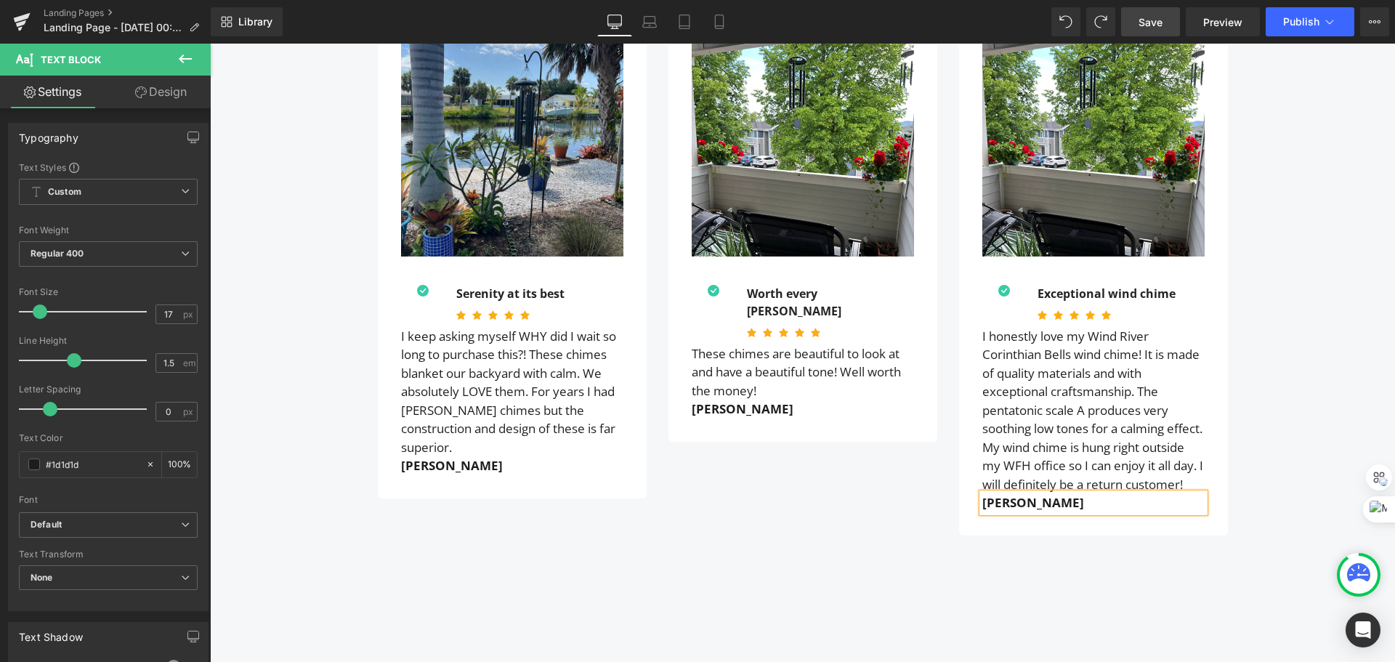
click at [1154, 20] on span "Save" at bounding box center [1151, 22] width 24 height 15
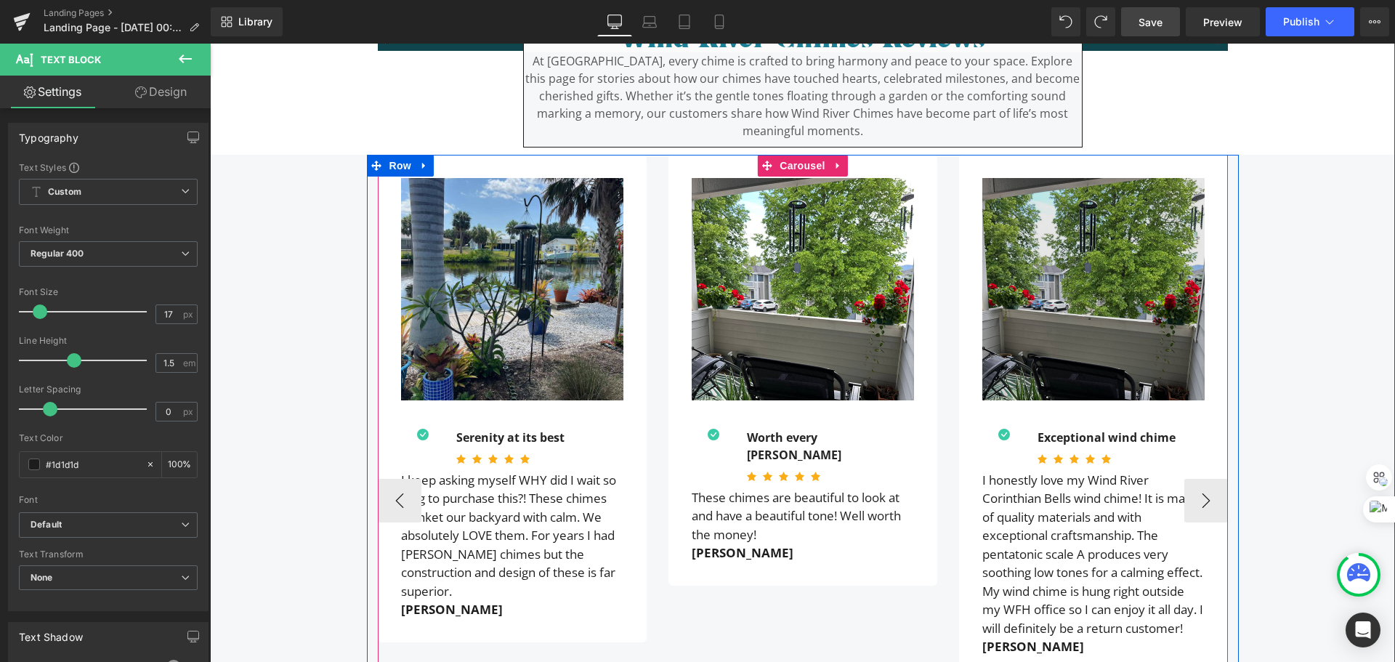
scroll to position [509, 0]
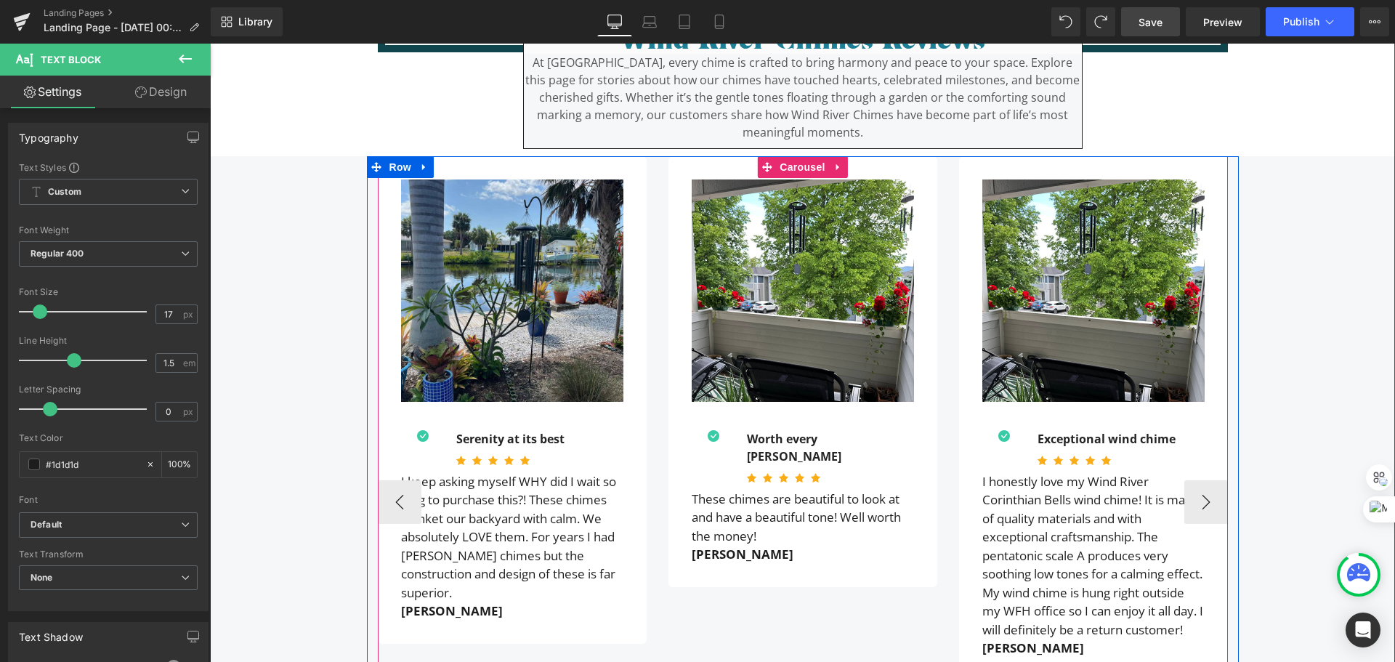
click at [1092, 287] on div "Image" at bounding box center [1093, 290] width 222 height 222
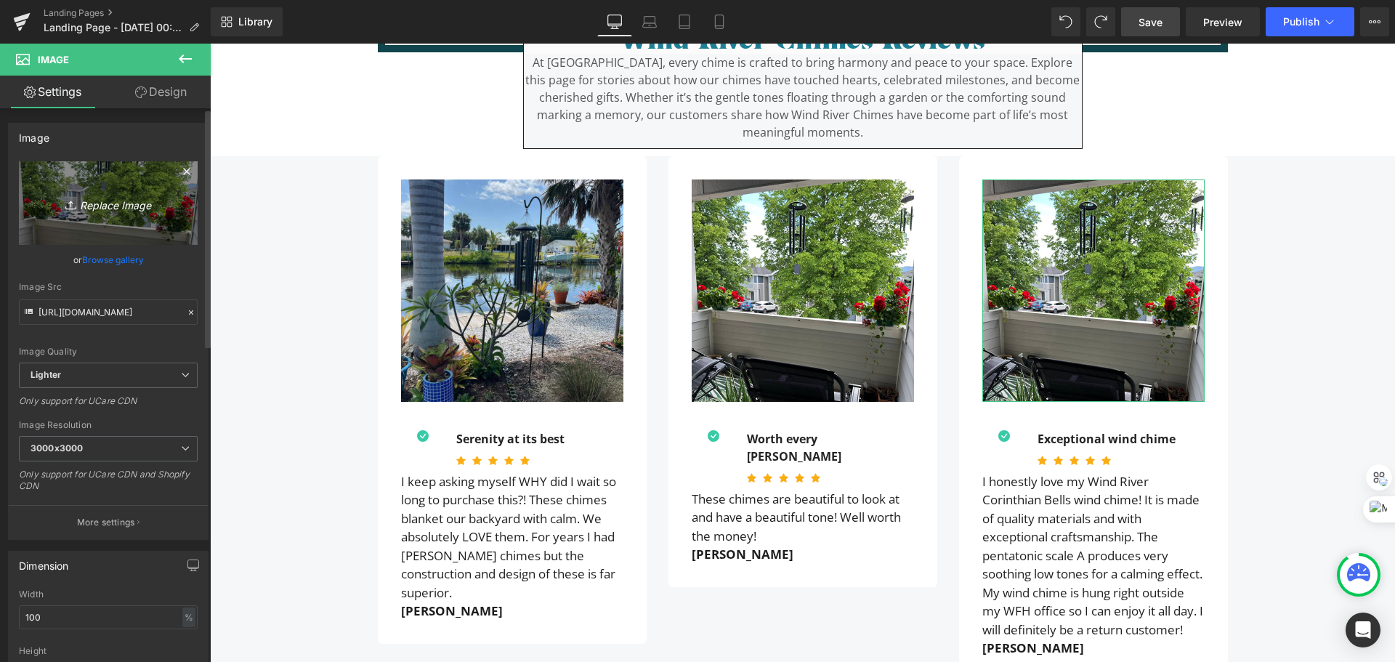
click at [138, 194] on icon "Replace Image" at bounding box center [108, 203] width 116 height 18
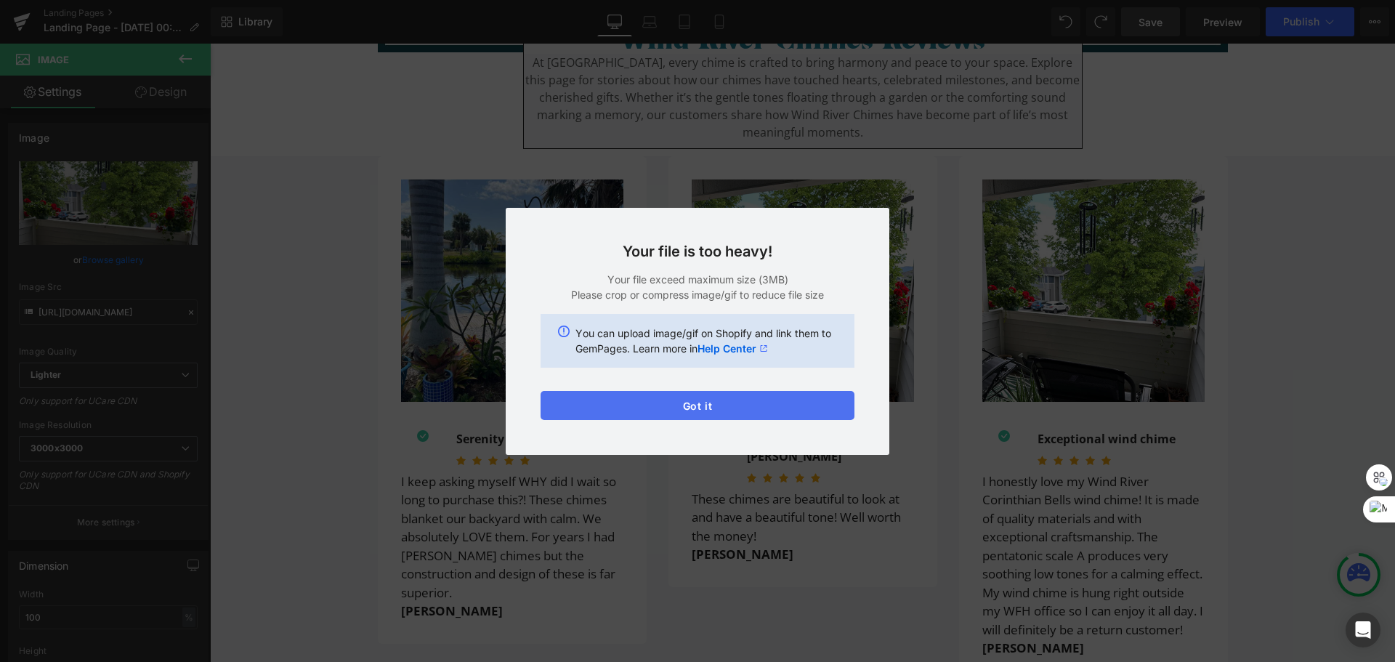
click at [674, 401] on button "Got it" at bounding box center [698, 405] width 314 height 29
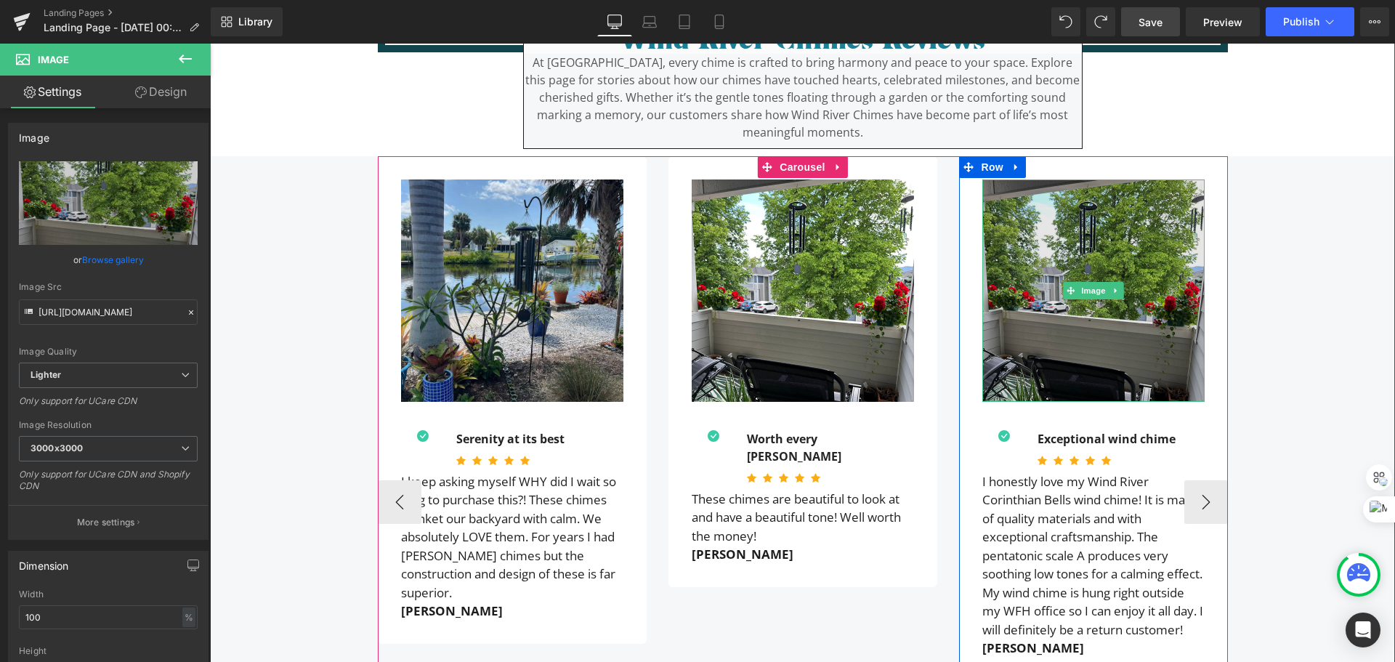
click at [1094, 299] on img at bounding box center [1093, 290] width 222 height 222
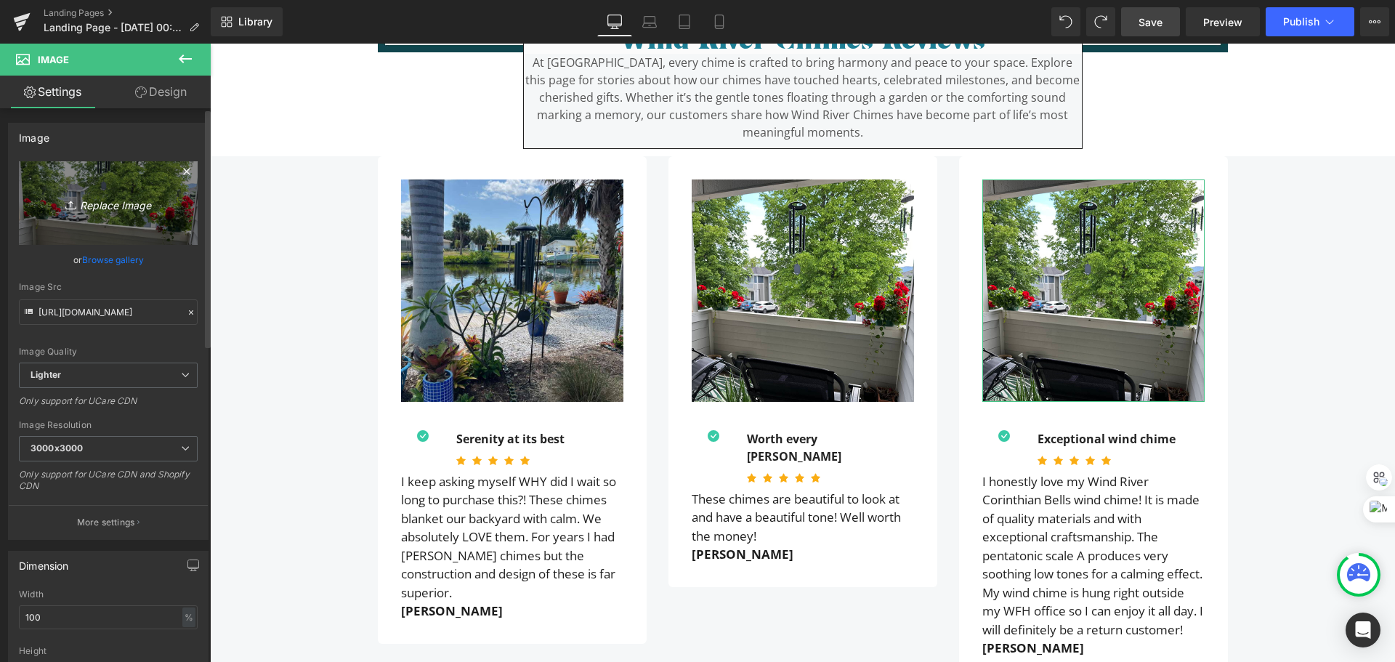
click at [78, 181] on link "Replace Image" at bounding box center [108, 203] width 179 height 84
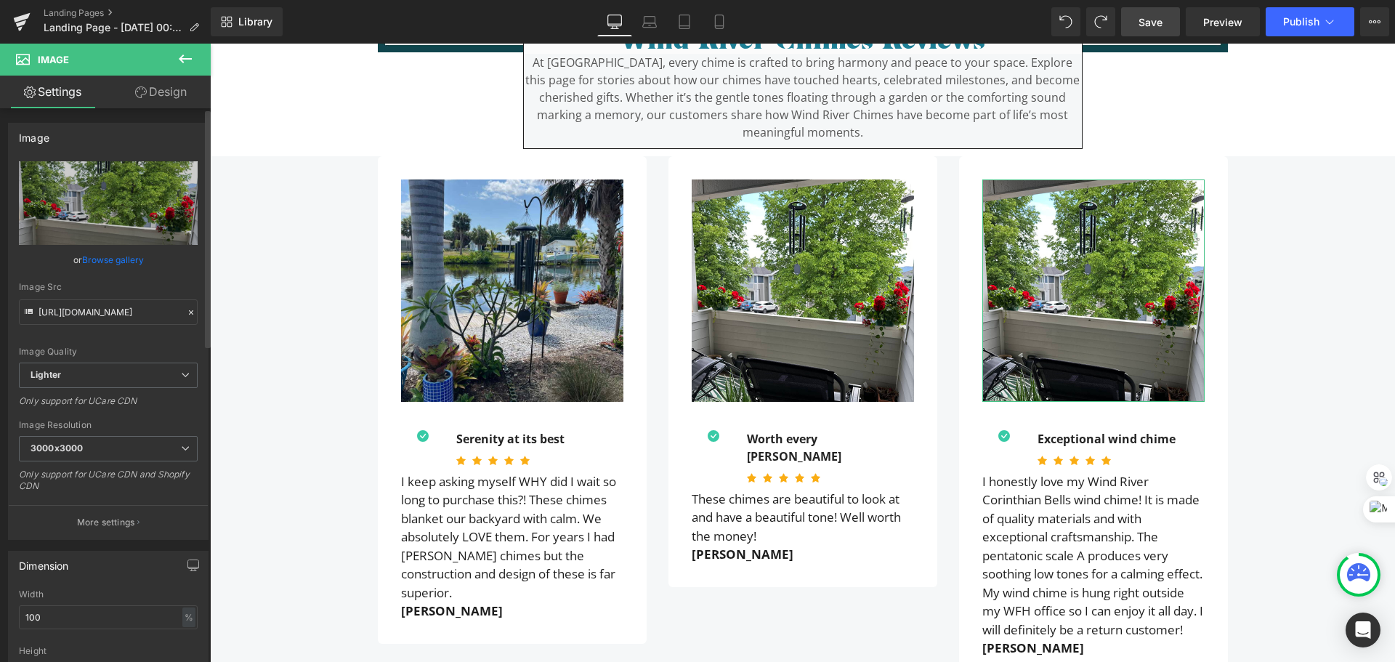
click at [110, 256] on link "Browse gallery" at bounding box center [113, 259] width 62 height 25
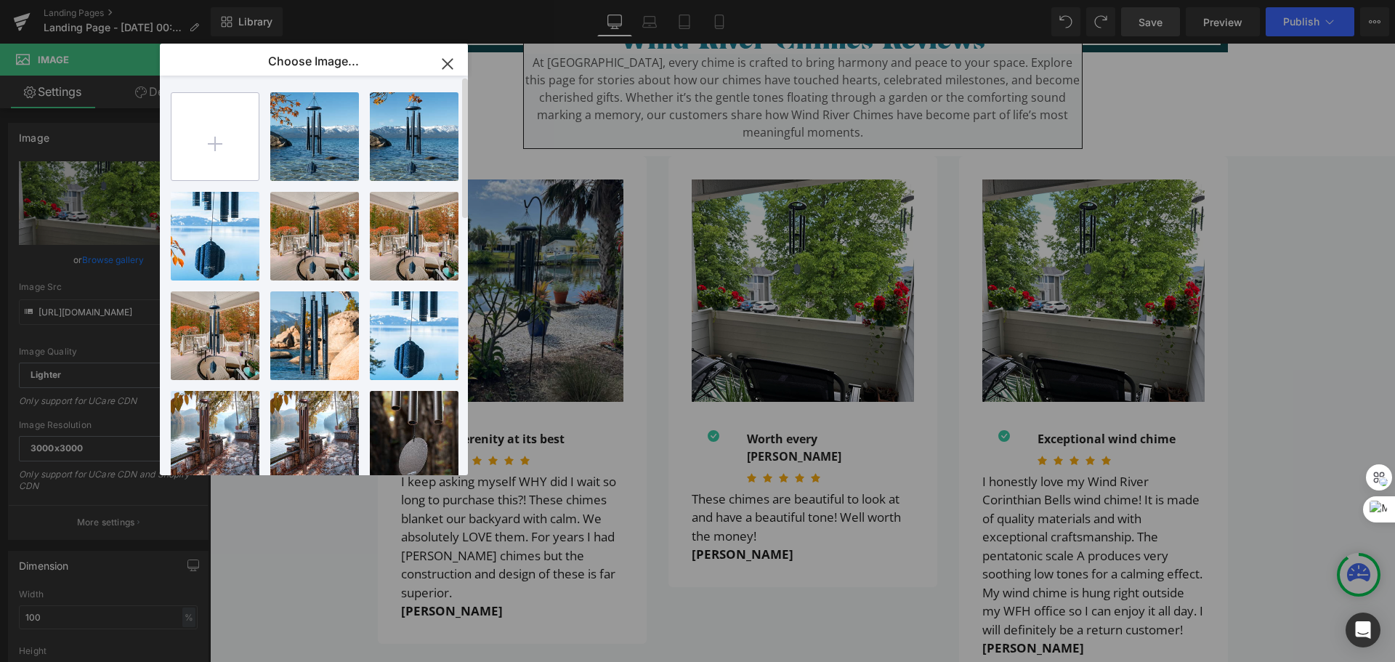
click at [218, 137] on input "file" at bounding box center [214, 136] width 87 height 87
type input "C:\fakepath\corinthian bells reviews.jpeg"
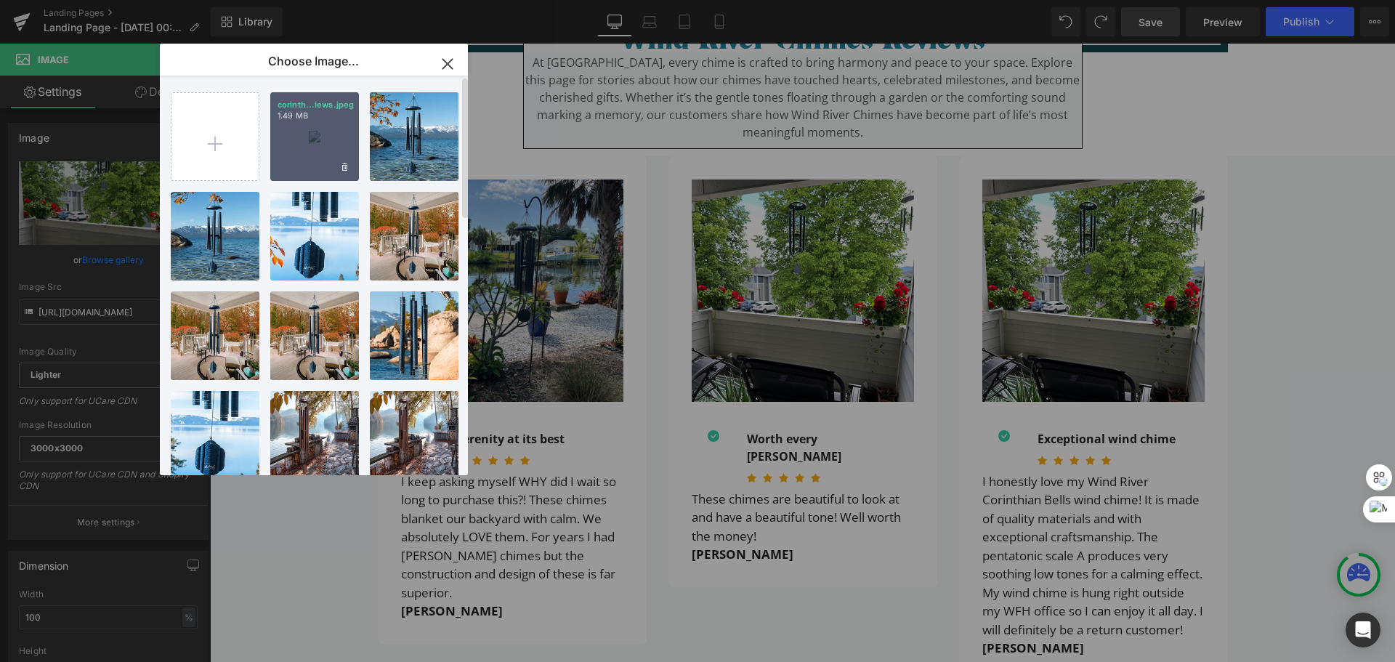
click at [306, 110] on p "corinth...iews.jpeg" at bounding box center [315, 105] width 74 height 11
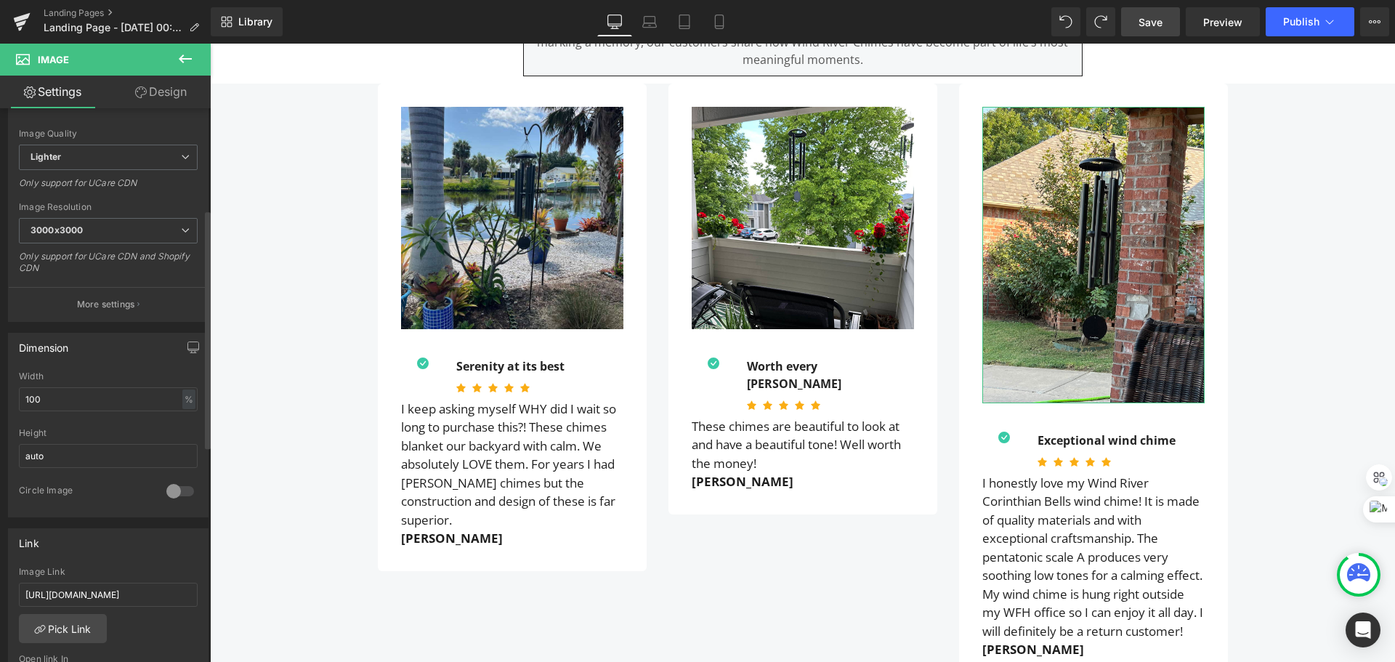
scroll to position [291, 0]
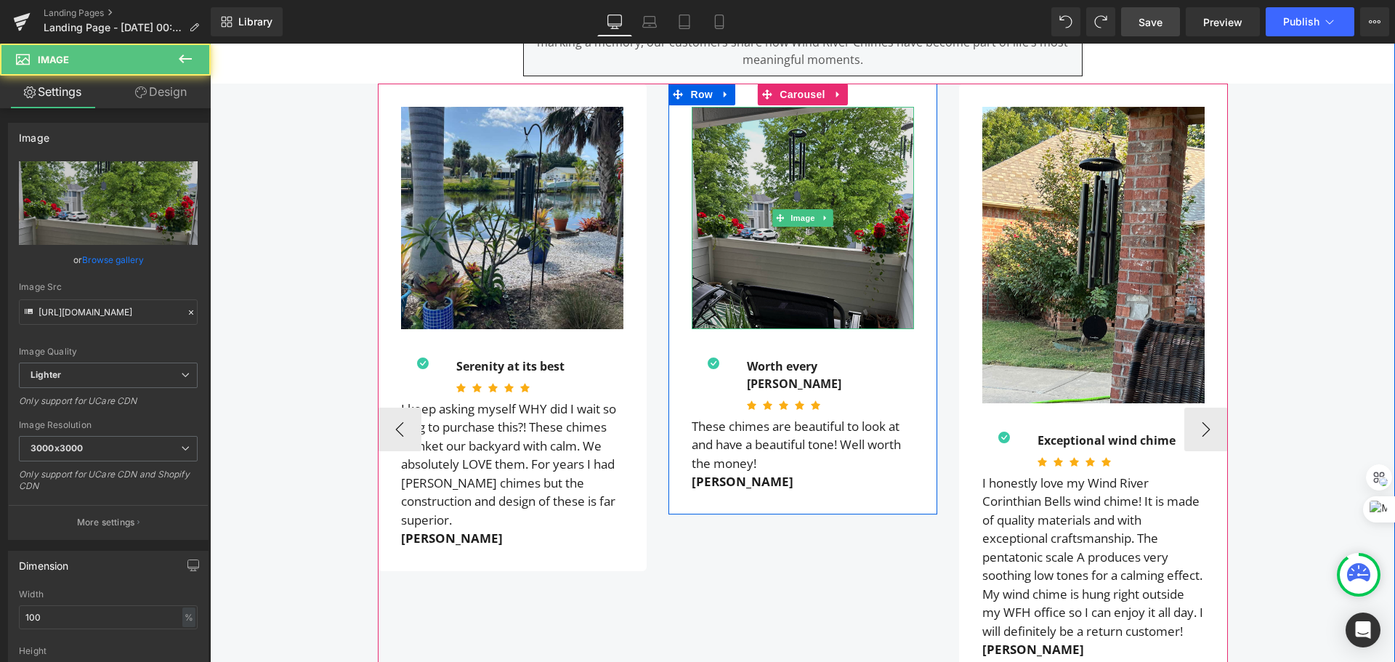
click at [788, 233] on img at bounding box center [803, 218] width 222 height 222
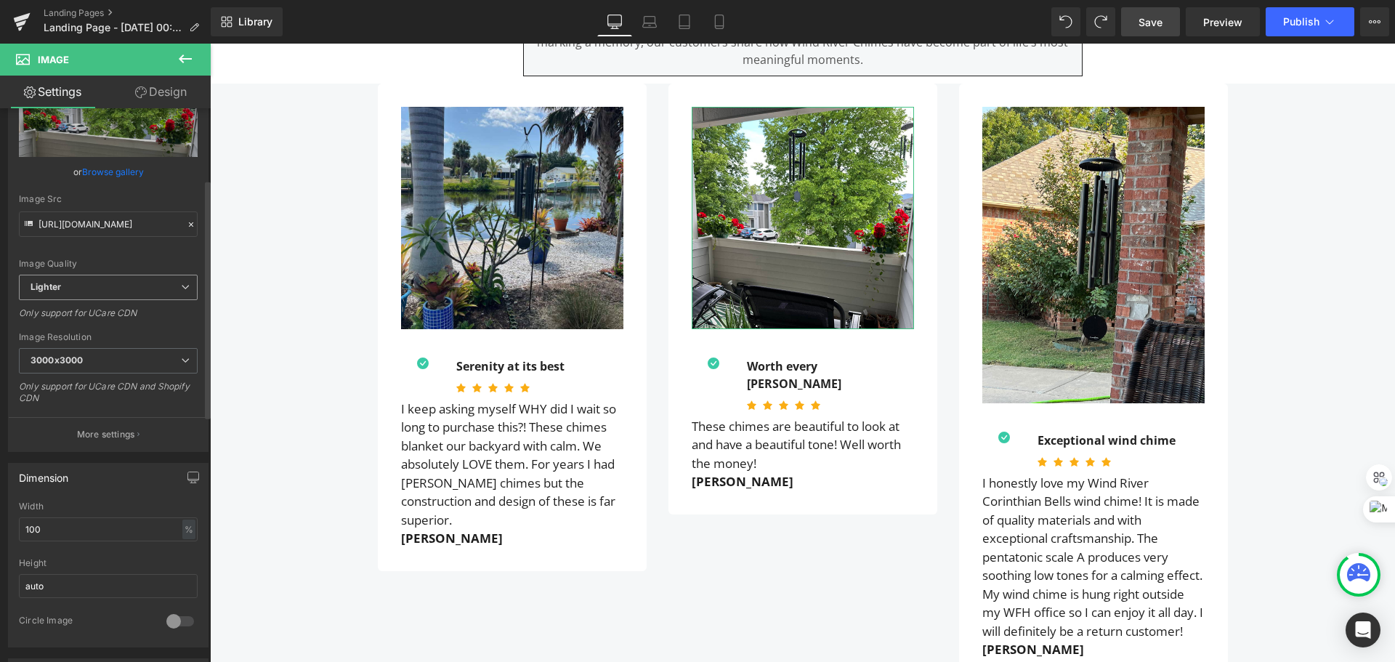
scroll to position [363, 0]
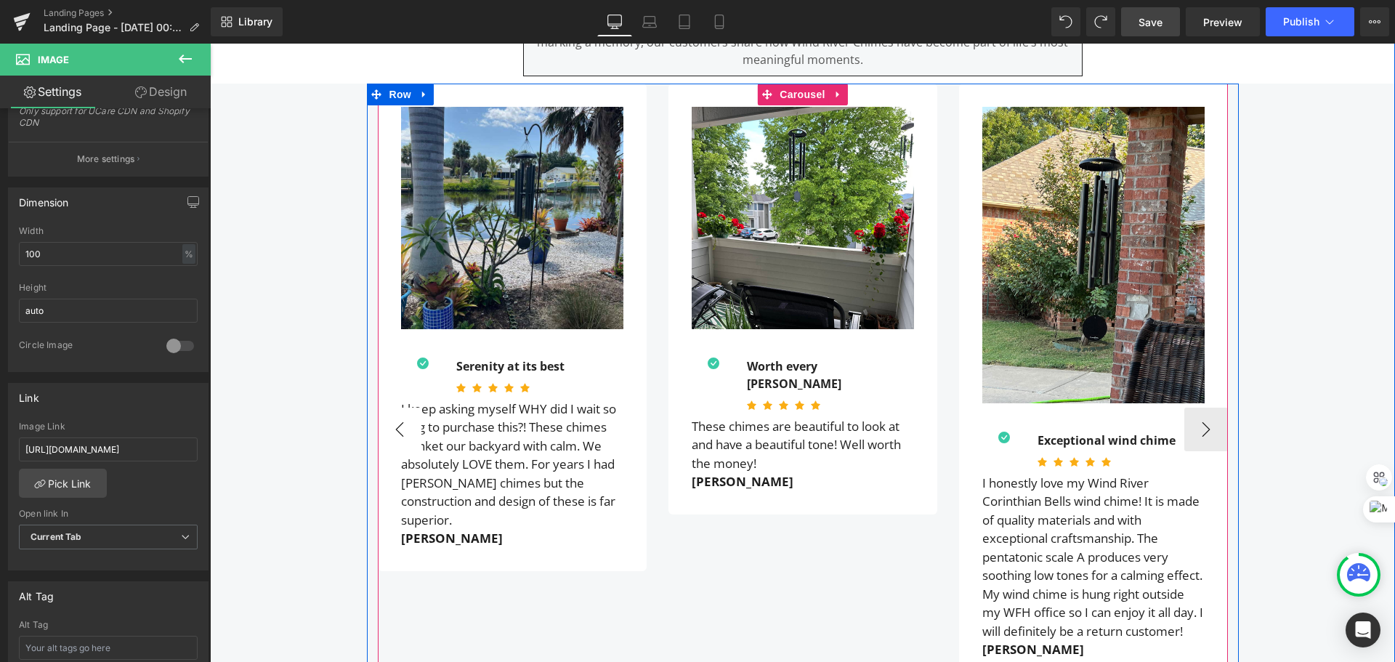
click at [383, 437] on button "‹" at bounding box center [400, 430] width 44 height 44
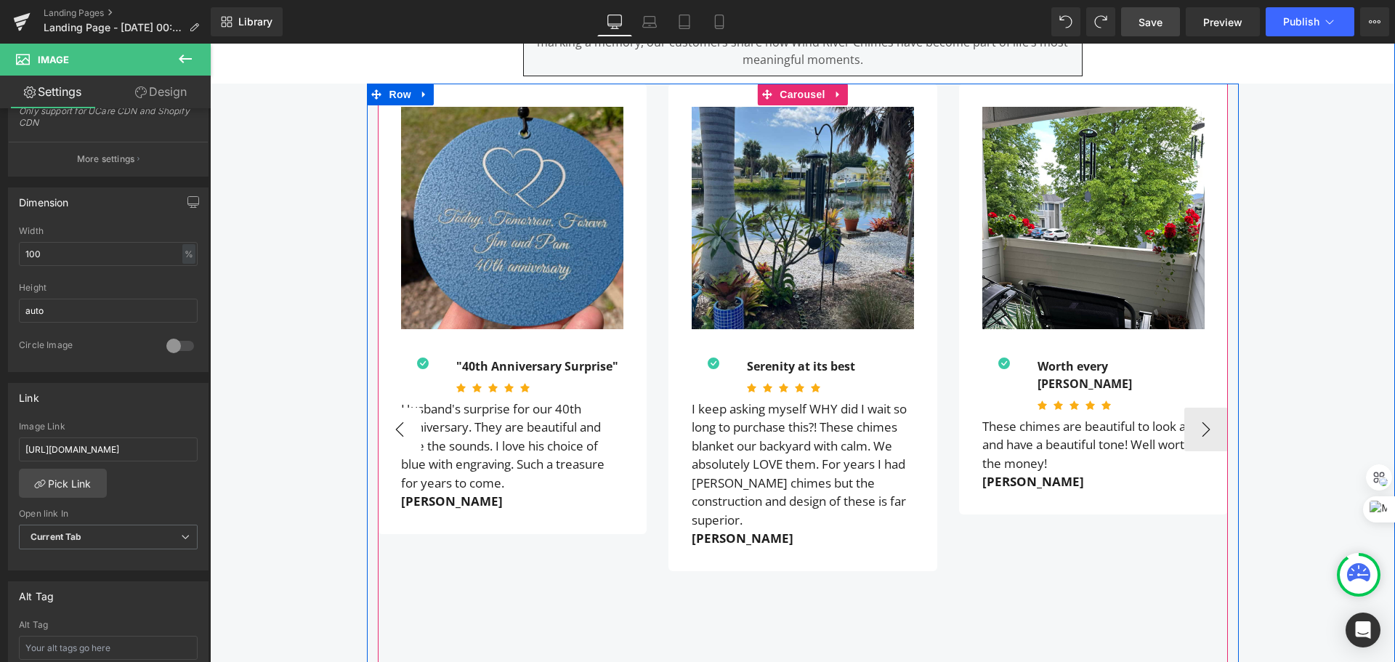
click at [382, 437] on button "‹" at bounding box center [400, 430] width 44 height 44
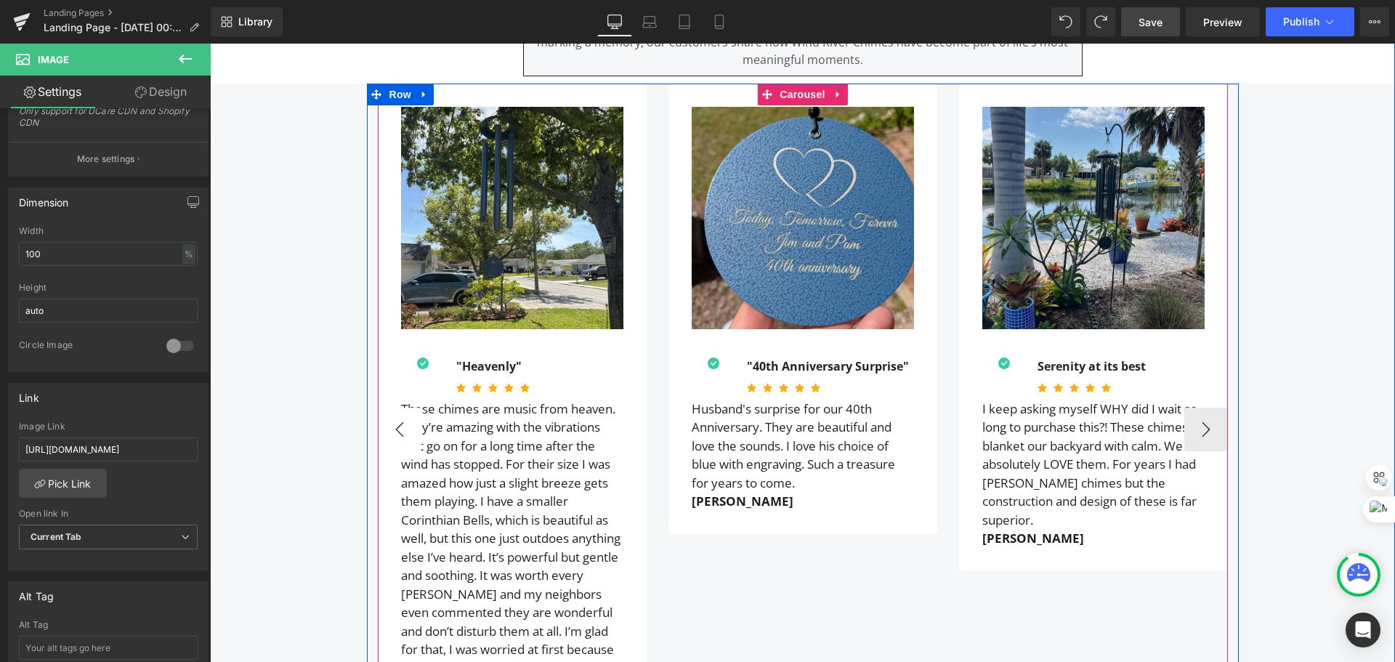
click at [382, 437] on button "‹" at bounding box center [400, 430] width 44 height 44
click at [1208, 423] on button "›" at bounding box center [1206, 430] width 44 height 44
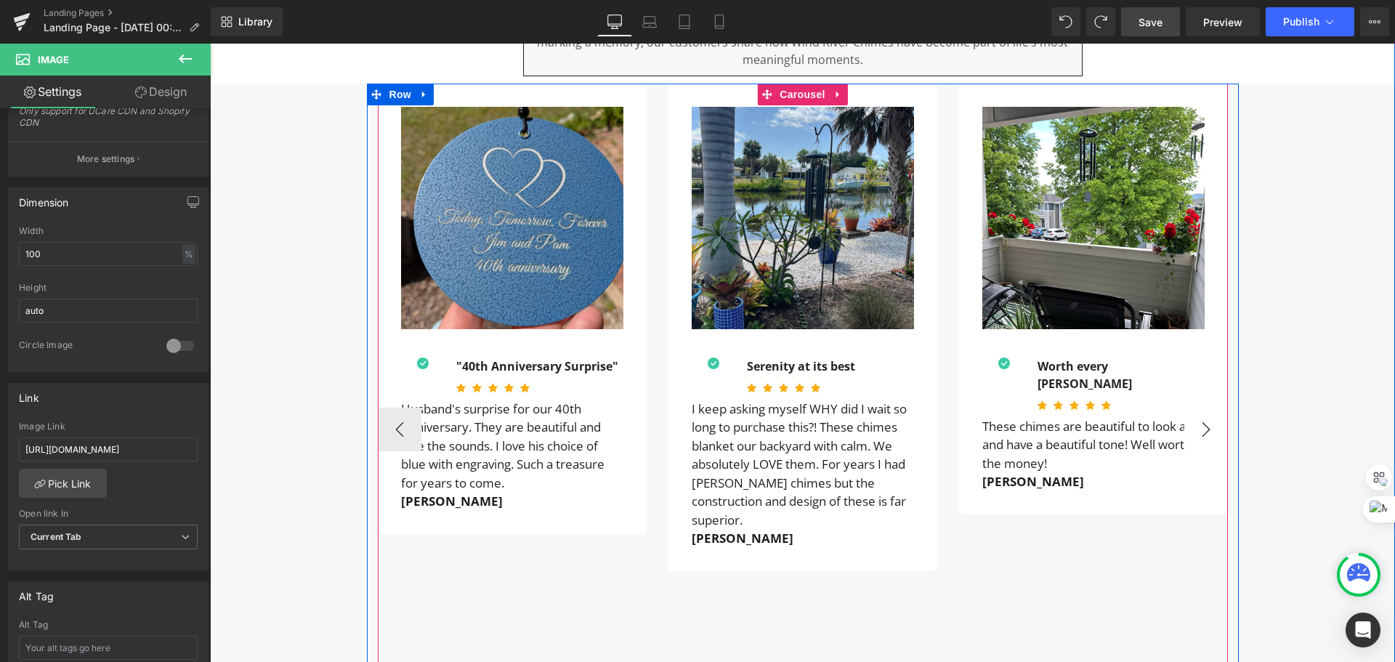
click at [1208, 423] on button "›" at bounding box center [1206, 430] width 44 height 44
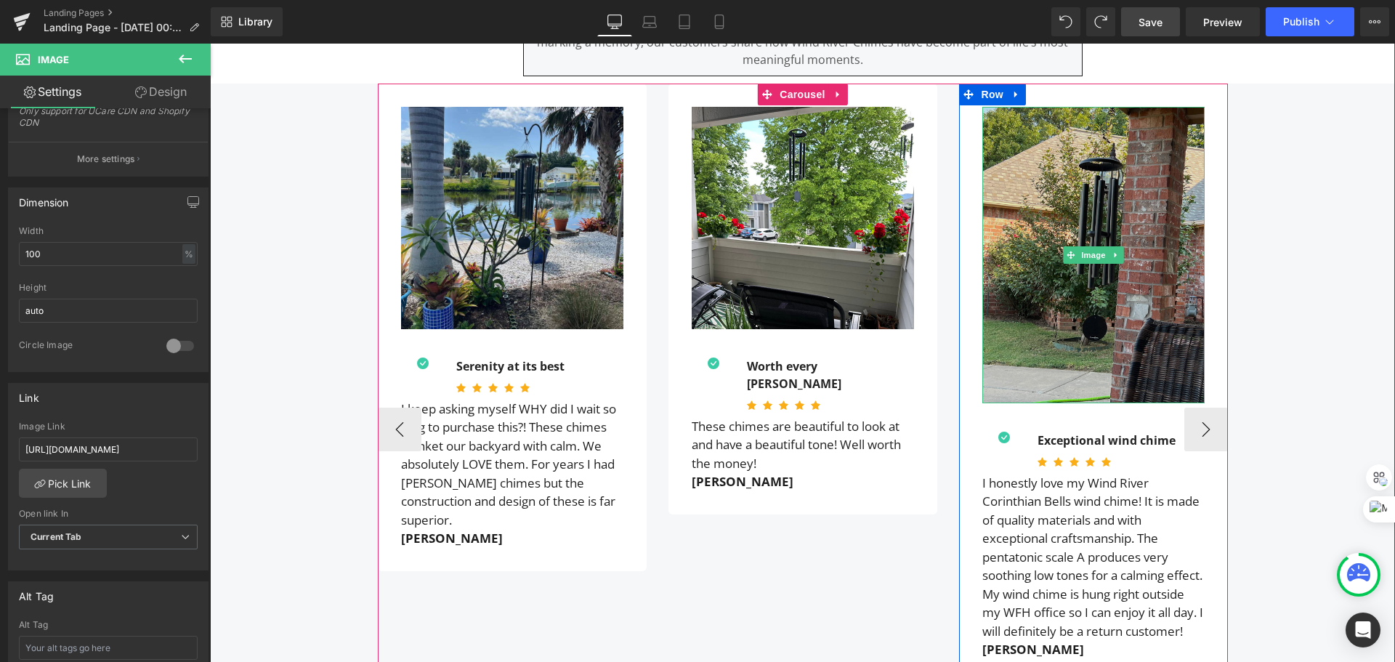
click at [1064, 269] on img at bounding box center [1093, 255] width 222 height 296
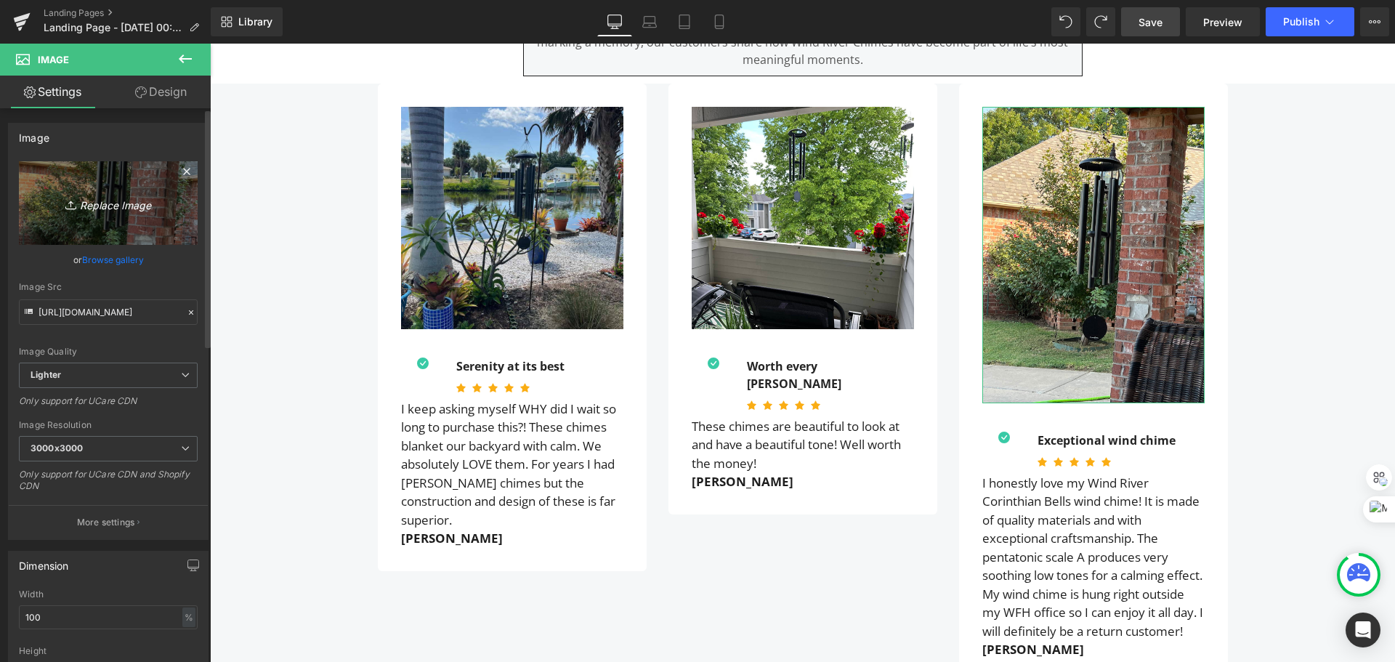
click at [110, 198] on icon "Replace Image" at bounding box center [108, 203] width 116 height 18
type input "C:\fakepath\corinthian bells reviews.jpeg"
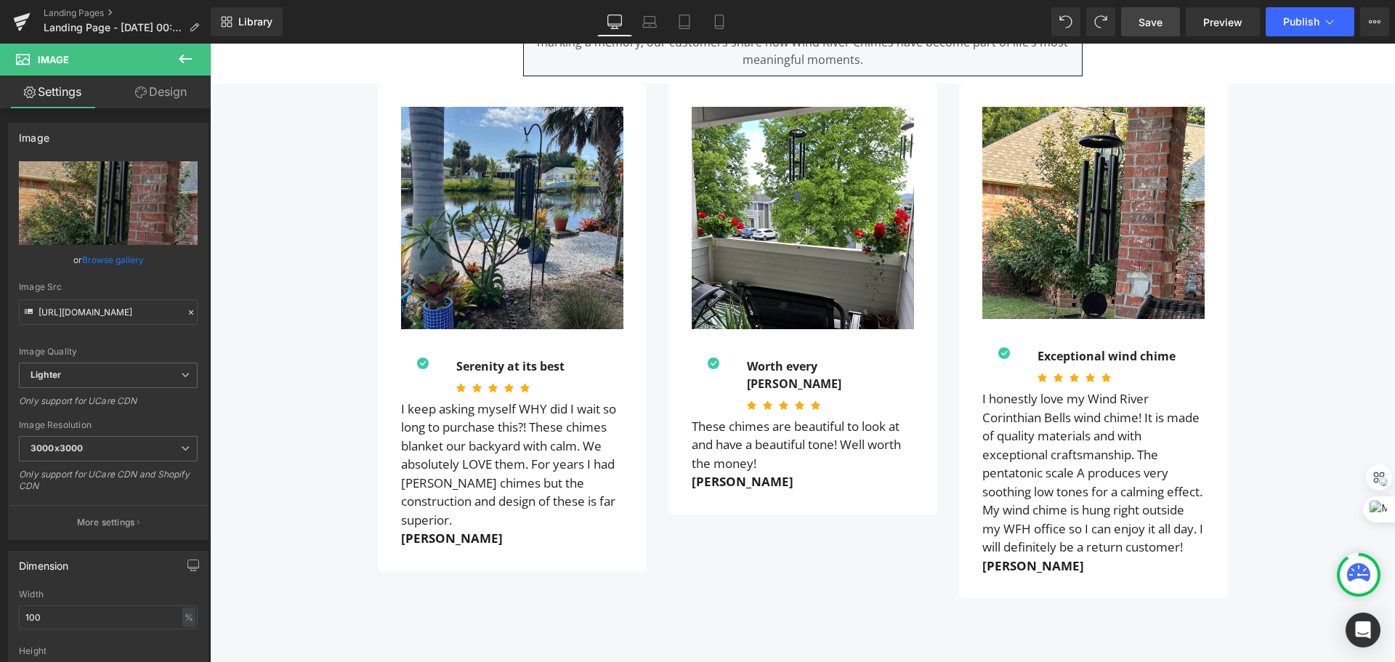
click at [1137, 26] on link "Save" at bounding box center [1150, 21] width 59 height 29
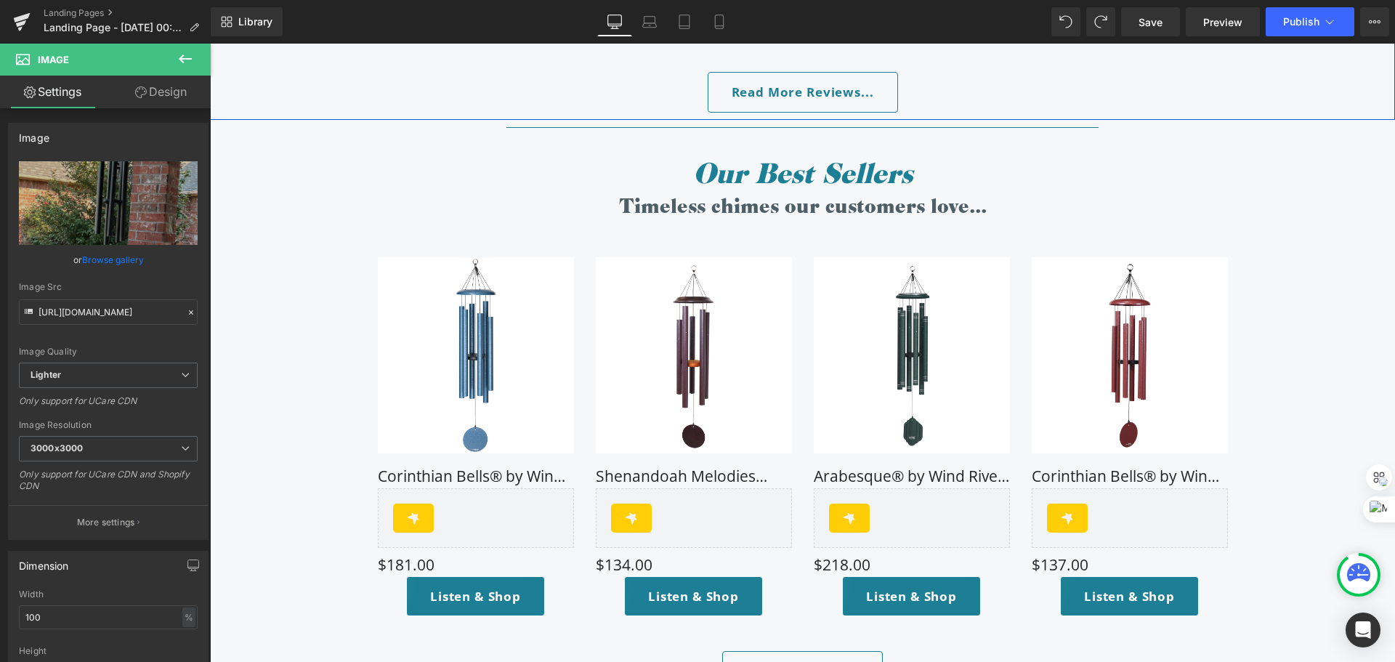
scroll to position [1308, 0]
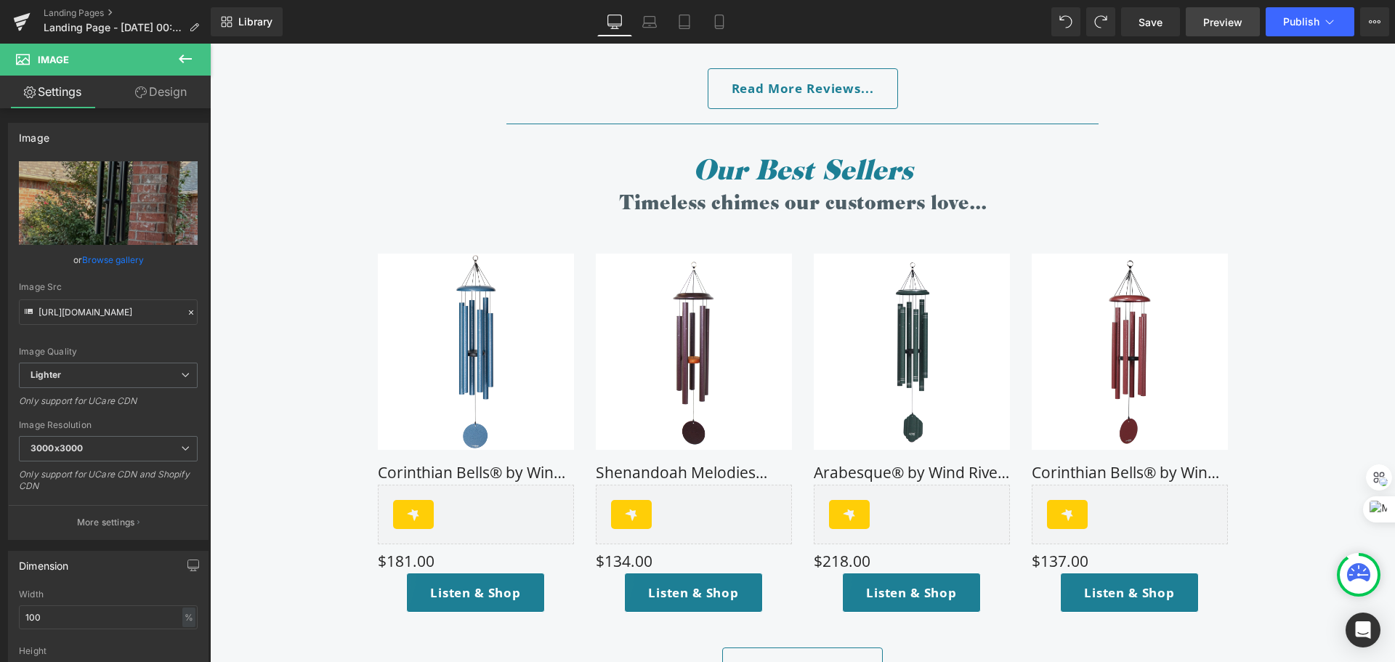
click at [1230, 15] on span "Preview" at bounding box center [1222, 22] width 39 height 15
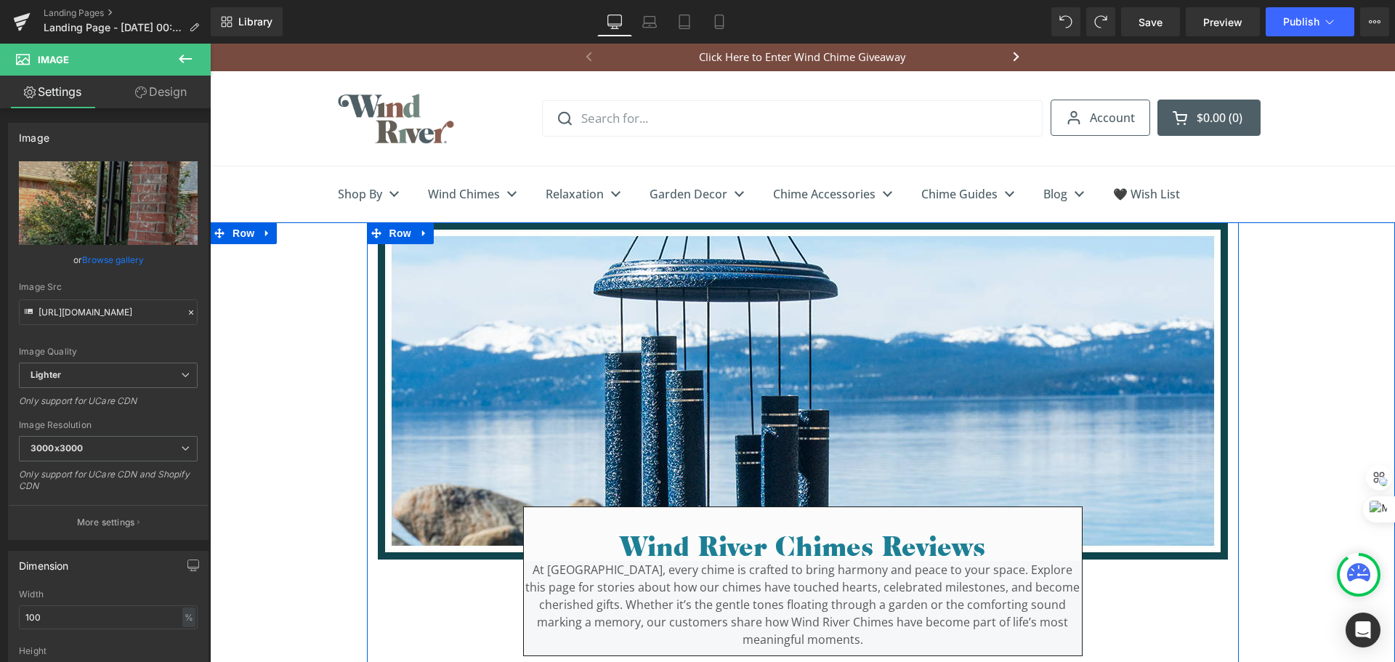
scroll to position [0, 0]
